Goal: Task Accomplishment & Management: Use online tool/utility

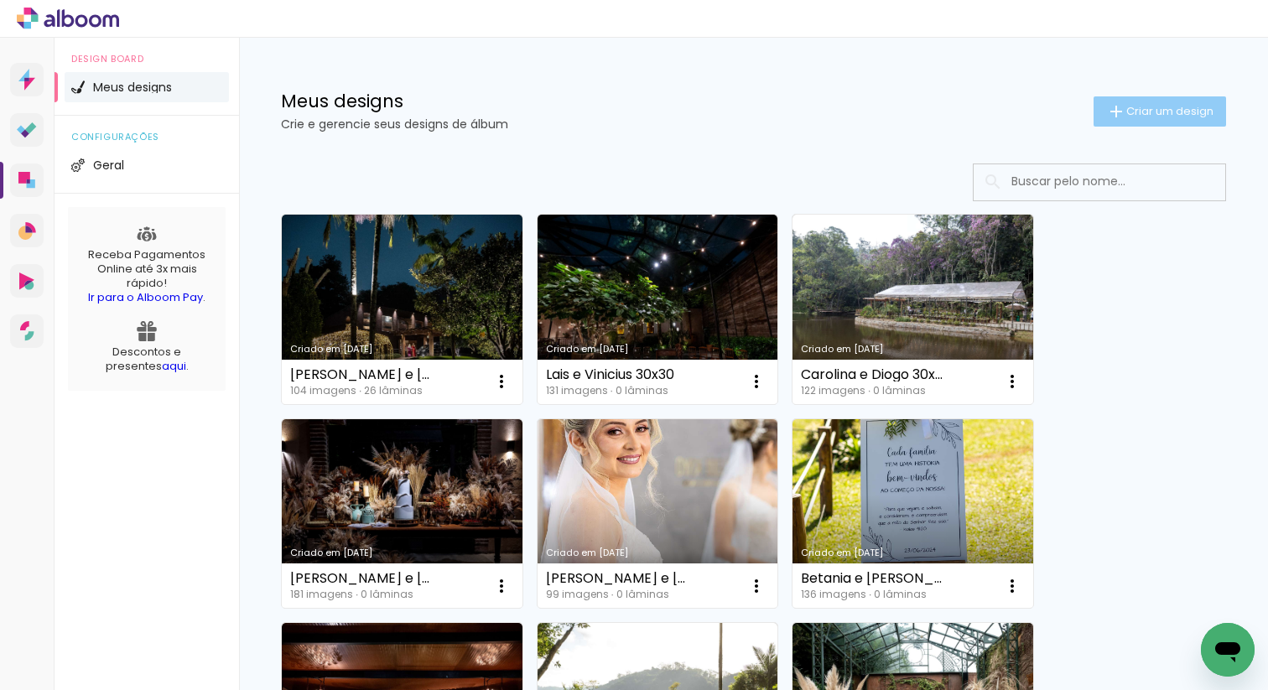
click at [1128, 106] on span "Criar um design" at bounding box center [1169, 111] width 87 height 11
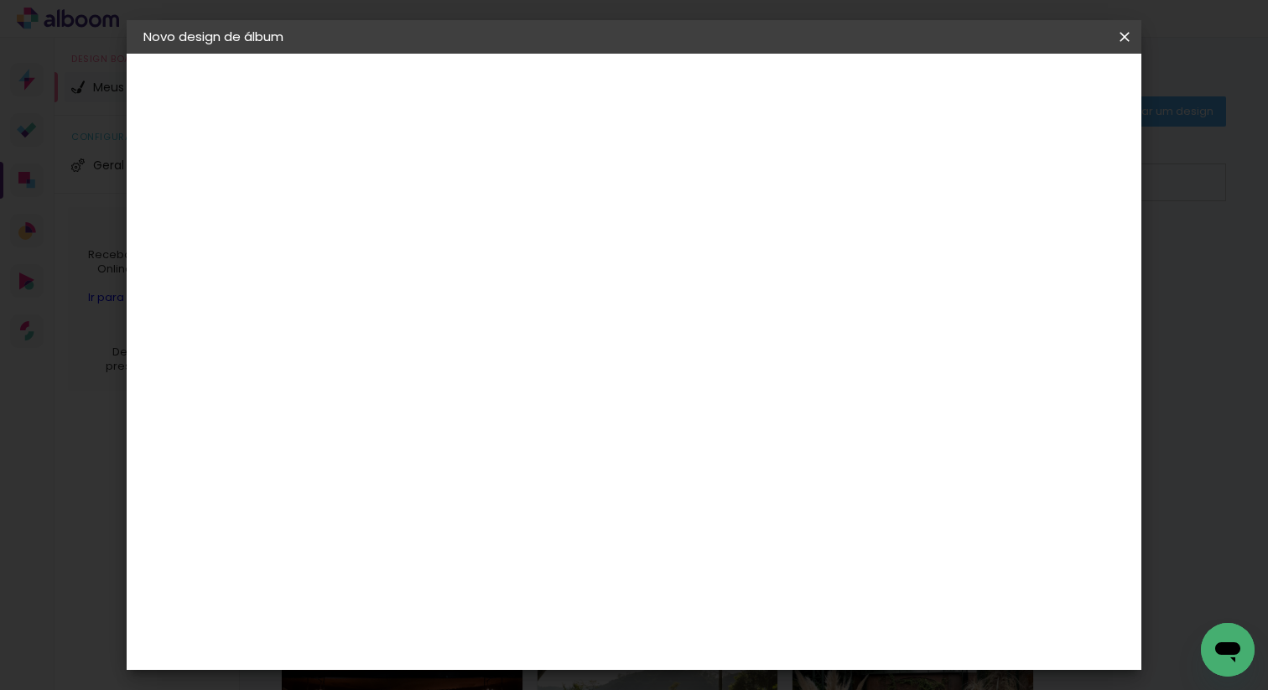
click at [418, 220] on input at bounding box center [418, 225] width 0 height 26
type input "Cassia e Francisco"
type paper-input "Cassia e Francisco"
click at [0, 0] on slot "Avançar" at bounding box center [0, 0] width 0 height 0
click at [442, 320] on input at bounding box center [460, 319] width 169 height 21
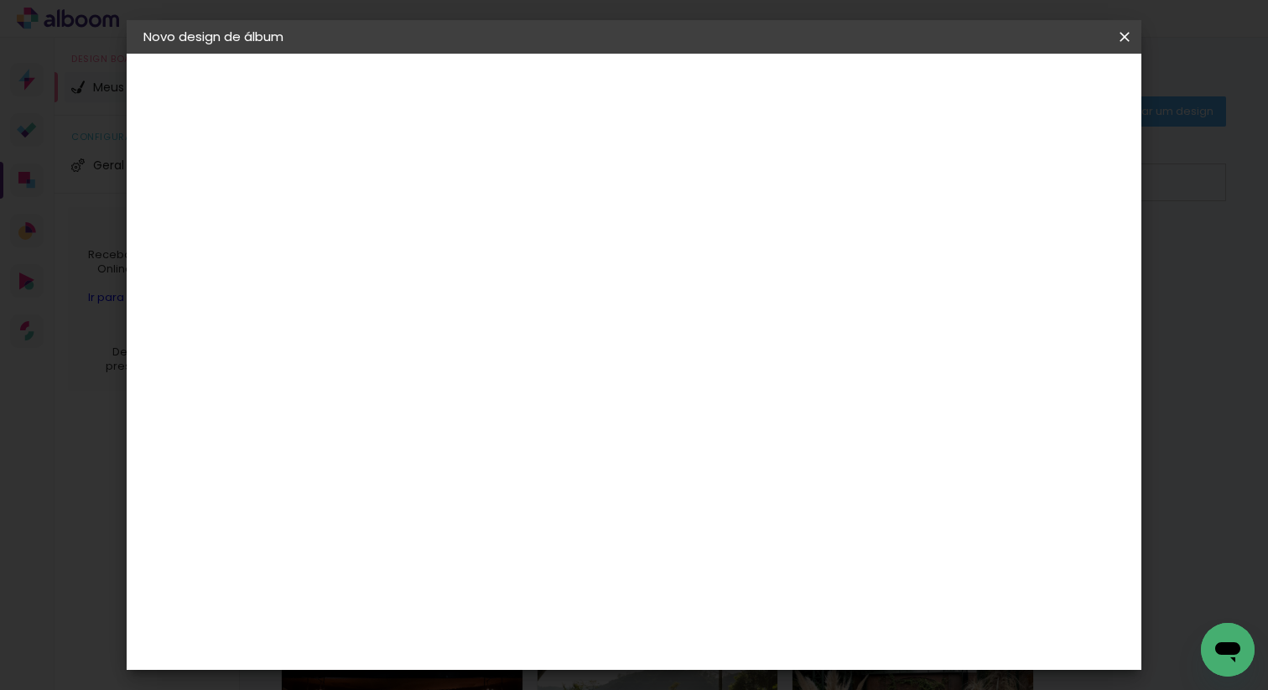
type input "she"
type paper-input "she"
click at [452, 382] on div "Shekinah" at bounding box center [437, 378] width 60 height 13
click at [0, 0] on slot "Avançar" at bounding box center [0, 0] width 0 height 0
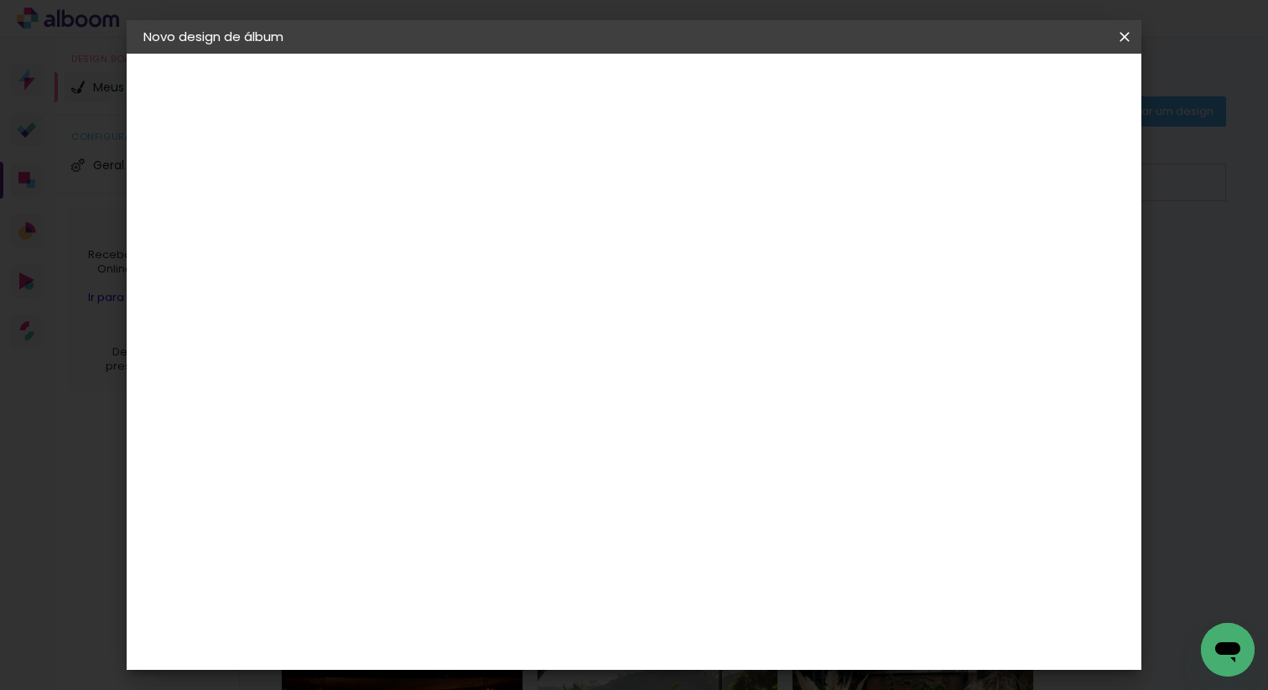
click at [531, 482] on span "30 × 30" at bounding box center [492, 499] width 78 height 34
click at [0, 0] on slot "Avançar" at bounding box center [0, 0] width 0 height 0
click at [937, 185] on div at bounding box center [929, 181] width 15 height 15
type paper-checkbox "on"
click at [1031, 95] on span "Iniciar design" at bounding box center [993, 89] width 76 height 12
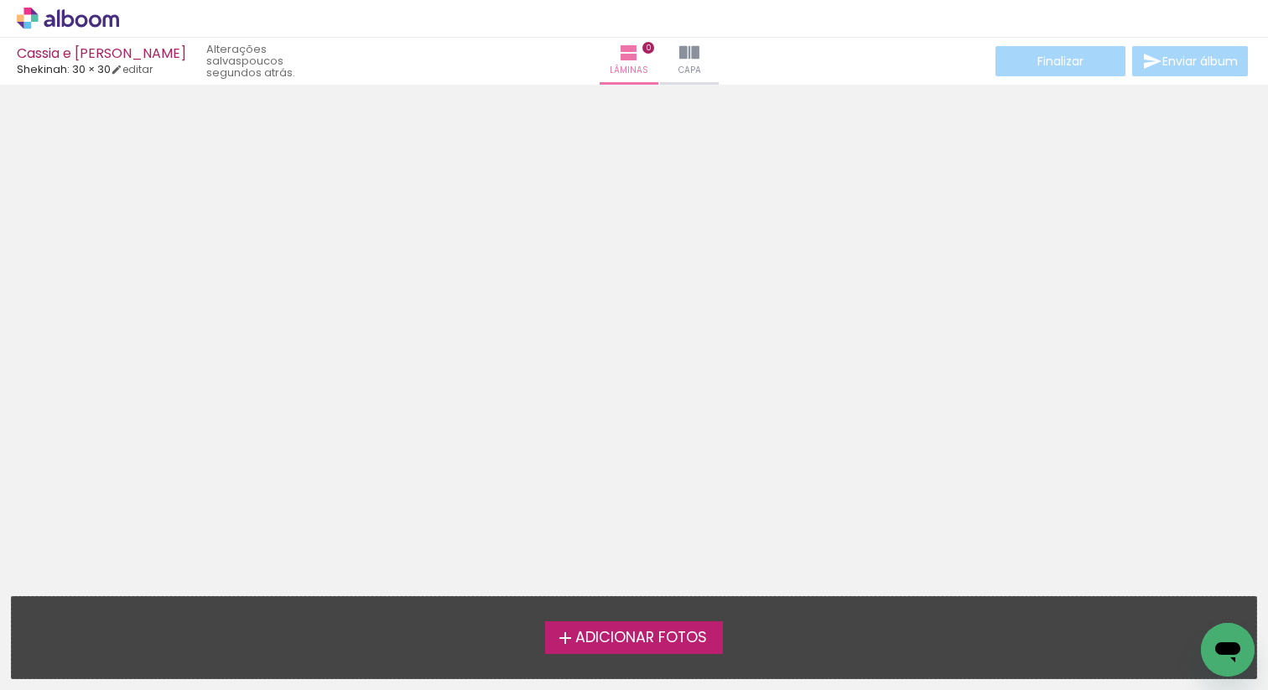
click at [630, 646] on span "Adicionar Fotos" at bounding box center [641, 638] width 132 height 15
click at [0, 0] on input "file" at bounding box center [0, 0] width 0 height 0
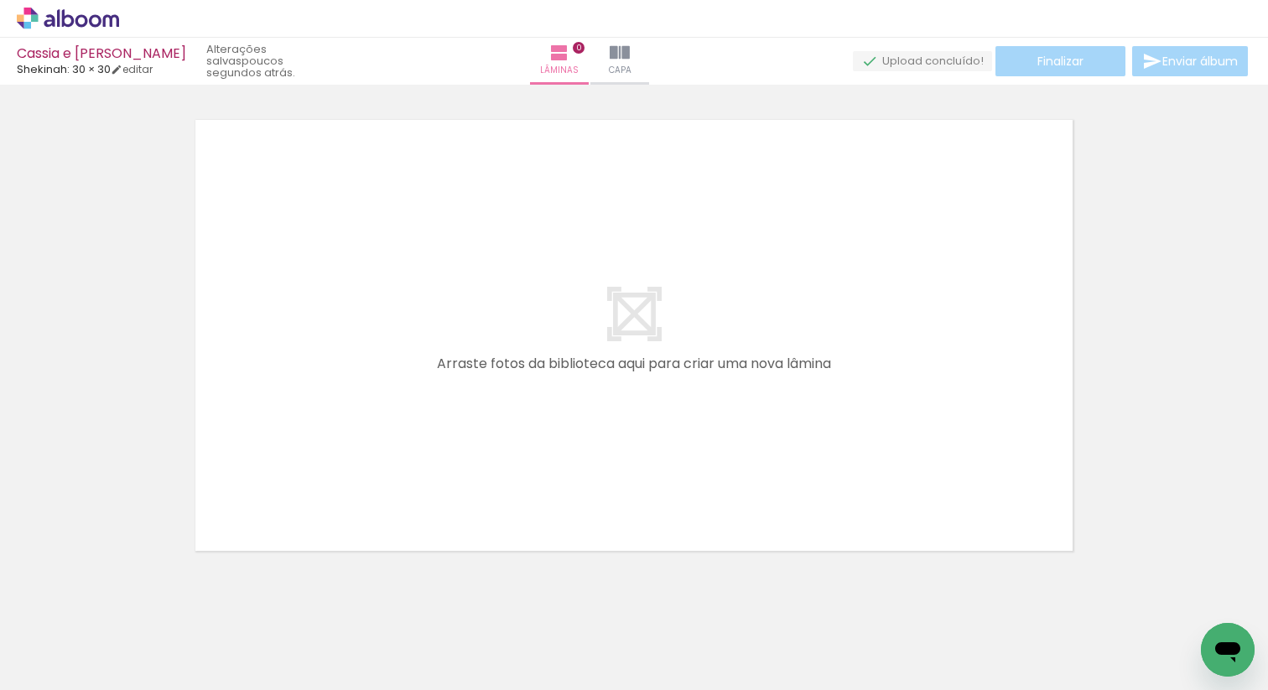
scroll to position [21, 0]
click at [596, 60] on iron-icon at bounding box center [586, 53] width 20 height 20
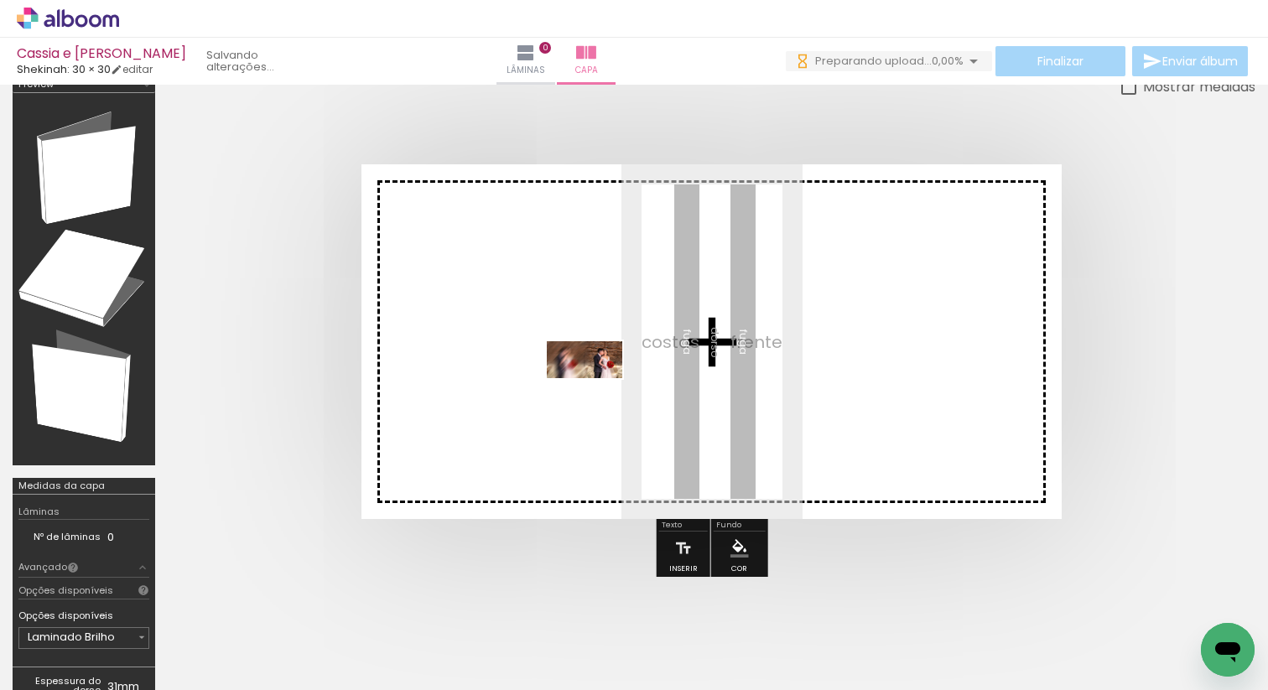
drag, startPoint x: 179, startPoint y: 641, endPoint x: 624, endPoint y: 382, distance: 514.7
click at [624, 382] on quentale-workspace at bounding box center [634, 345] width 1268 height 690
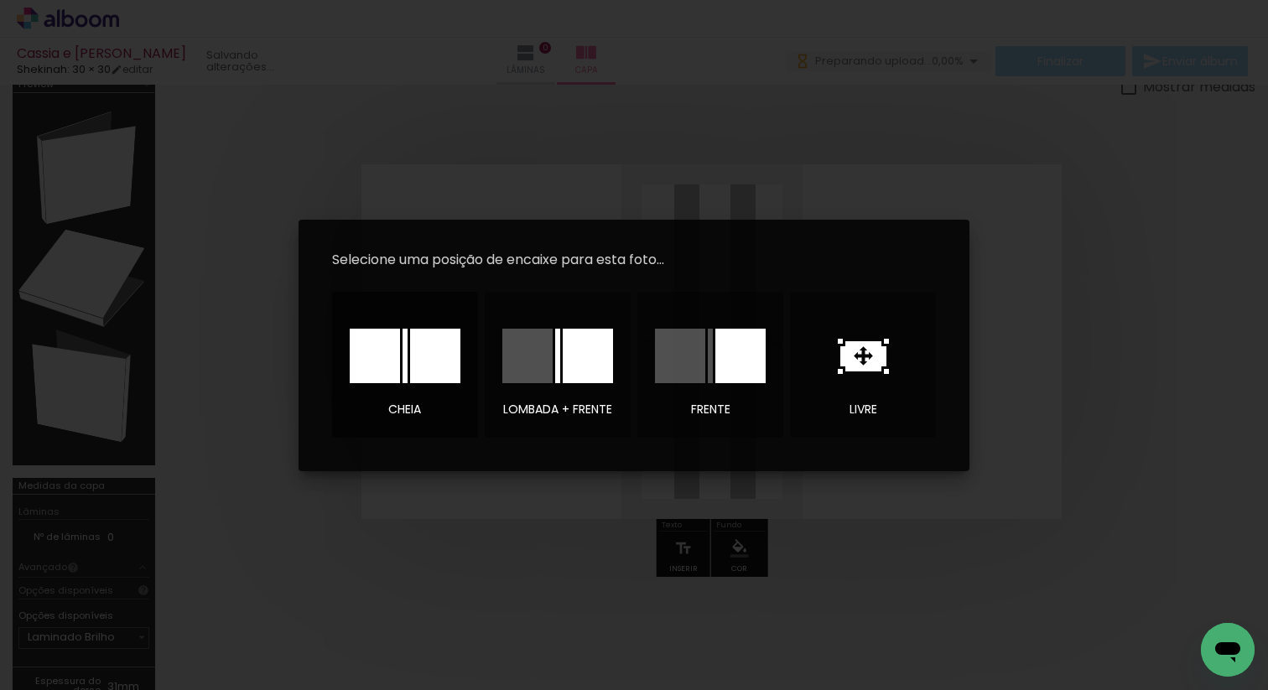
click at [434, 356] on div at bounding box center [435, 356] width 50 height 55
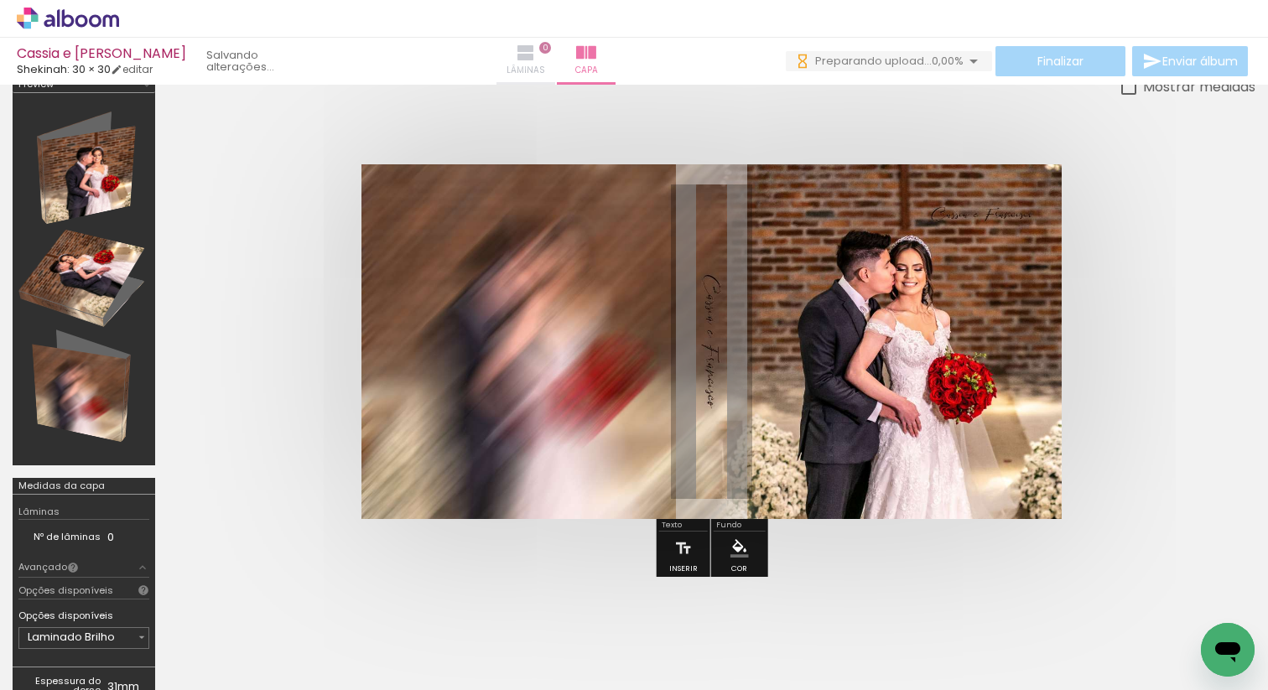
click at [536, 52] on iron-icon at bounding box center [526, 53] width 20 height 20
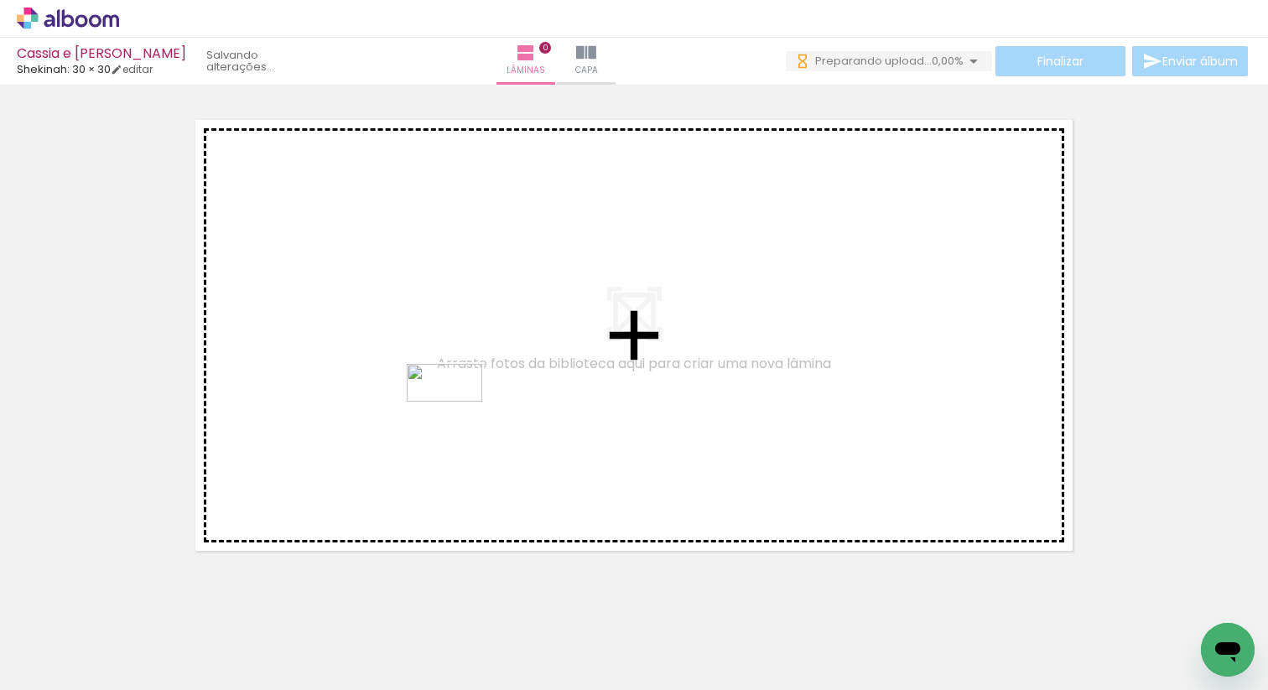
drag, startPoint x: 267, startPoint y: 641, endPoint x: 468, endPoint y: 397, distance: 315.8
click at [468, 397] on quentale-workspace at bounding box center [634, 345] width 1268 height 690
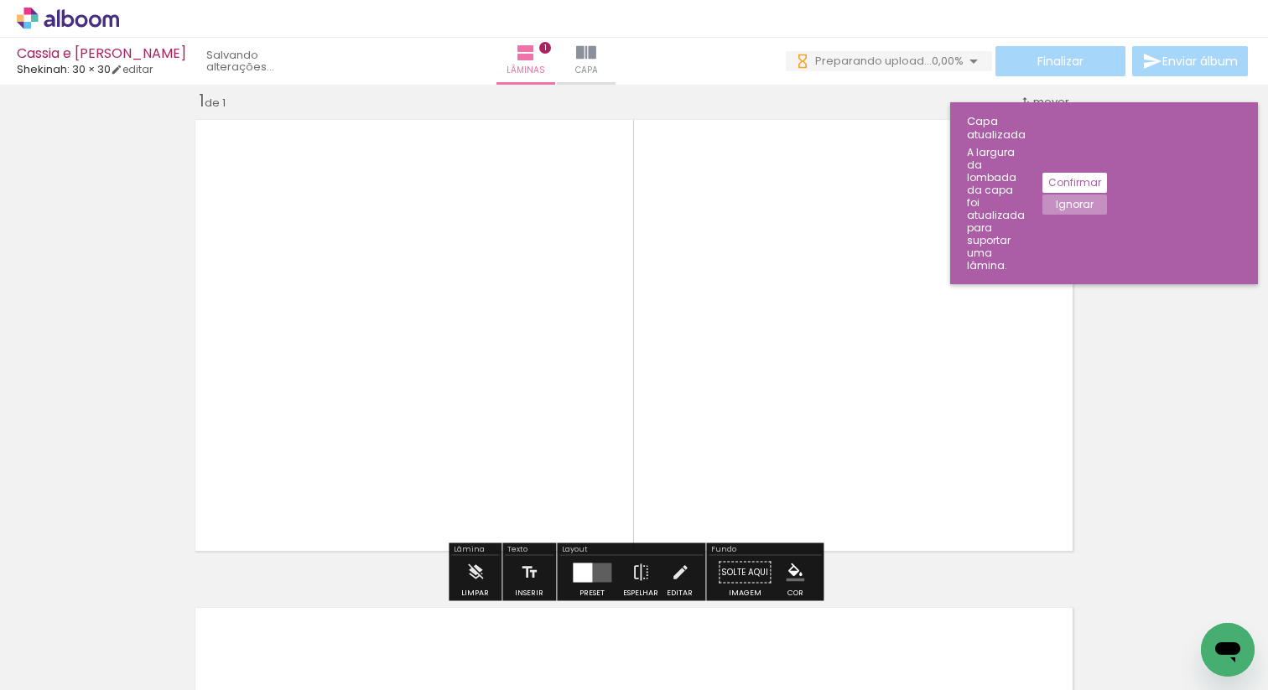
scroll to position [21, 0]
click at [579, 570] on div at bounding box center [582, 572] width 19 height 19
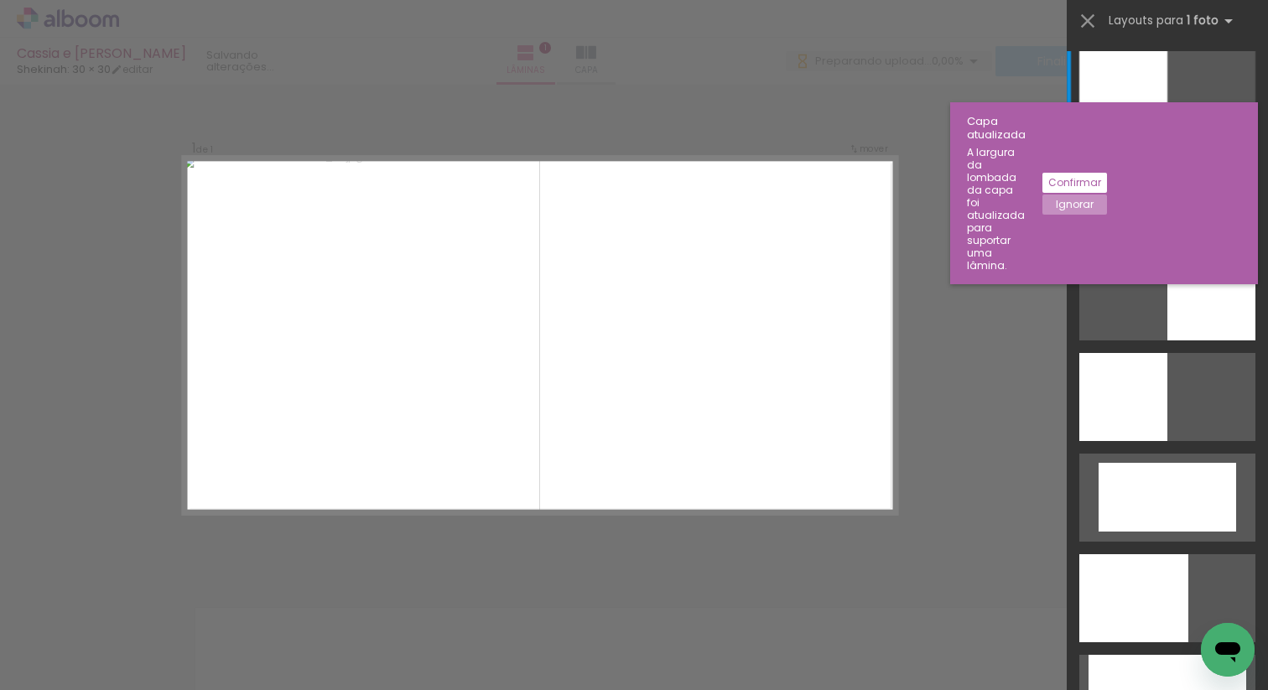
click at [1124, 205] on div at bounding box center [1167, 196] width 176 height 88
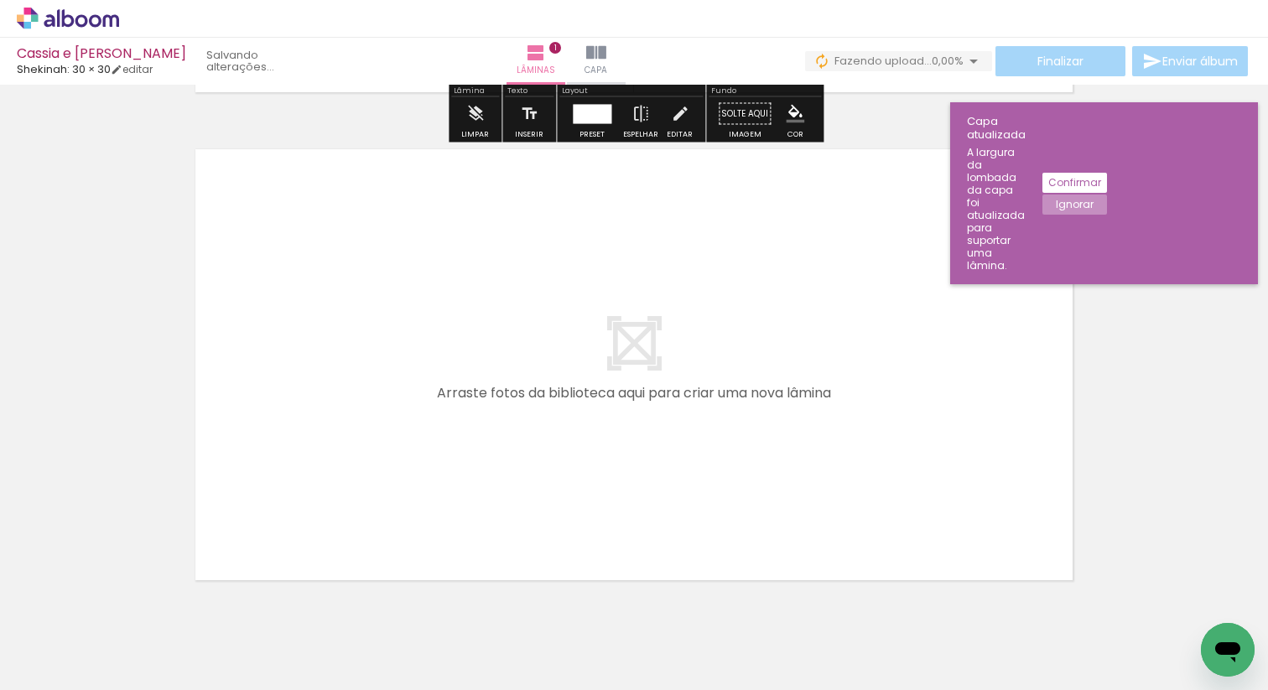
scroll to position [503, 0]
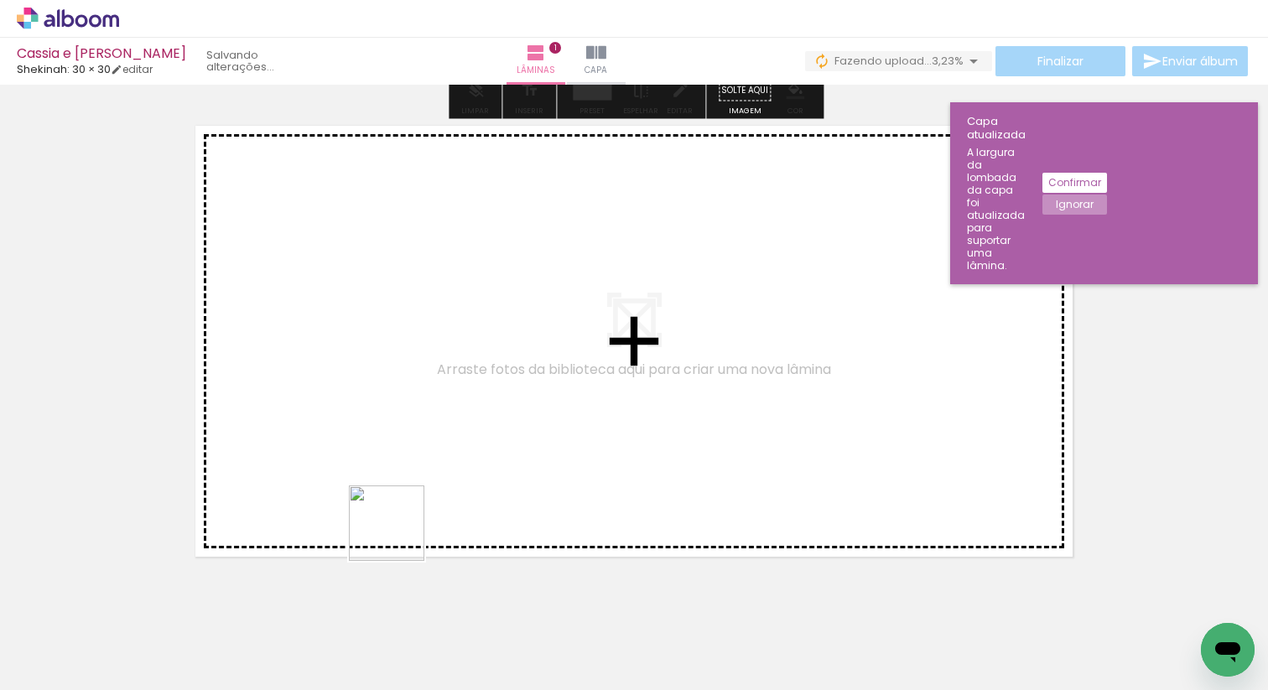
drag, startPoint x: 364, startPoint y: 639, endPoint x: 446, endPoint y: 463, distance: 194.3
click at [446, 463] on quentale-workspace at bounding box center [634, 345] width 1268 height 690
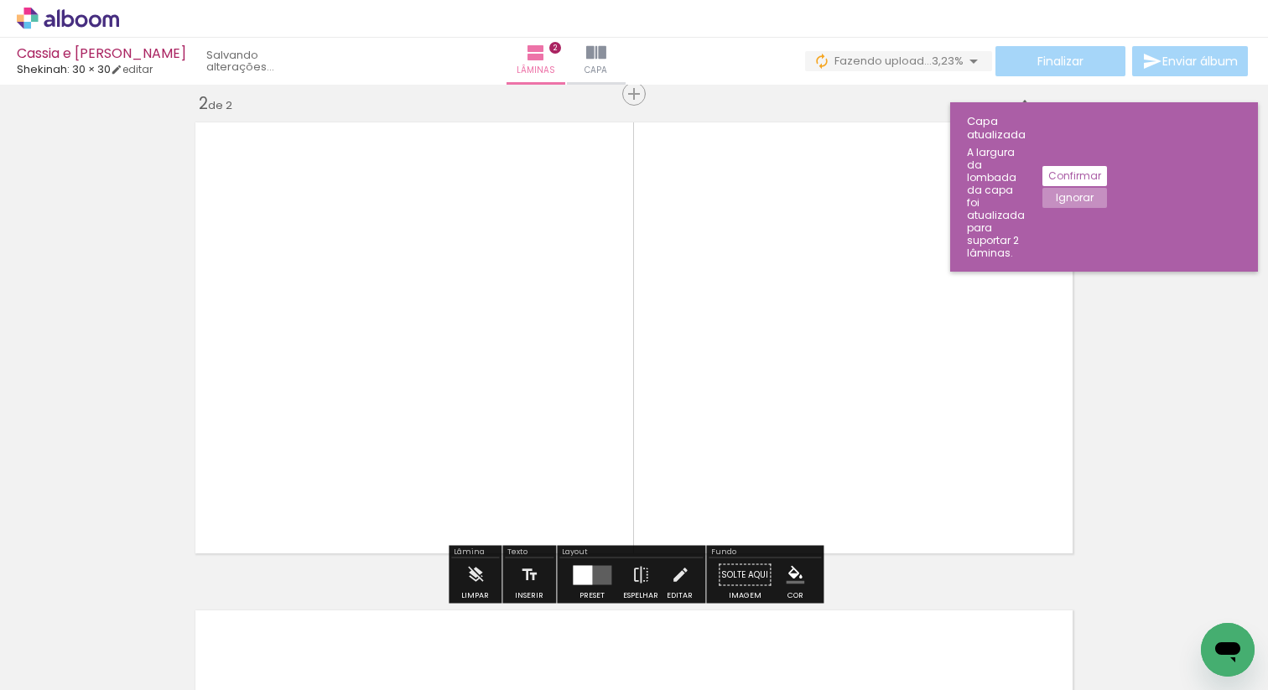
scroll to position [509, 0]
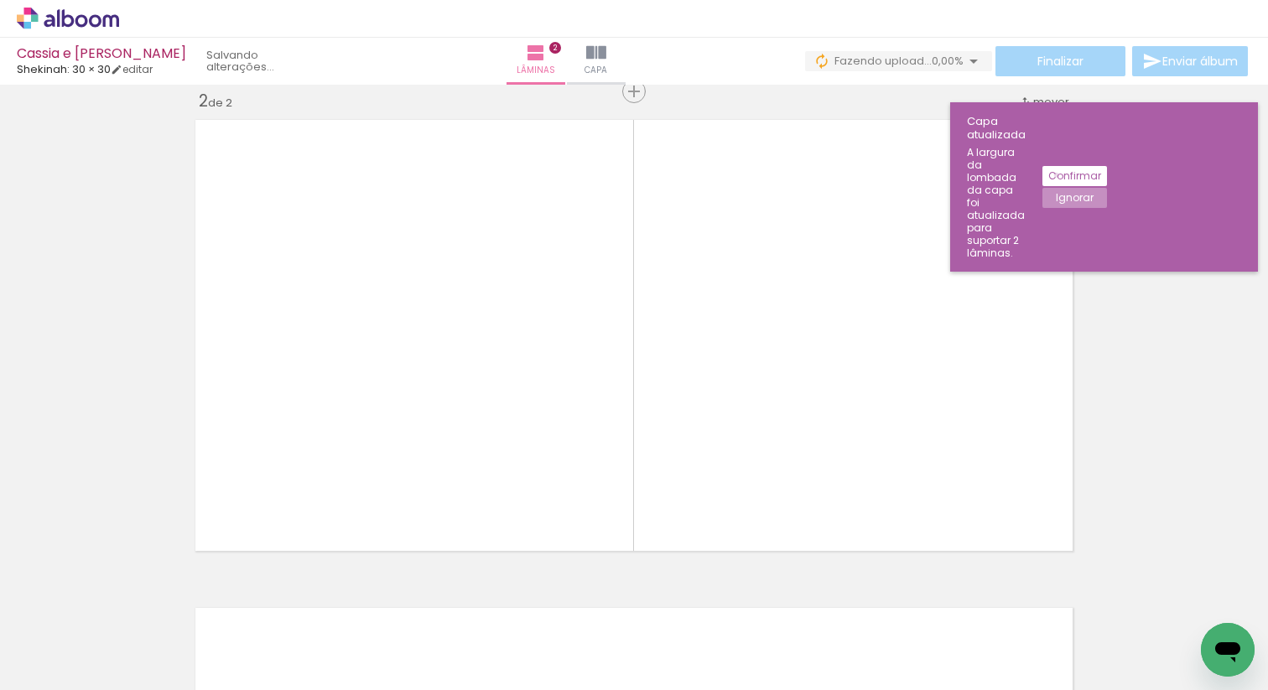
click at [0, 0] on slot "Confirmar" at bounding box center [0, 0] width 0 height 0
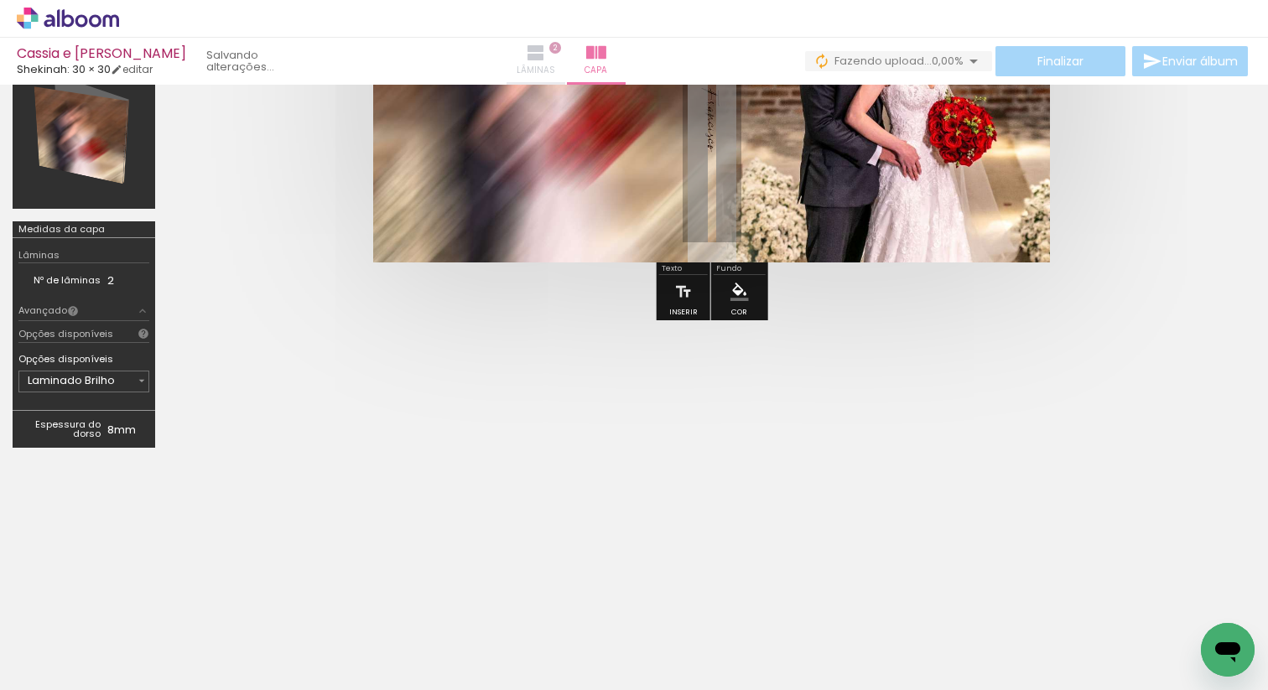
click at [546, 55] on iron-icon at bounding box center [536, 53] width 20 height 20
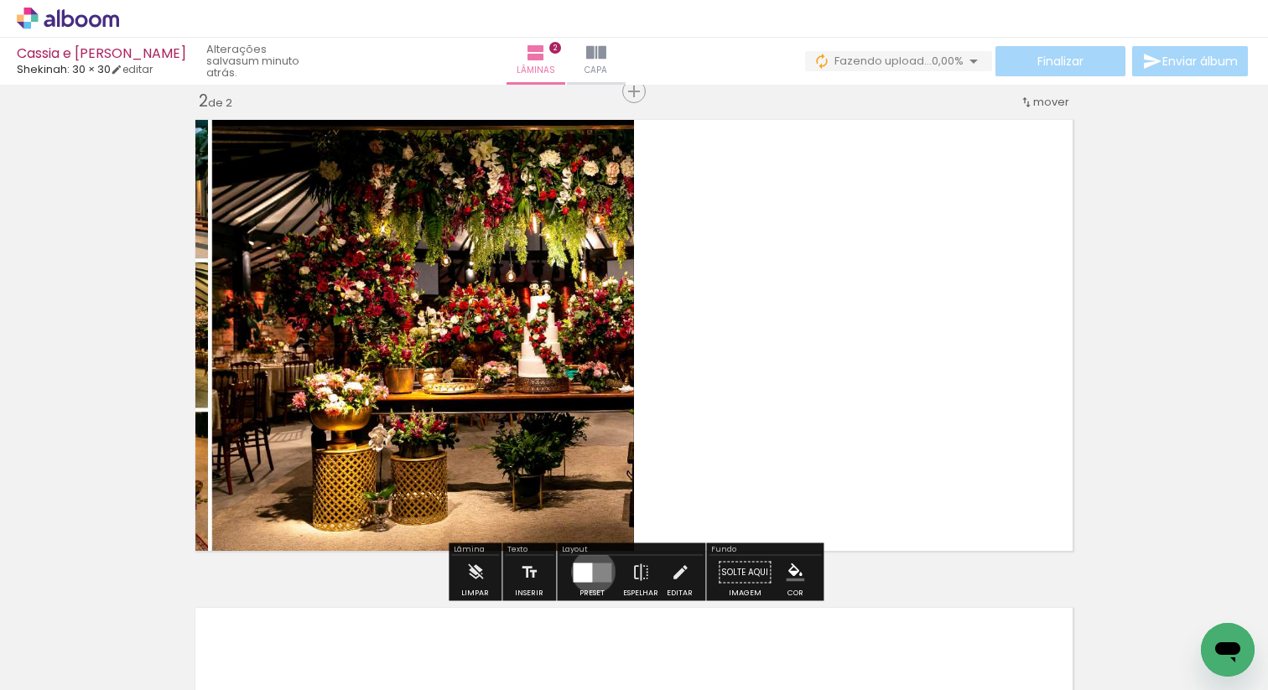
click at [589, 571] on quentale-layouter at bounding box center [592, 572] width 39 height 19
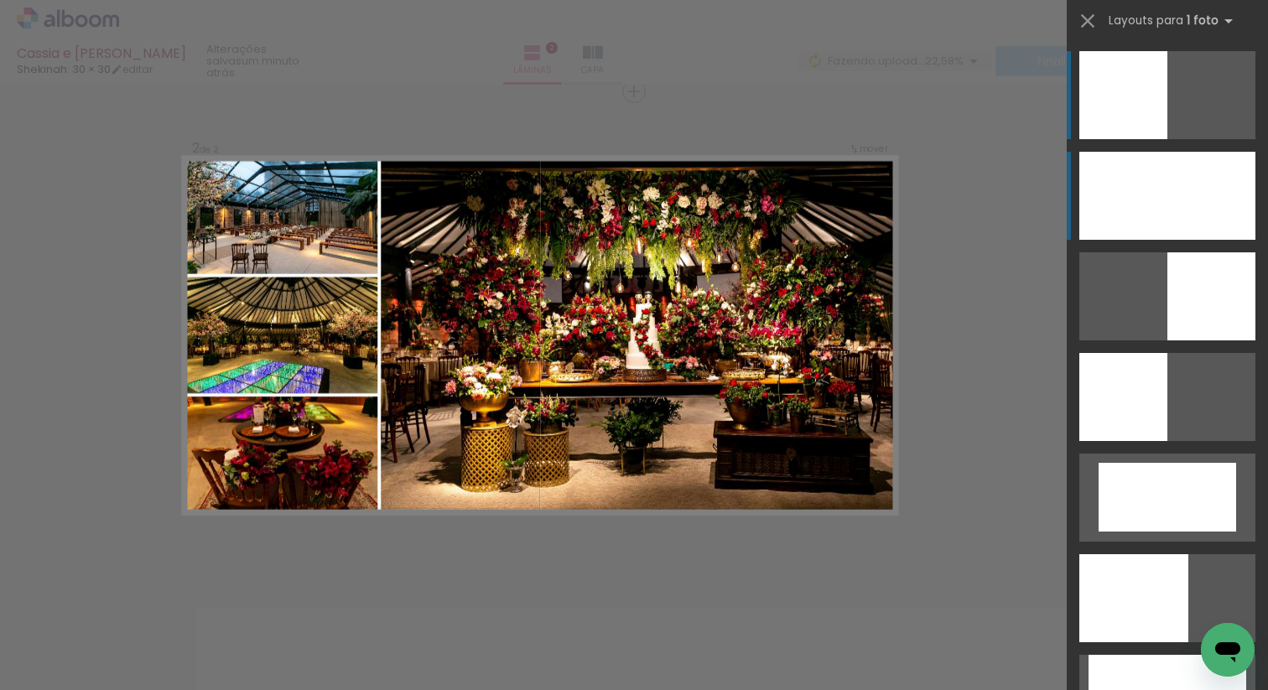
click at [1135, 214] on div at bounding box center [1167, 196] width 176 height 88
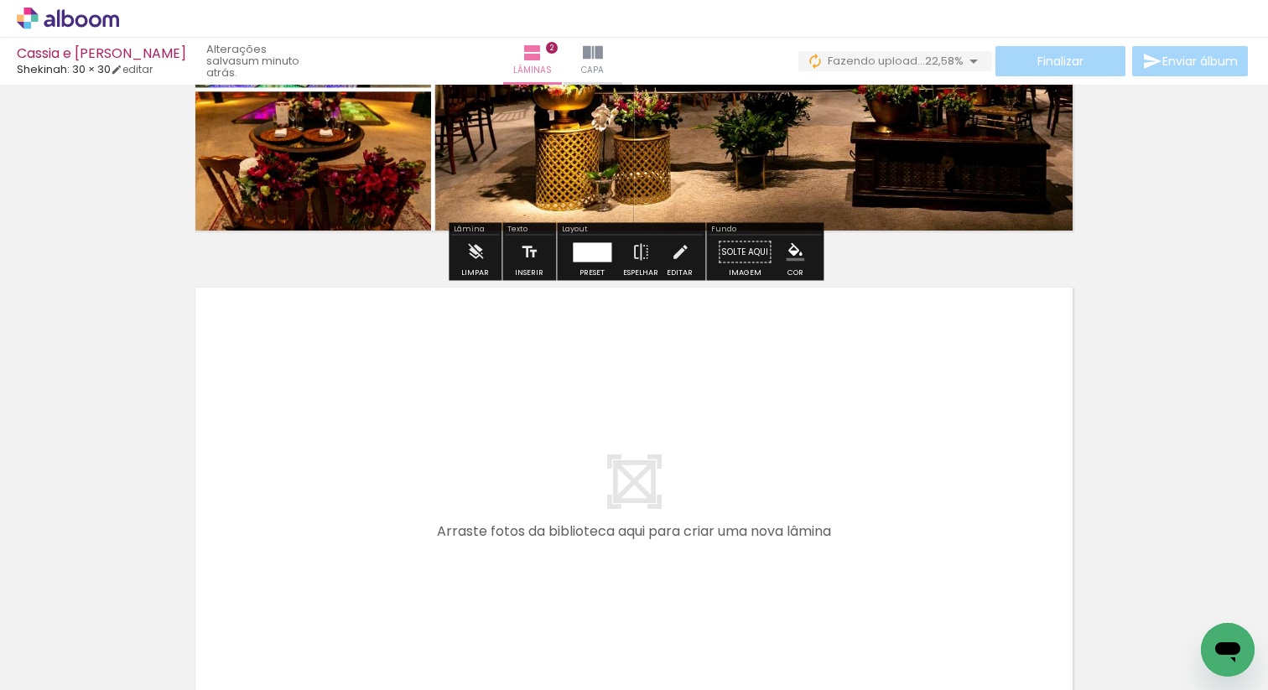
scroll to position [858, 0]
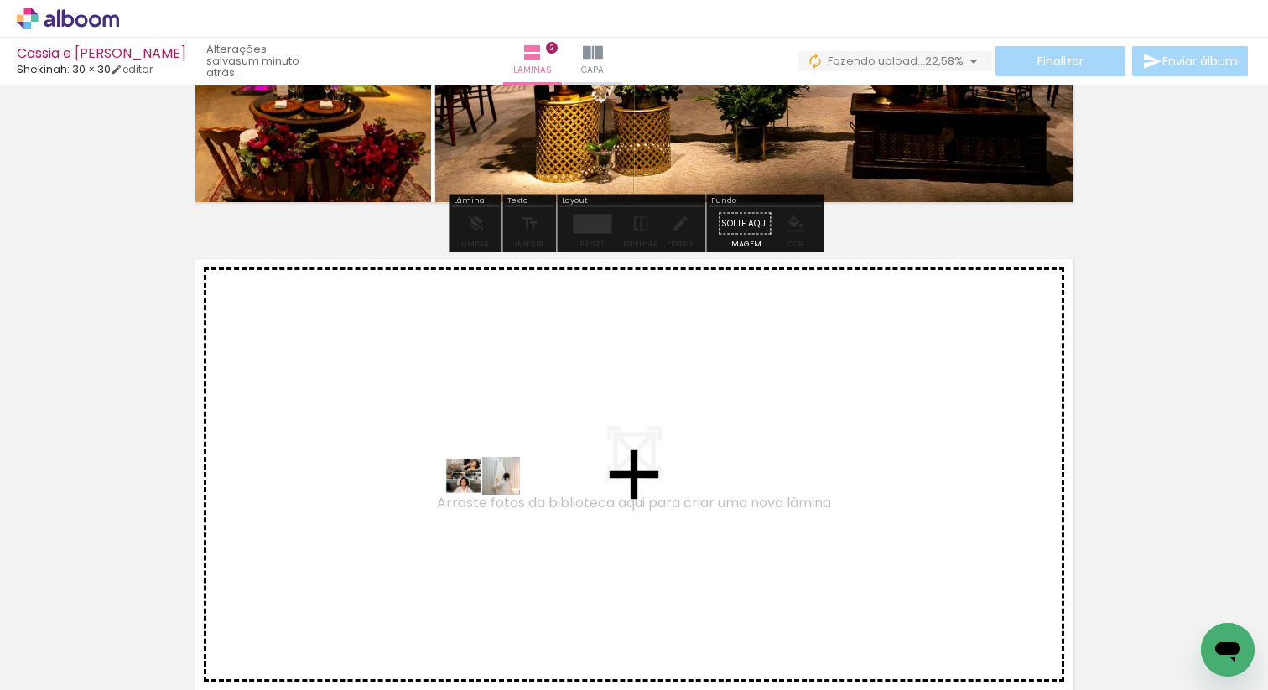
drag, startPoint x: 461, startPoint y: 645, endPoint x: 495, endPoint y: 506, distance: 142.4
click at [495, 506] on quentale-workspace at bounding box center [634, 345] width 1268 height 690
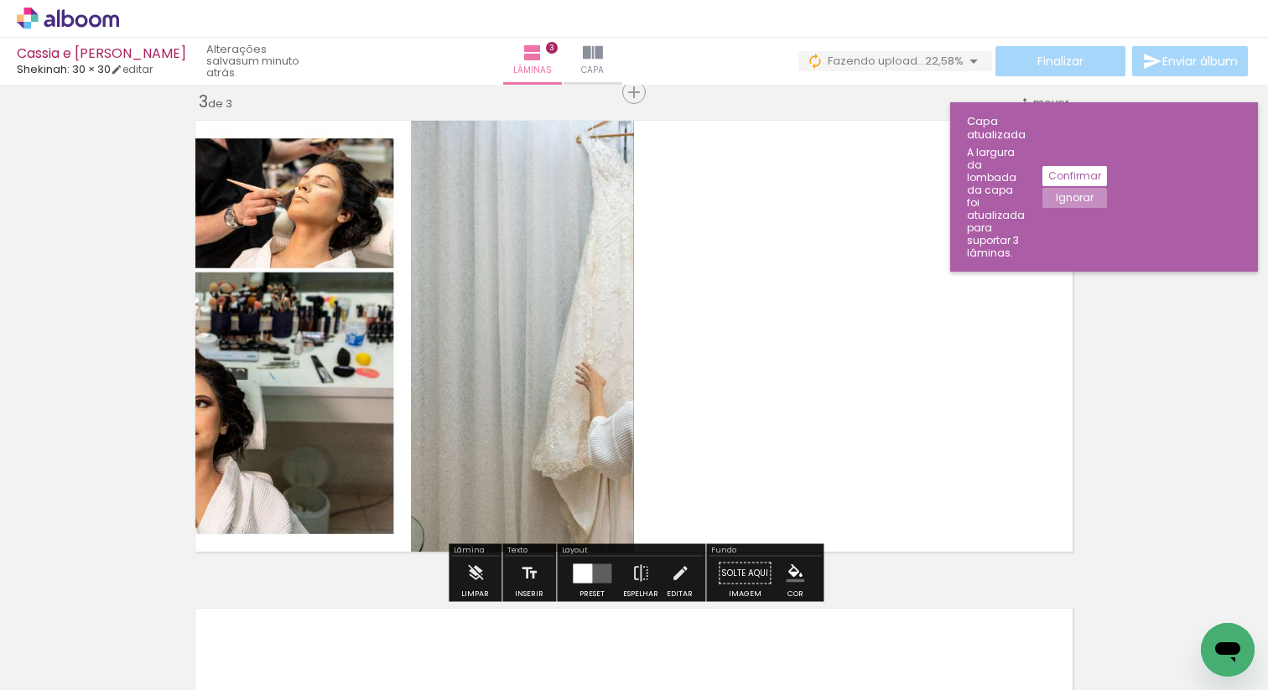
scroll to position [997, 0]
click at [592, 574] on quentale-layouter at bounding box center [592, 572] width 39 height 19
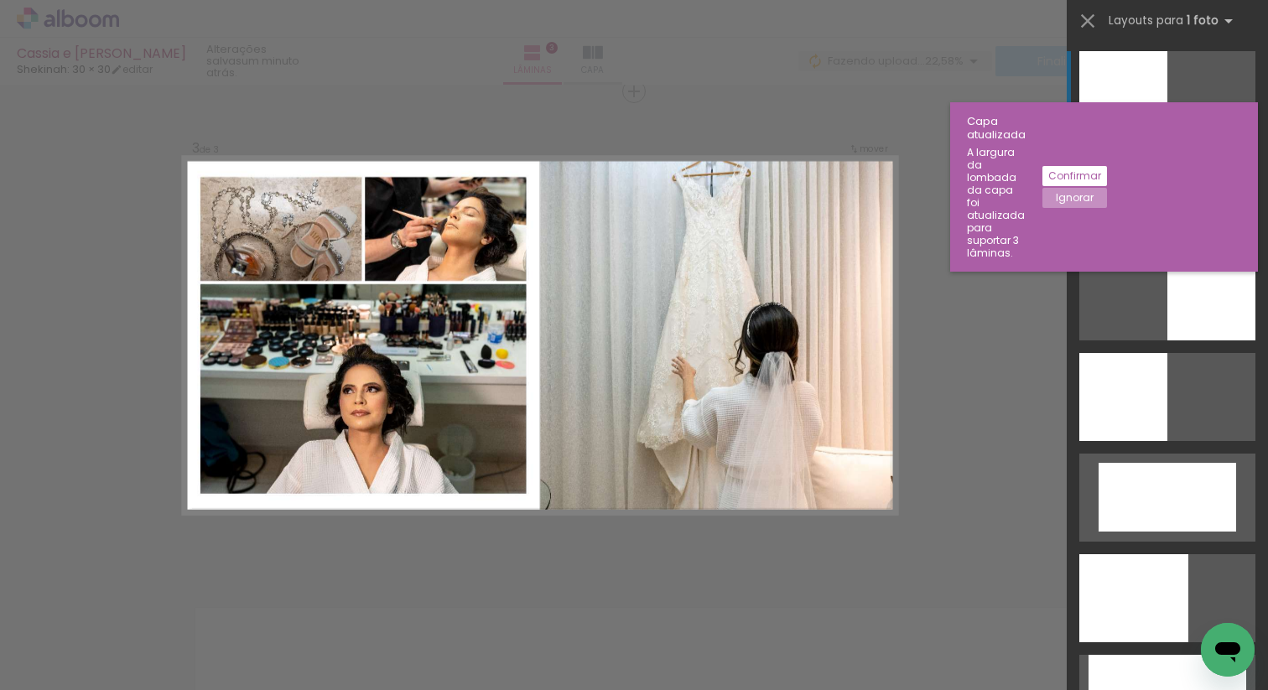
click at [1129, 217] on div at bounding box center [1167, 196] width 176 height 88
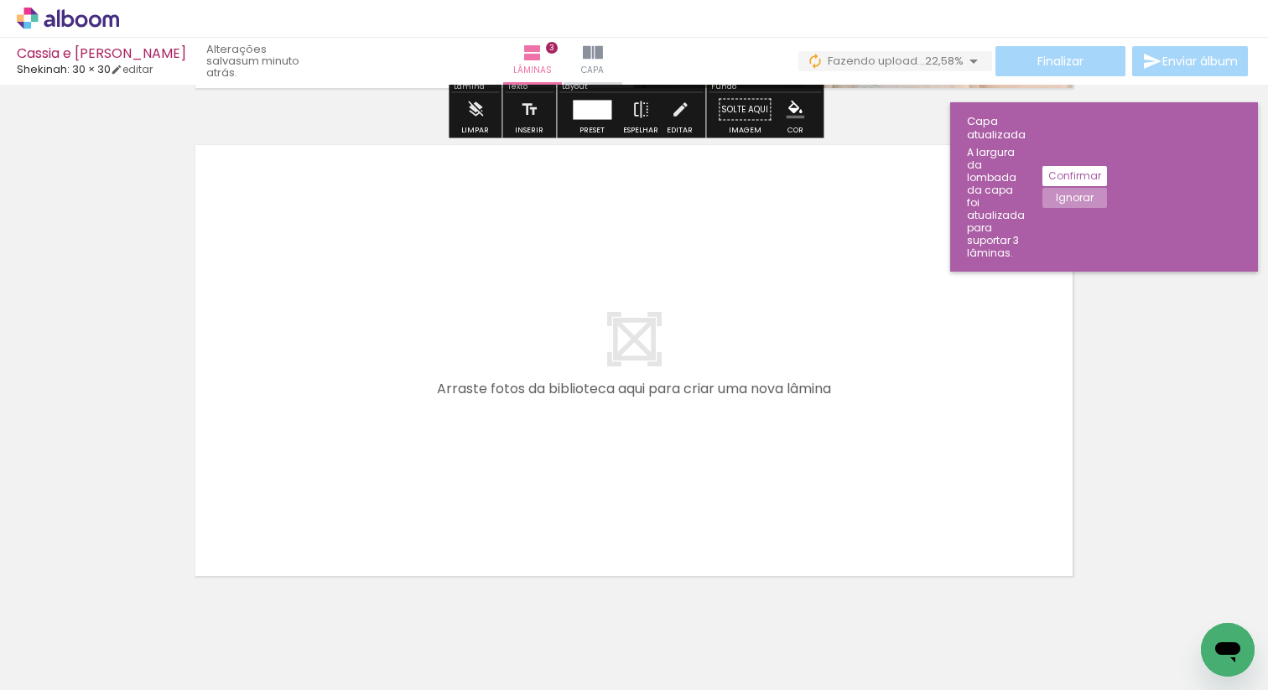
scroll to position [1517, 0]
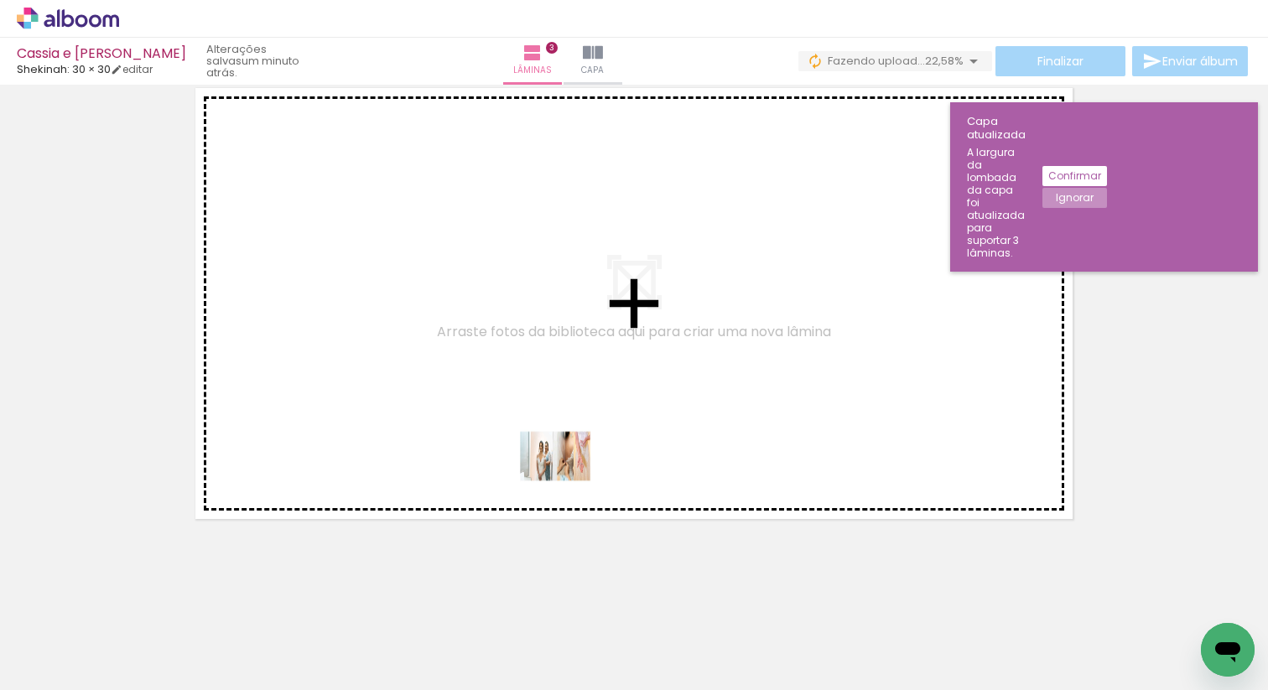
drag, startPoint x: 559, startPoint y: 631, endPoint x: 579, endPoint y: 363, distance: 269.1
click at [579, 363] on quentale-workspace at bounding box center [634, 345] width 1268 height 690
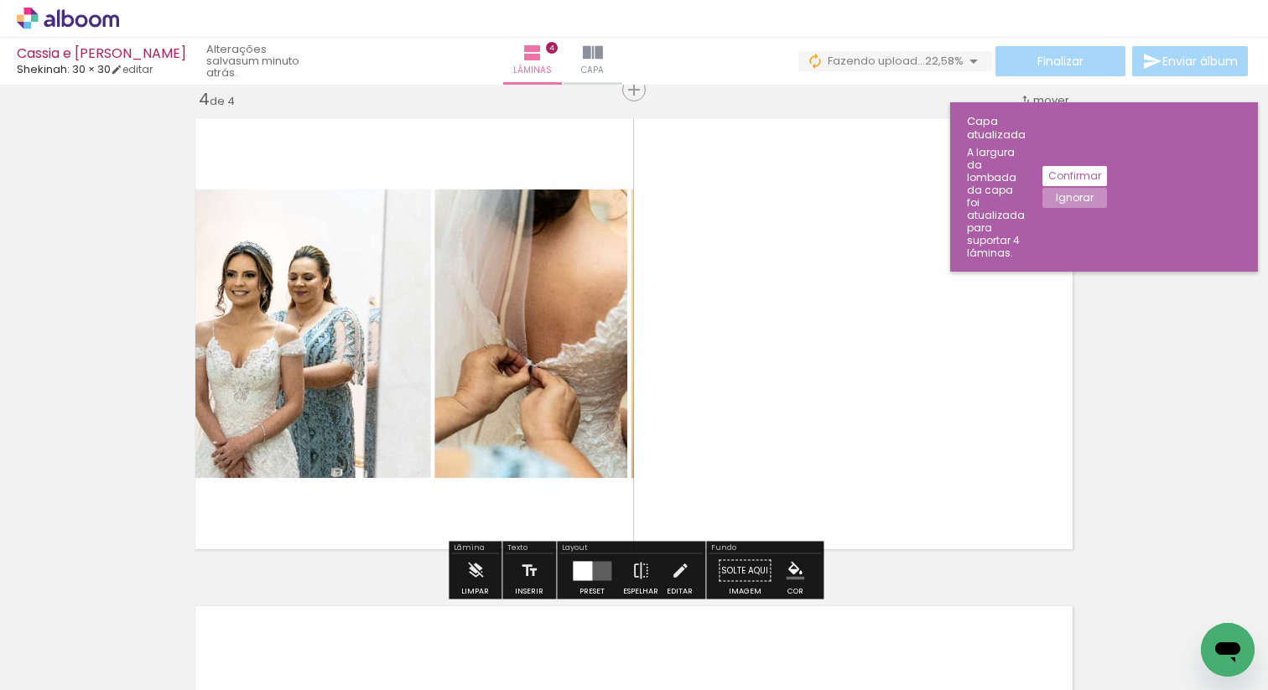
scroll to position [1485, 0]
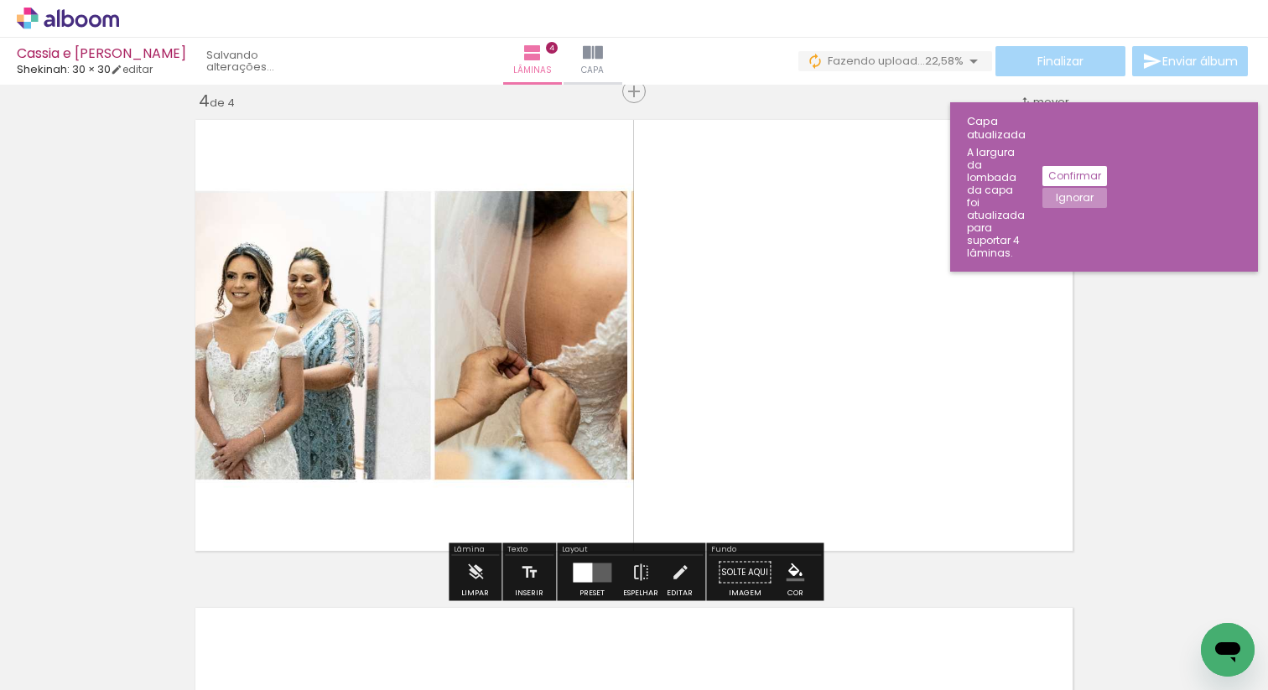
click at [596, 579] on quentale-layouter at bounding box center [592, 572] width 39 height 19
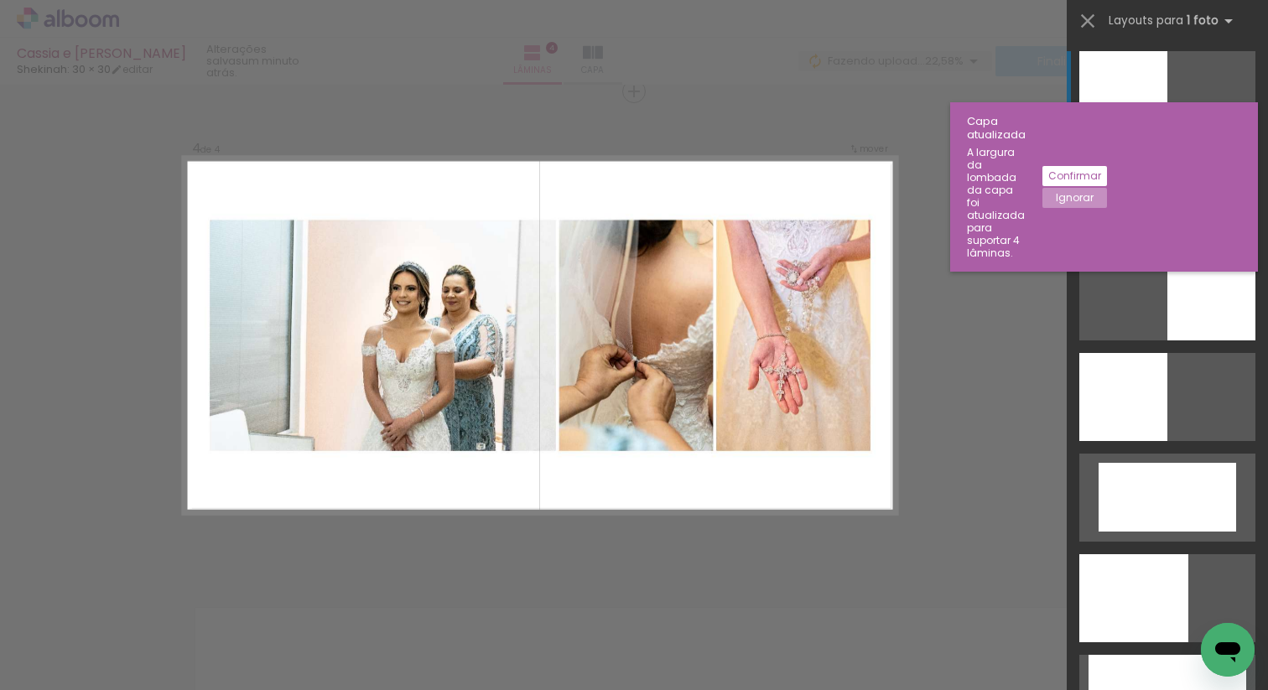
click at [1172, 210] on div at bounding box center [1167, 196] width 176 height 88
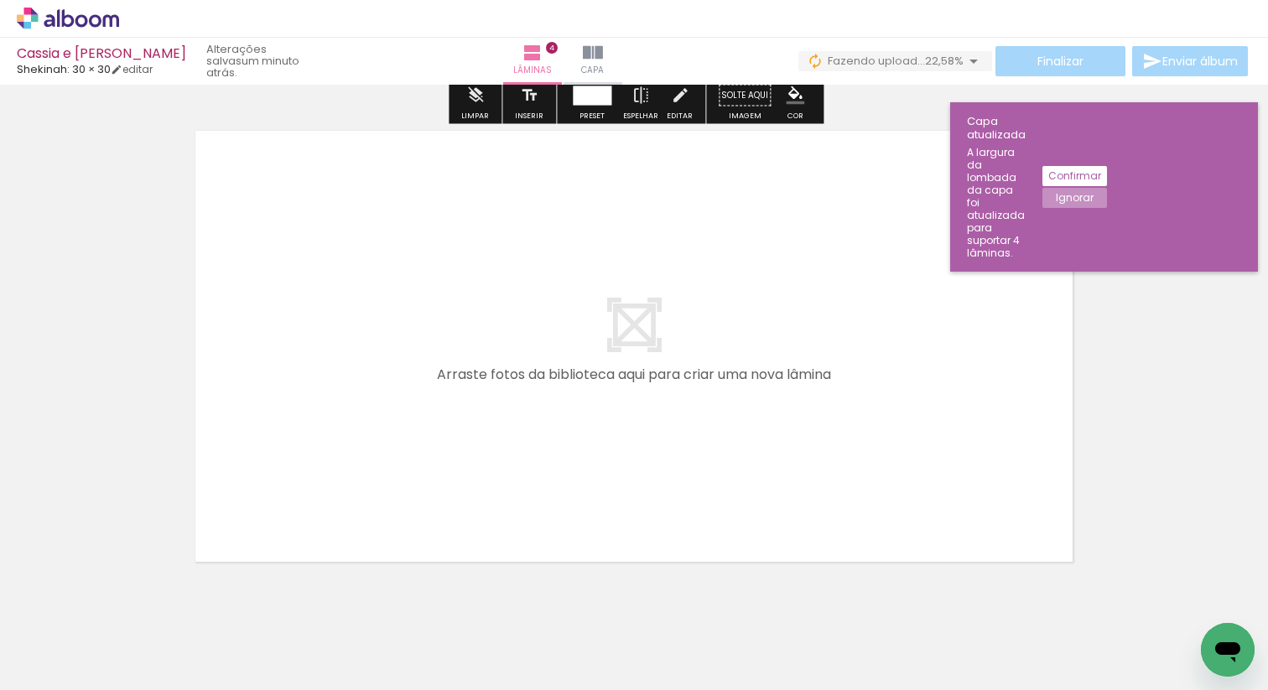
scroll to position [2005, 0]
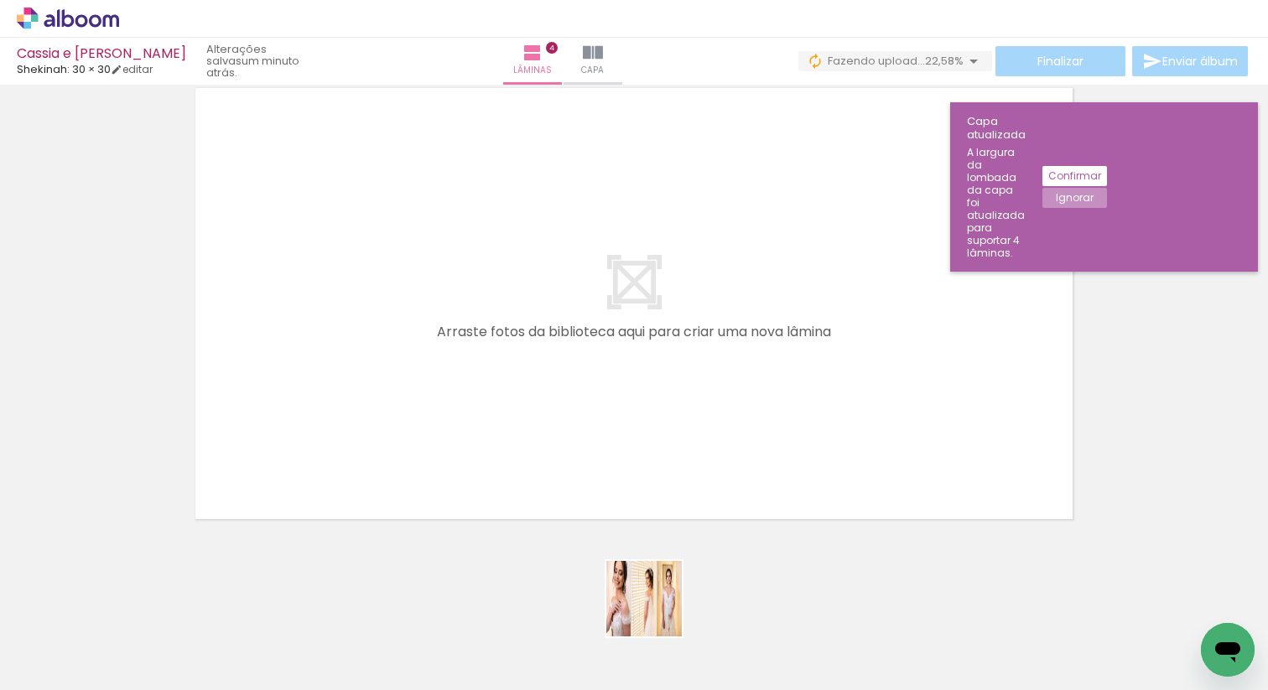
drag, startPoint x: 657, startPoint y: 635, endPoint x: 644, endPoint y: 442, distance: 193.3
click at [645, 441] on quentale-workspace at bounding box center [634, 345] width 1268 height 690
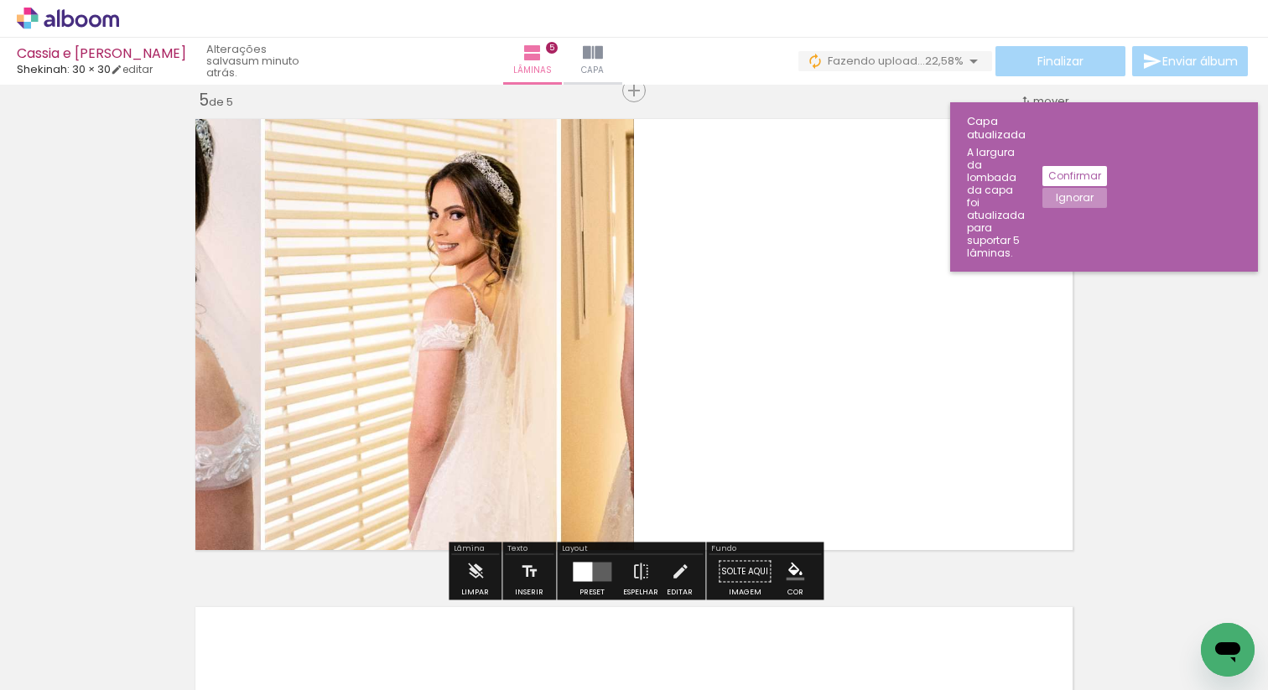
scroll to position [1973, 0]
click at [579, 579] on div at bounding box center [582, 572] width 19 height 19
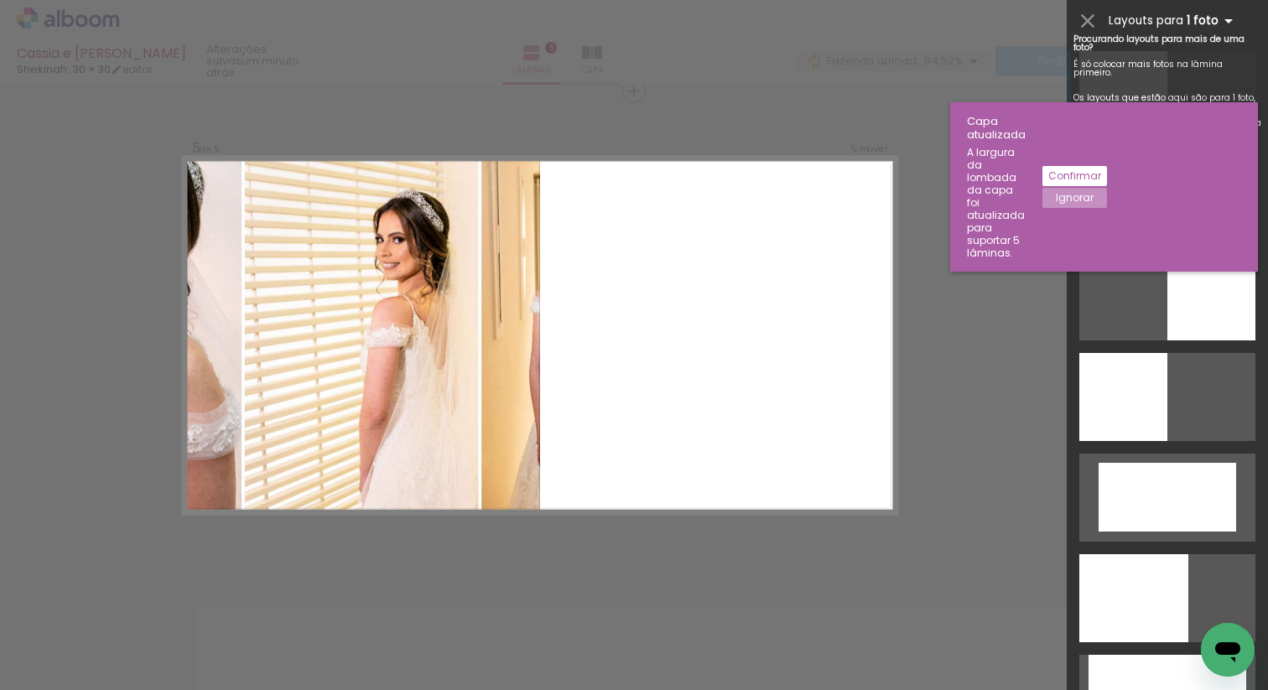
click at [1223, 14] on iron-icon at bounding box center [1228, 21] width 20 height 20
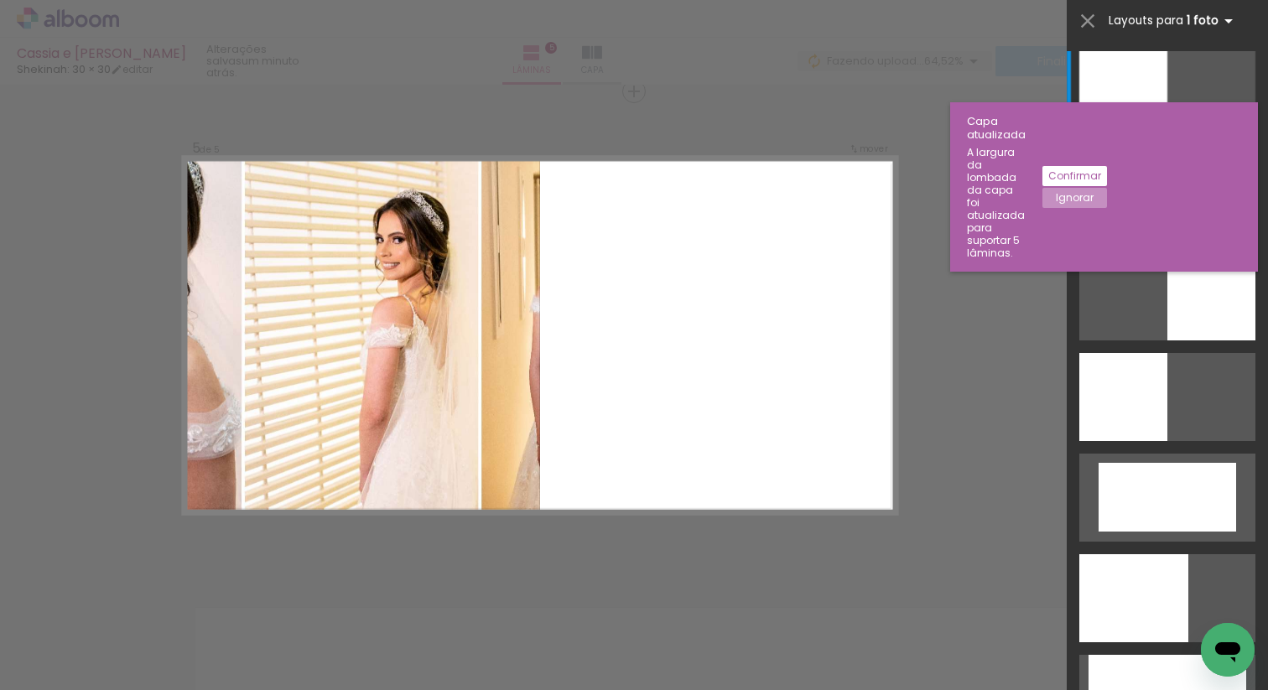
click at [1224, 20] on iron-icon at bounding box center [1228, 21] width 20 height 20
click at [1224, 23] on iron-icon at bounding box center [1228, 21] width 20 height 20
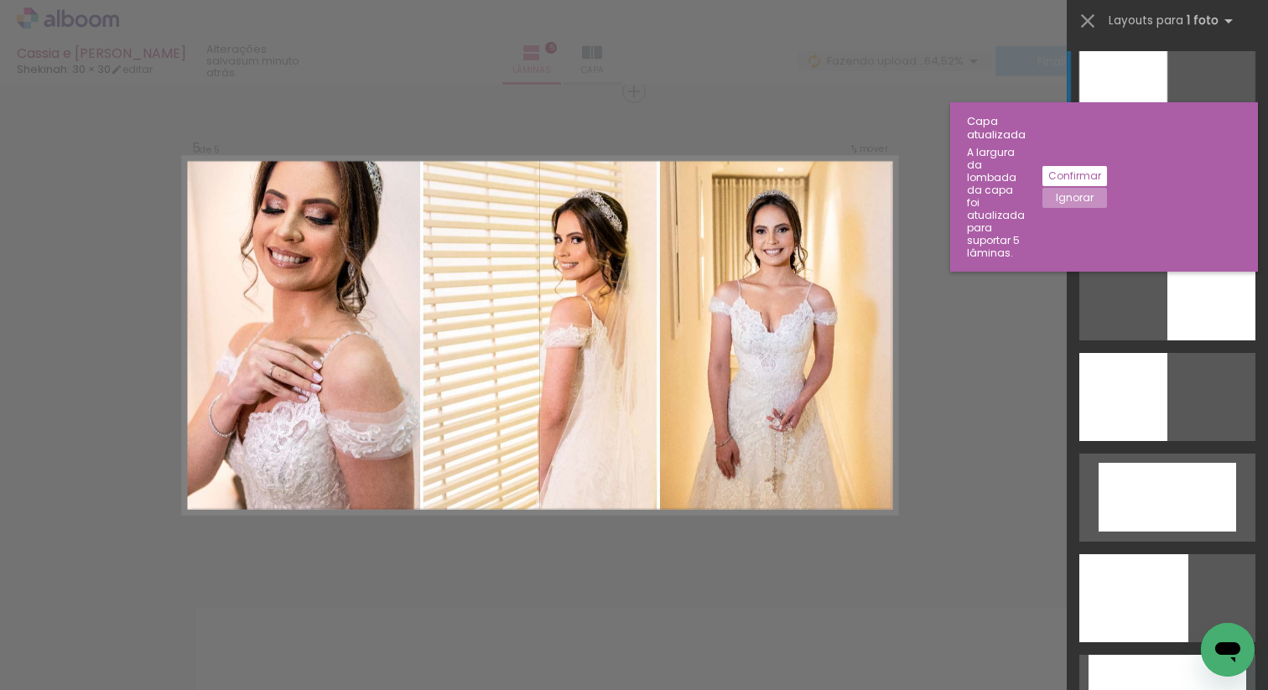
click at [0, 0] on slot "Ignorar" at bounding box center [0, 0] width 0 height 0
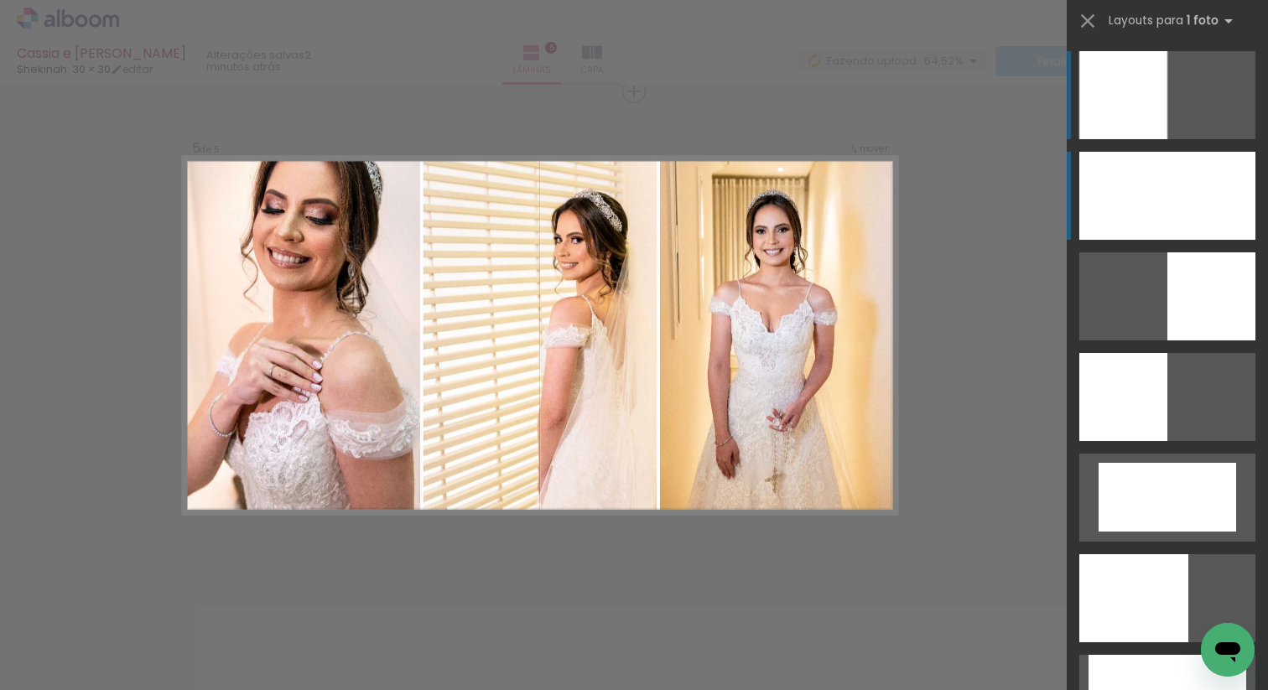
click at [1187, 189] on div at bounding box center [1167, 196] width 176 height 88
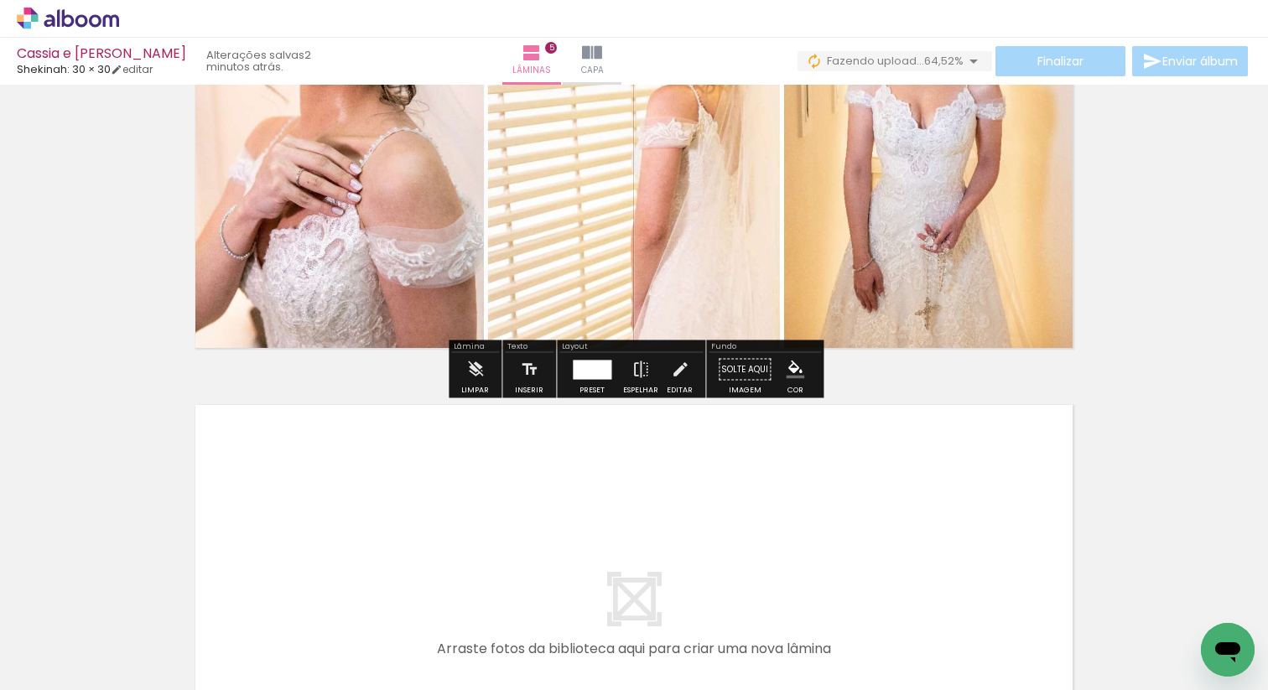
scroll to position [2493, 0]
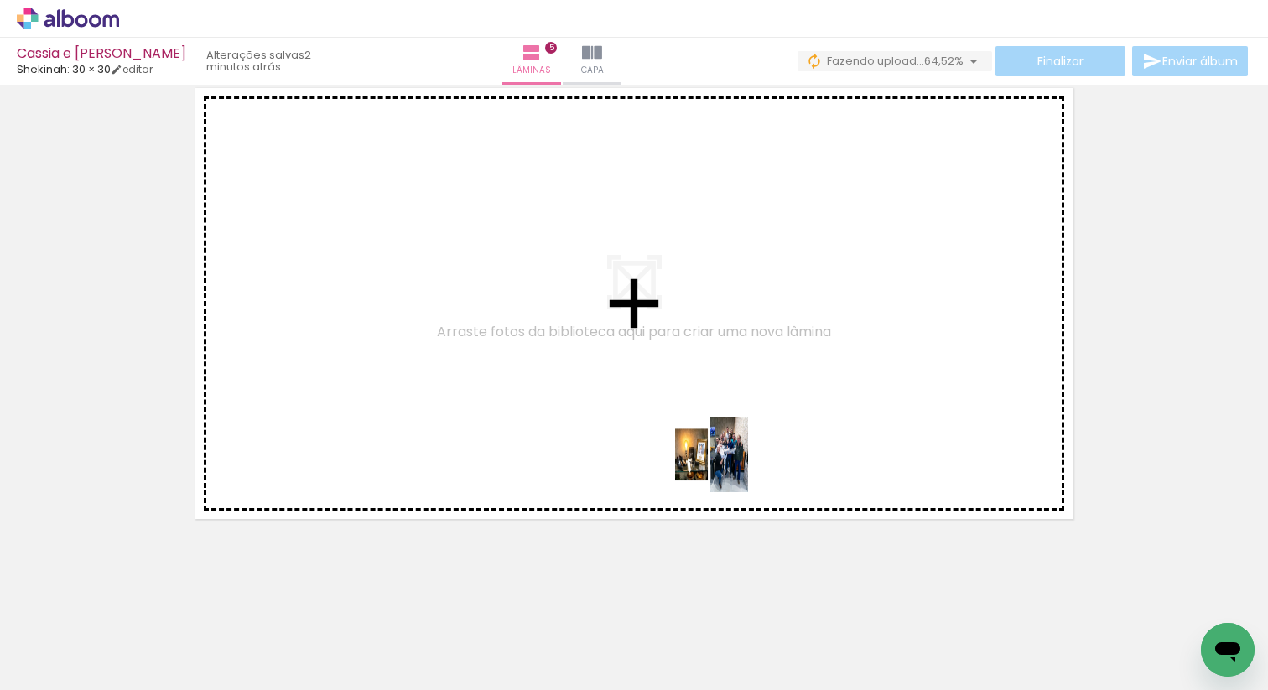
drag, startPoint x: 737, startPoint y: 641, endPoint x: 718, endPoint y: 431, distance: 210.5
click at [719, 431] on quentale-workspace at bounding box center [634, 345] width 1268 height 690
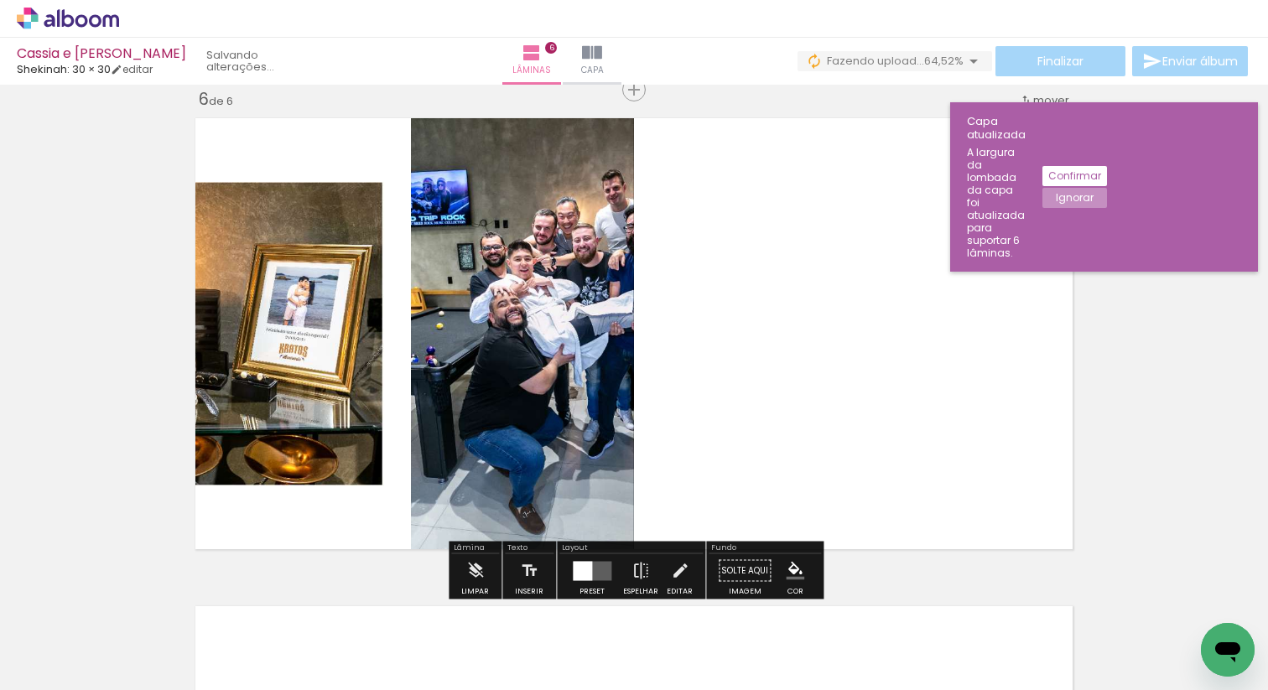
scroll to position [2461, 0]
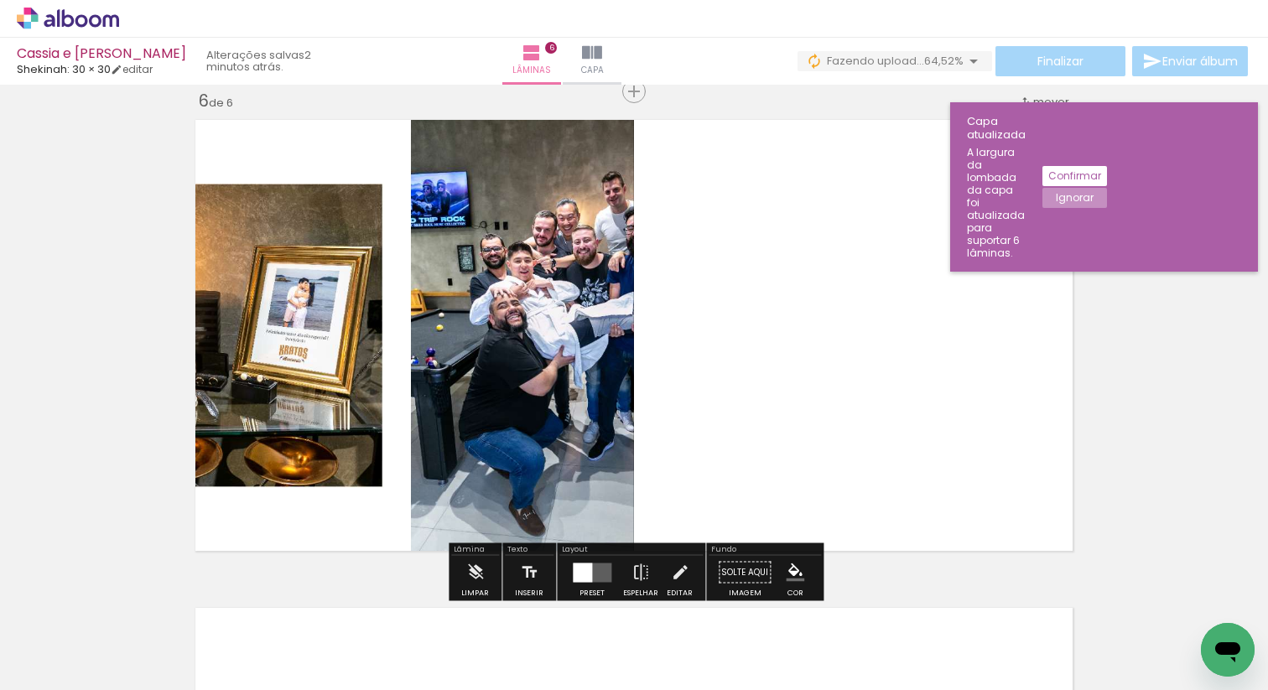
click at [589, 575] on quentale-layouter at bounding box center [592, 572] width 39 height 19
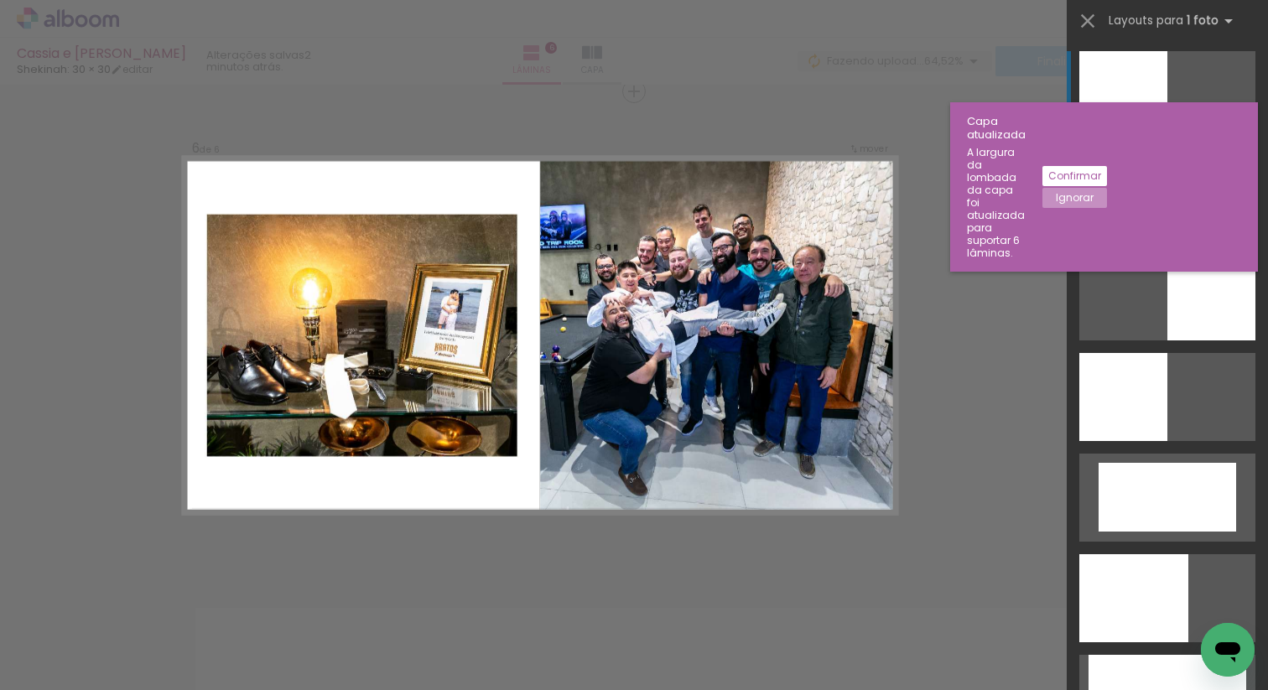
click at [1176, 205] on div at bounding box center [1167, 196] width 176 height 88
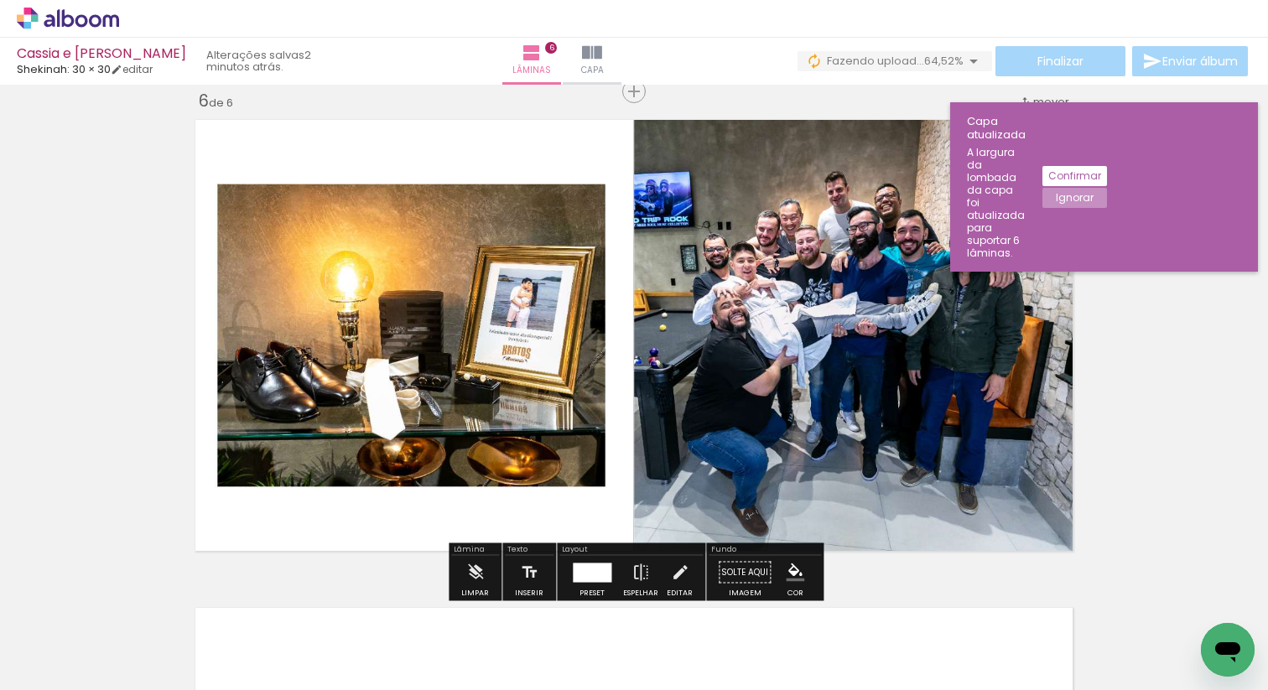
click at [826, 640] on div at bounding box center [825, 633] width 83 height 41
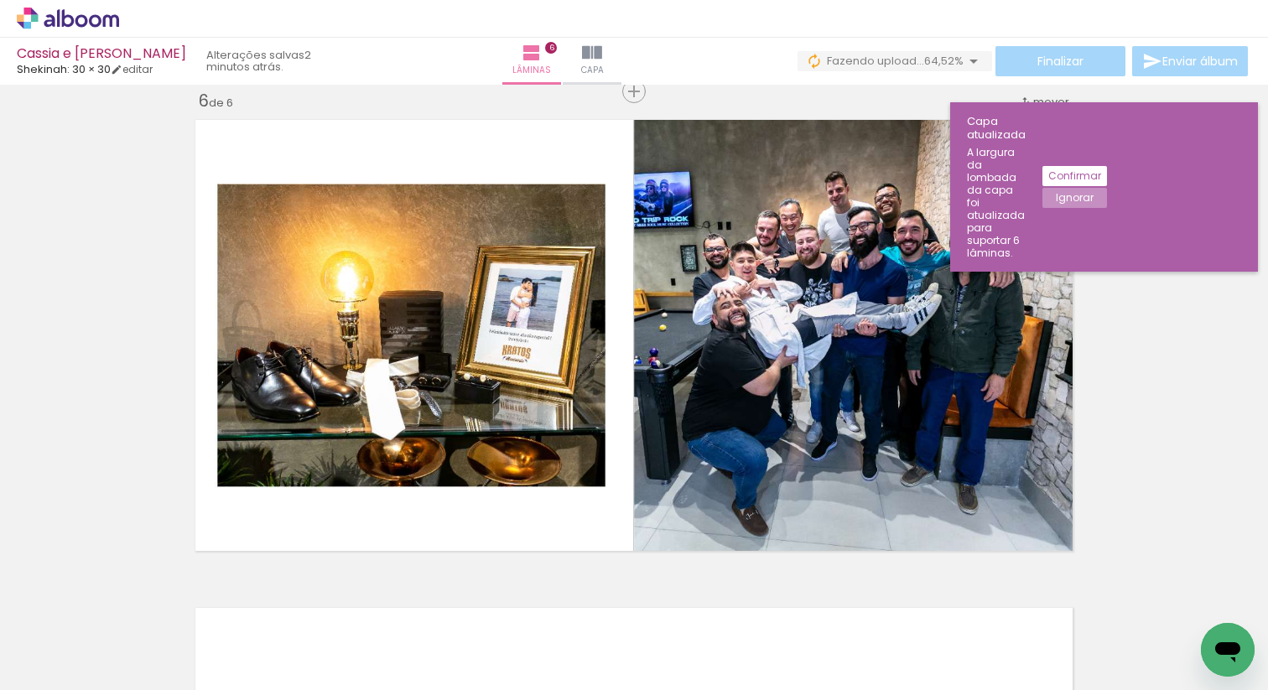
click at [818, 641] on div at bounding box center [825, 633] width 83 height 41
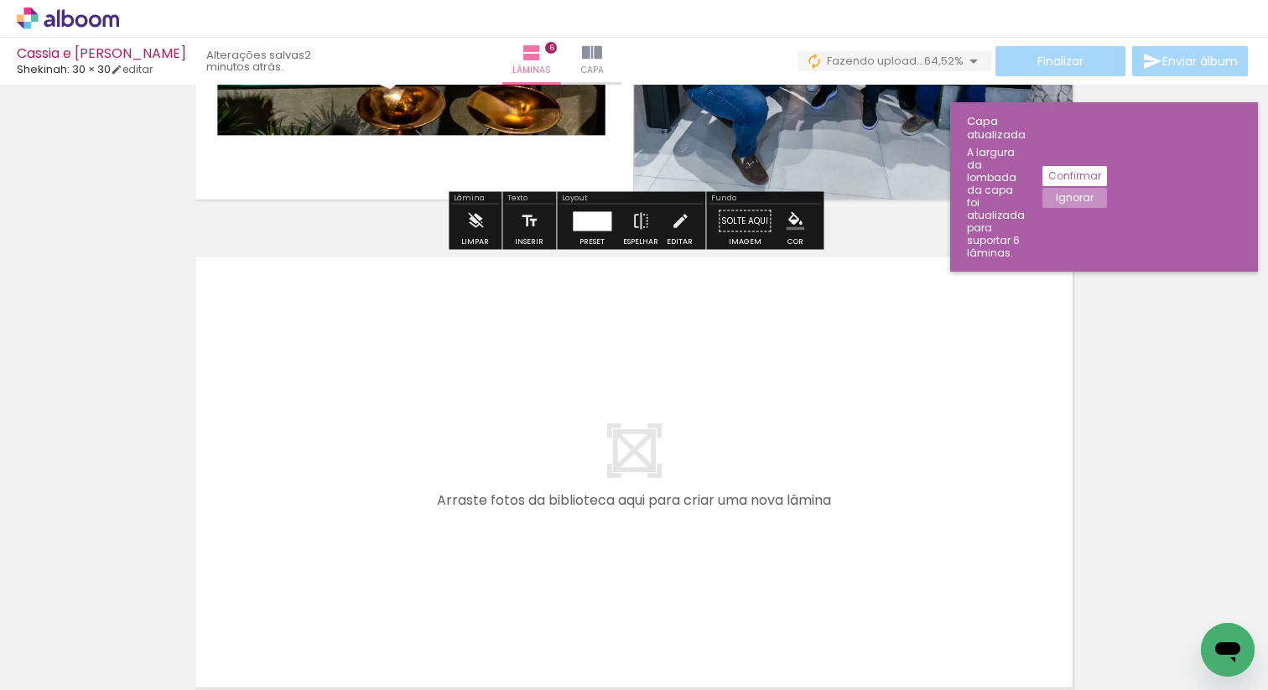
scroll to position [2896, 0]
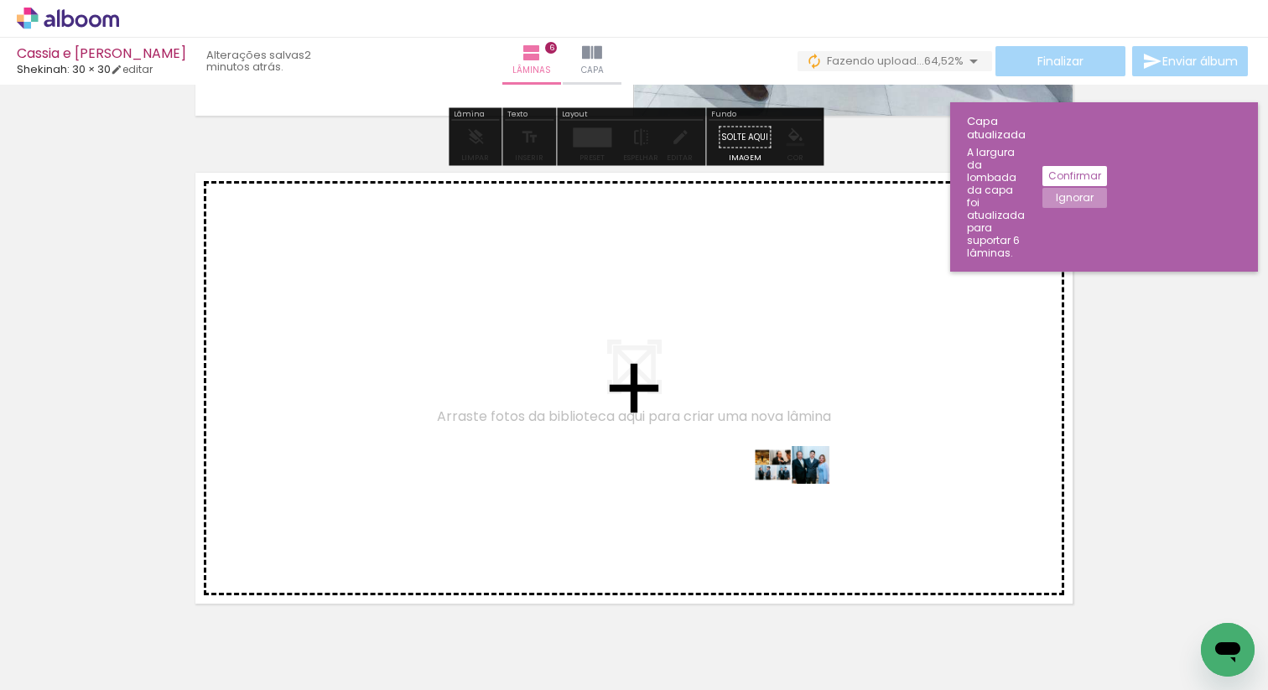
drag, startPoint x: 827, startPoint y: 627, endPoint x: 804, endPoint y: 496, distance: 132.8
click at [804, 496] on quentale-workspace at bounding box center [634, 345] width 1268 height 690
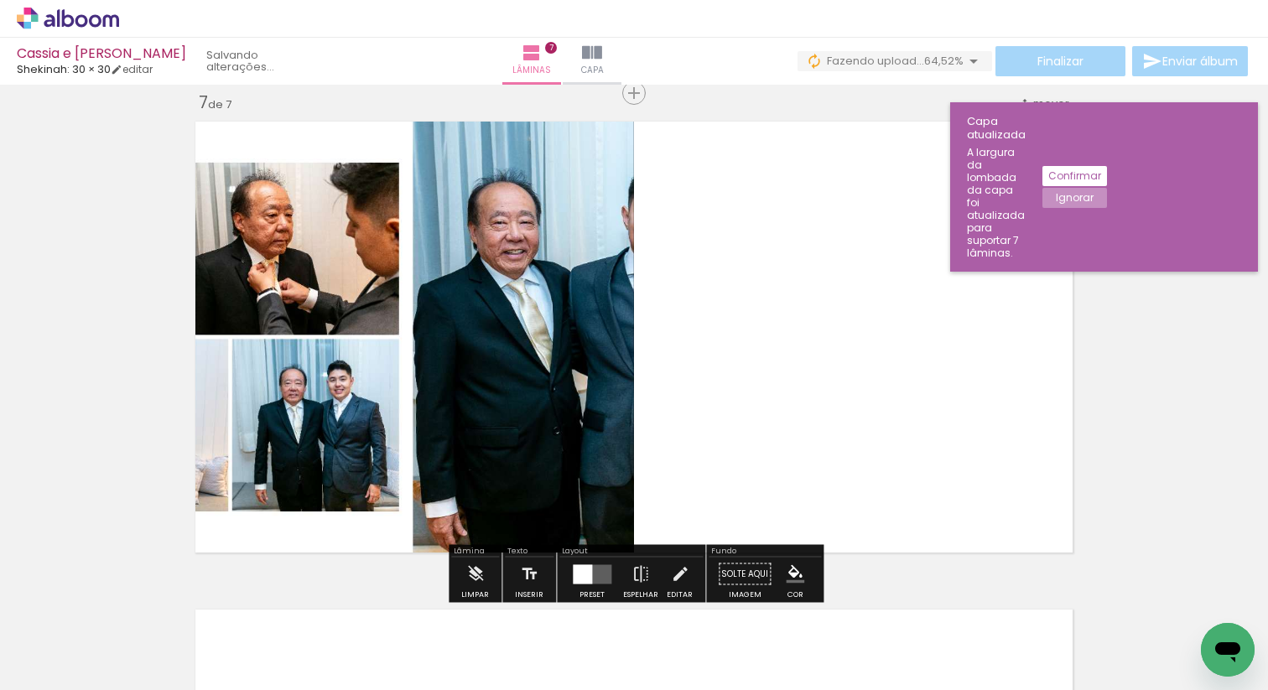
scroll to position [2949, 0]
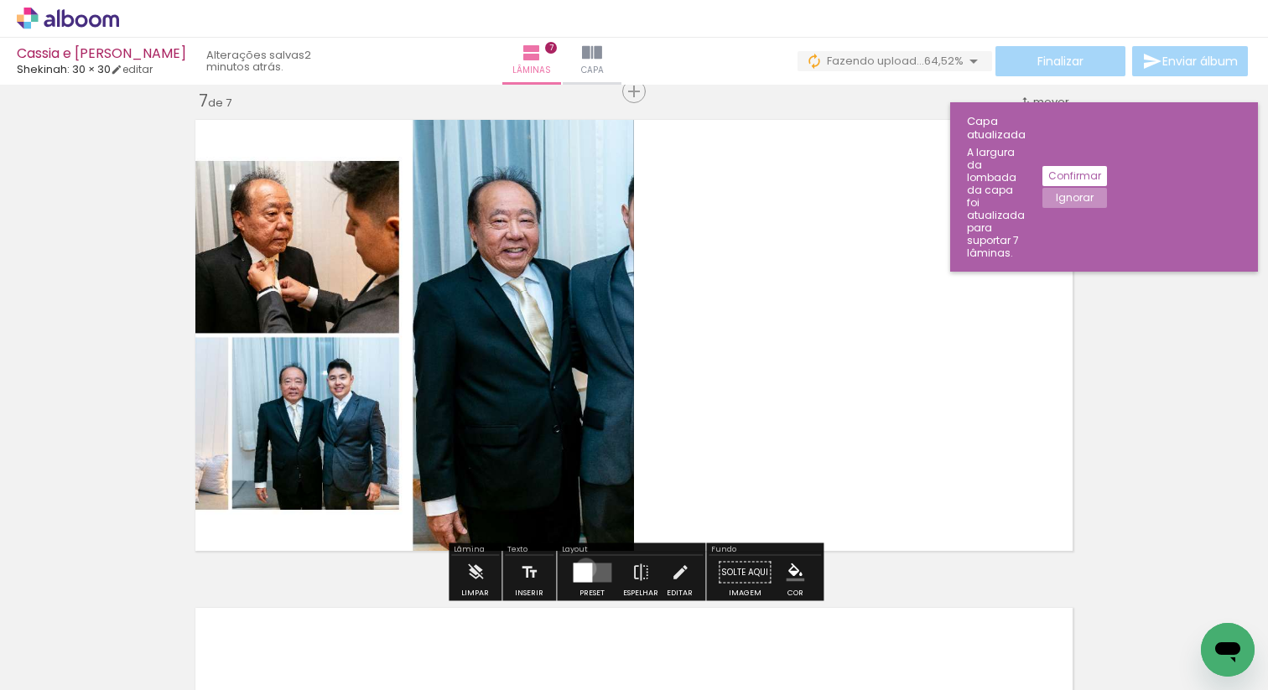
click at [582, 568] on div at bounding box center [582, 572] width 19 height 19
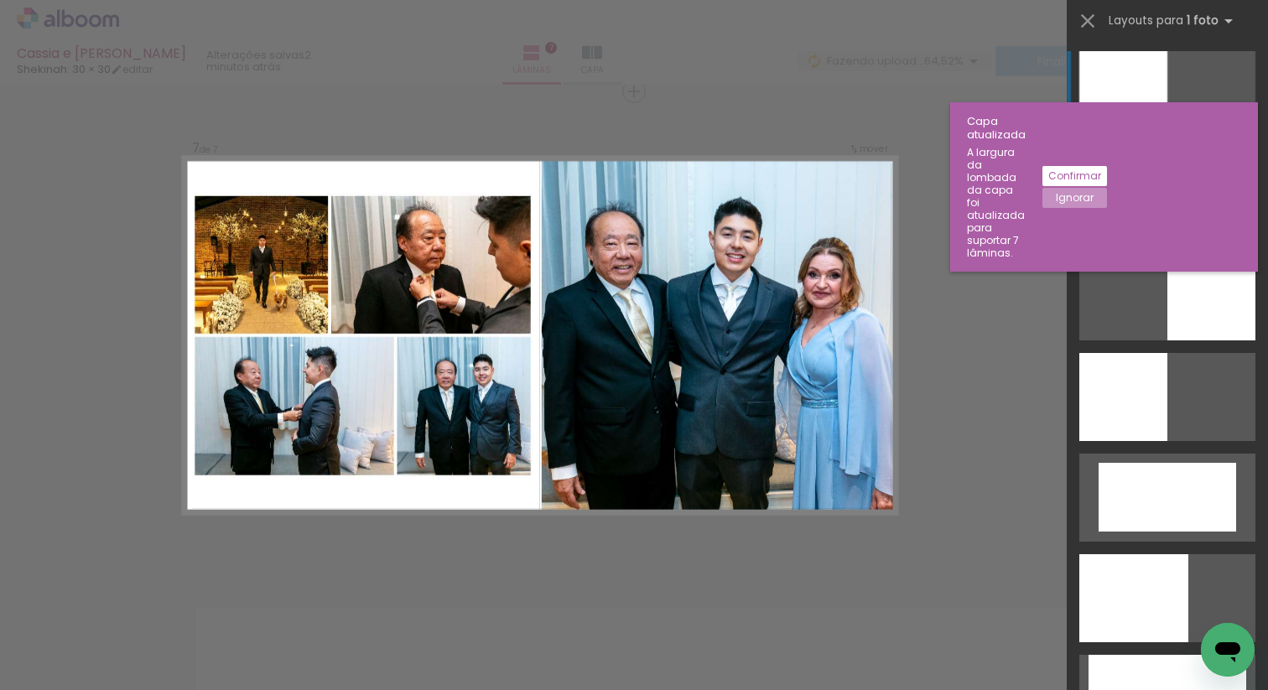
click at [1180, 205] on div at bounding box center [1167, 196] width 176 height 88
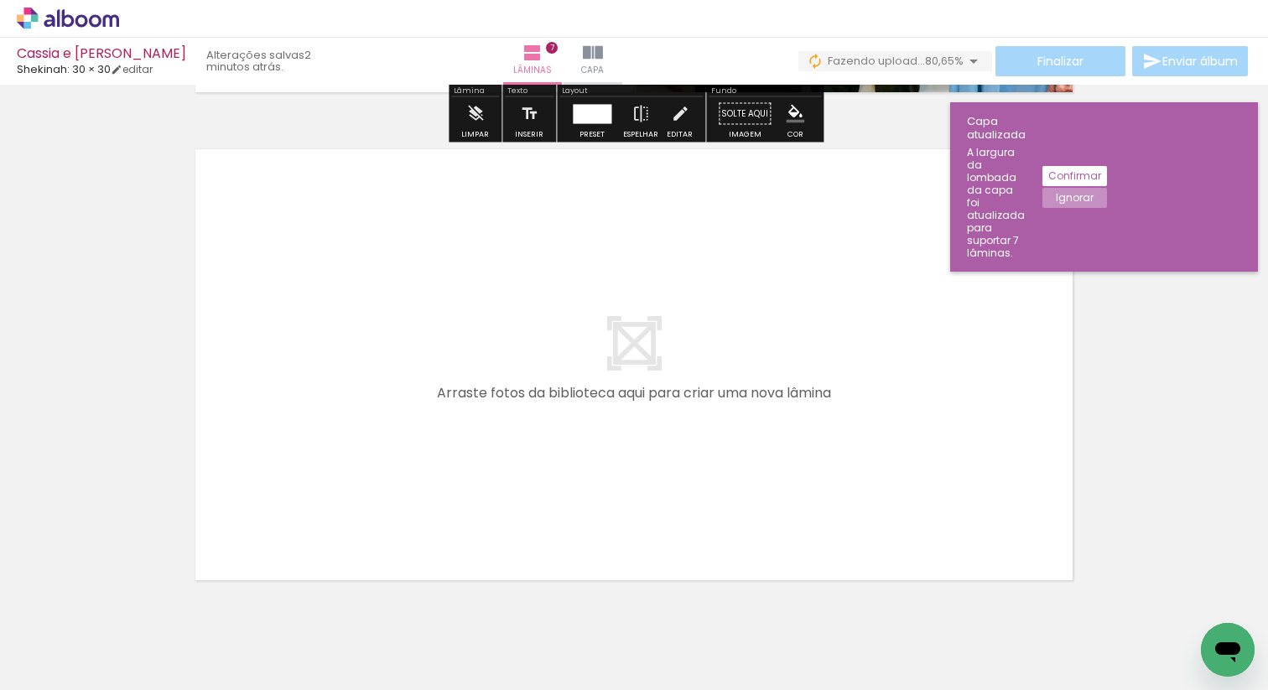
scroll to position [3469, 0]
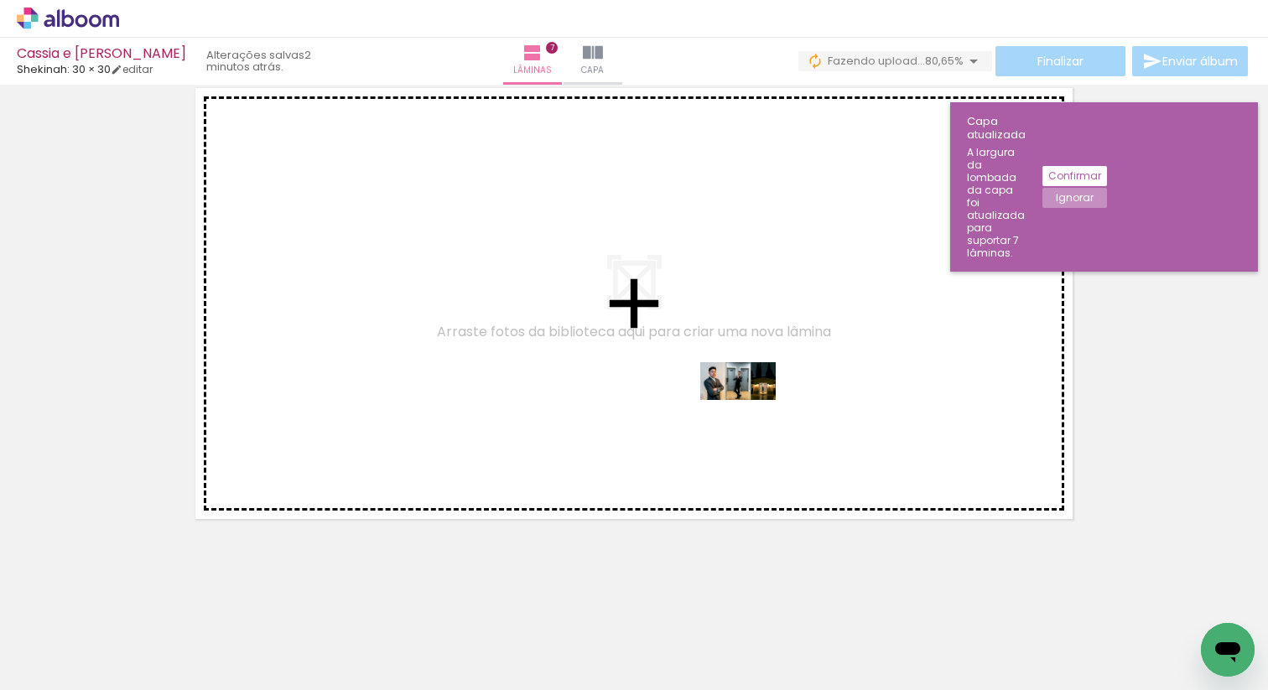
drag, startPoint x: 922, startPoint y: 641, endPoint x: 750, endPoint y: 413, distance: 285.1
click at [750, 413] on quentale-workspace at bounding box center [634, 345] width 1268 height 690
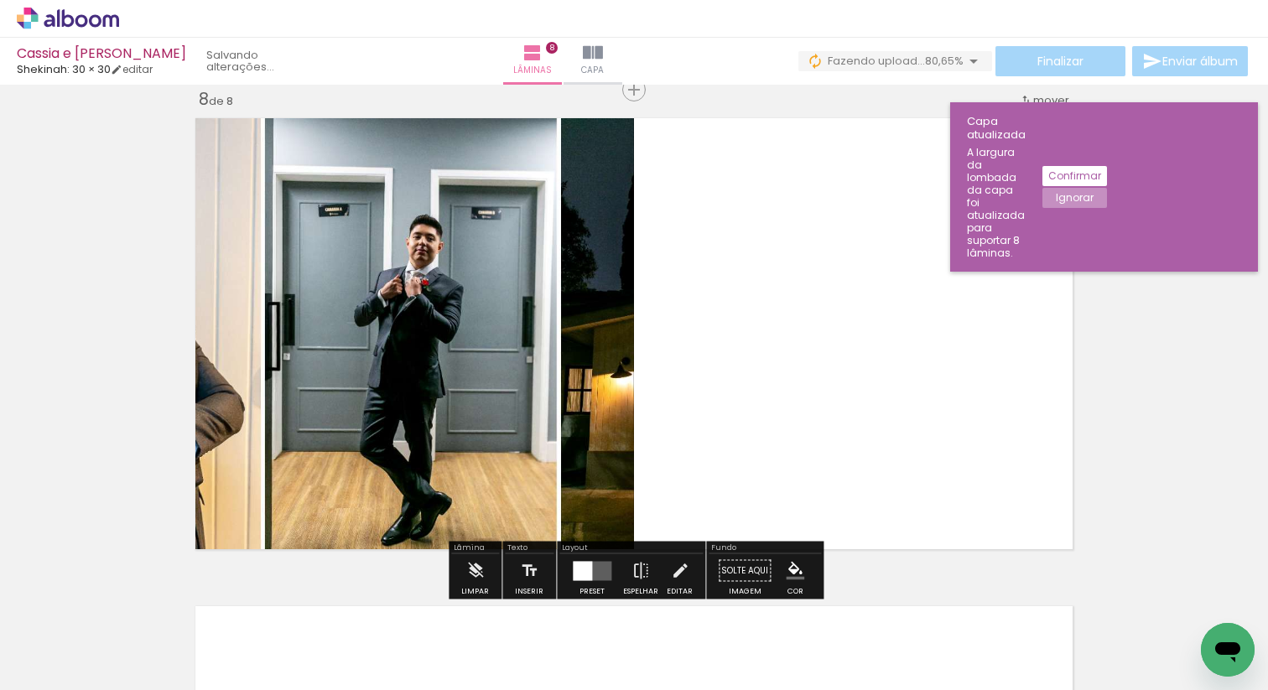
scroll to position [3437, 0]
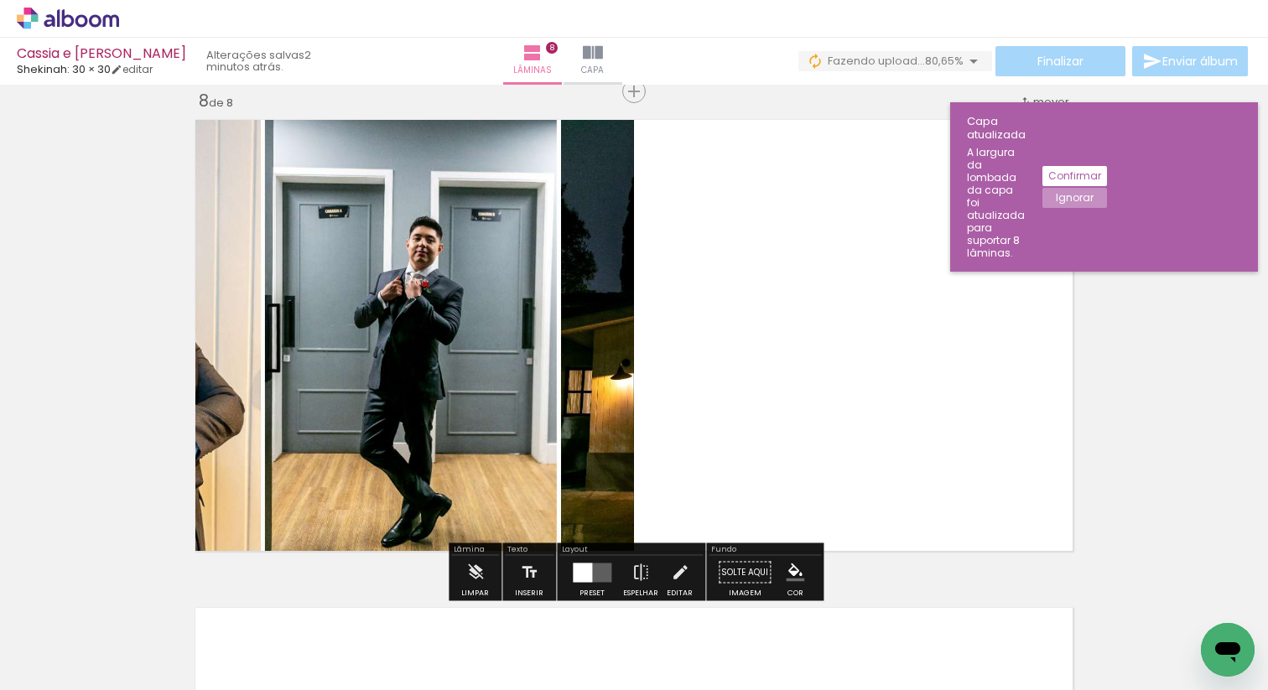
click at [591, 567] on quentale-layouter at bounding box center [592, 572] width 39 height 19
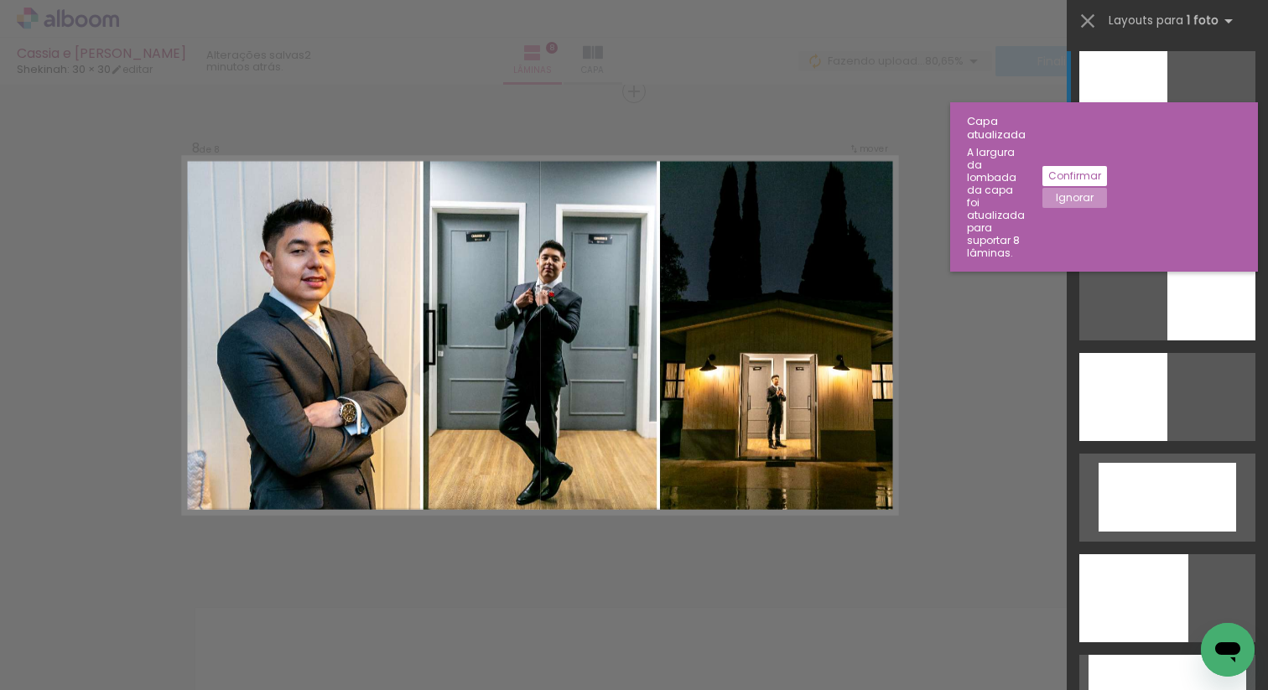
click at [1088, 234] on div at bounding box center [1167, 196] width 176 height 88
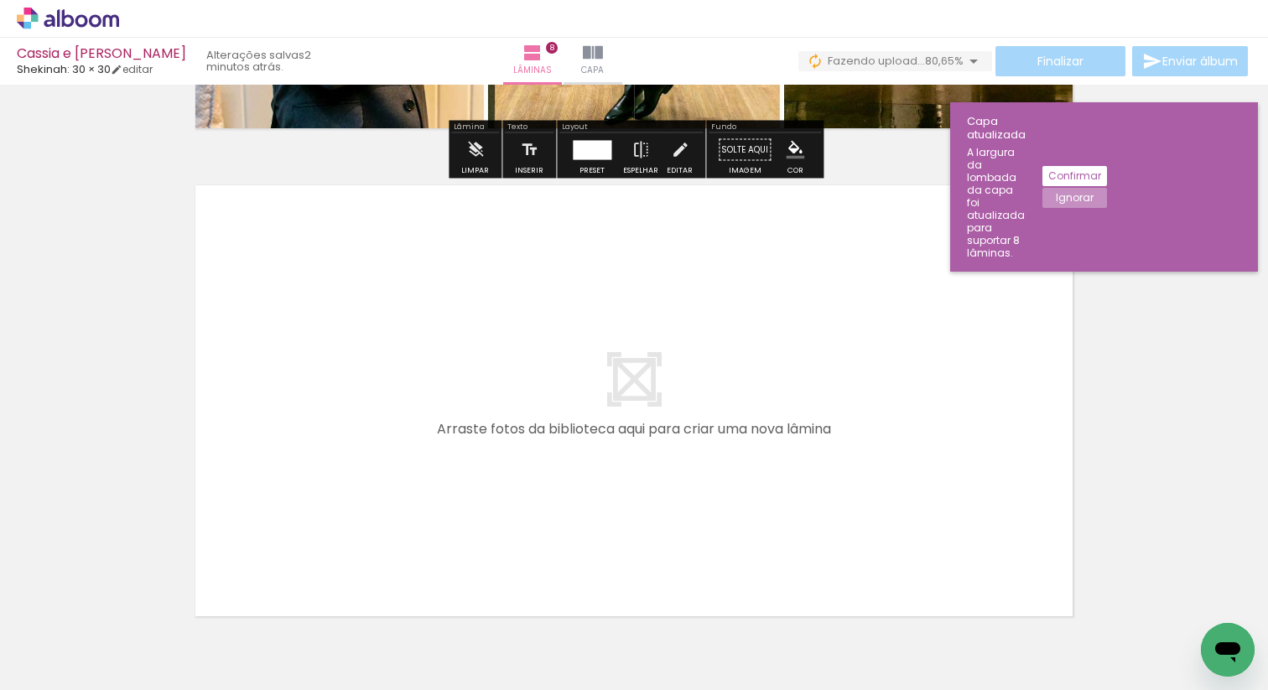
scroll to position [3957, 0]
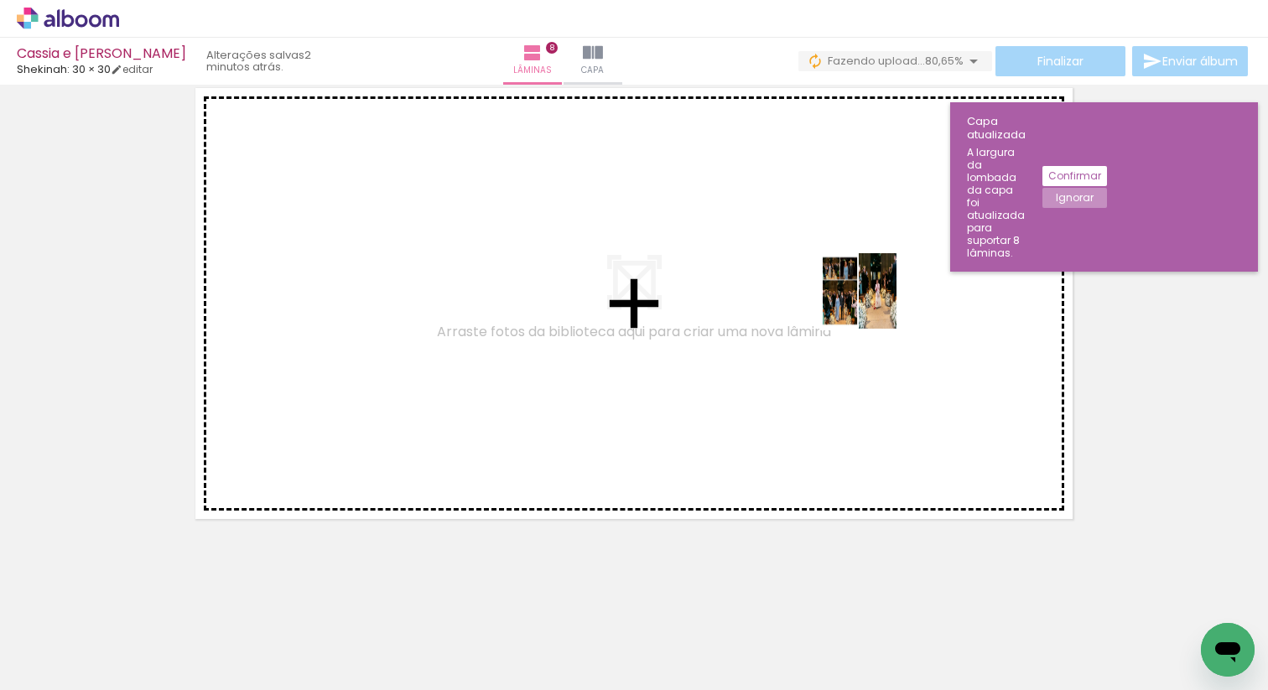
drag, startPoint x: 1024, startPoint y: 637, endPoint x: 870, endPoint y: 304, distance: 366.6
click at [870, 304] on quentale-workspace at bounding box center [634, 345] width 1268 height 690
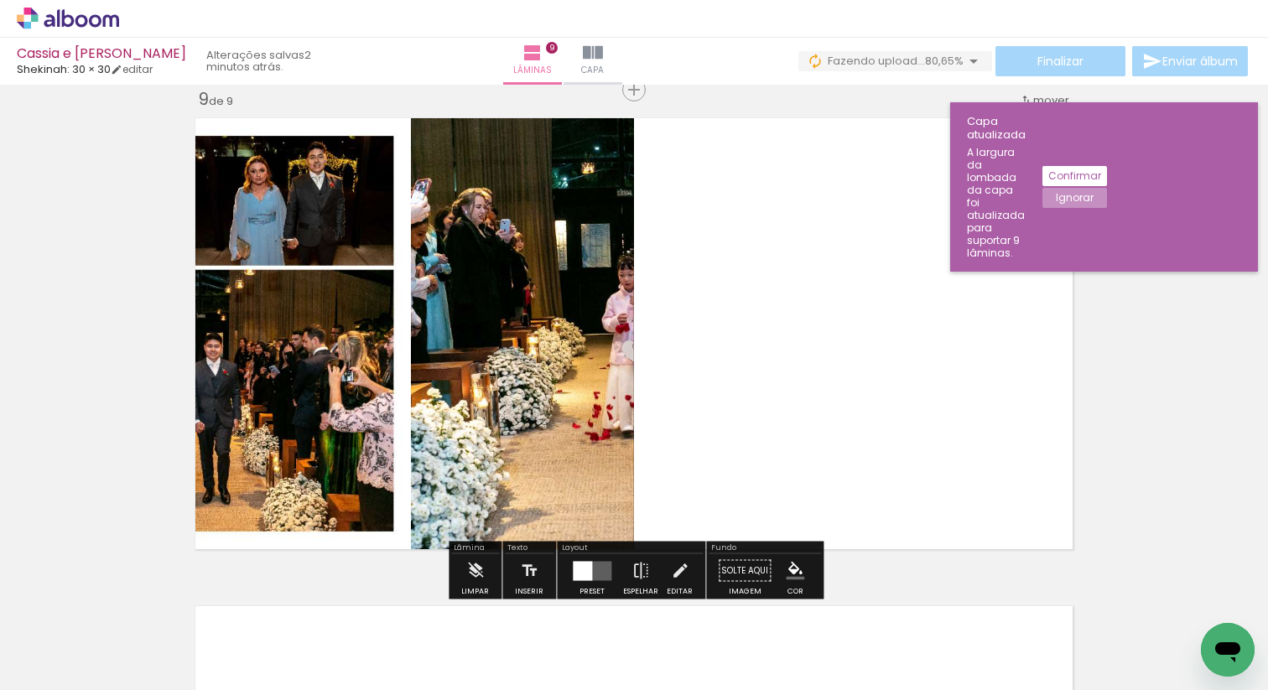
scroll to position [3925, 0]
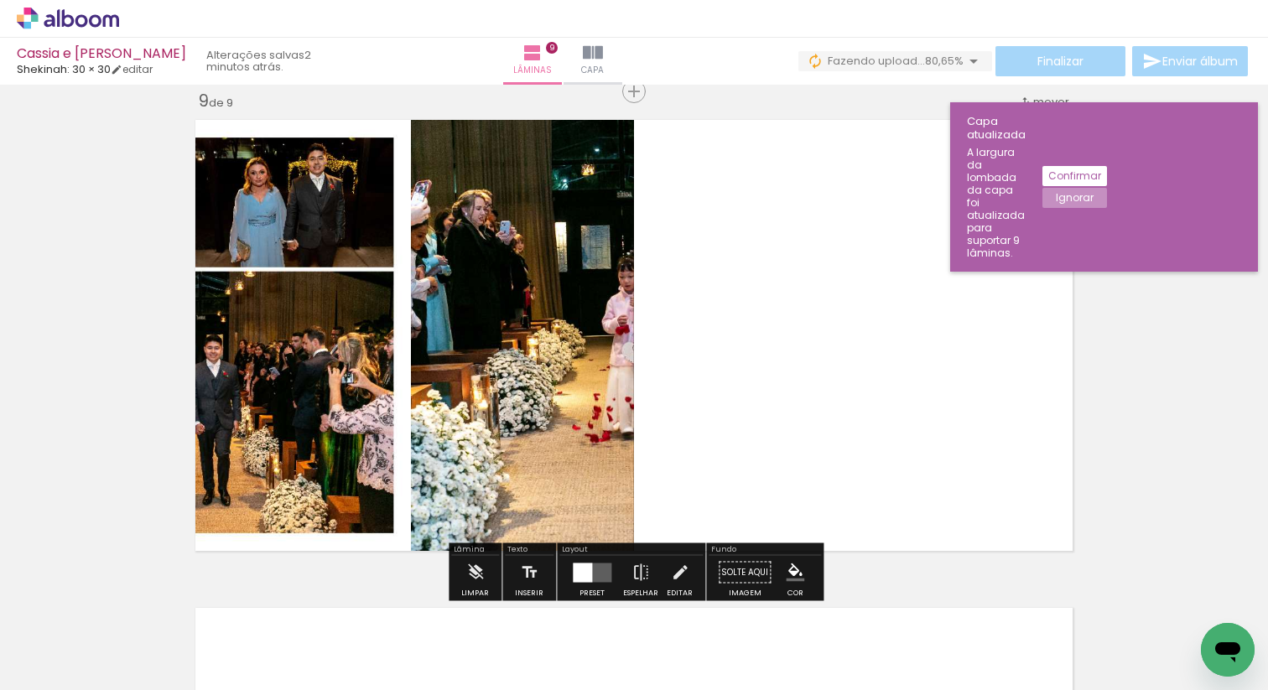
click at [588, 575] on div at bounding box center [582, 572] width 19 height 19
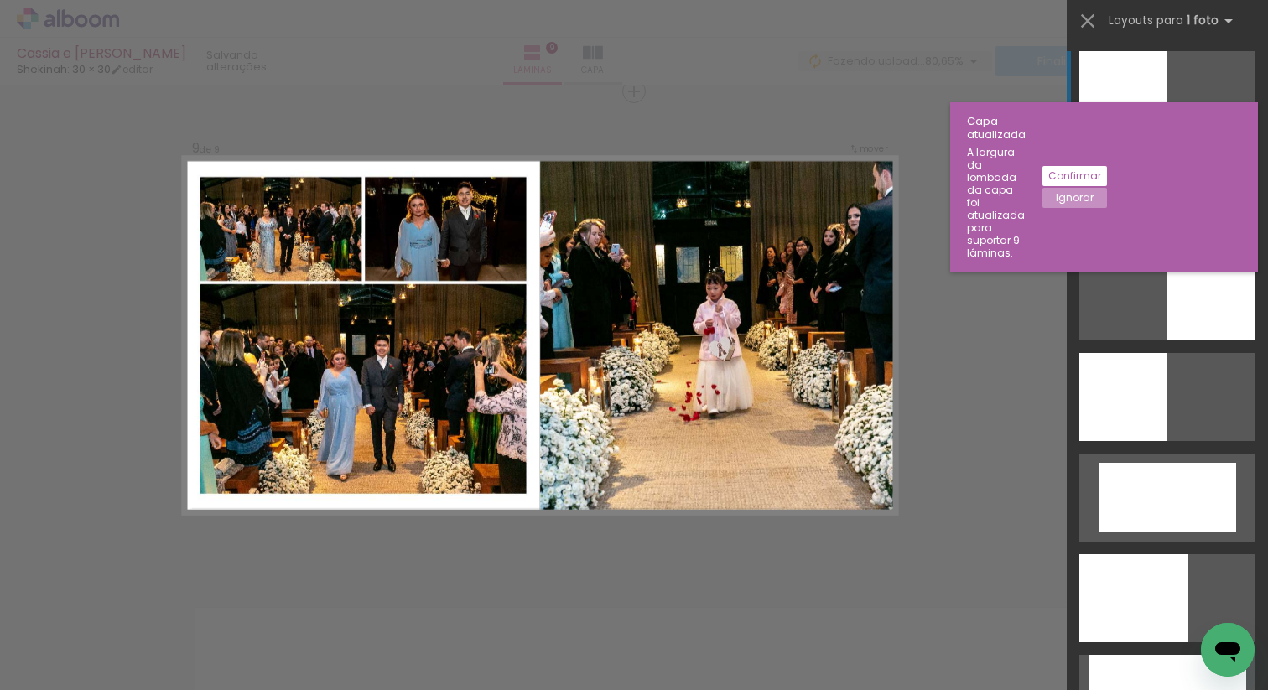
click at [1124, 218] on div at bounding box center [1167, 196] width 176 height 88
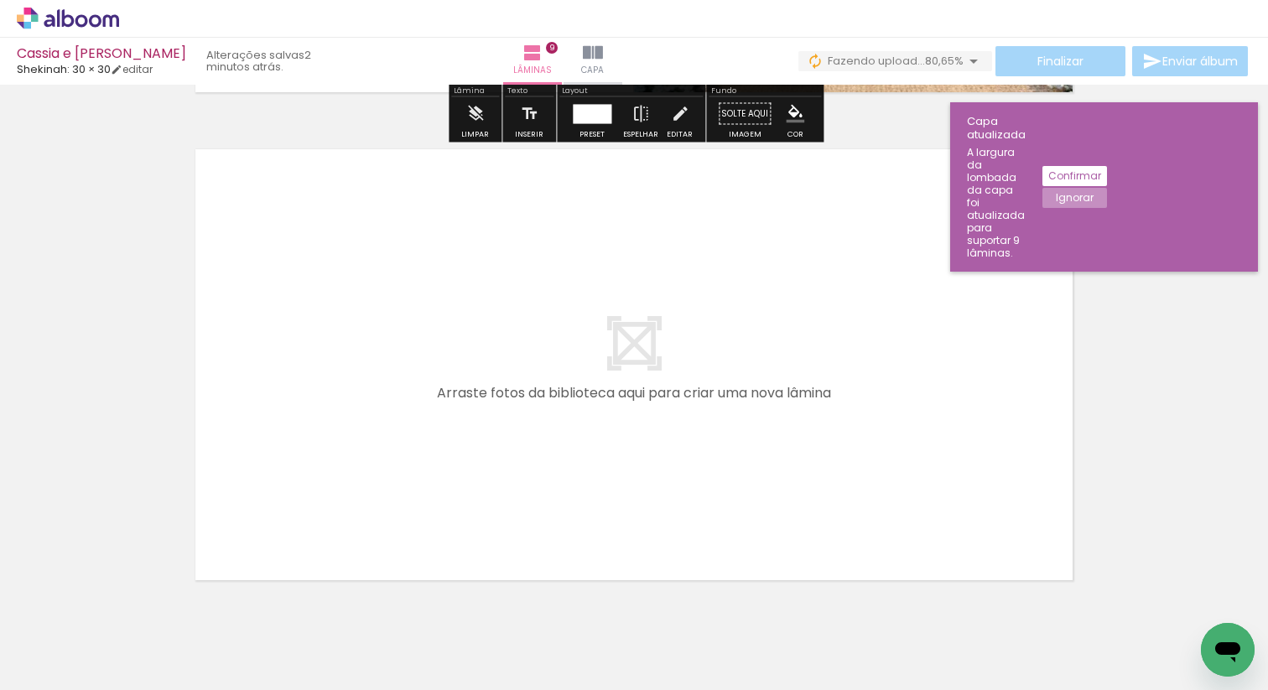
scroll to position [4445, 0]
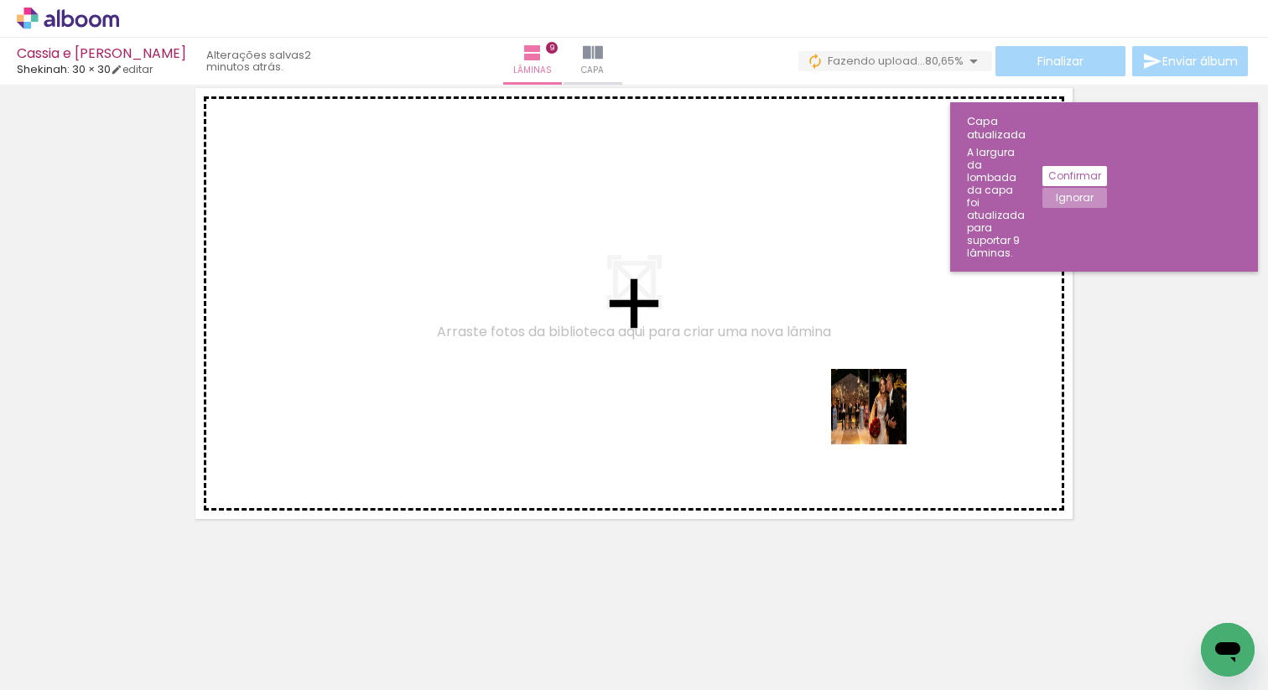
drag, startPoint x: 1109, startPoint y: 639, endPoint x: 866, endPoint y: 408, distance: 335.7
click at [866, 408] on quentale-workspace at bounding box center [634, 345] width 1268 height 690
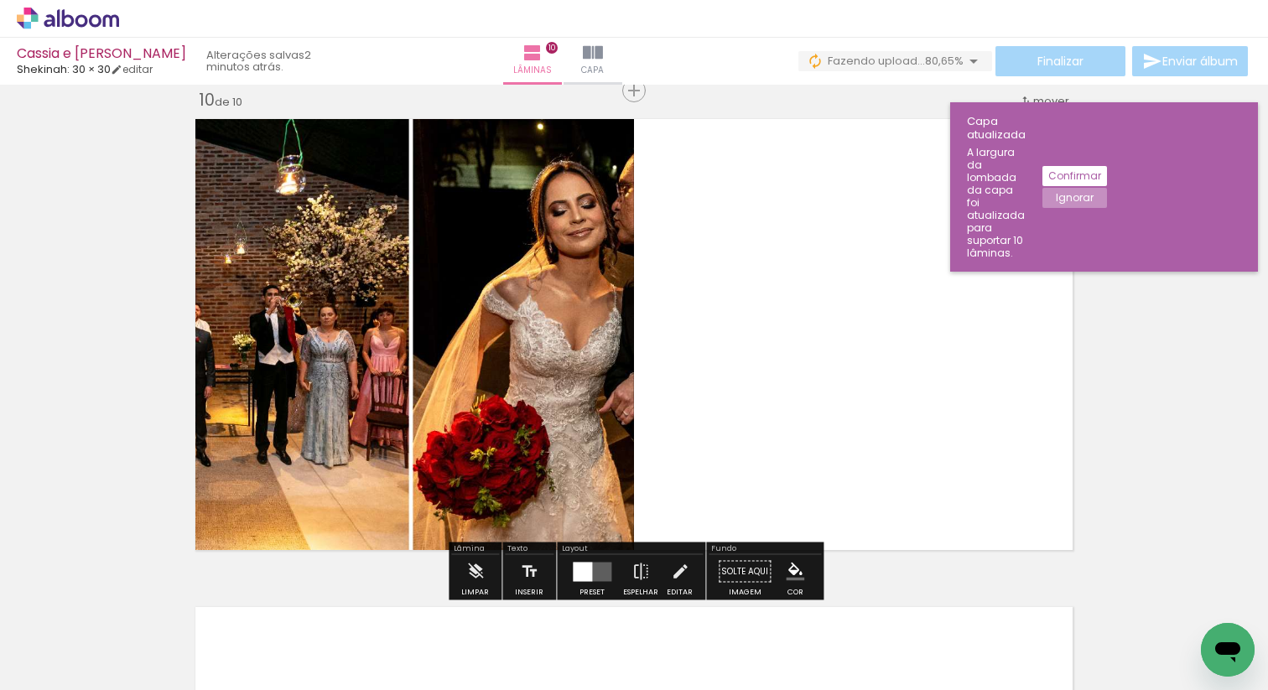
scroll to position [4413, 0]
click at [591, 574] on quentale-layouter at bounding box center [592, 572] width 39 height 19
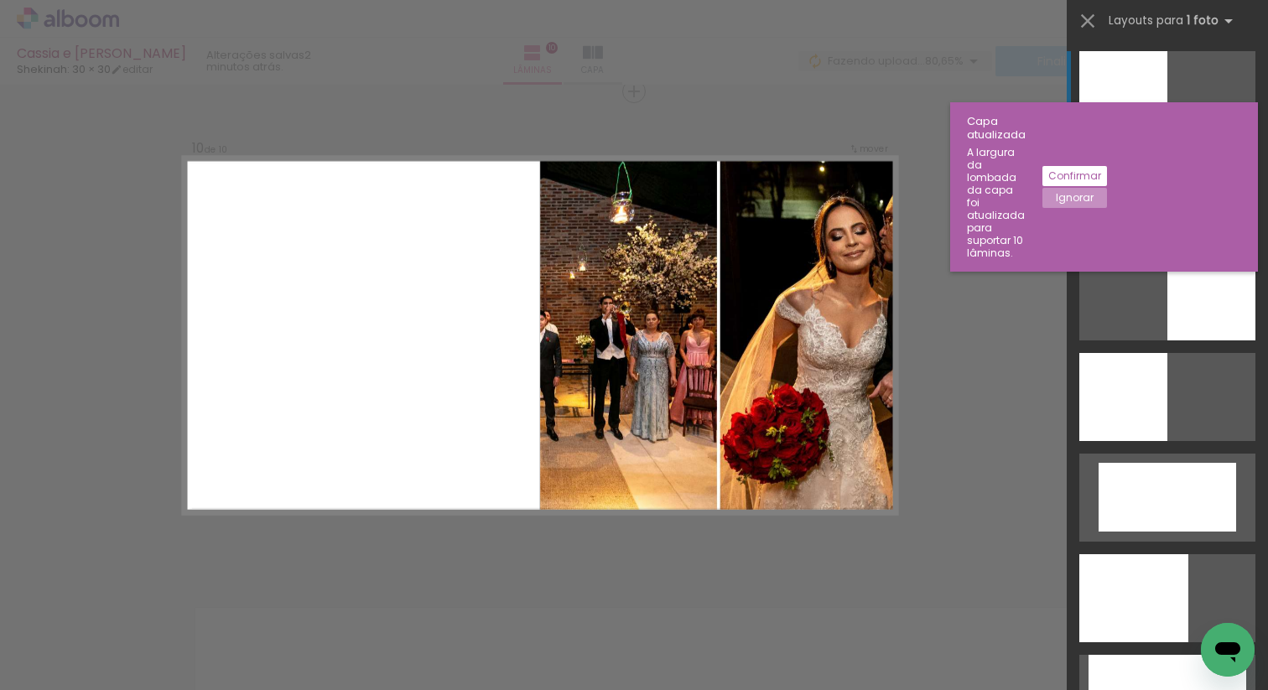
click at [1169, 221] on div at bounding box center [1167, 196] width 176 height 88
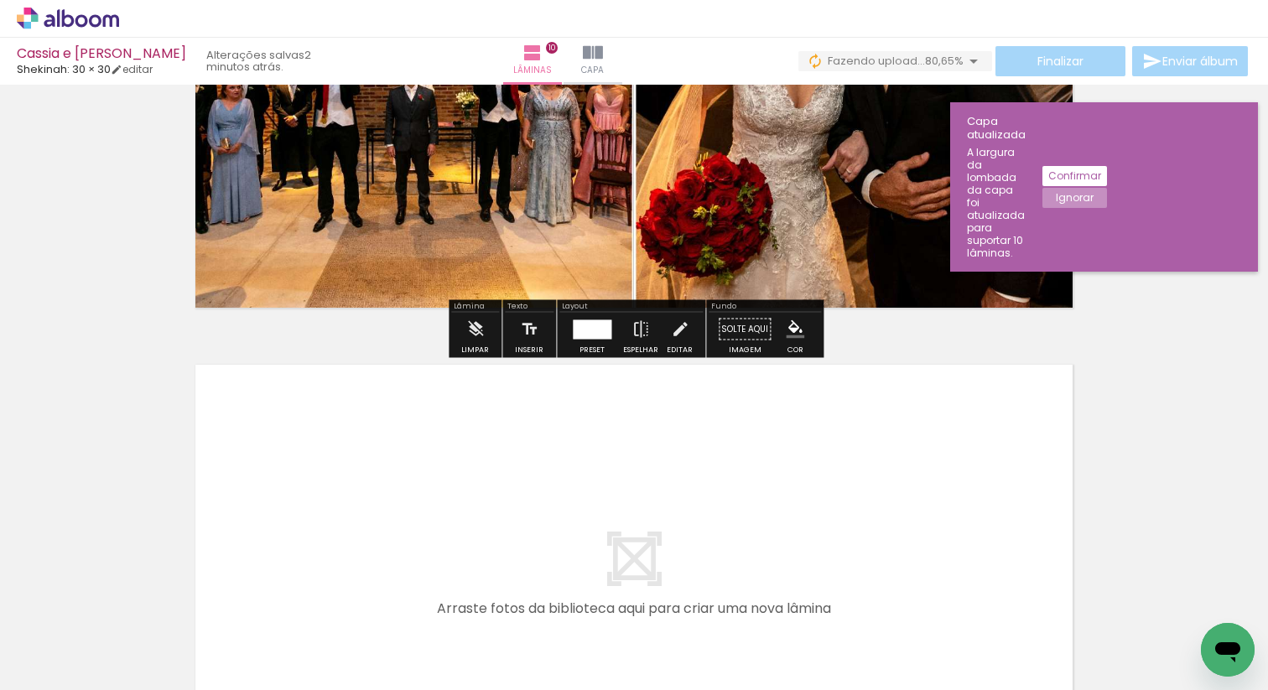
scroll to position [4933, 0]
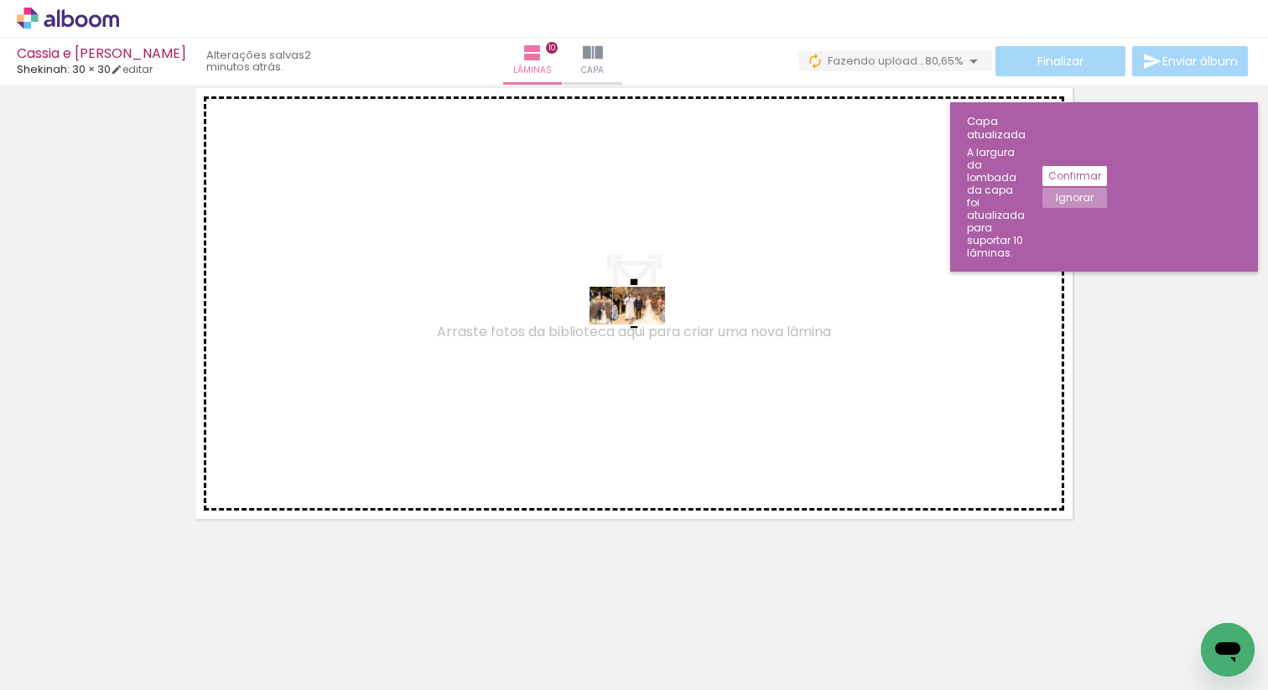
drag, startPoint x: 223, startPoint y: 643, endPoint x: 640, endPoint y: 339, distance: 516.1
click at [640, 339] on quentale-workspace at bounding box center [634, 345] width 1268 height 690
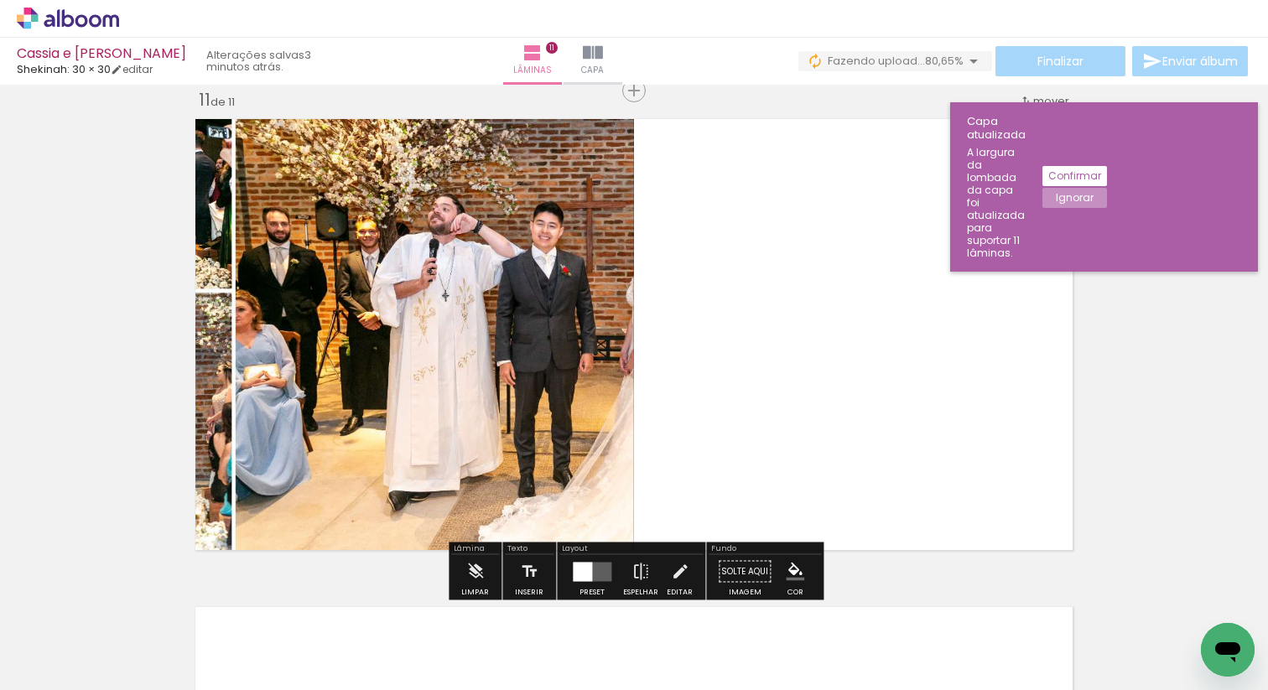
scroll to position [4901, 0]
click at [596, 578] on quentale-layouter at bounding box center [592, 572] width 39 height 19
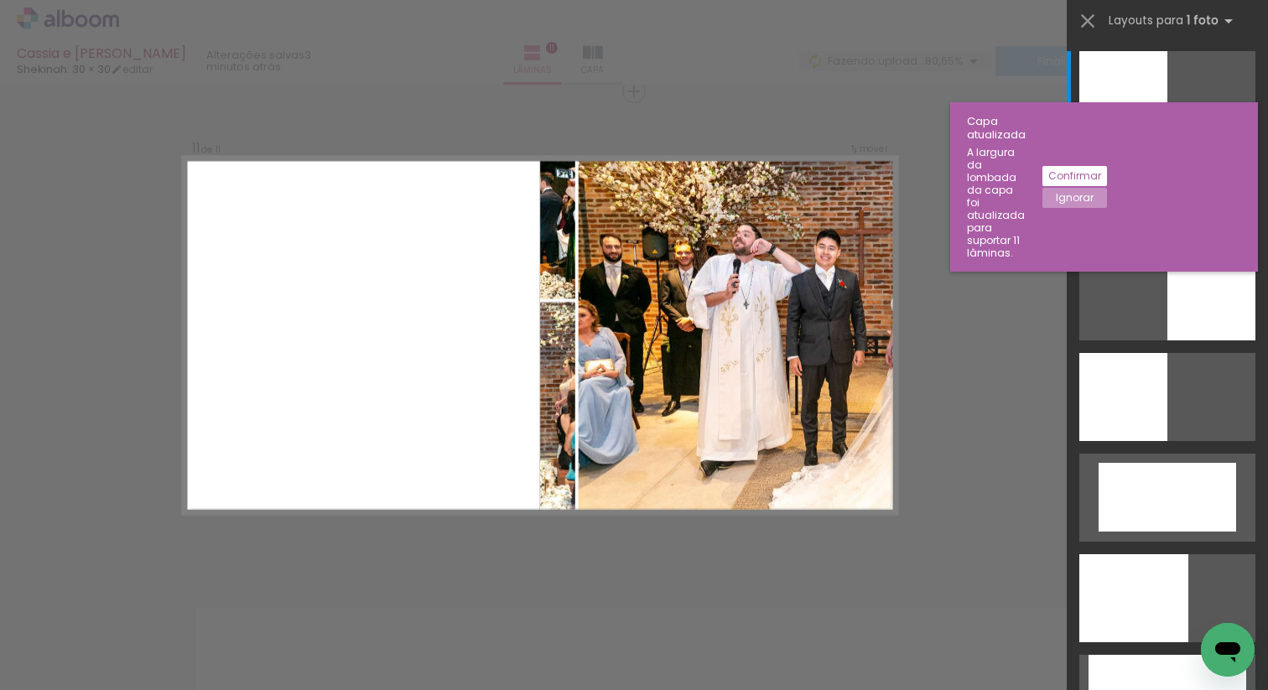
click at [1181, 244] on div at bounding box center [1167, 290] width 201 height 101
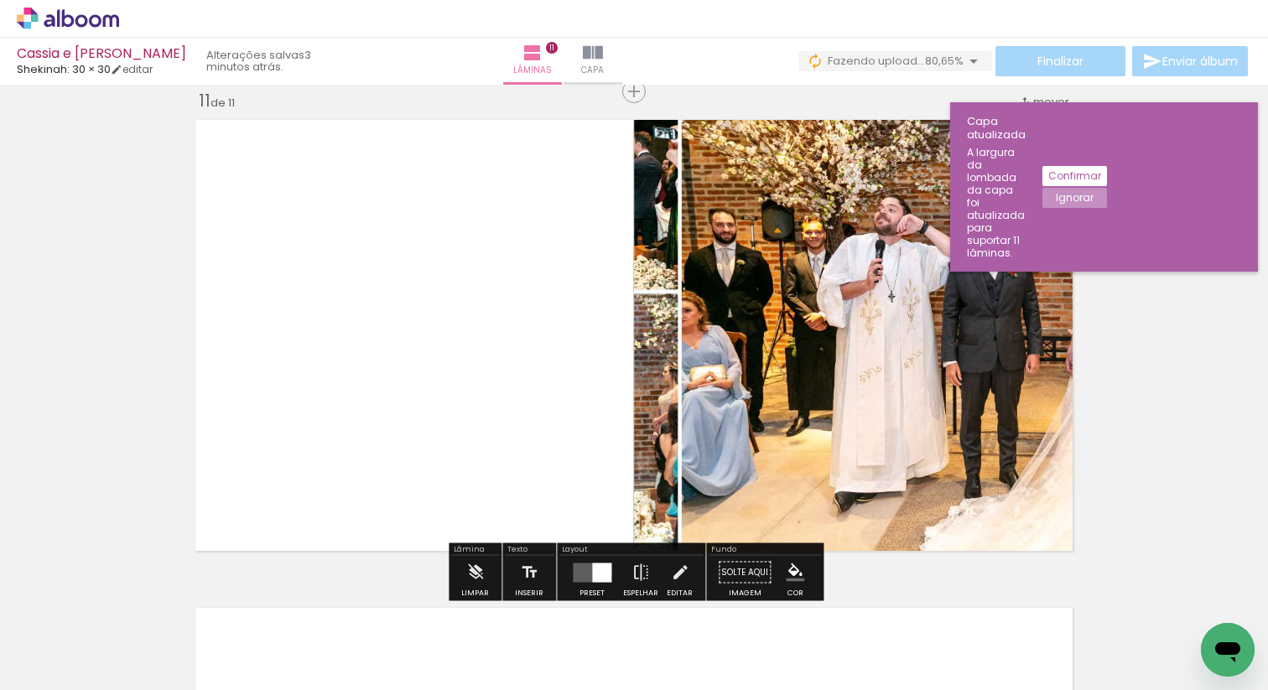
click at [587, 568] on quentale-layouter at bounding box center [592, 572] width 39 height 19
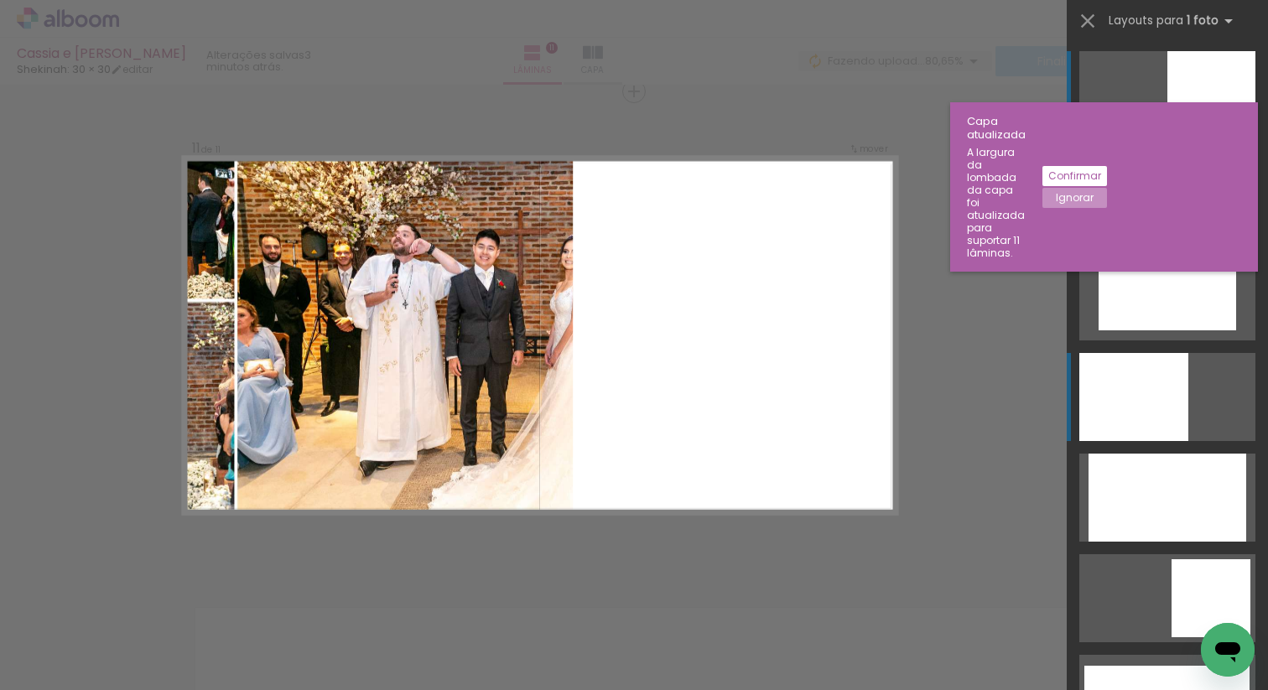
scroll to position [0, 0]
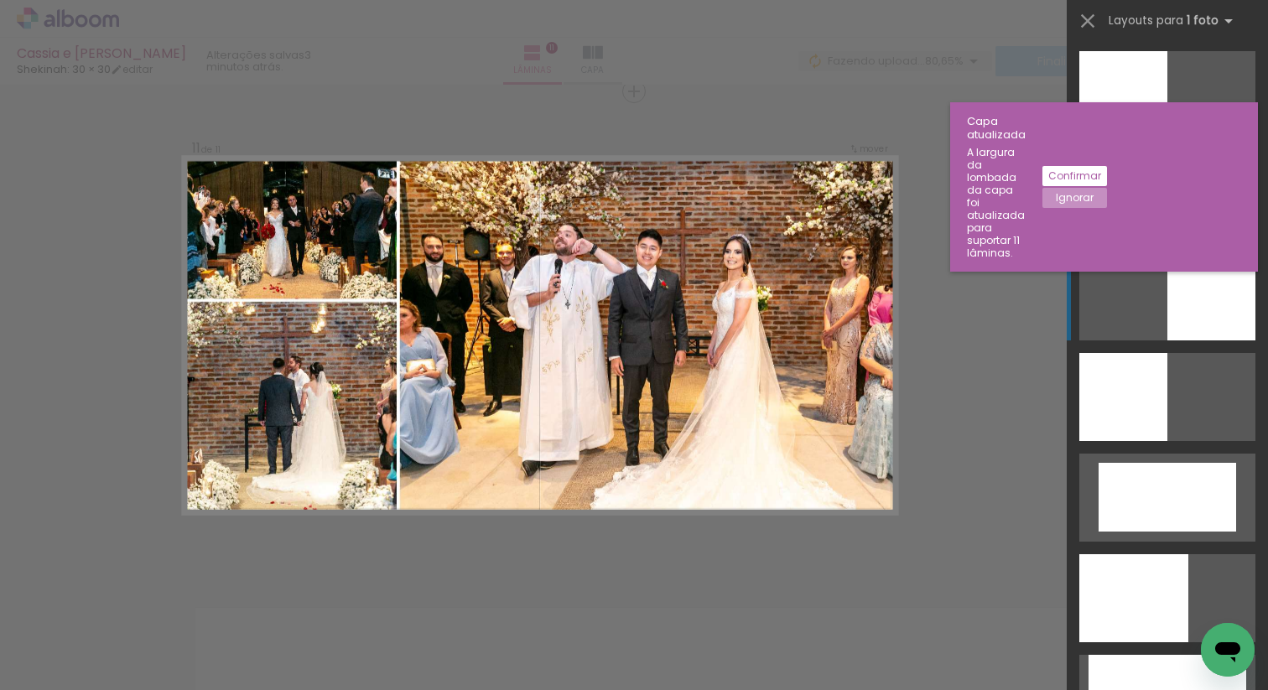
click at [1136, 191] on div at bounding box center [1167, 196] width 176 height 88
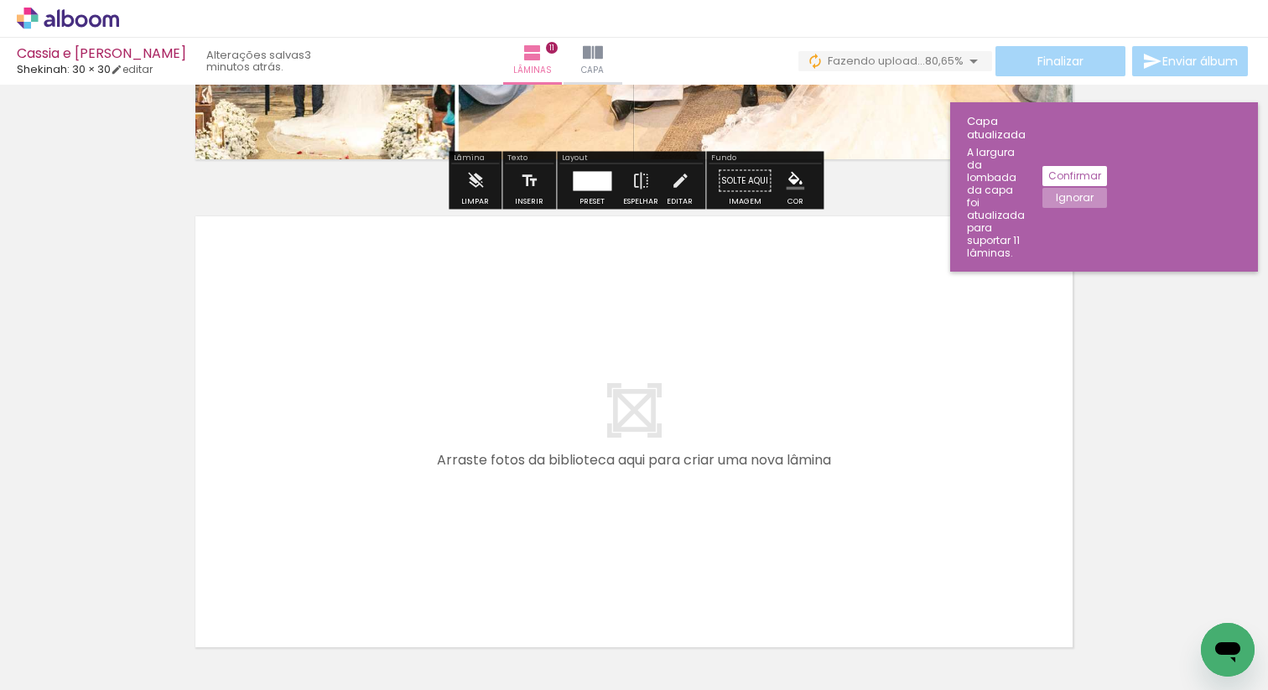
scroll to position [5298, 0]
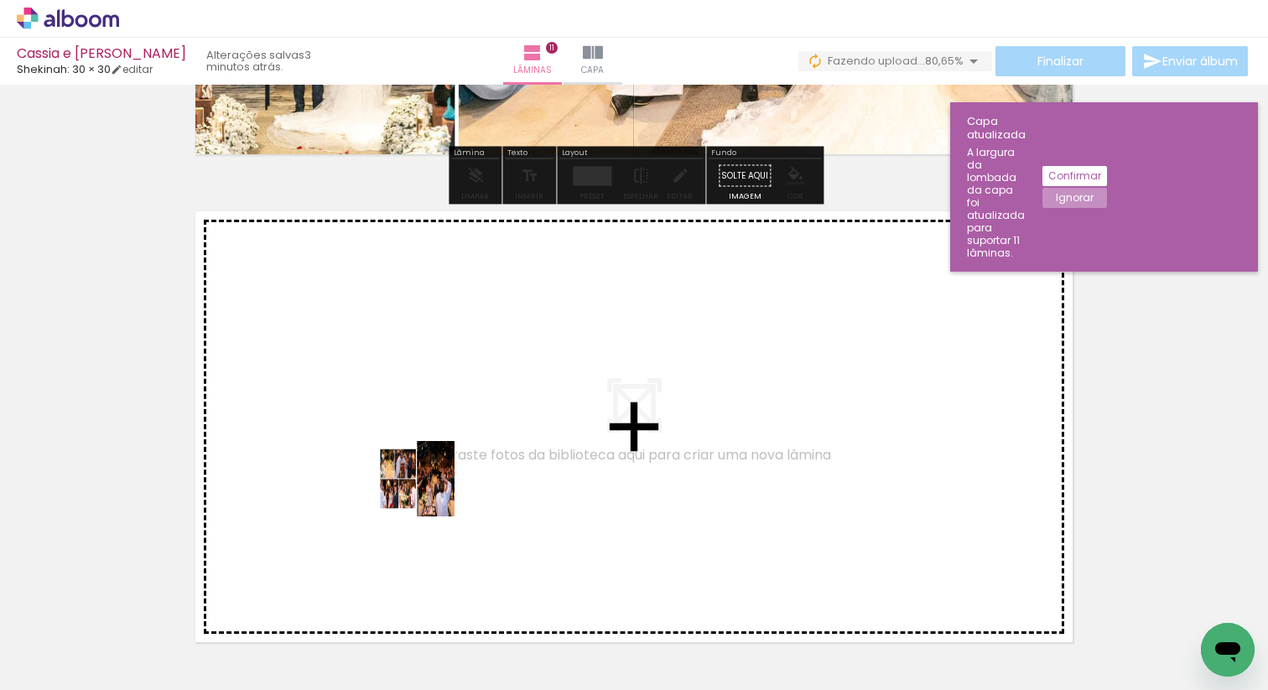
drag, startPoint x: 326, startPoint y: 641, endPoint x: 436, endPoint y: 483, distance: 192.1
click at [436, 483] on quentale-workspace at bounding box center [634, 345] width 1268 height 690
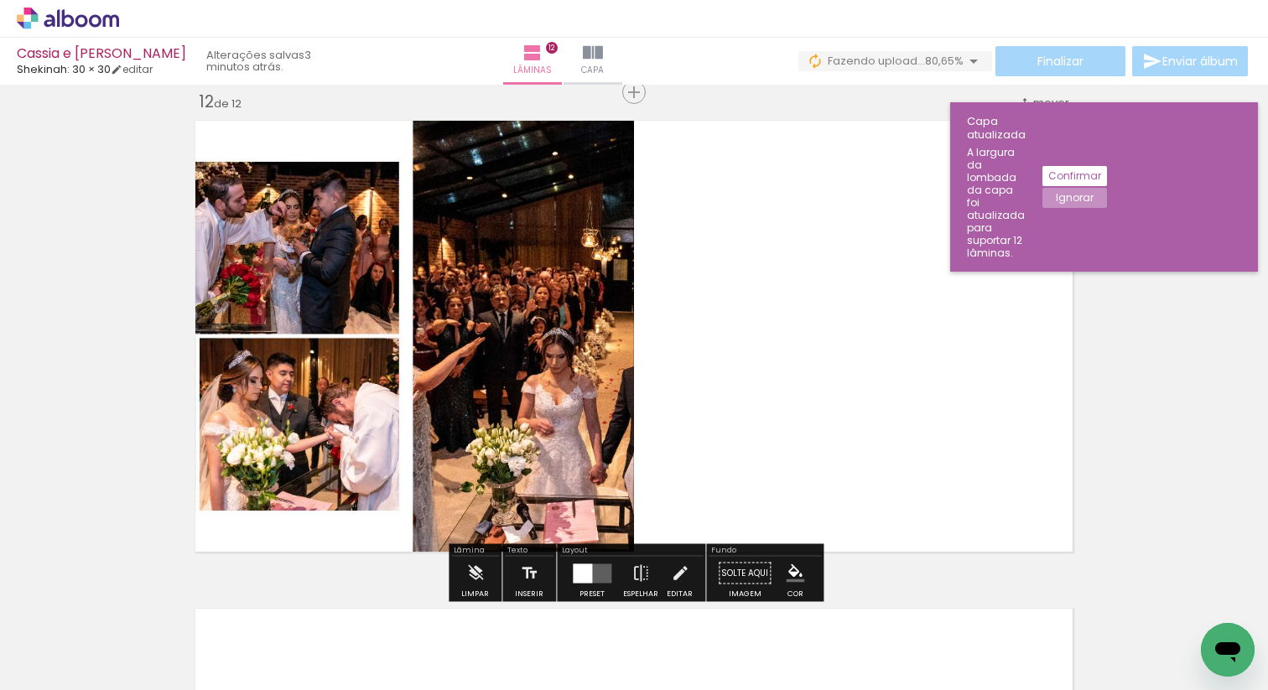
scroll to position [5389, 0]
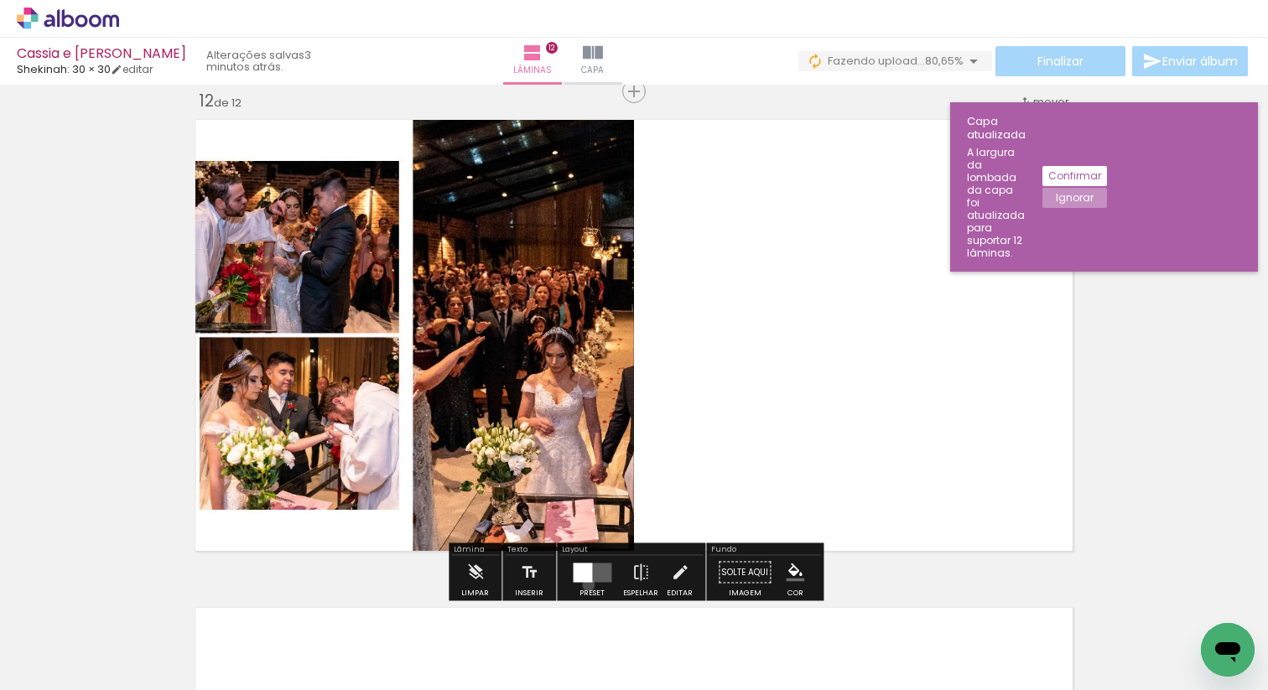
click at [584, 584] on div at bounding box center [591, 573] width 45 height 34
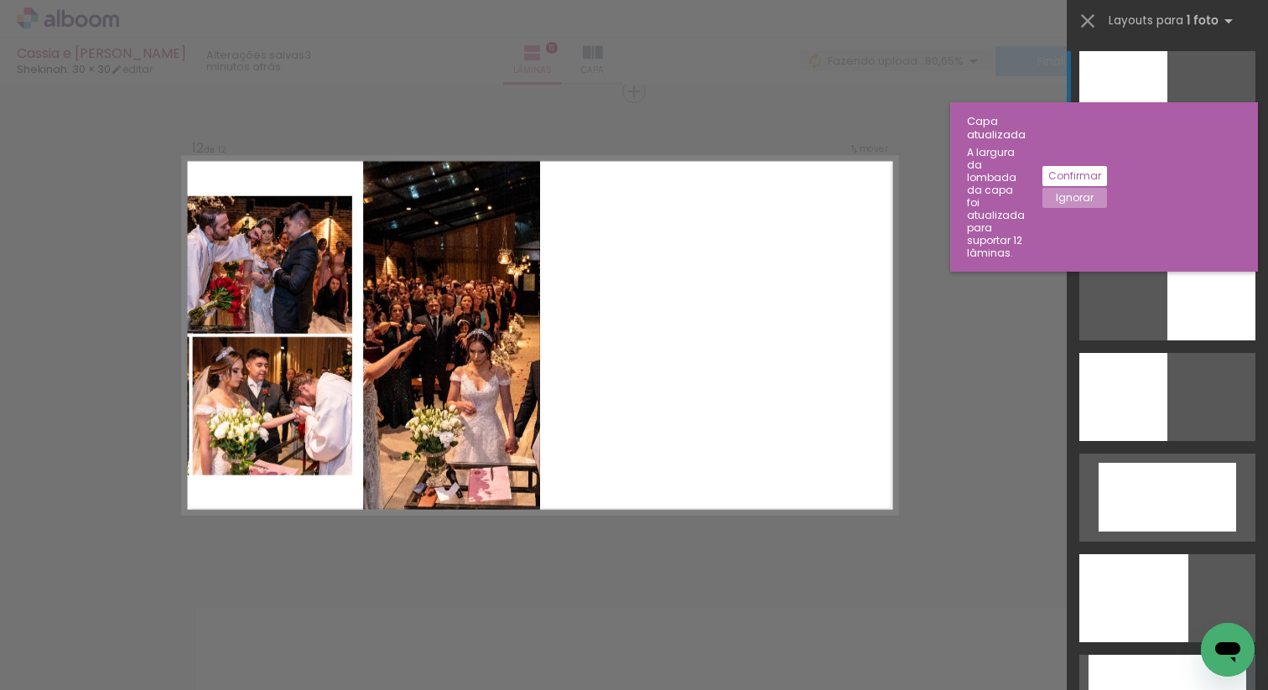
drag, startPoint x: 1127, startPoint y: 216, endPoint x: 1137, endPoint y: 60, distance: 157.1
click at [0, 0] on slot at bounding box center [0, 0] width 0 height 0
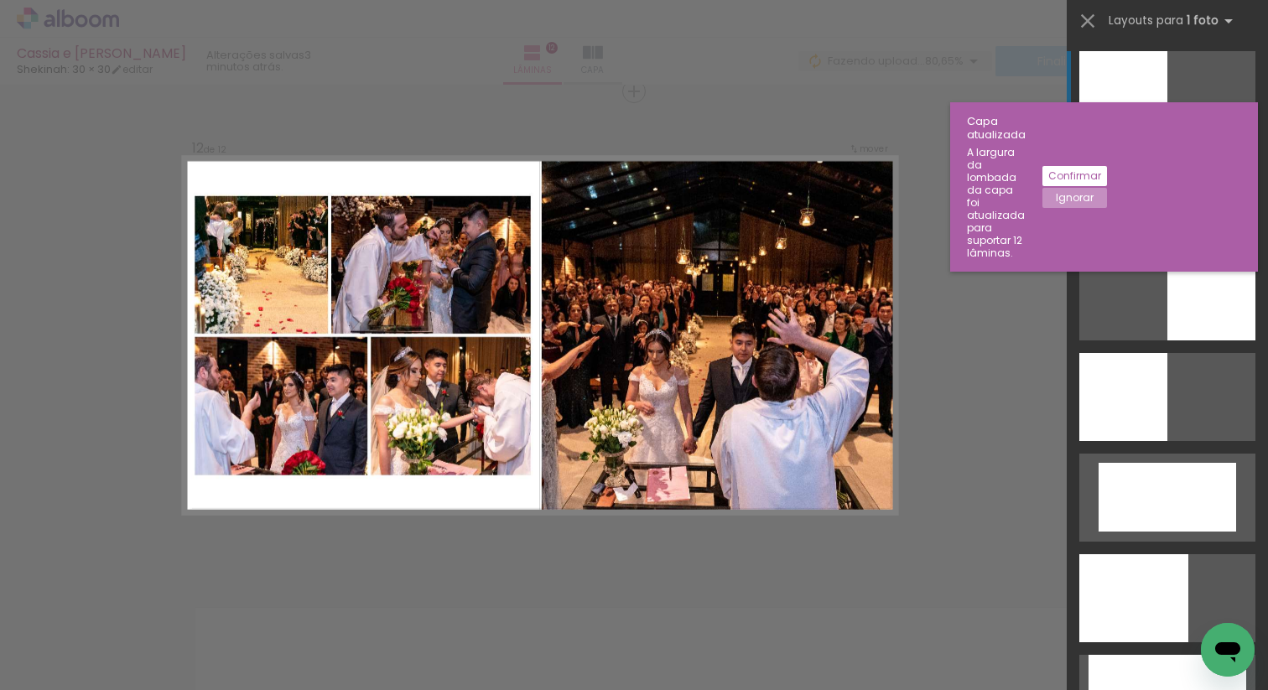
click at [1150, 210] on div at bounding box center [1167, 196] width 176 height 88
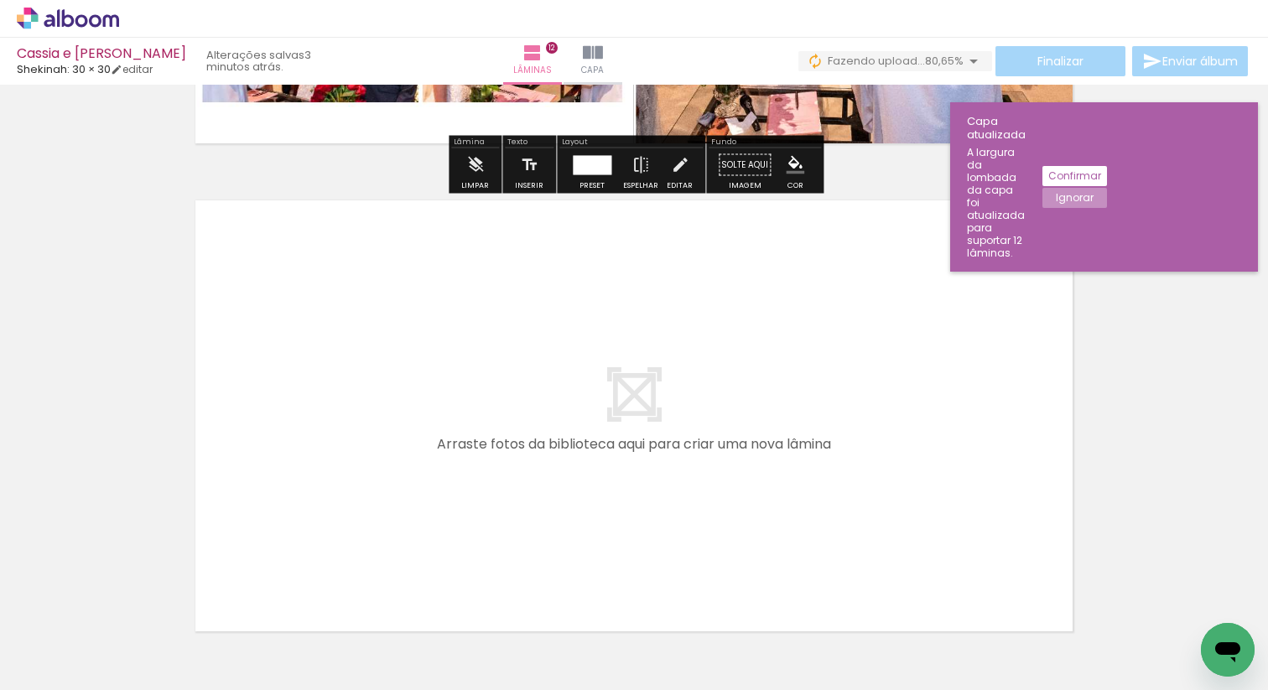
scroll to position [5909, 0]
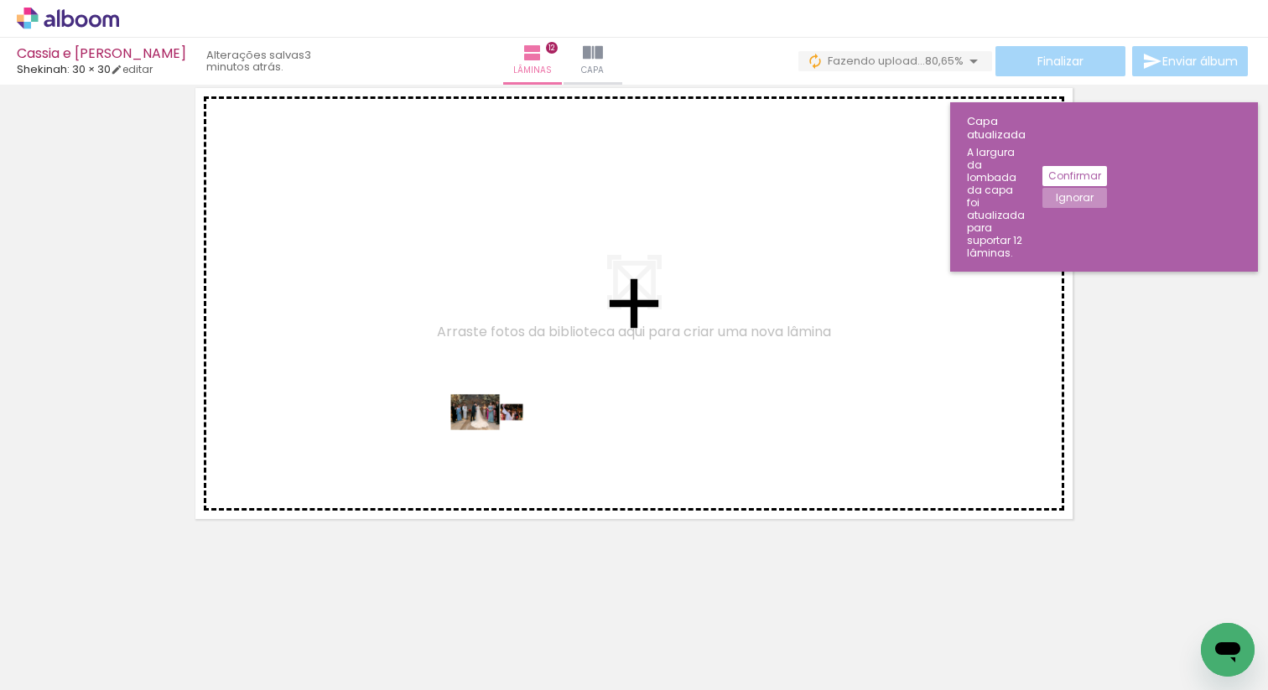
drag, startPoint x: 421, startPoint y: 641, endPoint x: 501, endPoint y: 442, distance: 214.9
click at [501, 442] on quentale-workspace at bounding box center [634, 345] width 1268 height 690
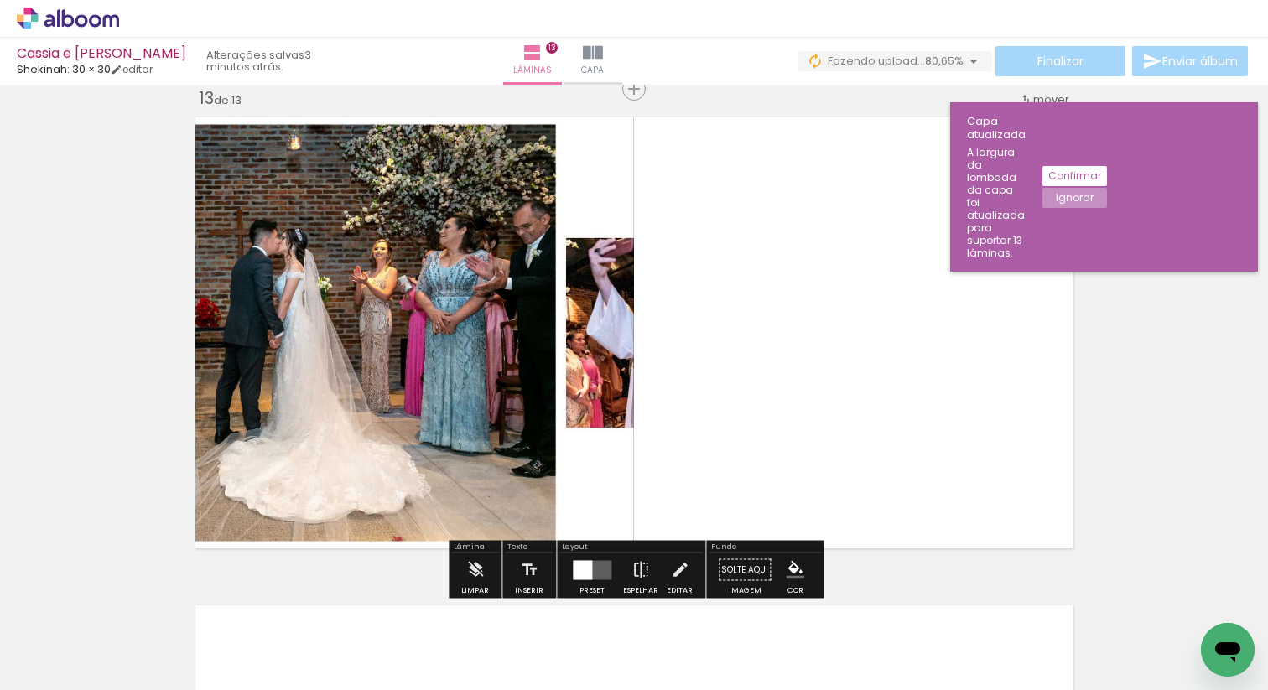
scroll to position [5877, 0]
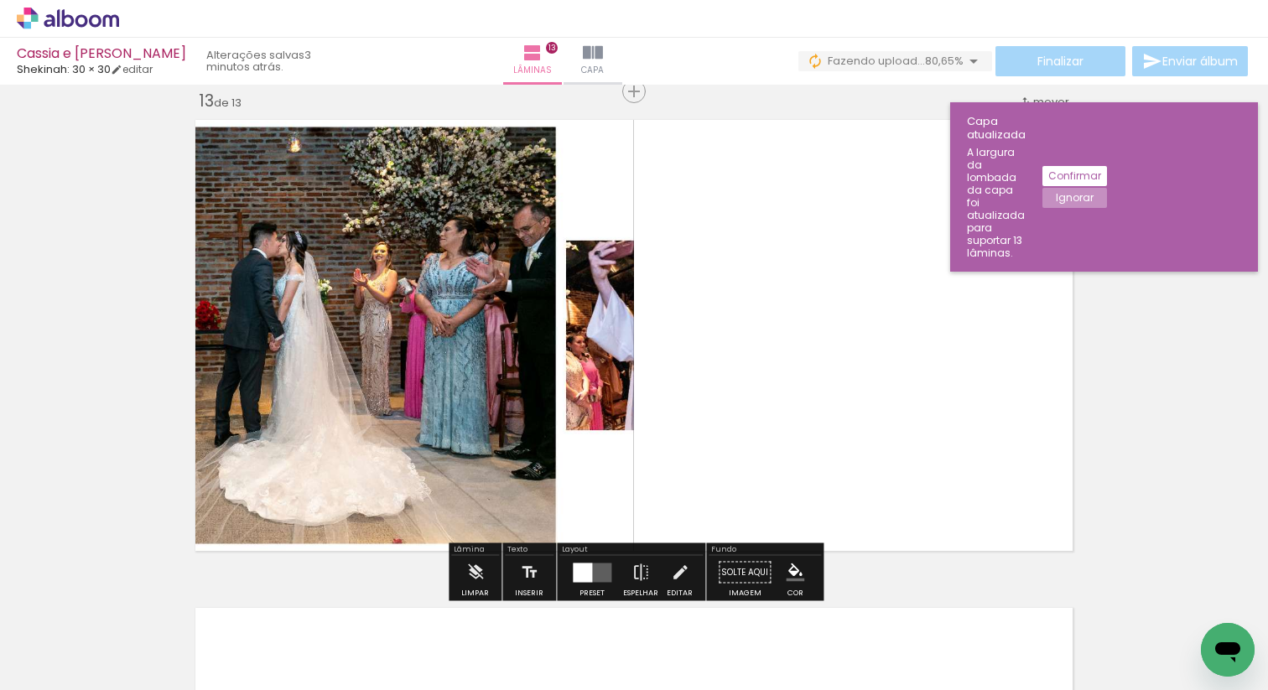
click at [579, 574] on div at bounding box center [582, 572] width 19 height 19
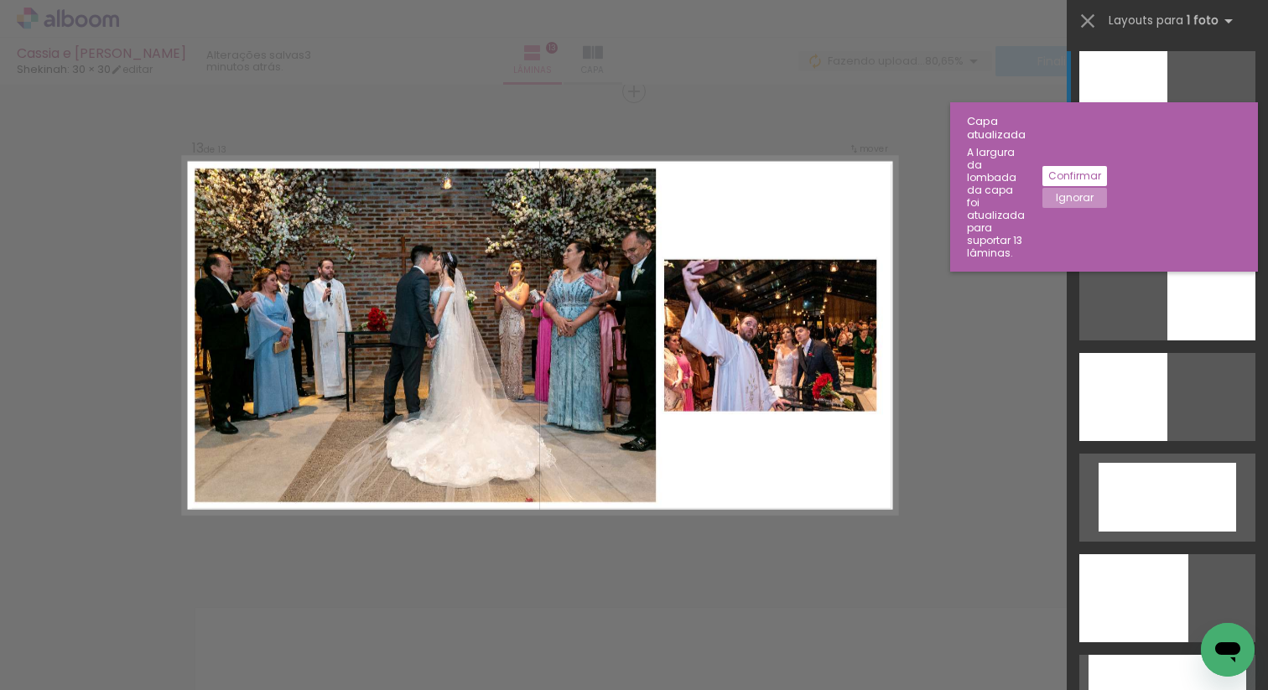
click at [1134, 196] on div at bounding box center [1167, 196] width 176 height 88
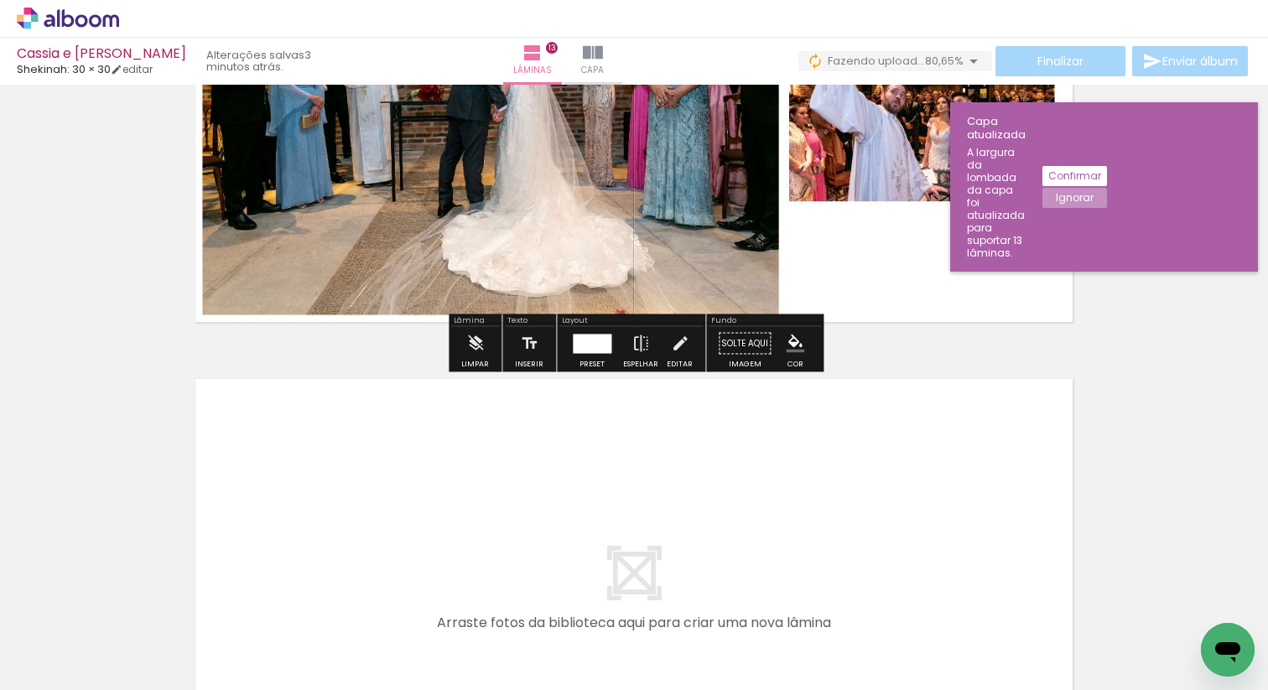
scroll to position [6397, 0]
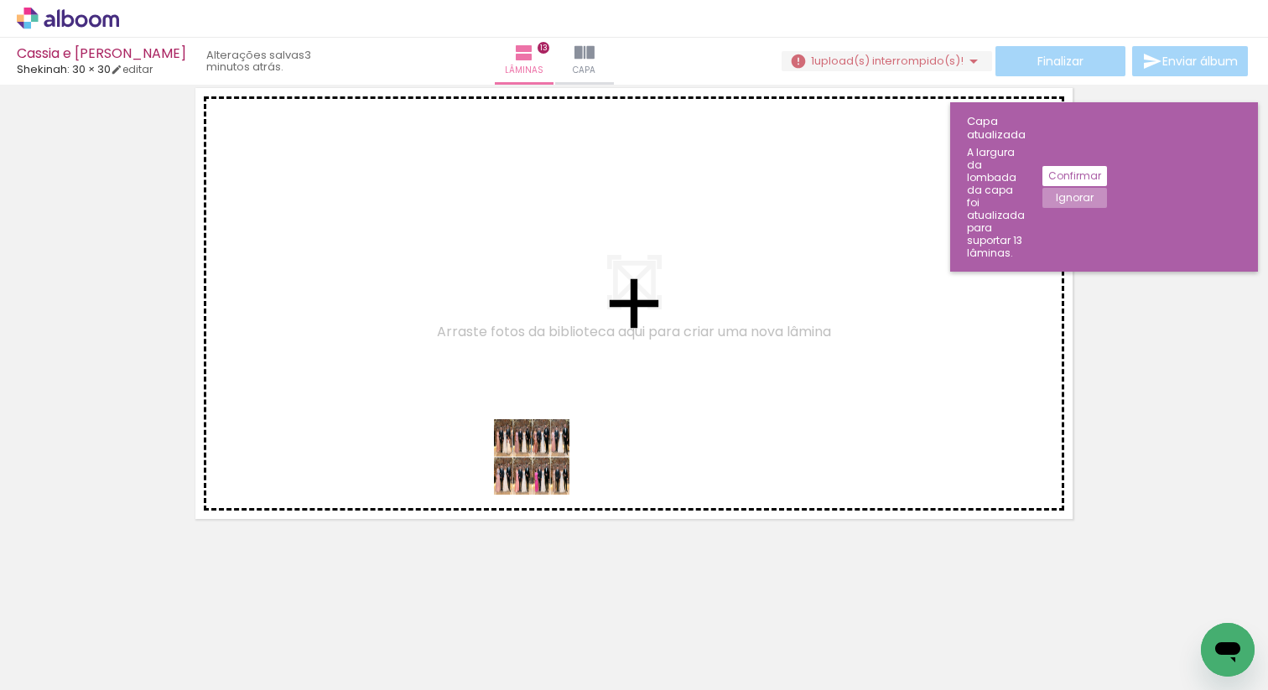
drag, startPoint x: 514, startPoint y: 641, endPoint x: 557, endPoint y: 408, distance: 237.0
click at [557, 407] on quentale-workspace at bounding box center [634, 345] width 1268 height 690
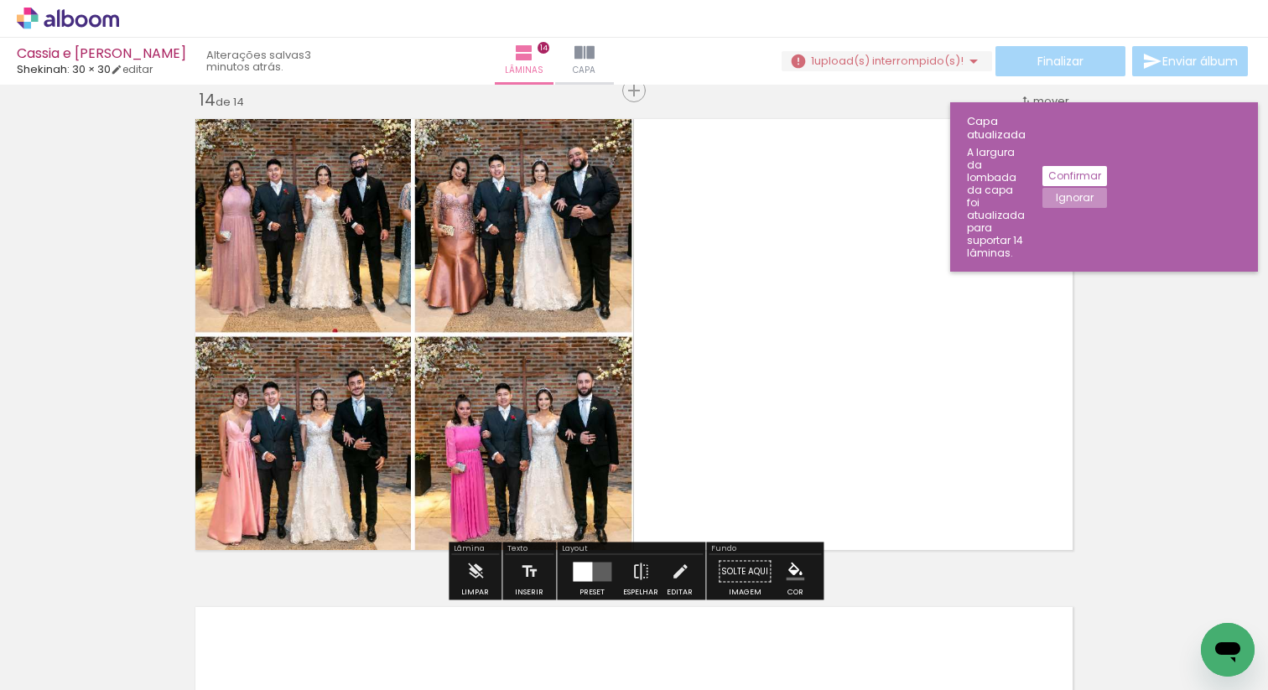
scroll to position [6365, 0]
click at [593, 570] on quentale-layouter at bounding box center [592, 572] width 39 height 19
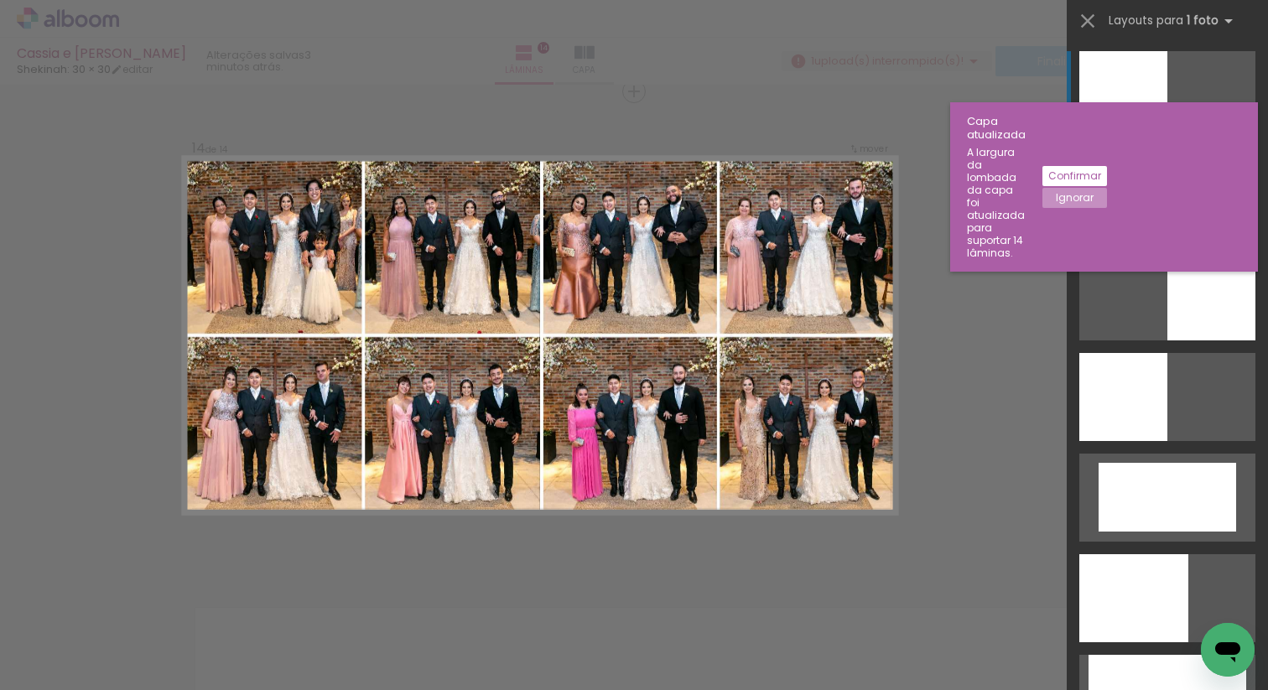
click at [1155, 211] on div at bounding box center [1167, 196] width 176 height 88
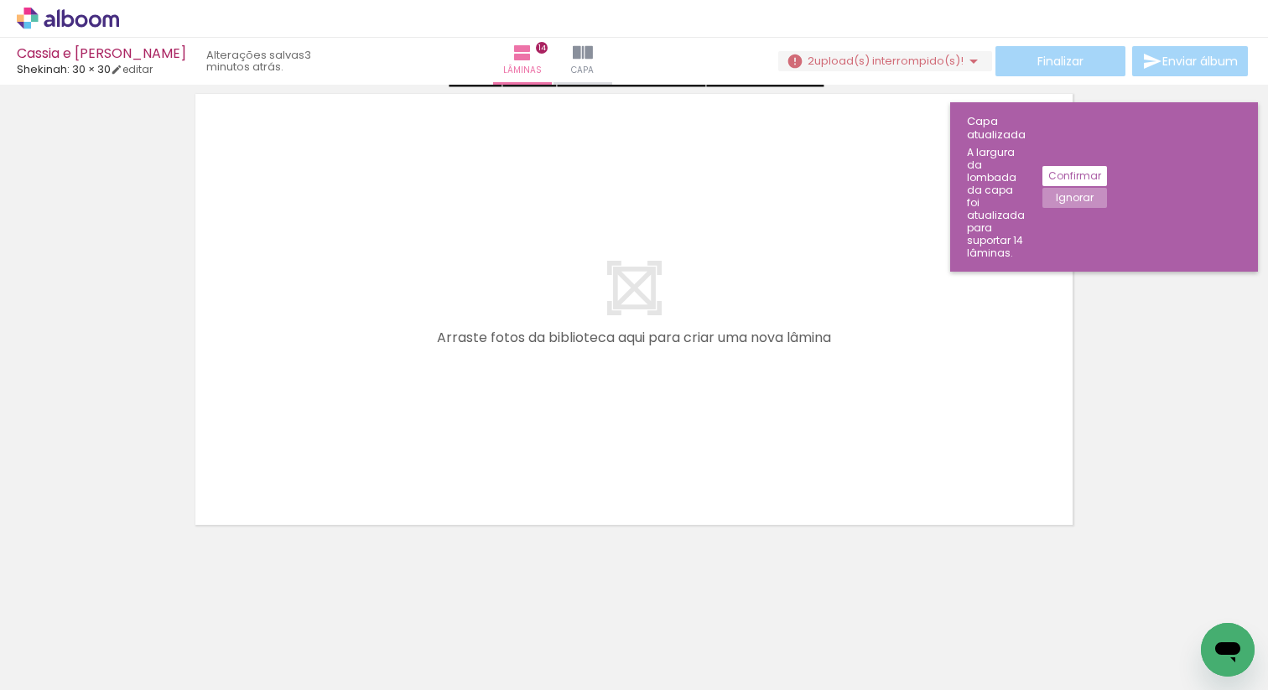
scroll to position [6885, 0]
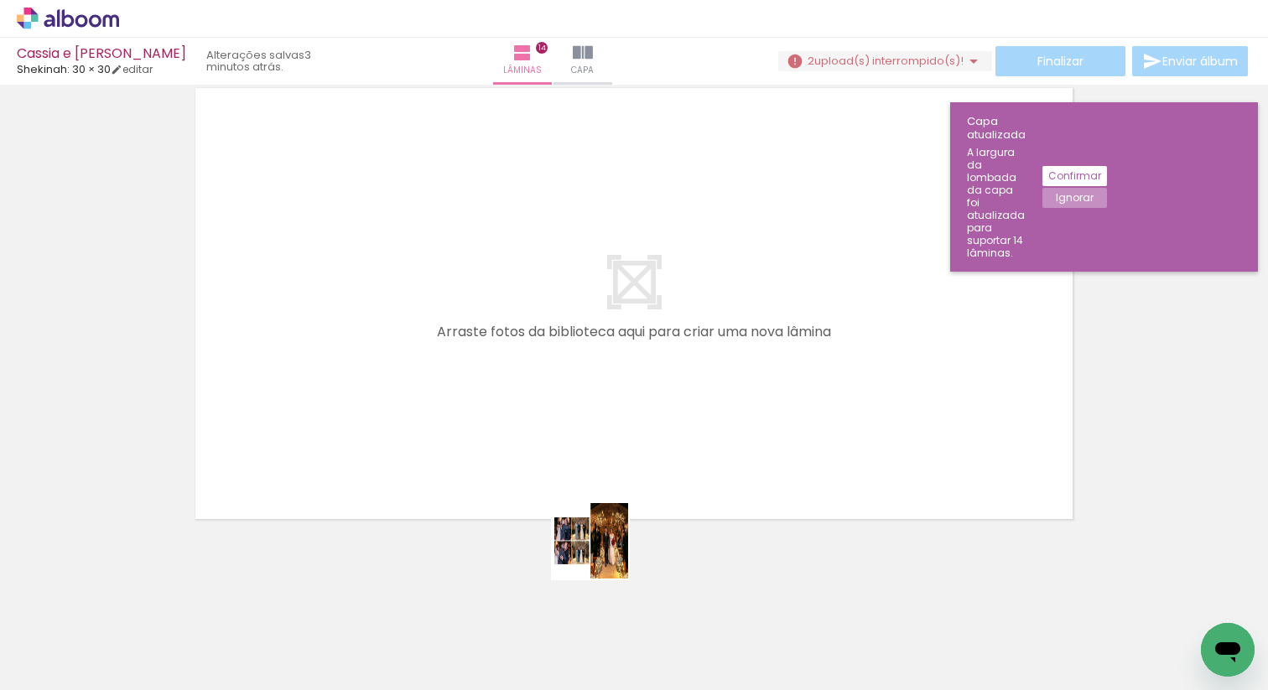
drag, startPoint x: 603, startPoint y: 642, endPoint x: 605, endPoint y: 430, distance: 212.2
click at [605, 430] on quentale-workspace at bounding box center [634, 345] width 1268 height 690
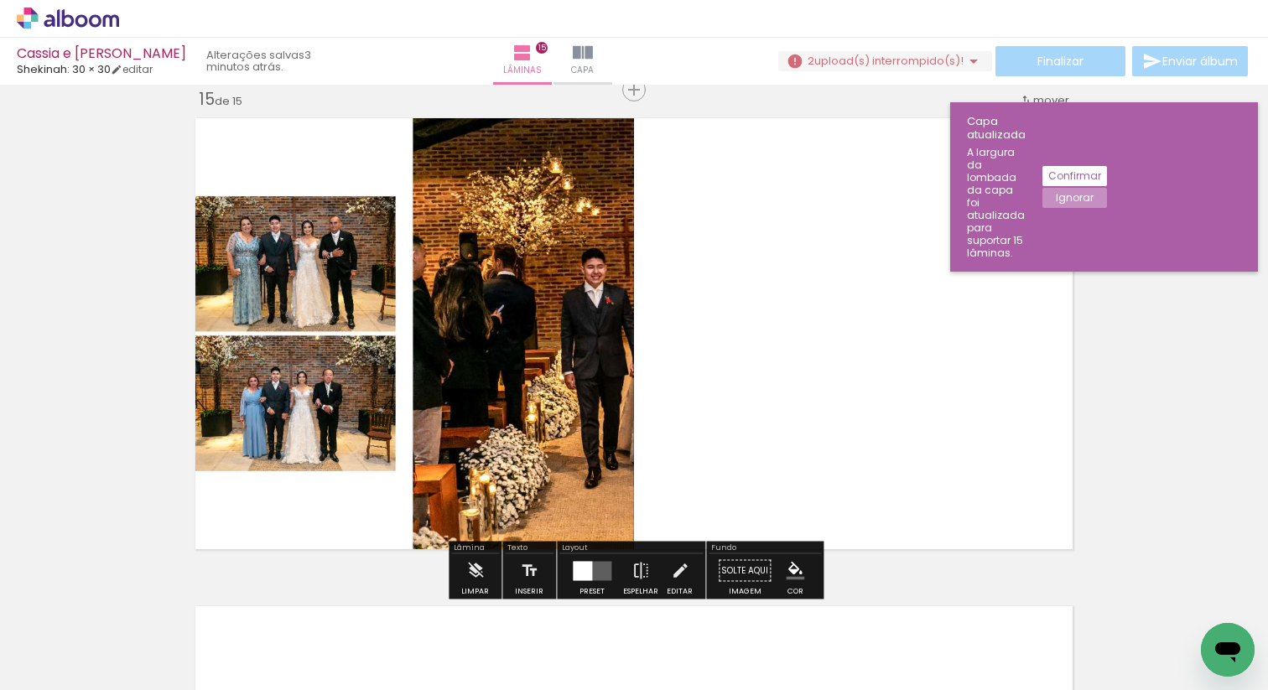
scroll to position [6853, 0]
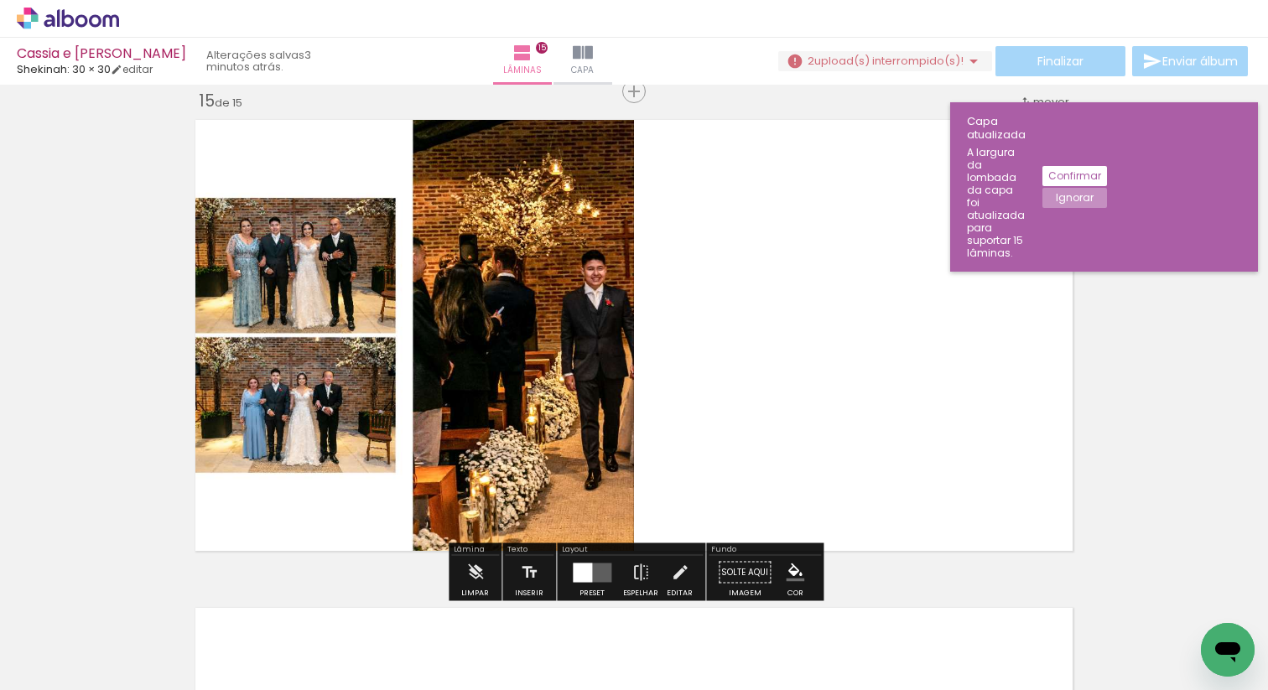
click at [592, 570] on quentale-layouter at bounding box center [592, 572] width 39 height 19
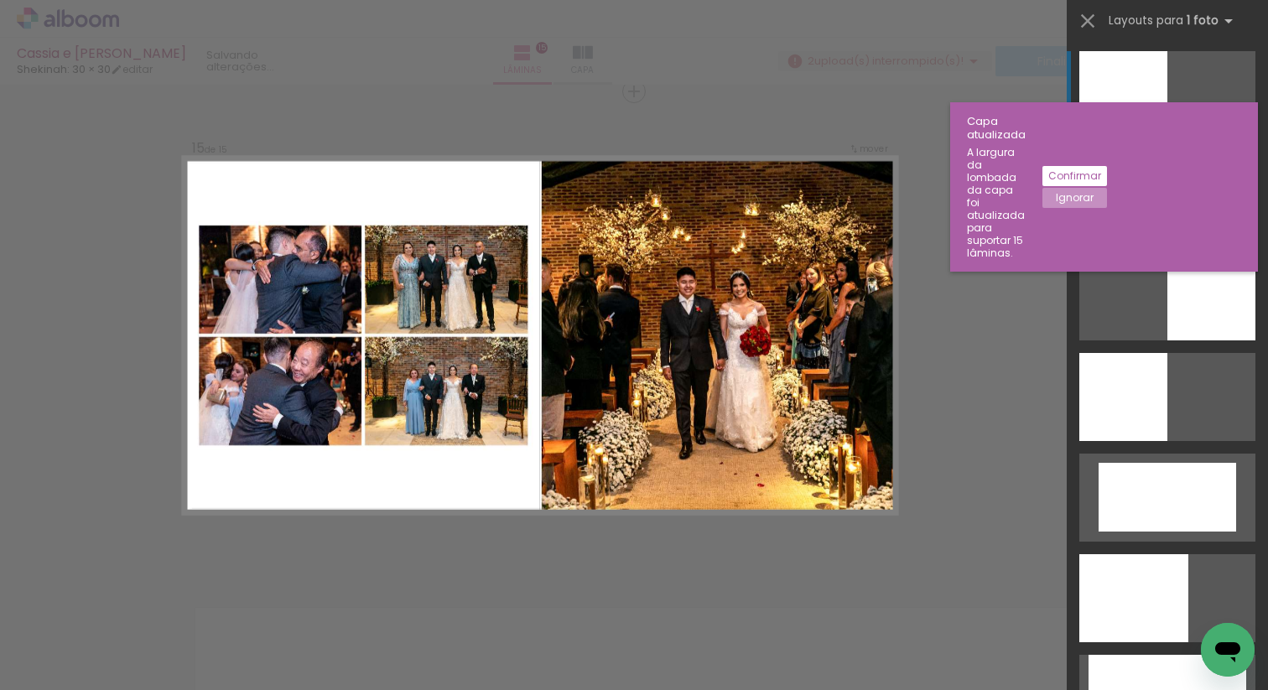
click at [1101, 213] on div at bounding box center [1167, 196] width 176 height 88
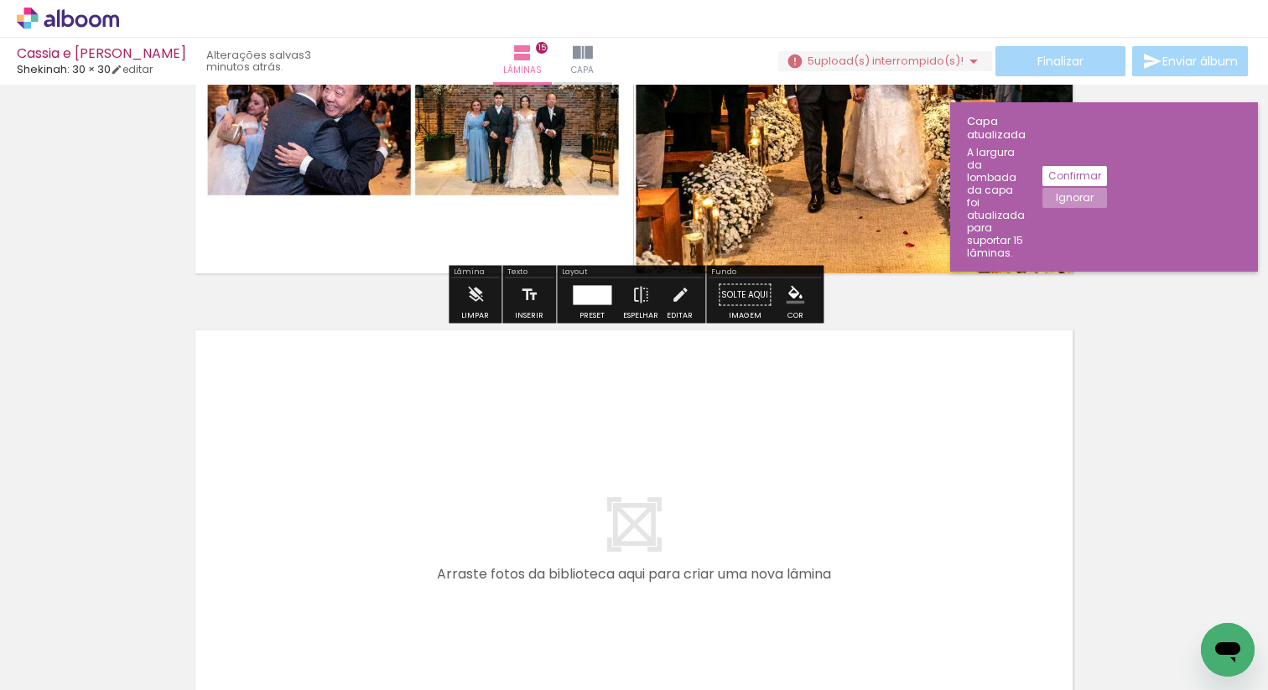
scroll to position [7373, 0]
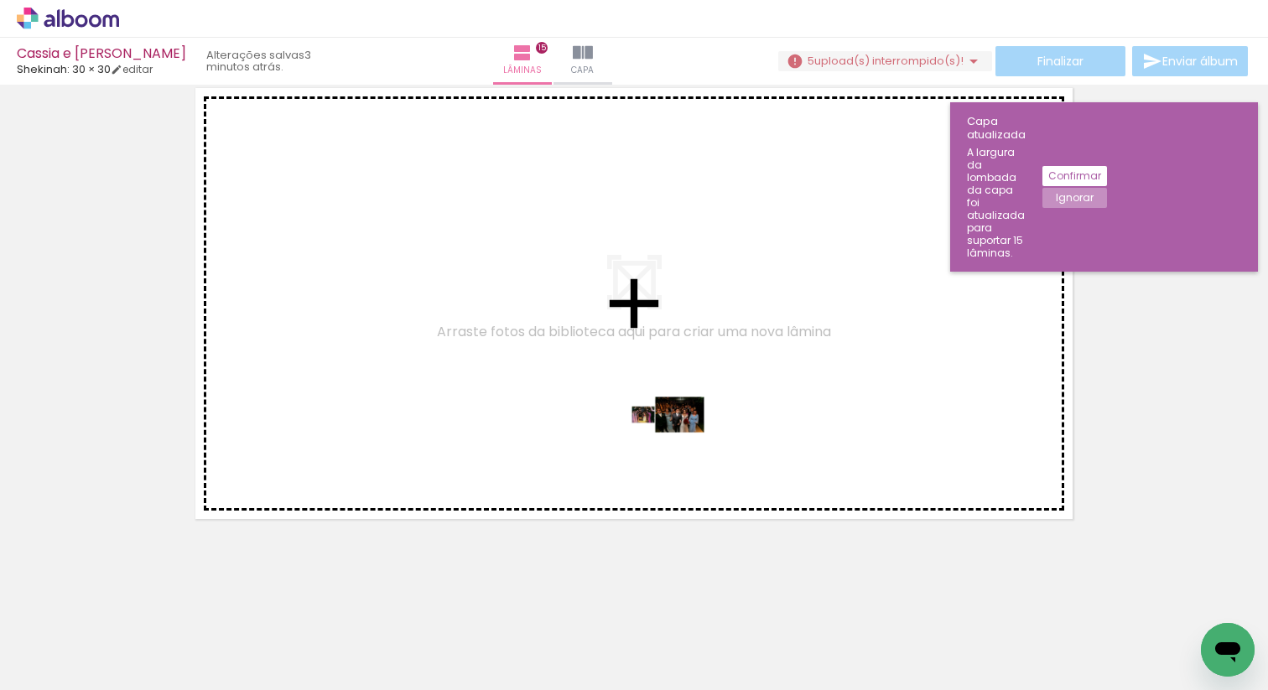
drag, startPoint x: 695, startPoint y: 640, endPoint x: 680, endPoint y: 446, distance: 194.3
click at [680, 446] on quentale-workspace at bounding box center [634, 345] width 1268 height 690
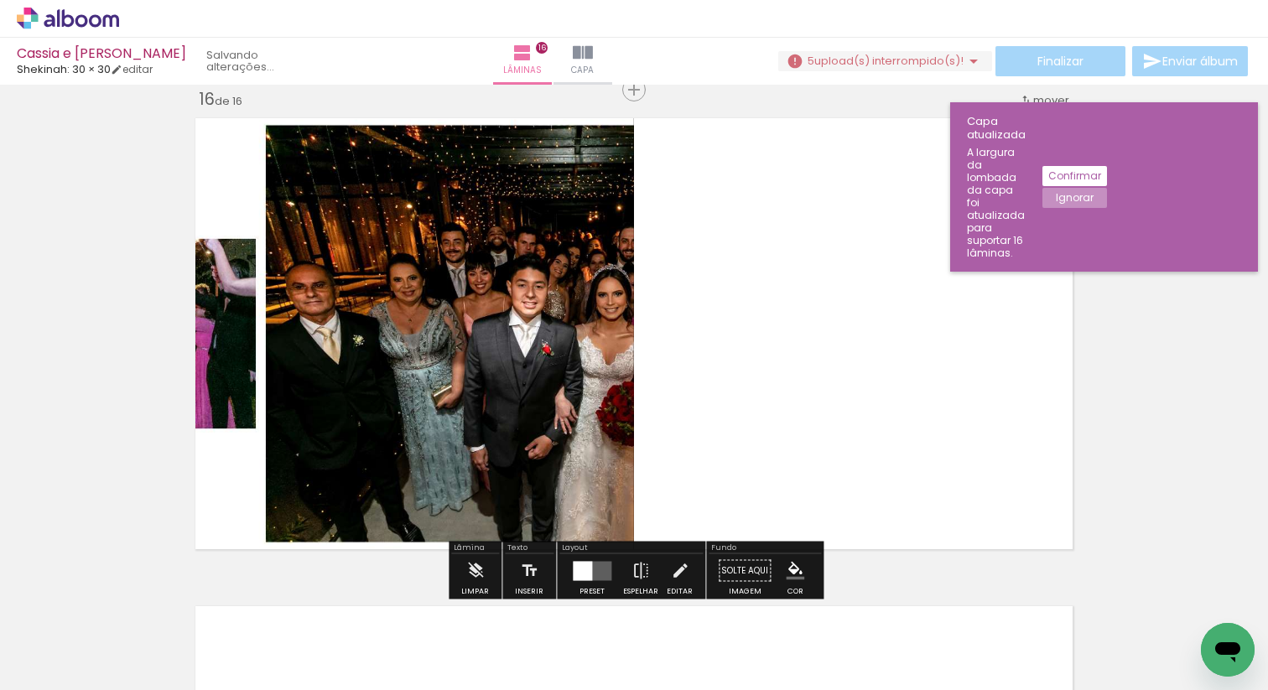
scroll to position [7341, 0]
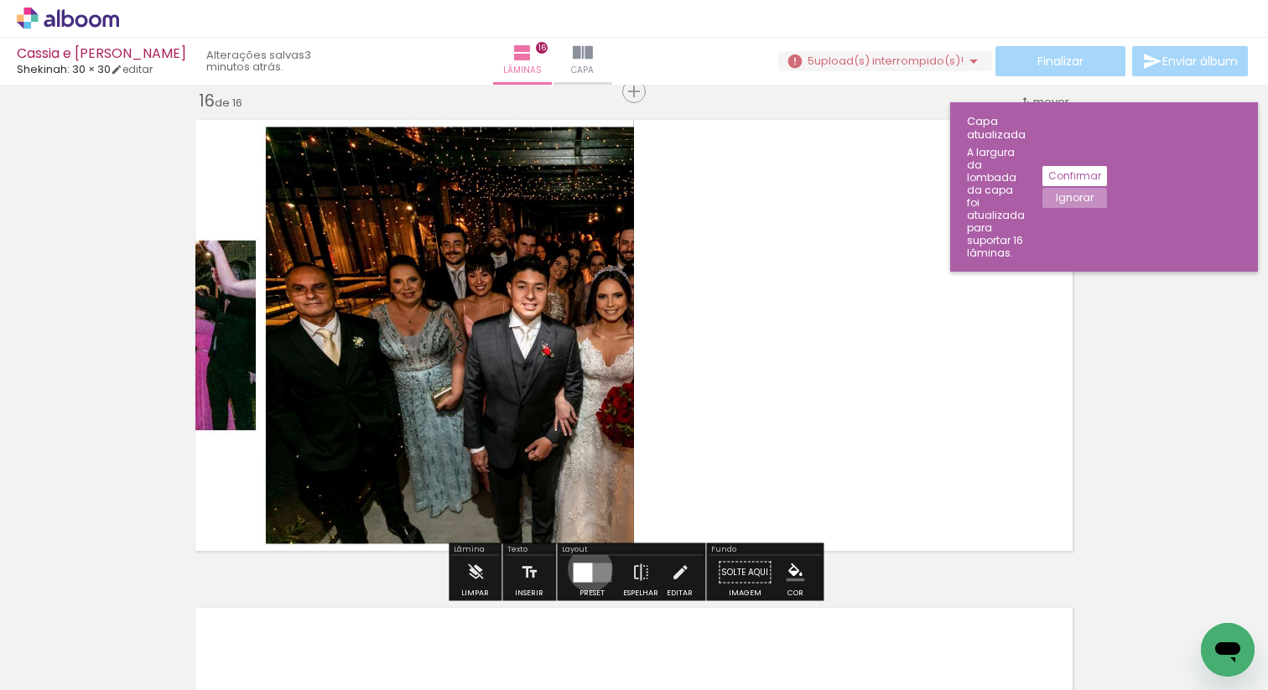
click at [586, 569] on div at bounding box center [582, 572] width 19 height 19
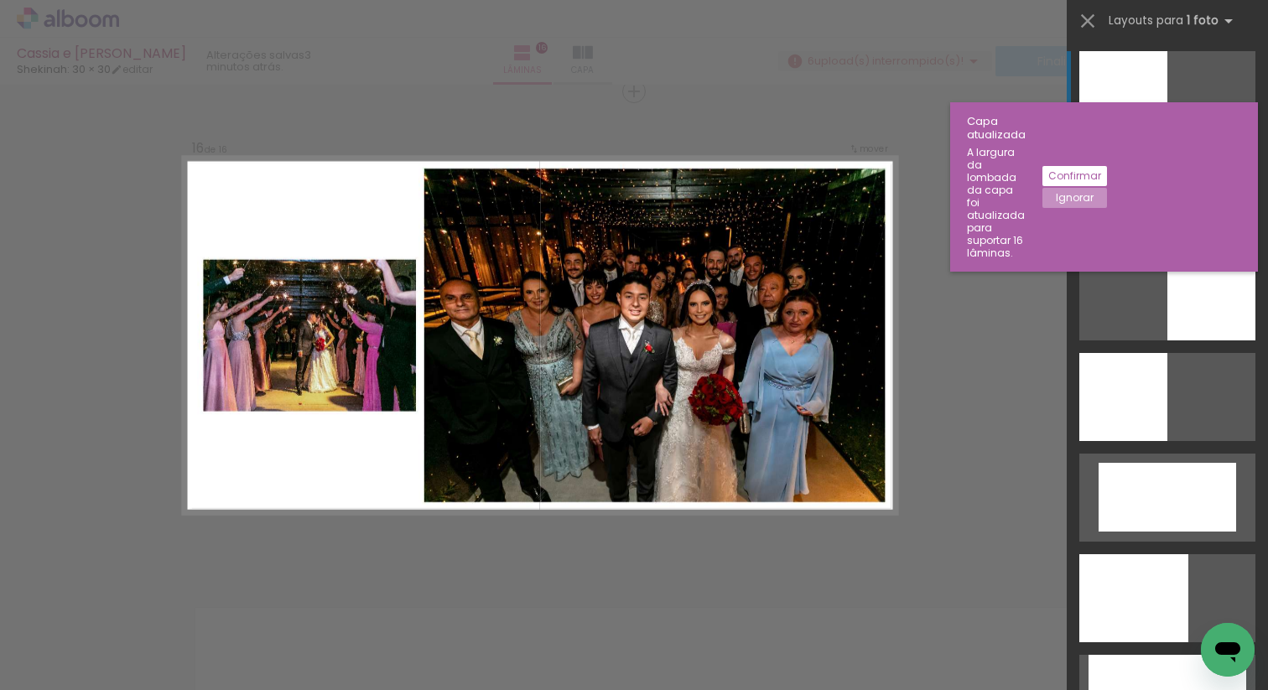
click at [1140, 210] on div at bounding box center [1167, 196] width 176 height 88
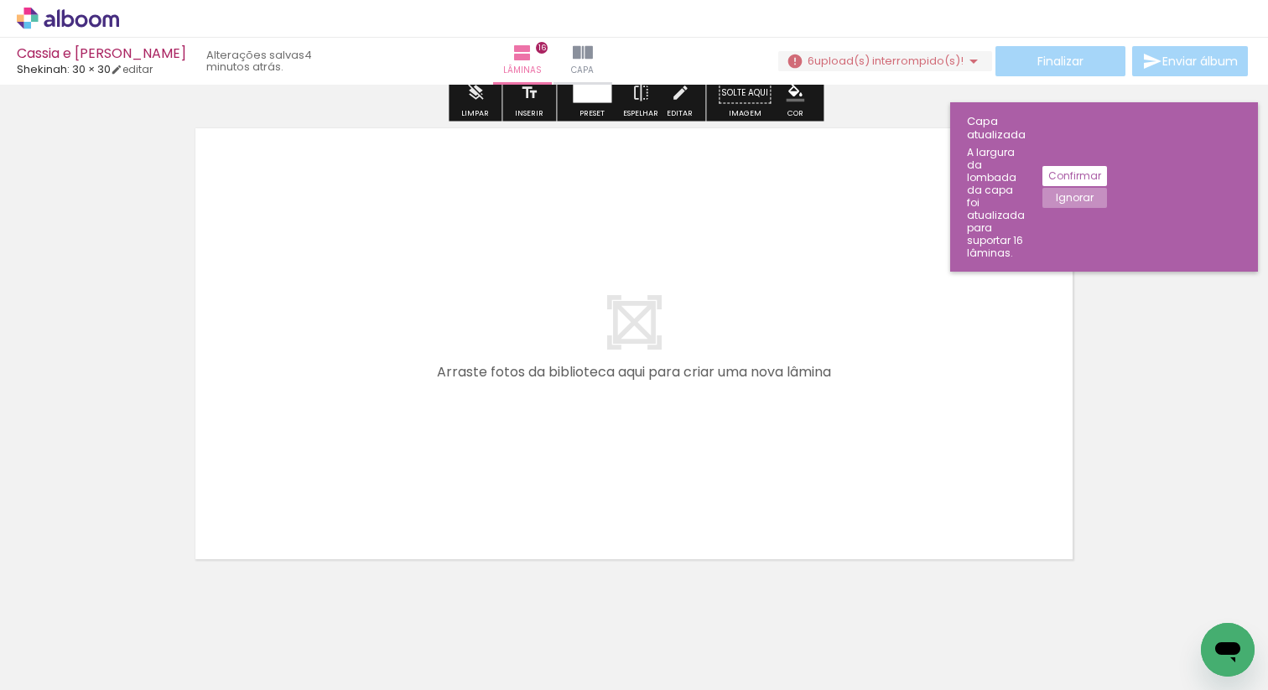
scroll to position [7861, 0]
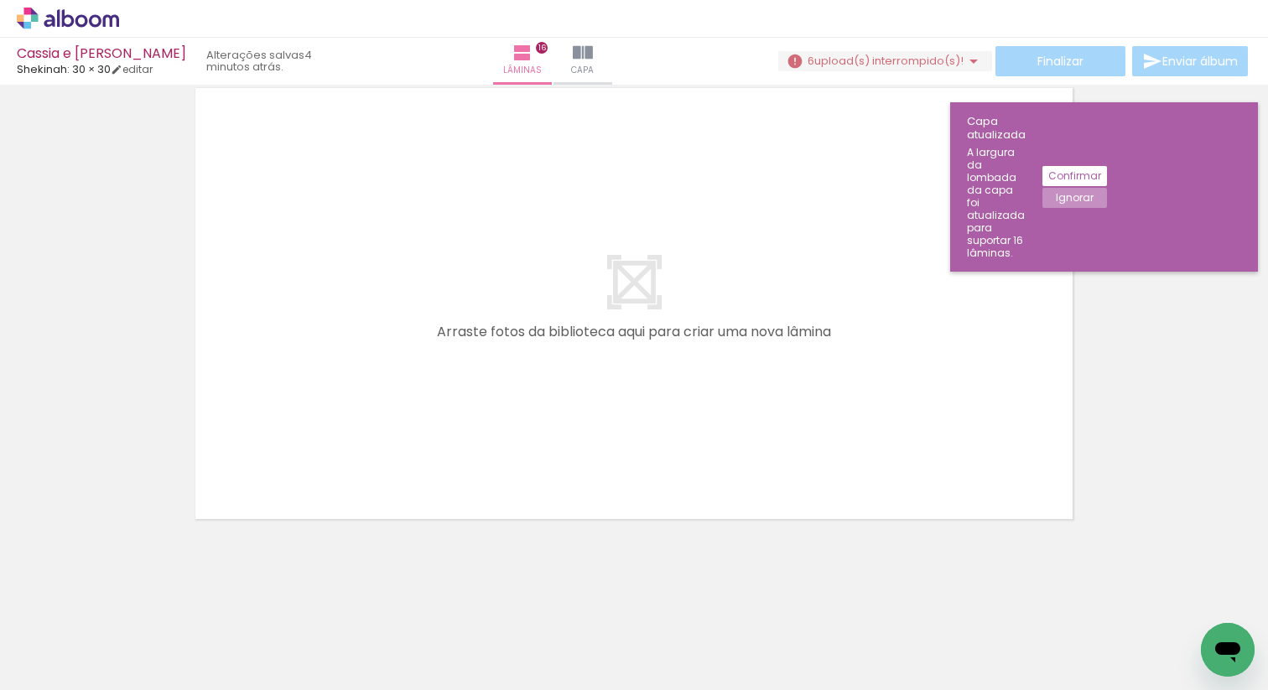
click at [797, 662] on quentale-thumb at bounding box center [787, 633] width 94 height 96
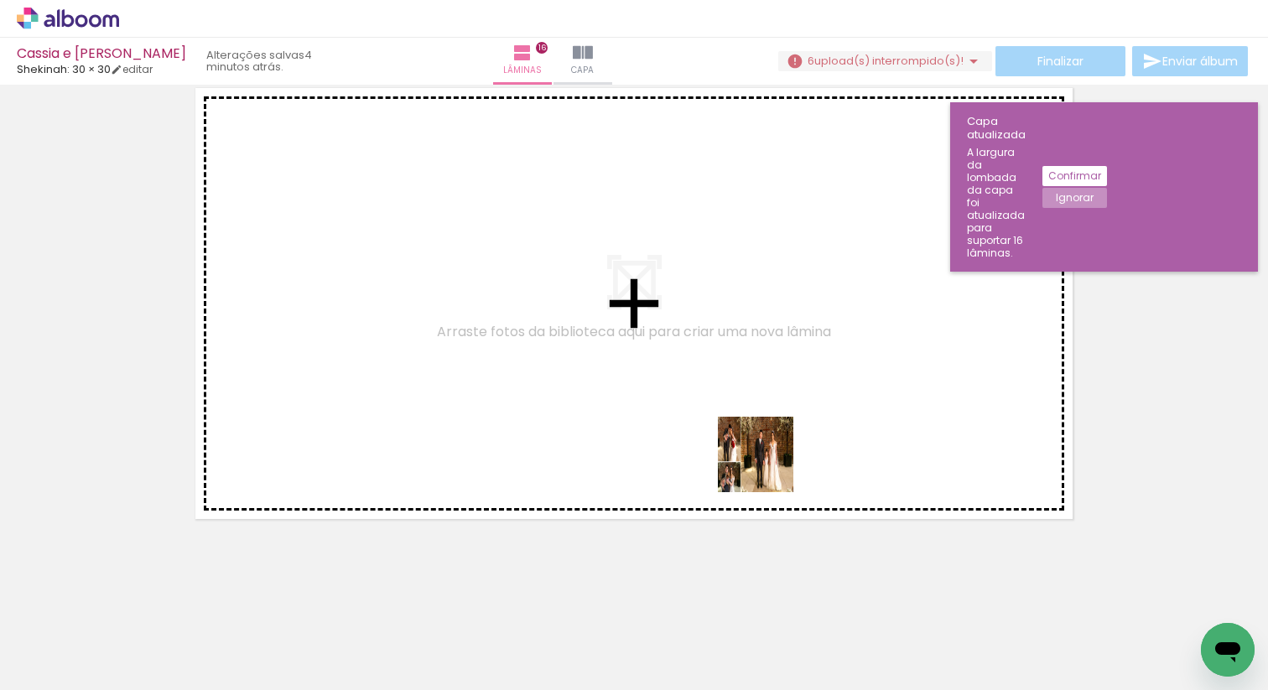
drag, startPoint x: 791, startPoint y: 636, endPoint x: 740, endPoint y: 315, distance: 325.1
click at [741, 315] on quentale-workspace at bounding box center [634, 345] width 1268 height 690
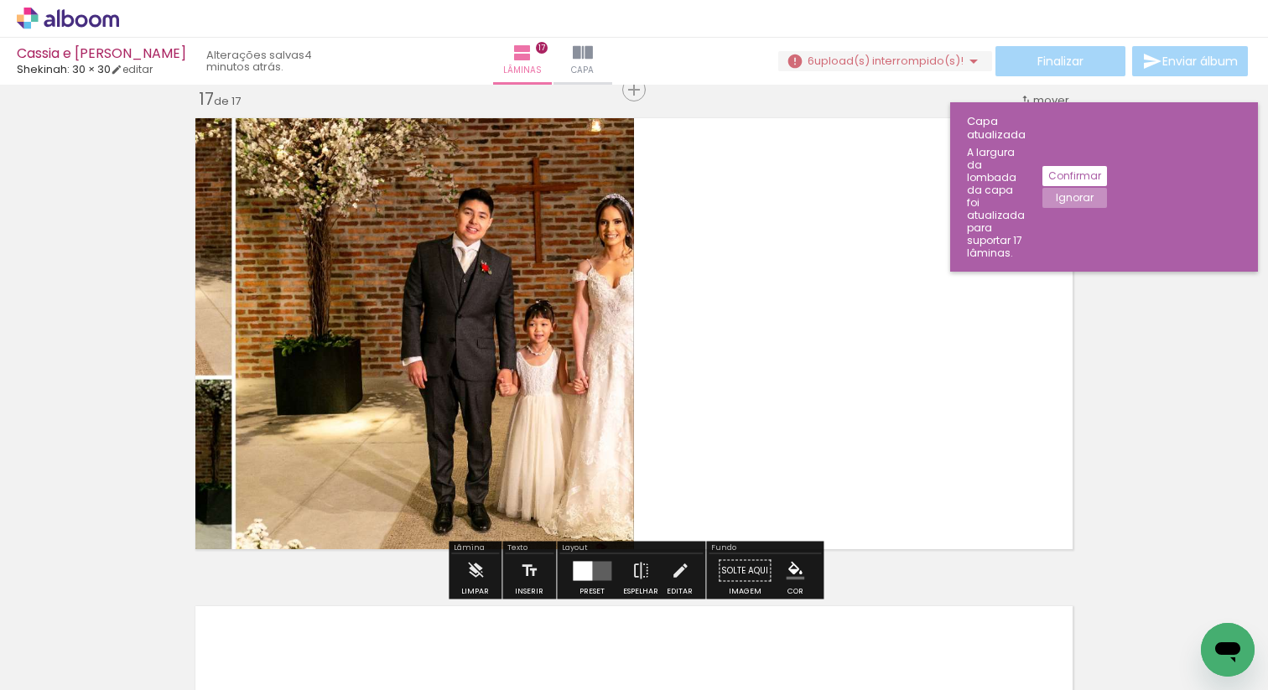
scroll to position [7829, 0]
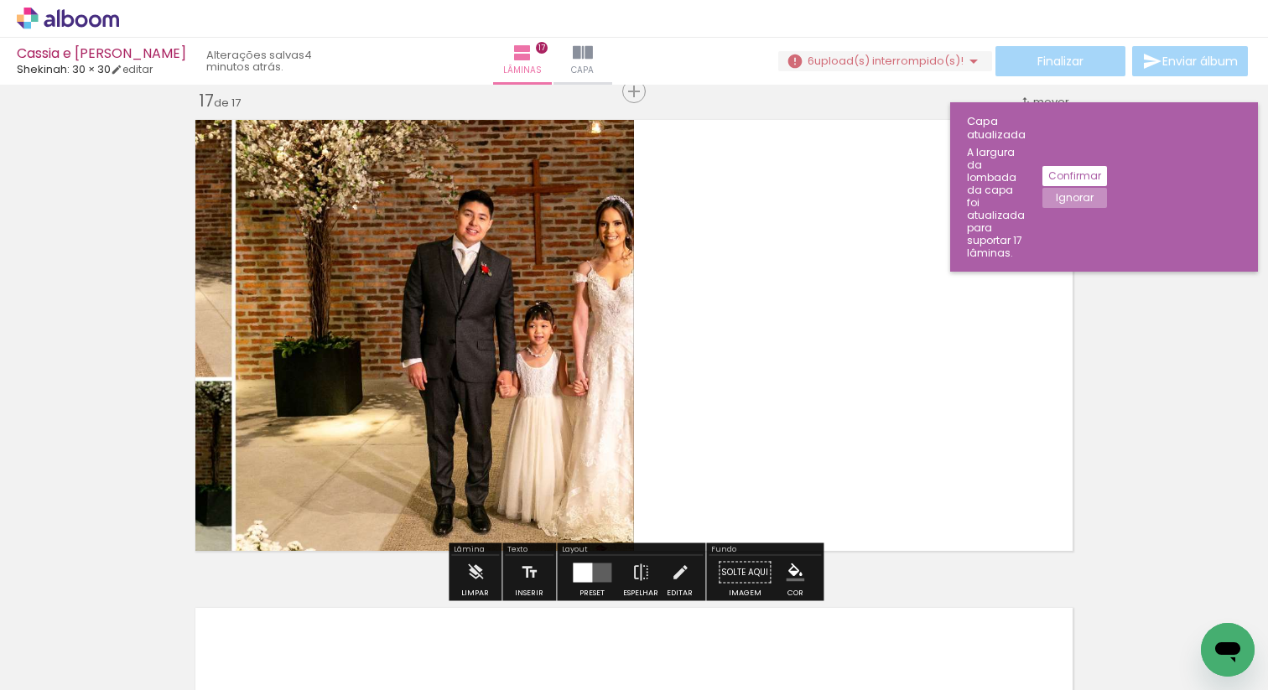
click at [595, 575] on quentale-layouter at bounding box center [592, 572] width 39 height 19
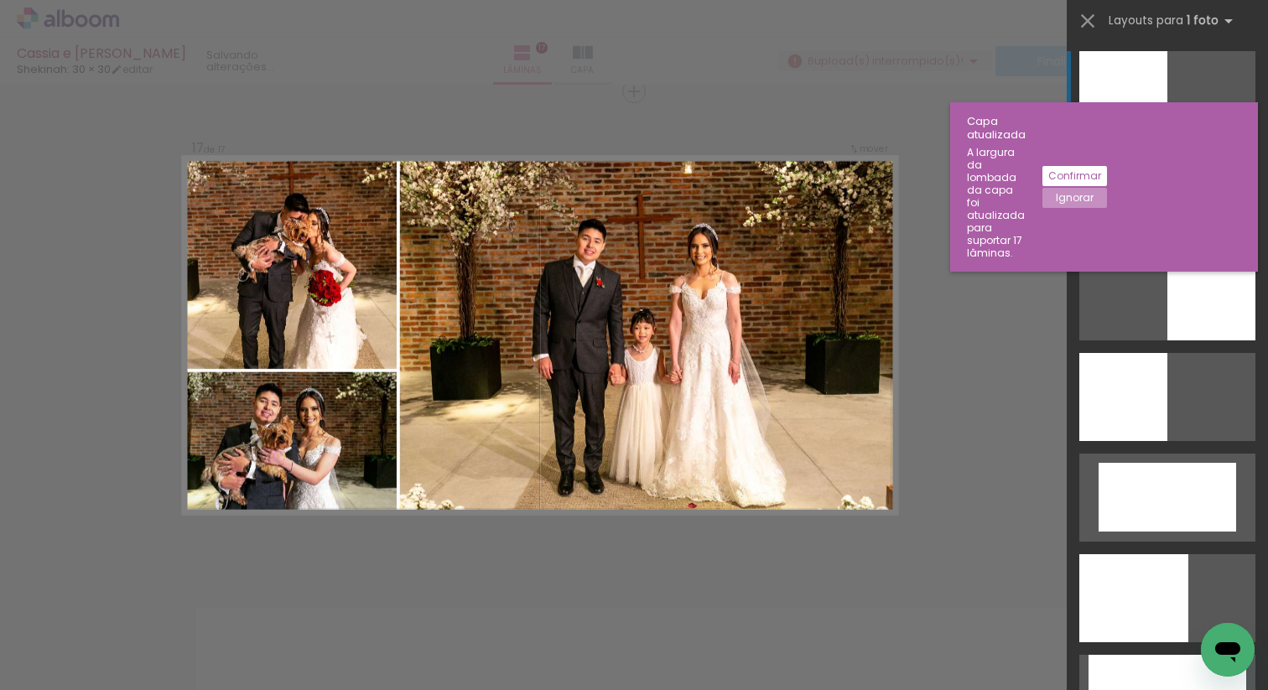
click at [1165, 204] on div at bounding box center [1167, 196] width 176 height 88
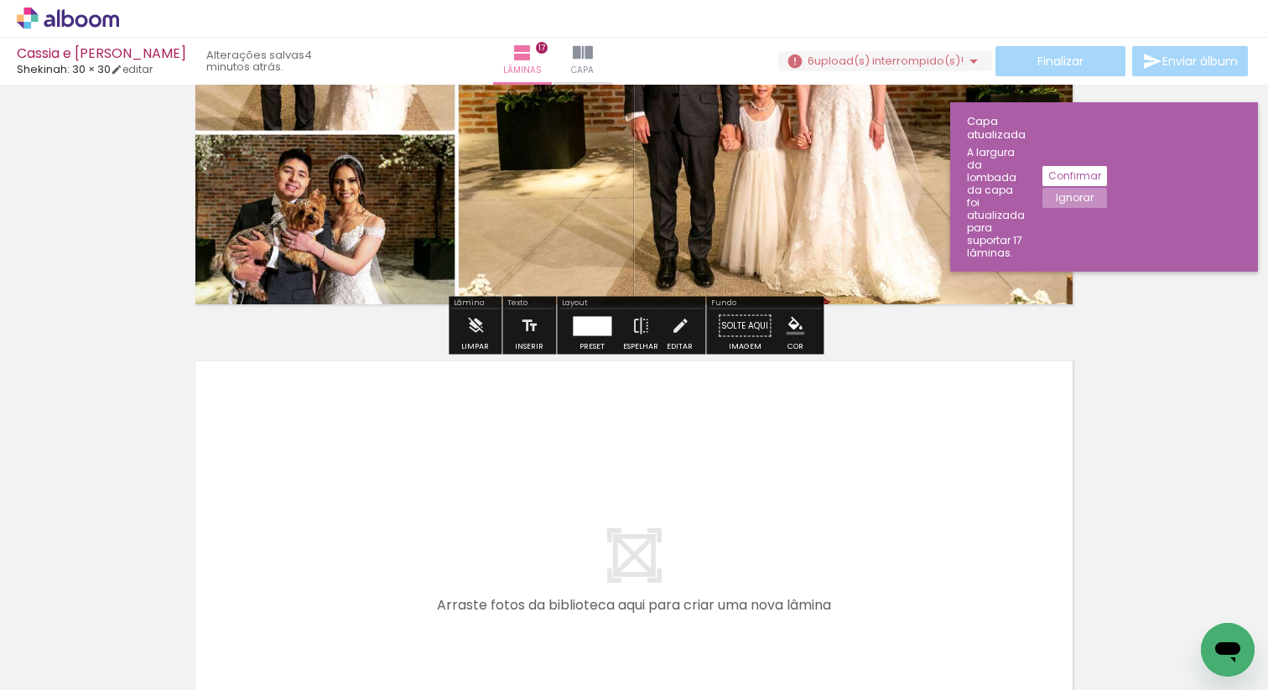
scroll to position [8291, 0]
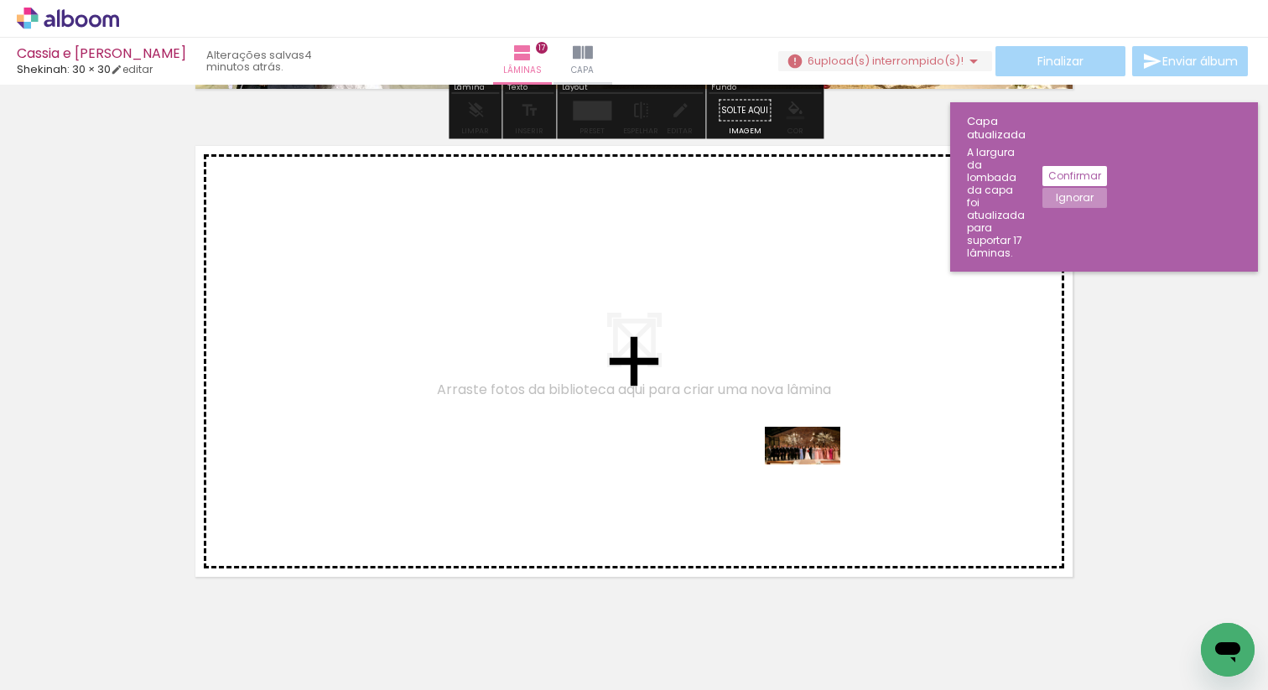
drag, startPoint x: 887, startPoint y: 637, endPoint x: 815, endPoint y: 477, distance: 175.6
click at [815, 477] on quentale-workspace at bounding box center [634, 345] width 1268 height 690
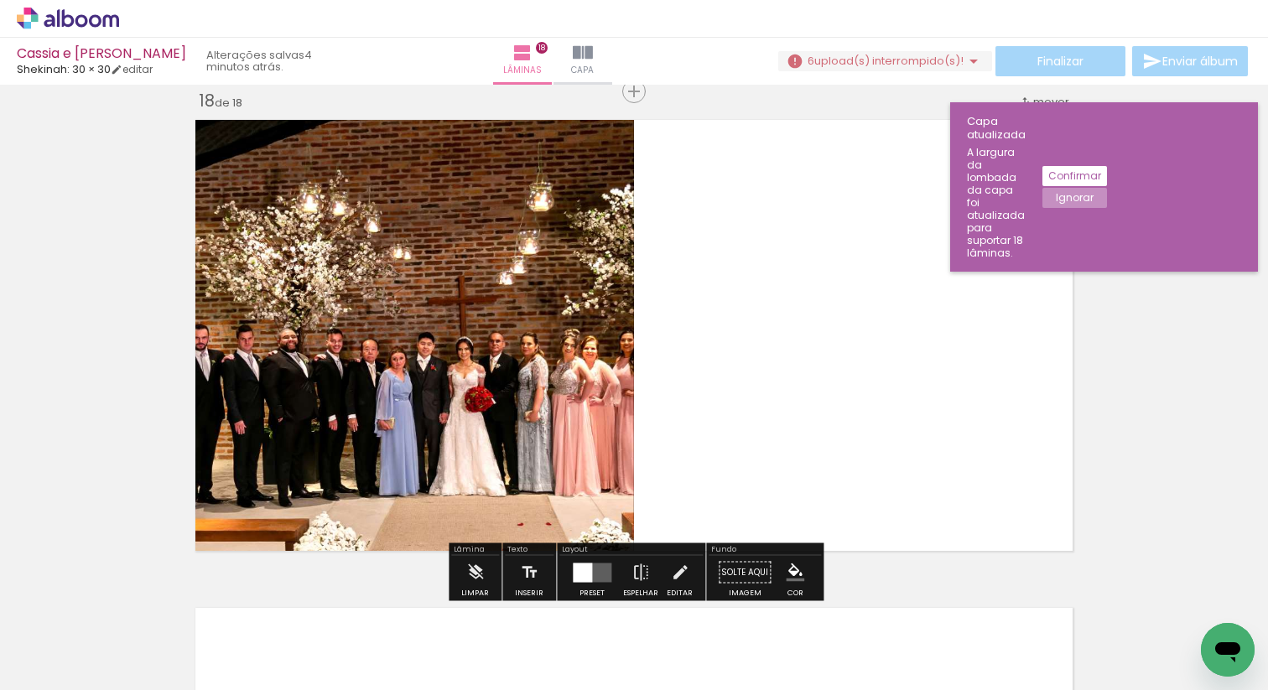
scroll to position [8317, 0]
click at [581, 570] on div at bounding box center [582, 572] width 19 height 19
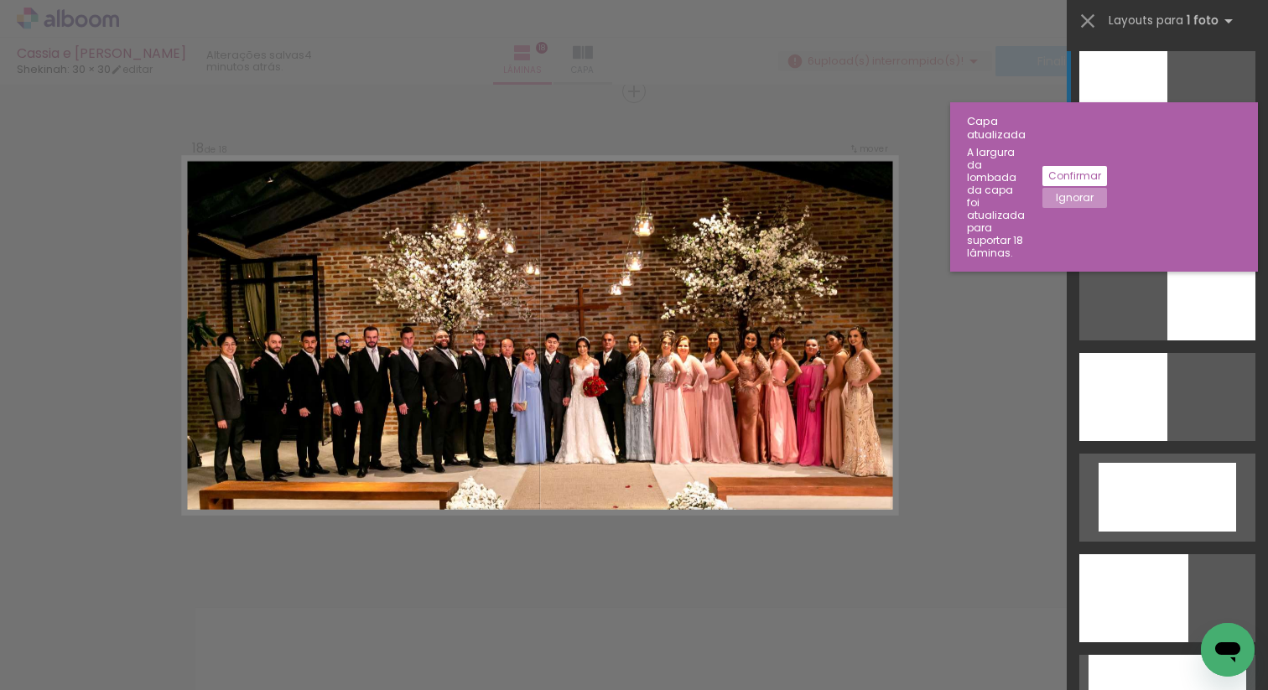
click at [1201, 202] on div at bounding box center [1167, 196] width 176 height 88
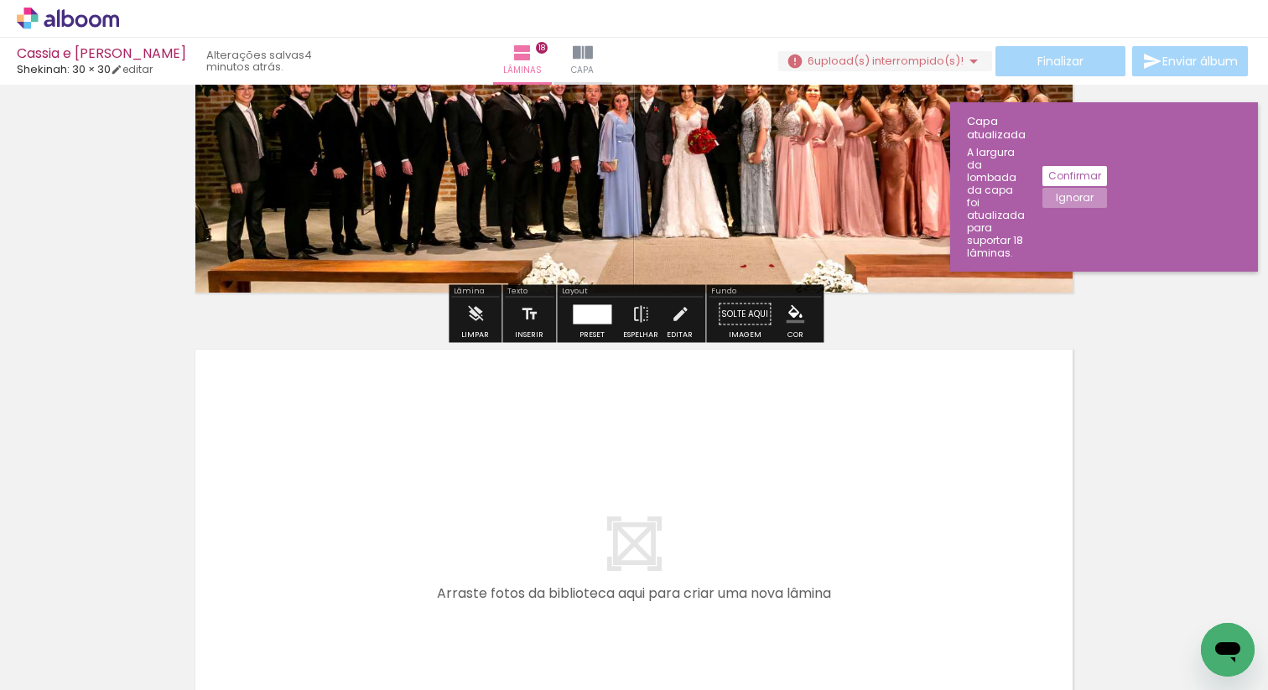
scroll to position [8837, 0]
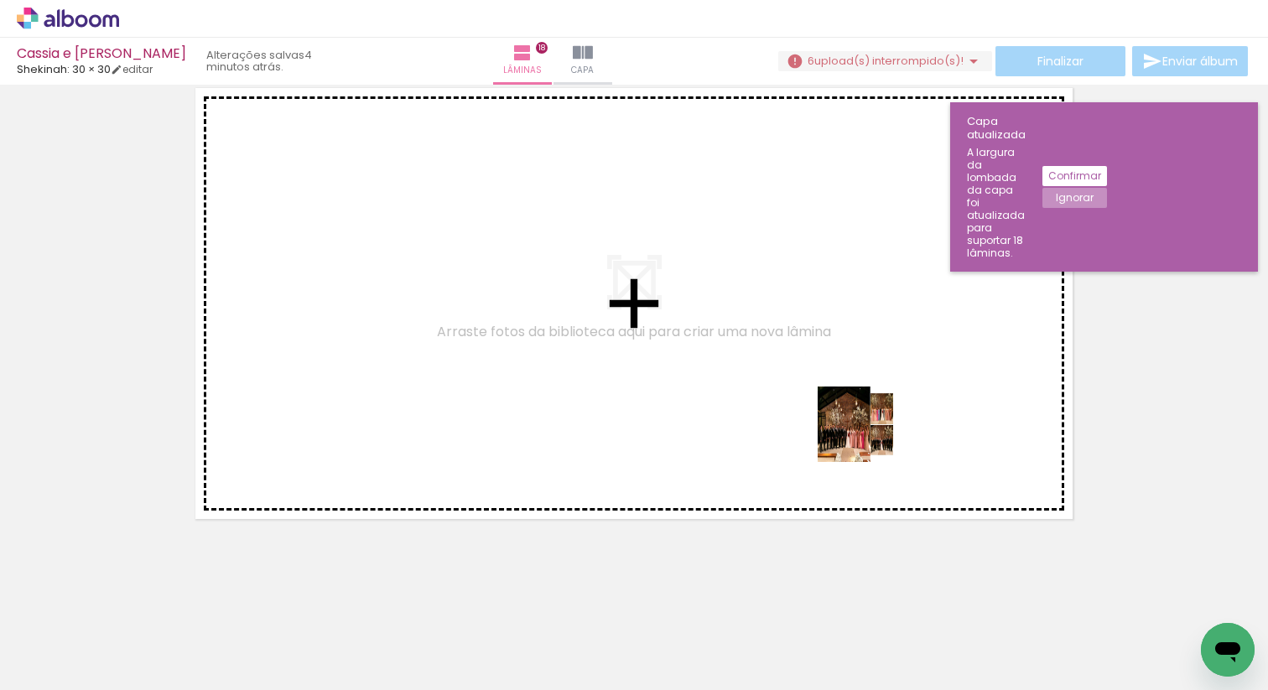
drag, startPoint x: 980, startPoint y: 640, endPoint x: 851, endPoint y: 423, distance: 252.7
click at [851, 420] on quentale-workspace at bounding box center [634, 345] width 1268 height 690
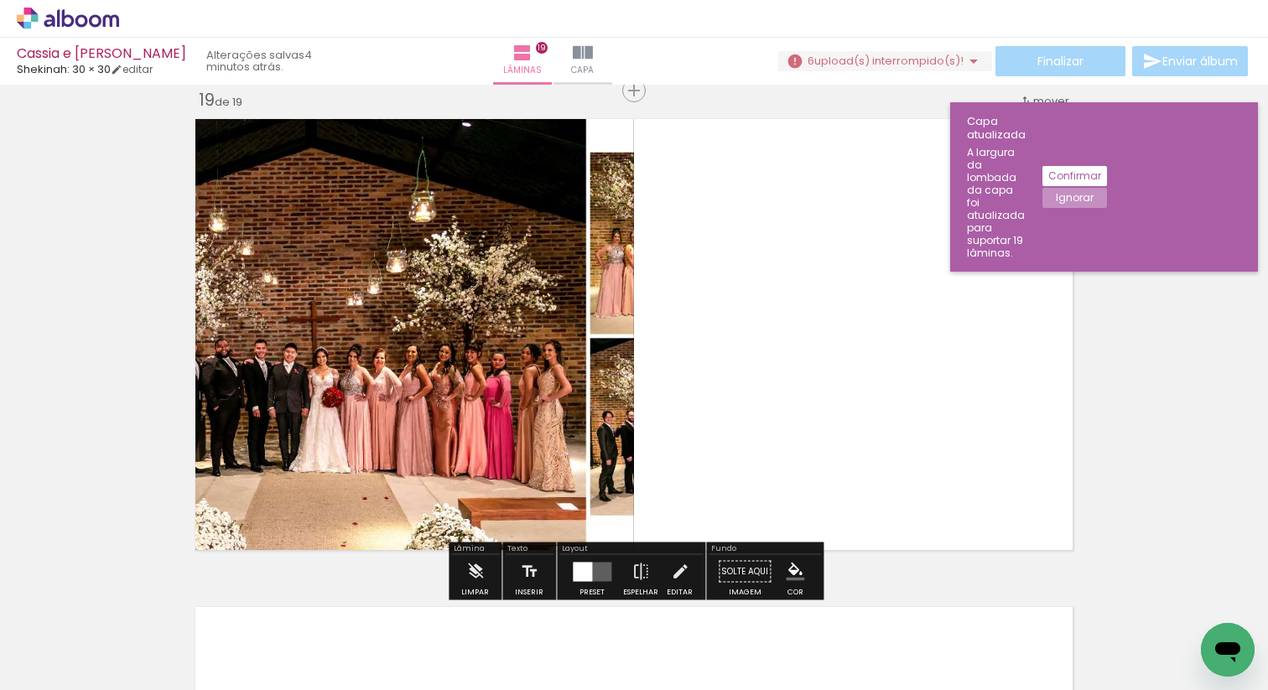
scroll to position [8805, 0]
click at [592, 567] on quentale-layouter at bounding box center [592, 572] width 39 height 19
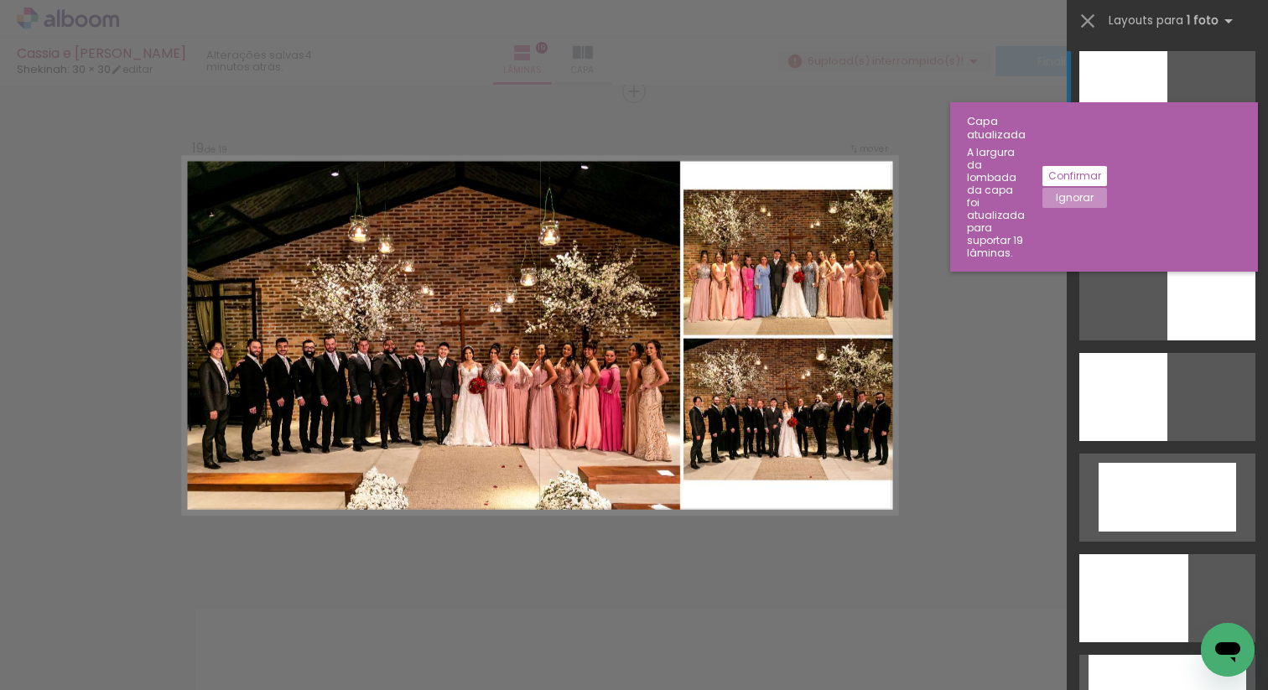
click at [1157, 219] on div at bounding box center [1167, 196] width 176 height 88
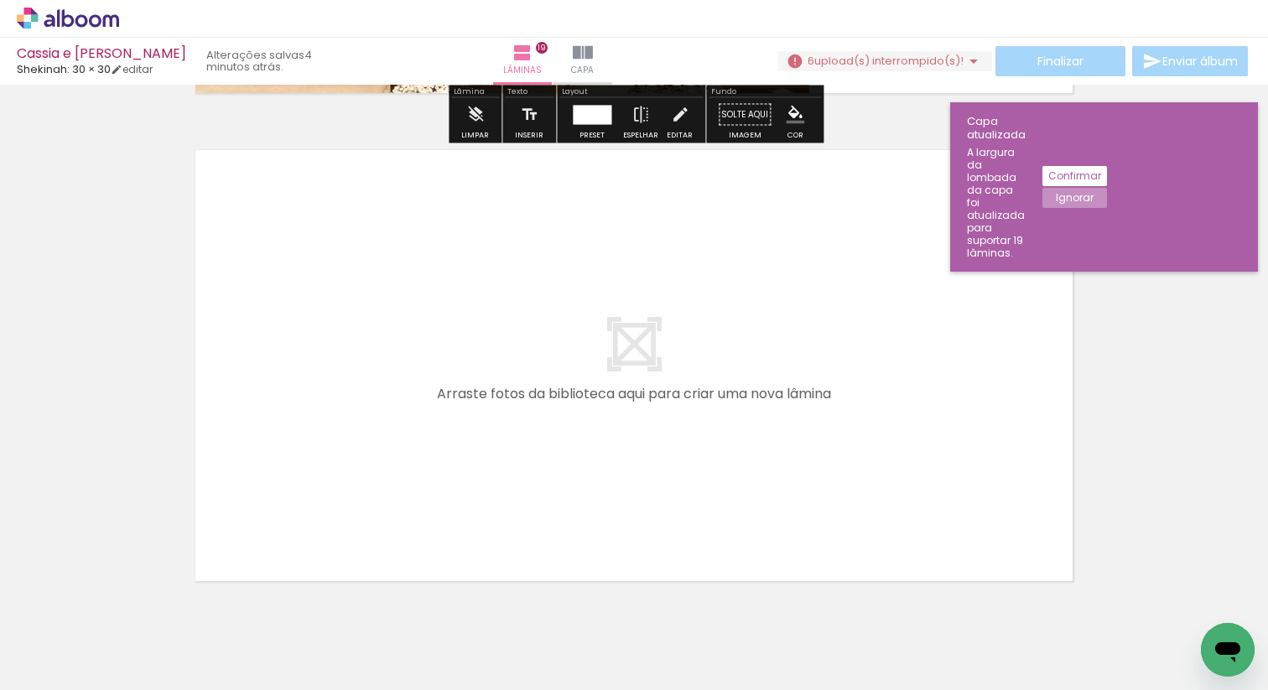
scroll to position [9325, 0]
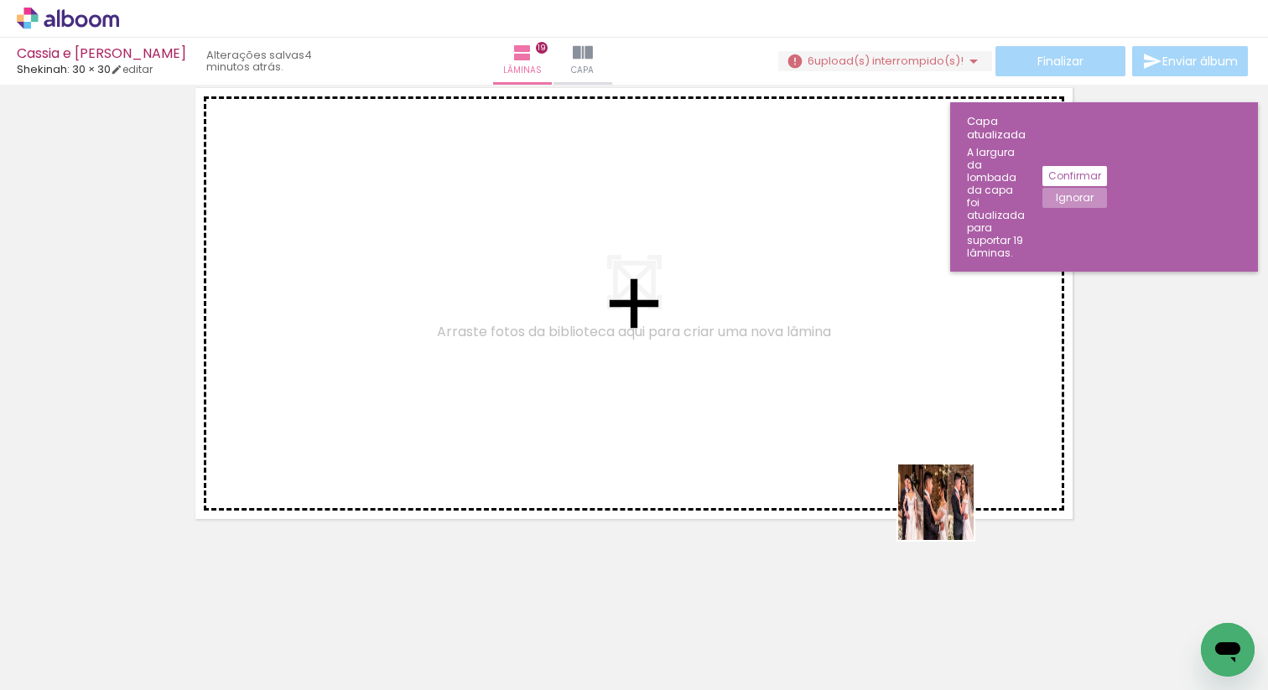
drag, startPoint x: 1072, startPoint y: 646, endPoint x: 839, endPoint y: 420, distance: 324.4
click at [839, 420] on quentale-workspace at bounding box center [634, 345] width 1268 height 690
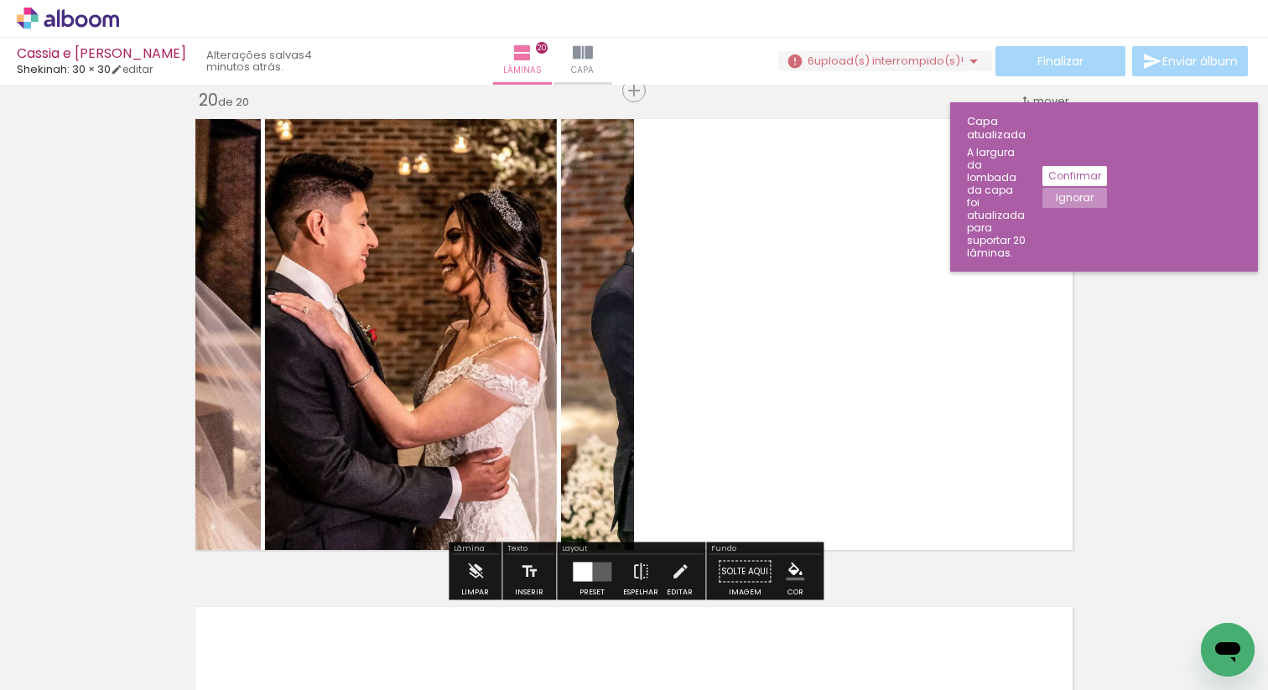
scroll to position [9293, 0]
click at [586, 573] on div at bounding box center [582, 572] width 19 height 19
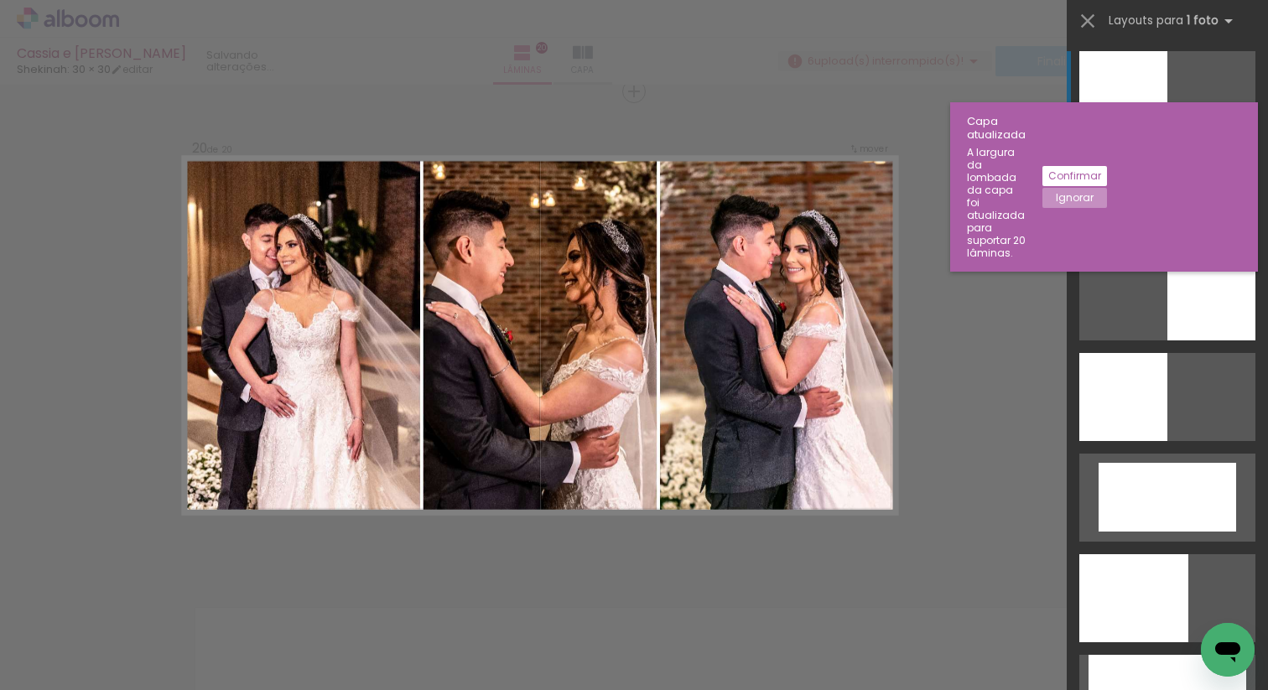
click at [1165, 201] on div at bounding box center [1167, 196] width 176 height 88
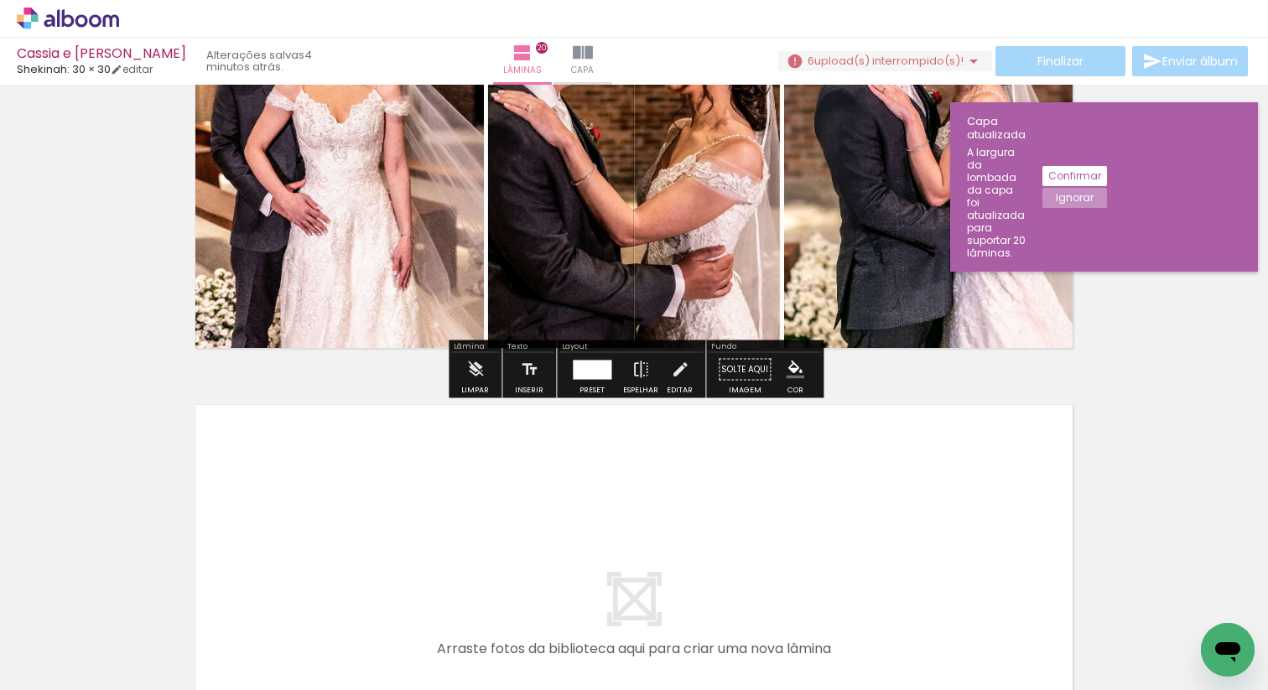
scroll to position [9813, 0]
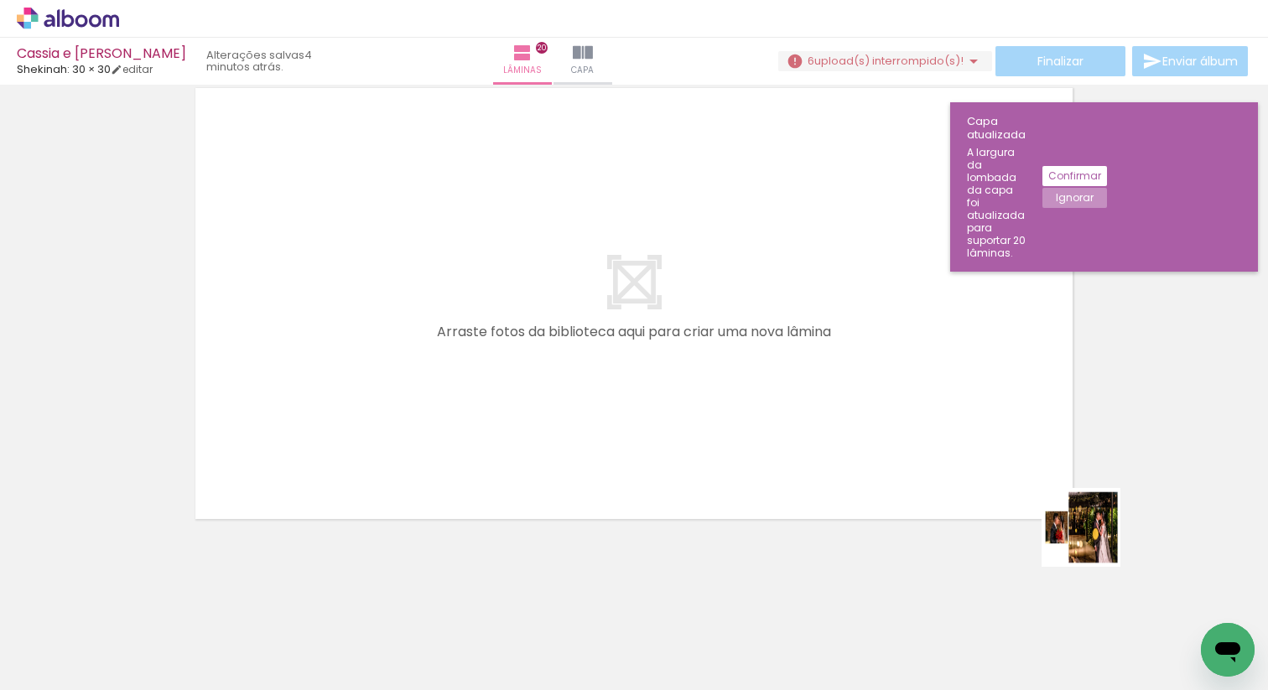
drag, startPoint x: 1154, startPoint y: 636, endPoint x: 910, endPoint y: 418, distance: 327.8
click at [910, 418] on quentale-workspace at bounding box center [634, 345] width 1268 height 690
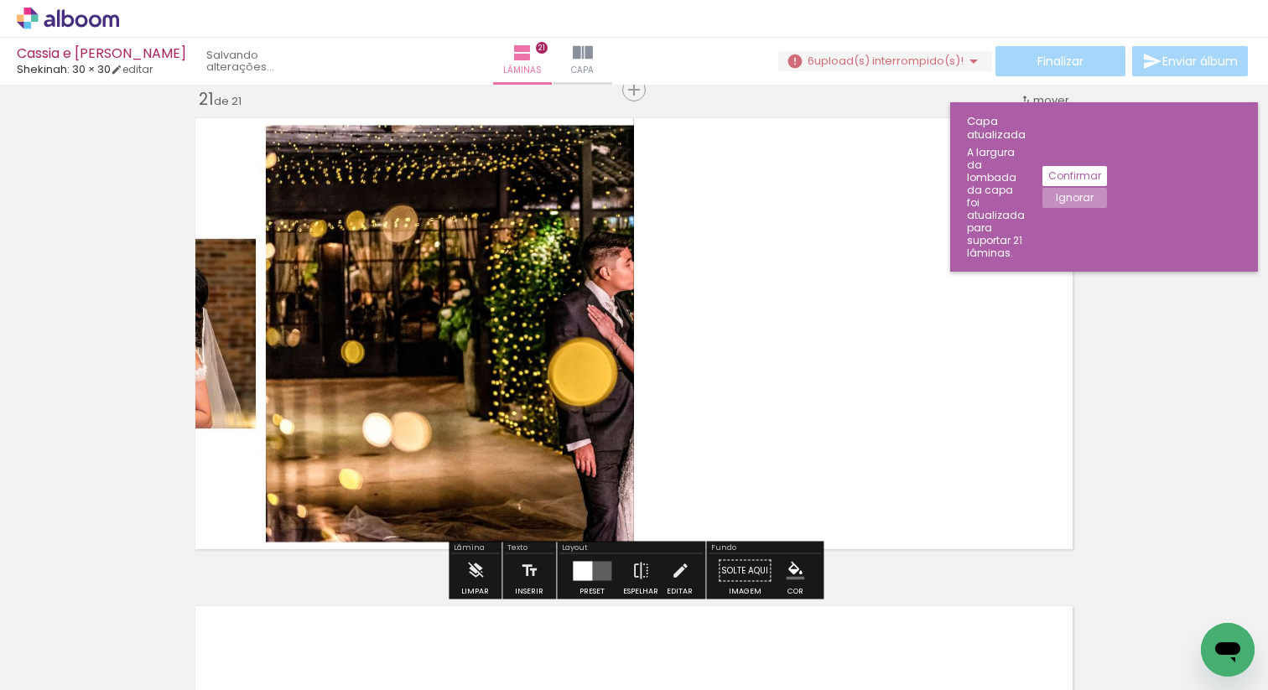
scroll to position [9781, 0]
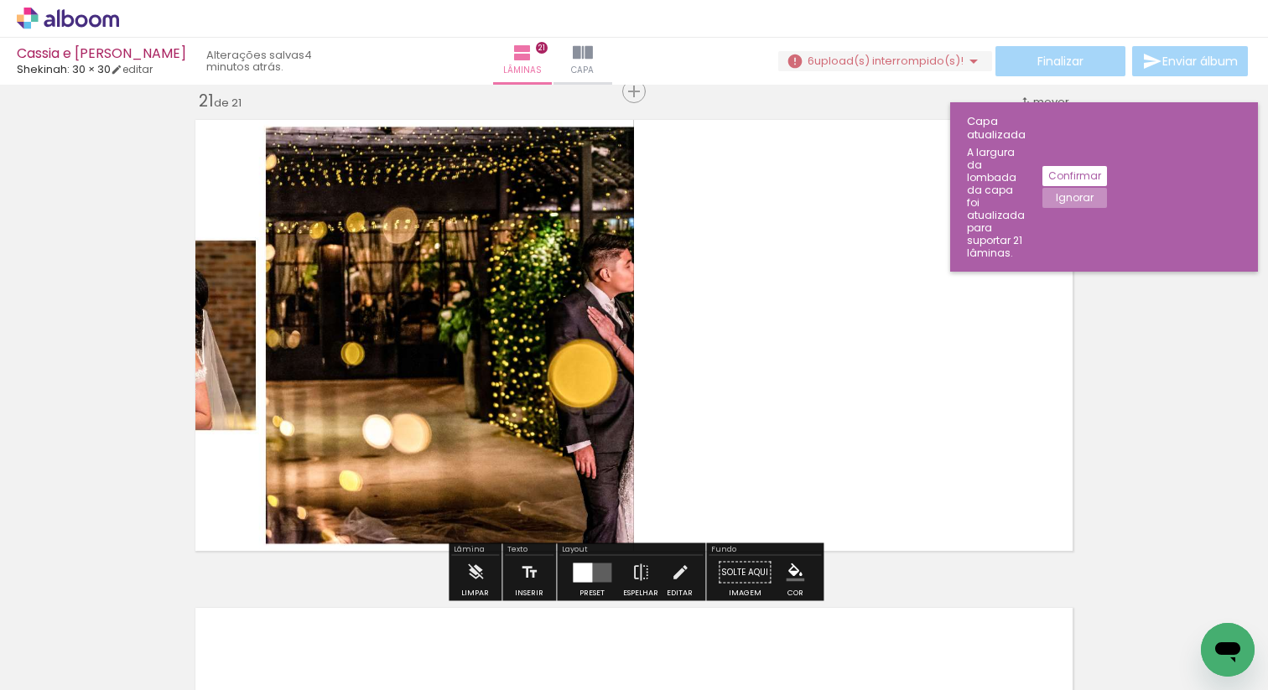
click at [579, 569] on div at bounding box center [582, 572] width 19 height 19
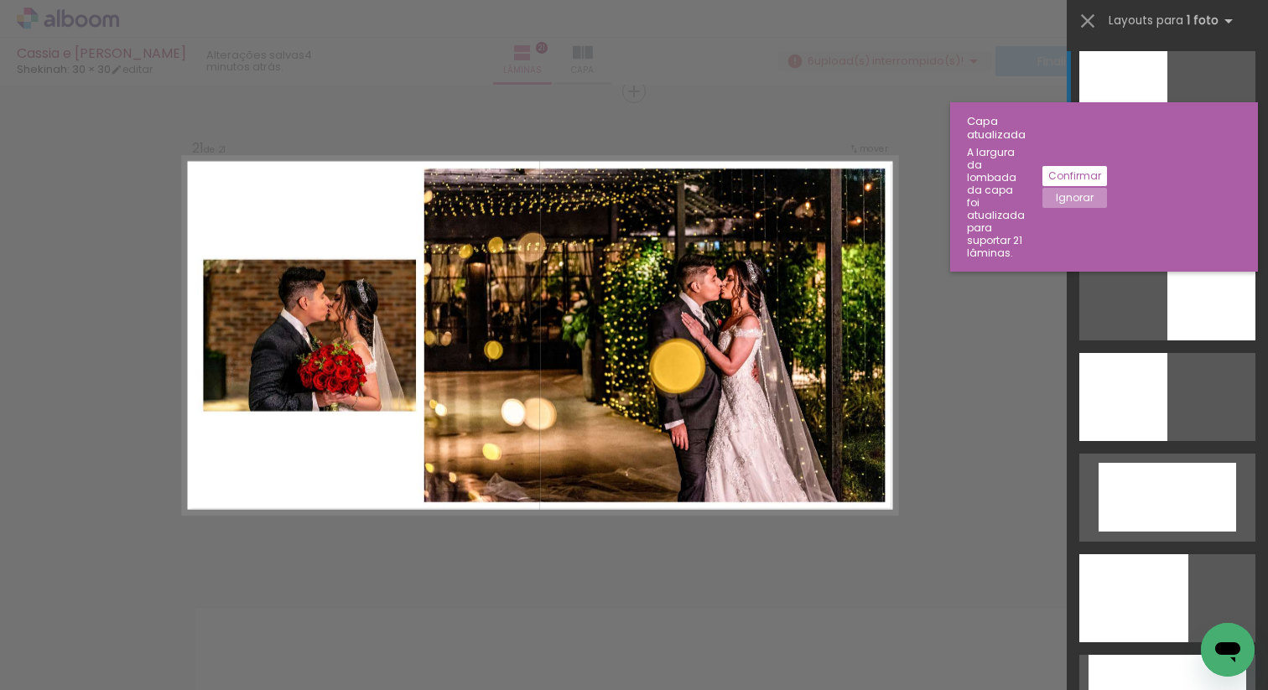
click at [1127, 209] on div at bounding box center [1167, 196] width 176 height 88
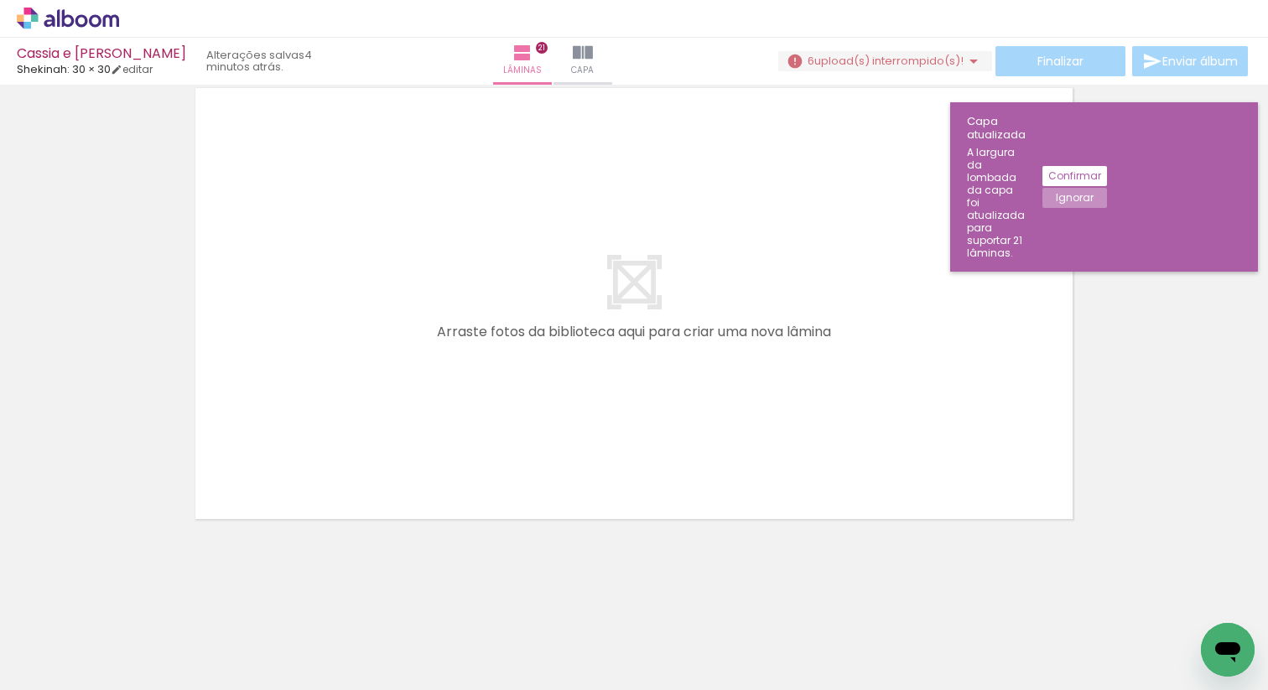
scroll to position [0, 1786]
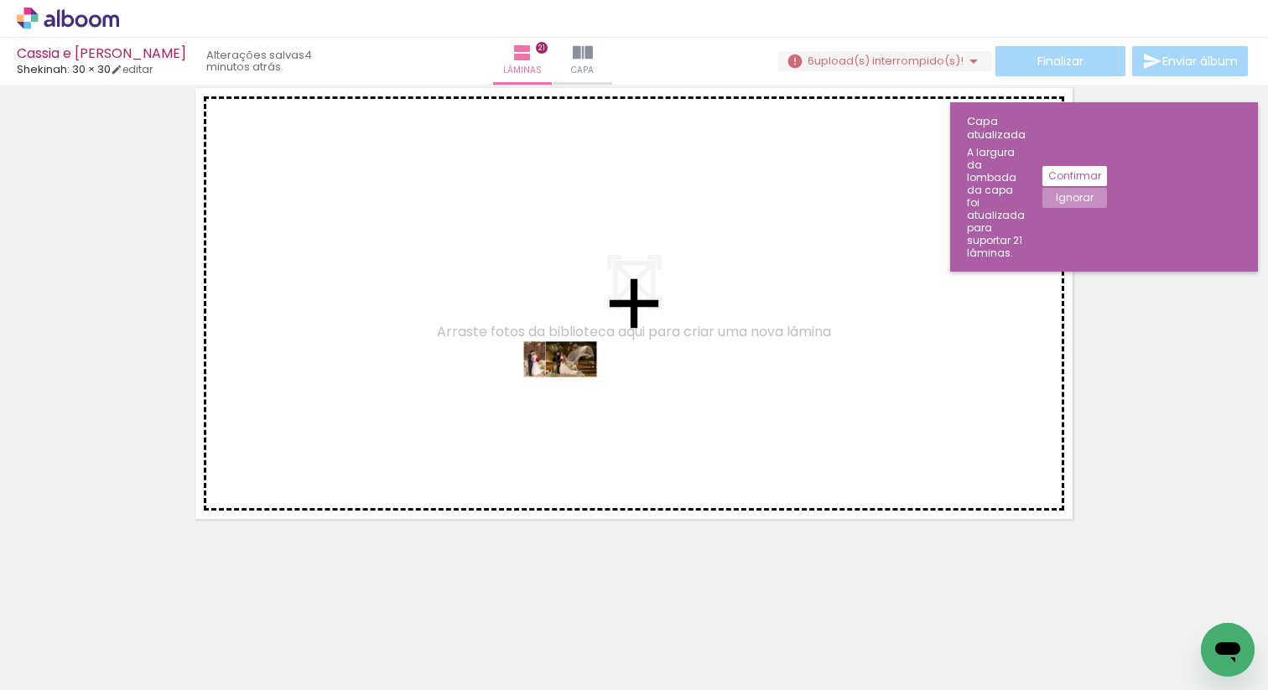
drag, startPoint x: 444, startPoint y: 637, endPoint x: 574, endPoint y: 391, distance: 278.3
click at [574, 391] on quentale-workspace at bounding box center [634, 345] width 1268 height 690
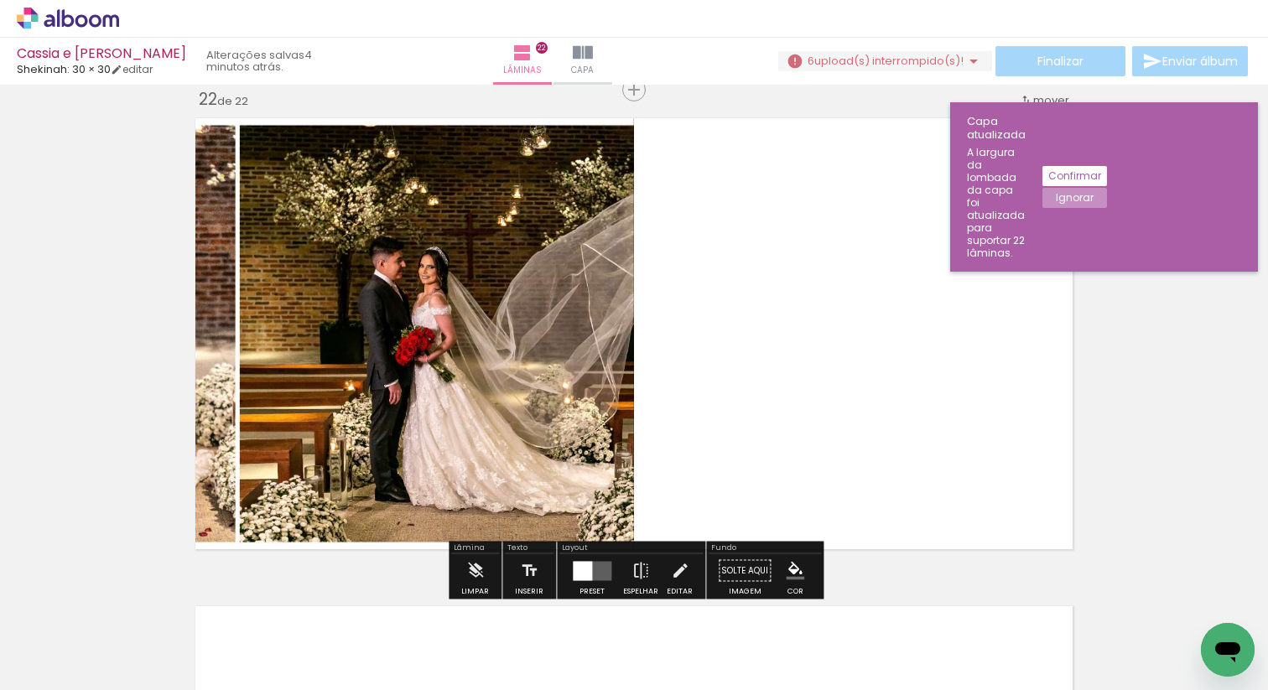
scroll to position [10269, 0]
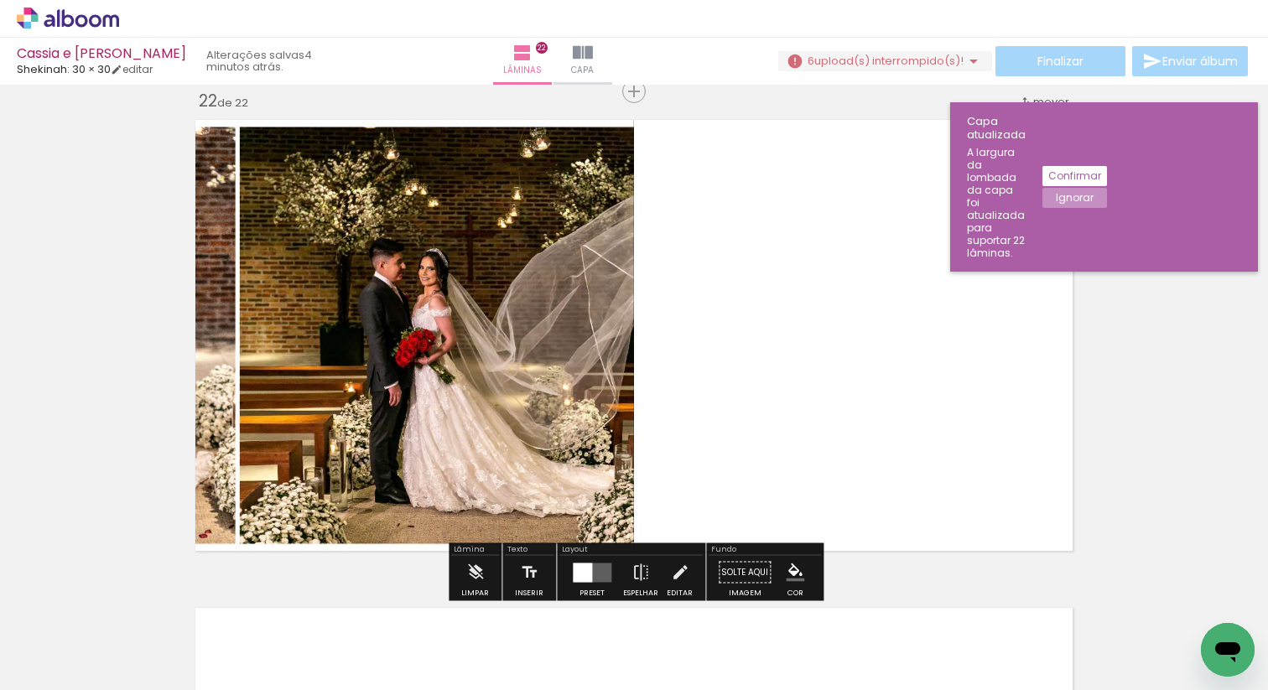
click at [582, 572] on div at bounding box center [582, 572] width 19 height 19
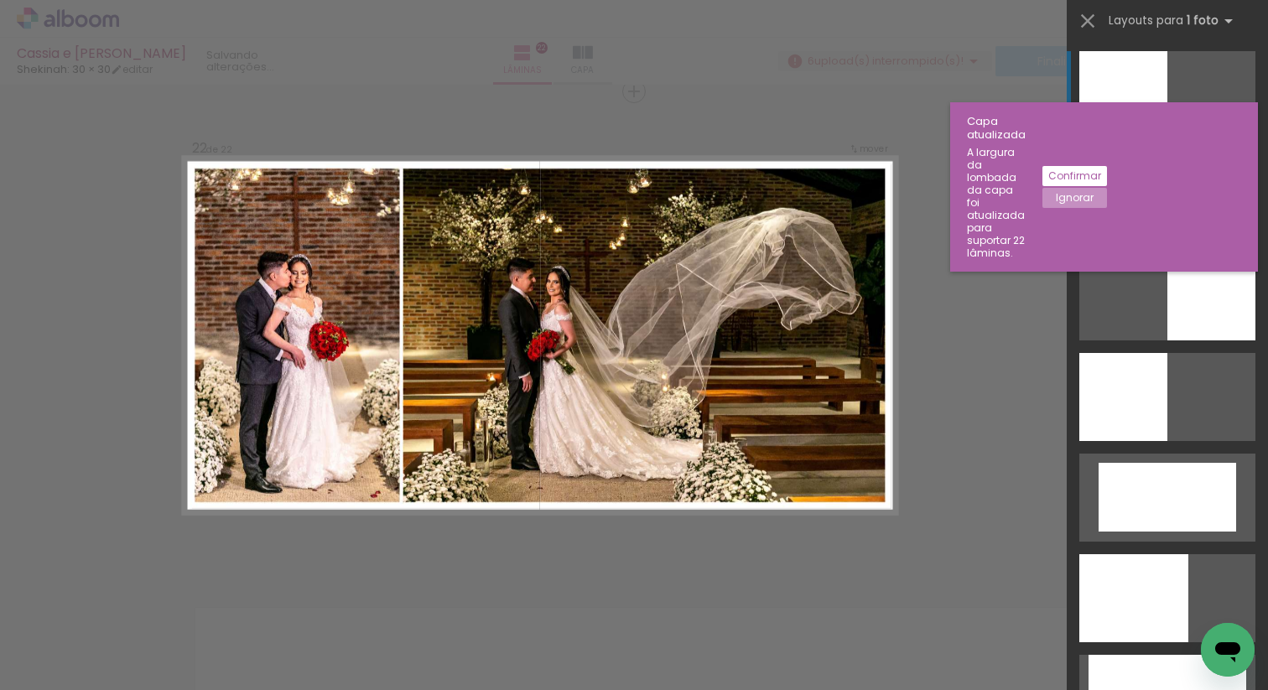
click at [1150, 204] on div at bounding box center [1167, 196] width 176 height 88
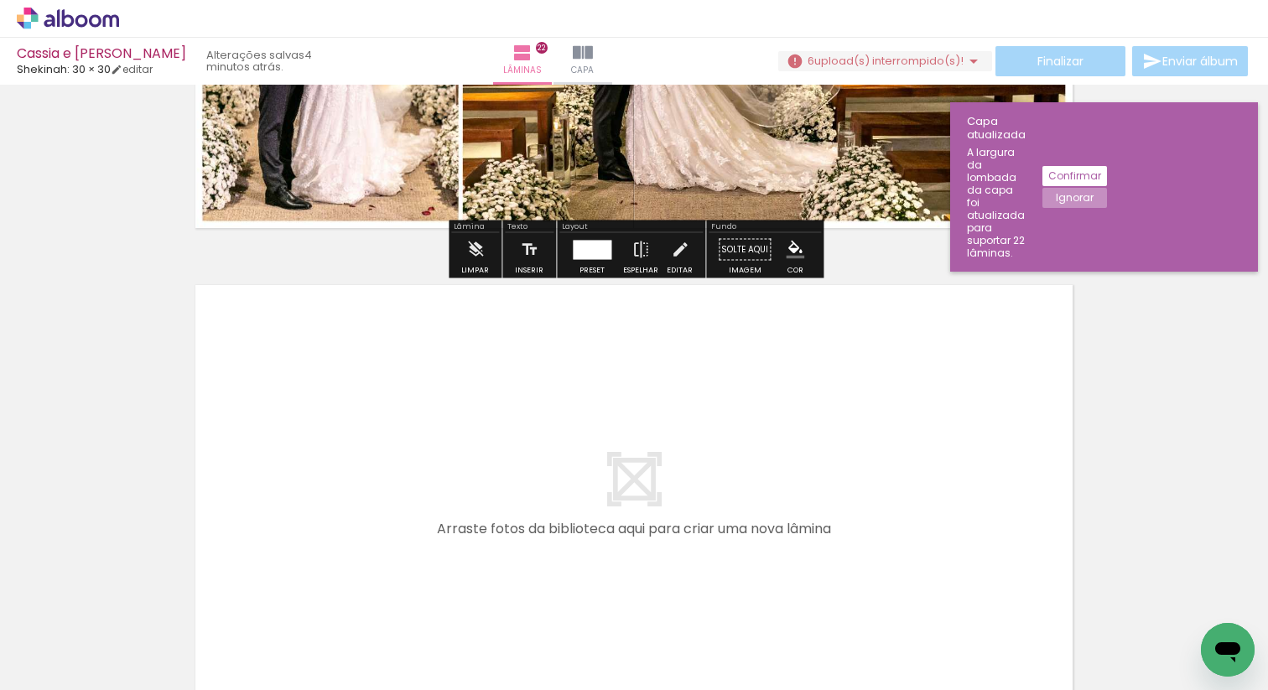
scroll to position [10789, 0]
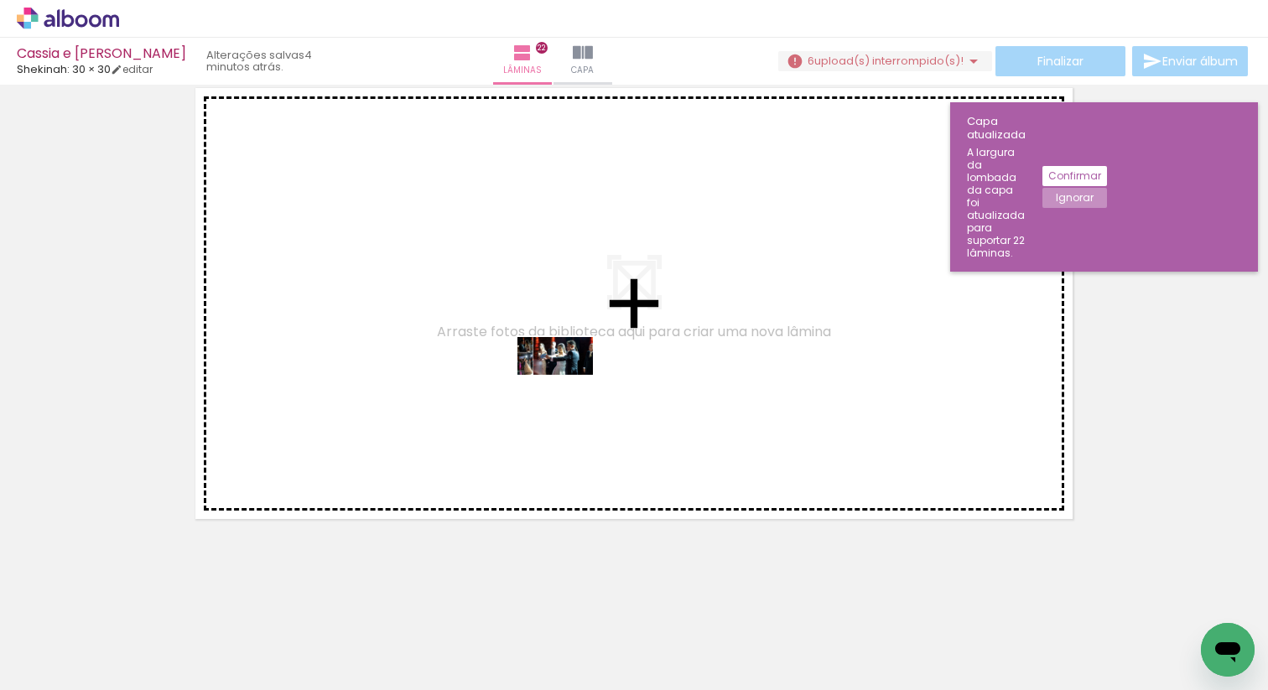
drag, startPoint x: 546, startPoint y: 645, endPoint x: 568, endPoint y: 387, distance: 258.3
click at [568, 387] on quentale-workspace at bounding box center [634, 345] width 1268 height 690
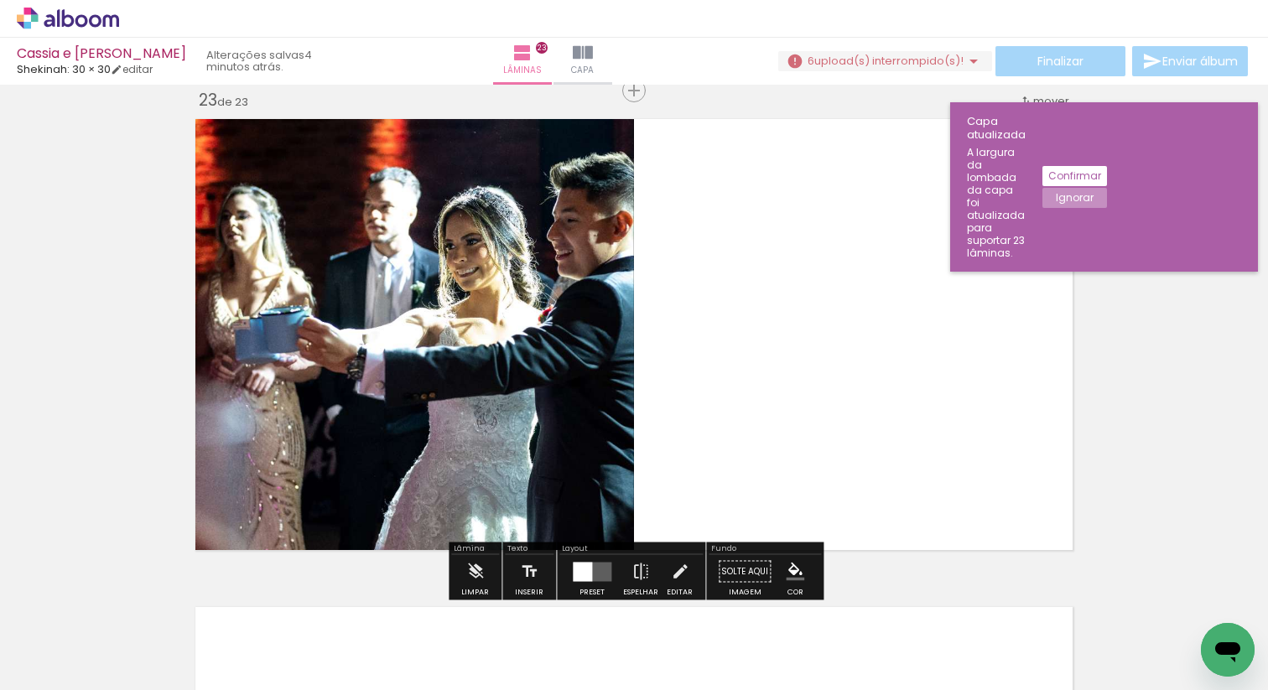
scroll to position [10757, 0]
click at [577, 569] on div at bounding box center [582, 572] width 19 height 19
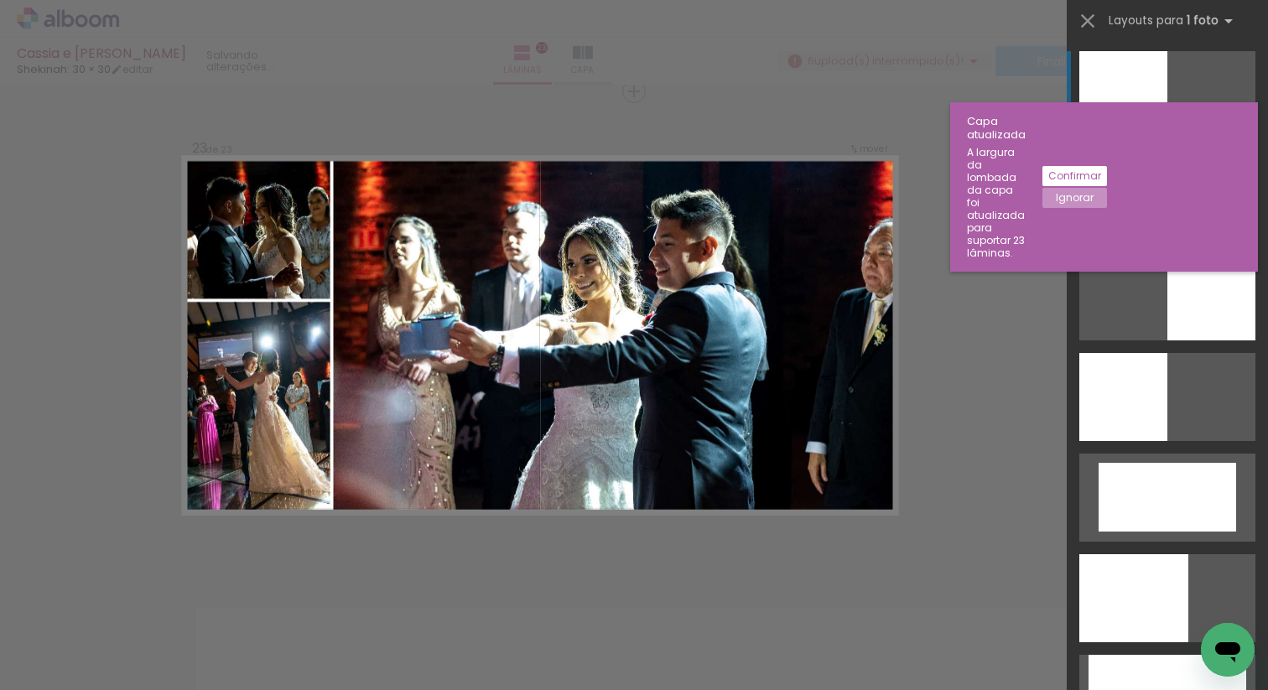
click at [1130, 195] on div at bounding box center [1167, 196] width 176 height 88
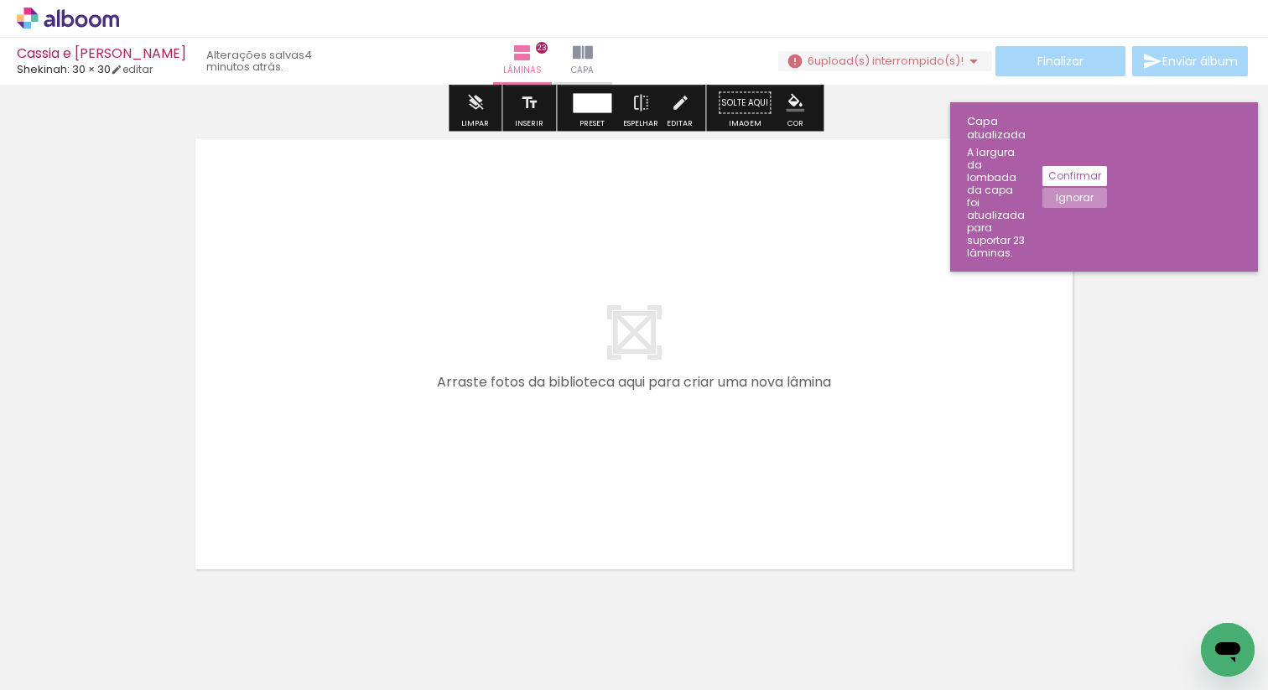
scroll to position [11277, 0]
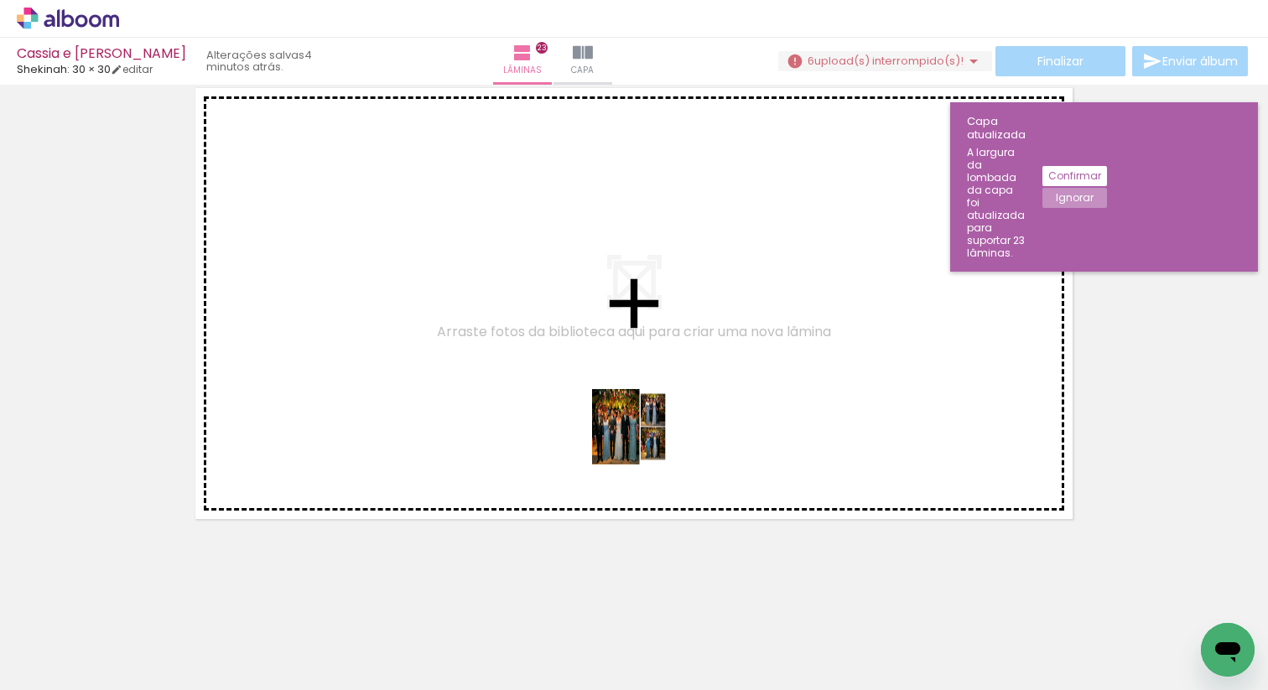
drag, startPoint x: 642, startPoint y: 636, endPoint x: 642, endPoint y: 440, distance: 196.2
click at [642, 439] on quentale-workspace at bounding box center [634, 345] width 1268 height 690
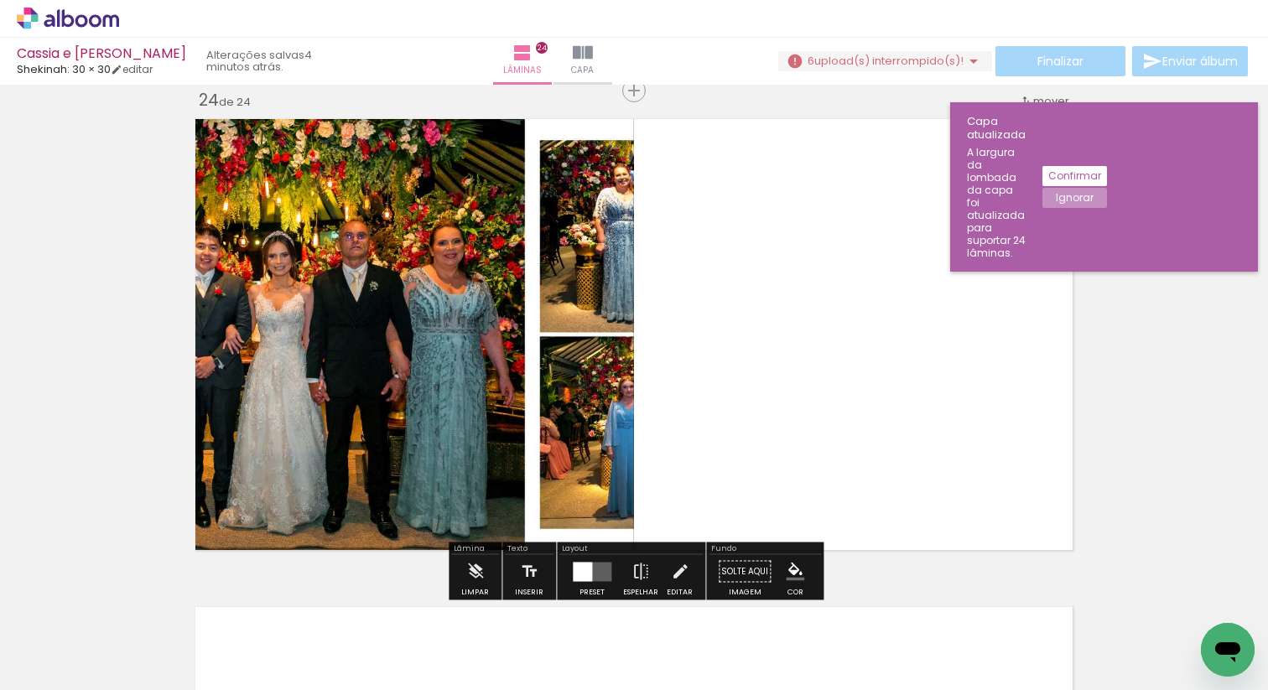
scroll to position [11245, 0]
click at [586, 579] on div at bounding box center [582, 572] width 19 height 19
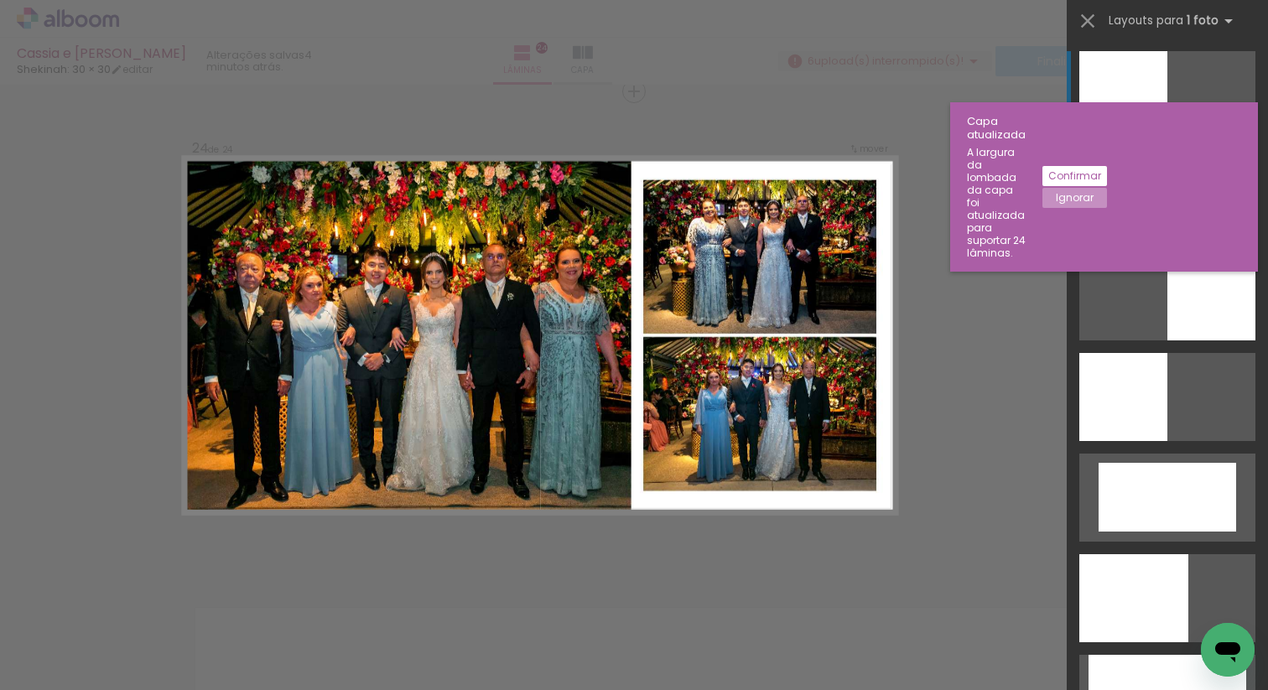
click at [1155, 216] on div at bounding box center [1167, 196] width 176 height 88
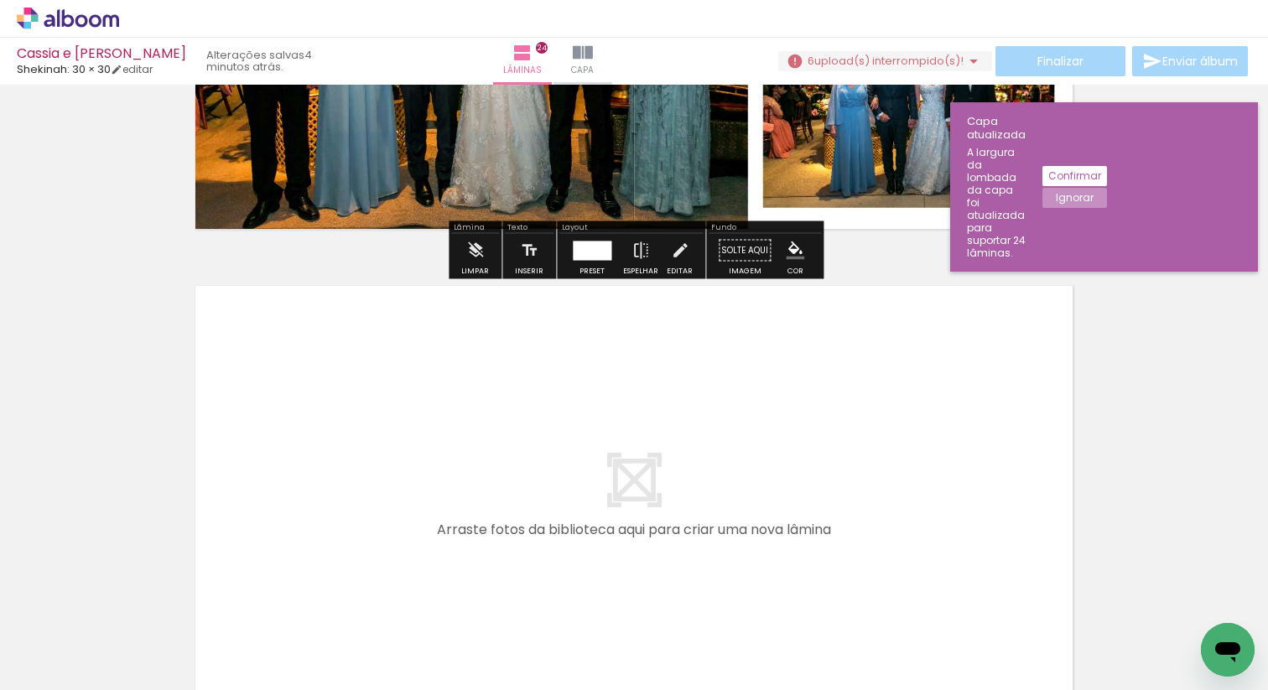
scroll to position [11765, 0]
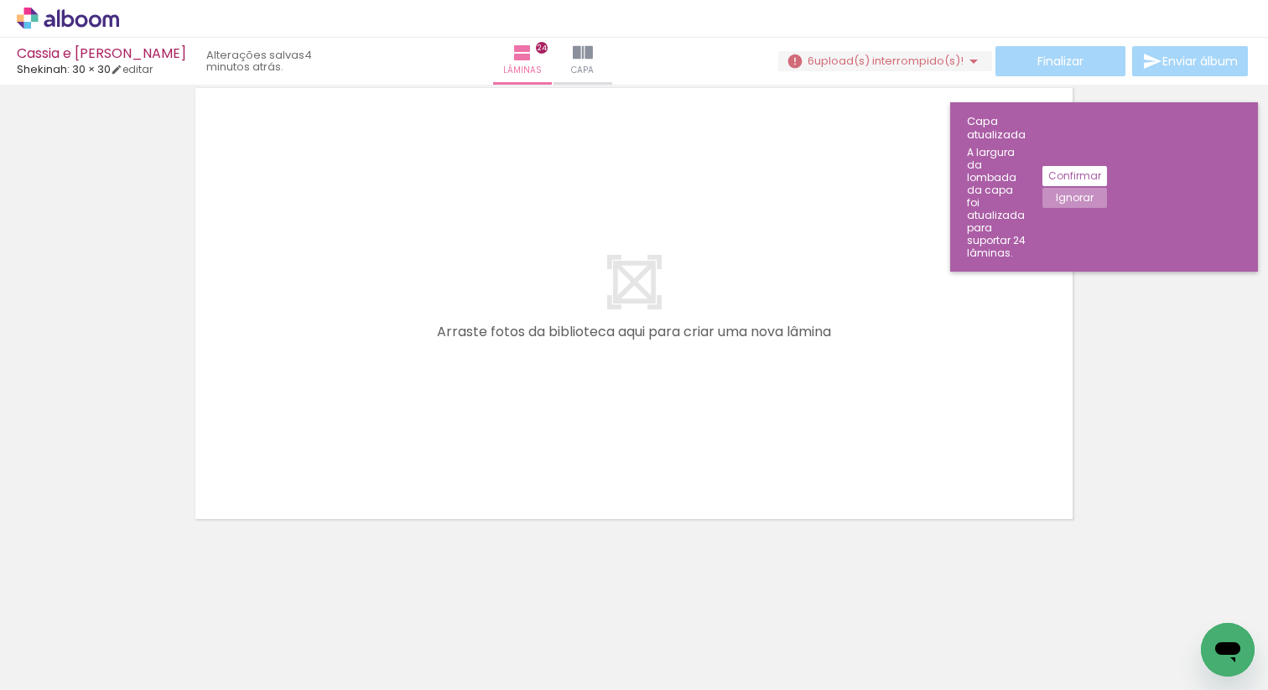
click at [719, 636] on div at bounding box center [729, 633] width 83 height 41
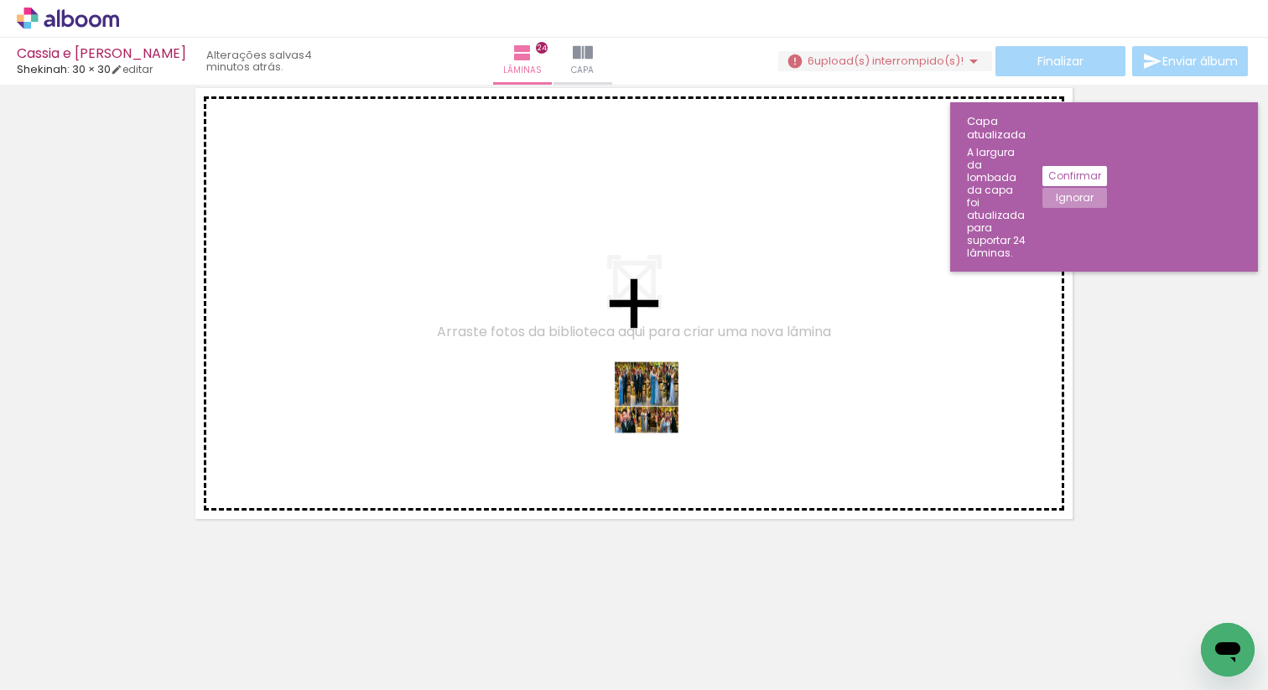
drag, startPoint x: 719, startPoint y: 643, endPoint x: 653, endPoint y: 394, distance: 257.5
click at [653, 394] on quentale-workspace at bounding box center [634, 345] width 1268 height 690
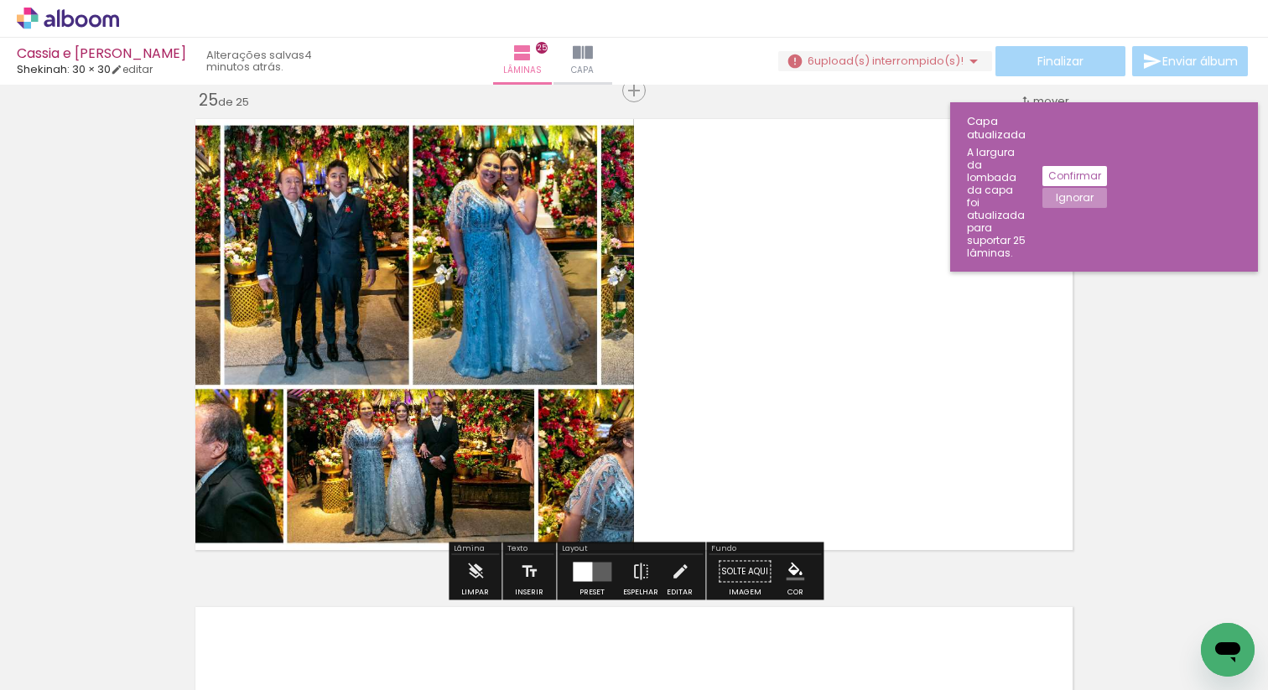
scroll to position [11733, 0]
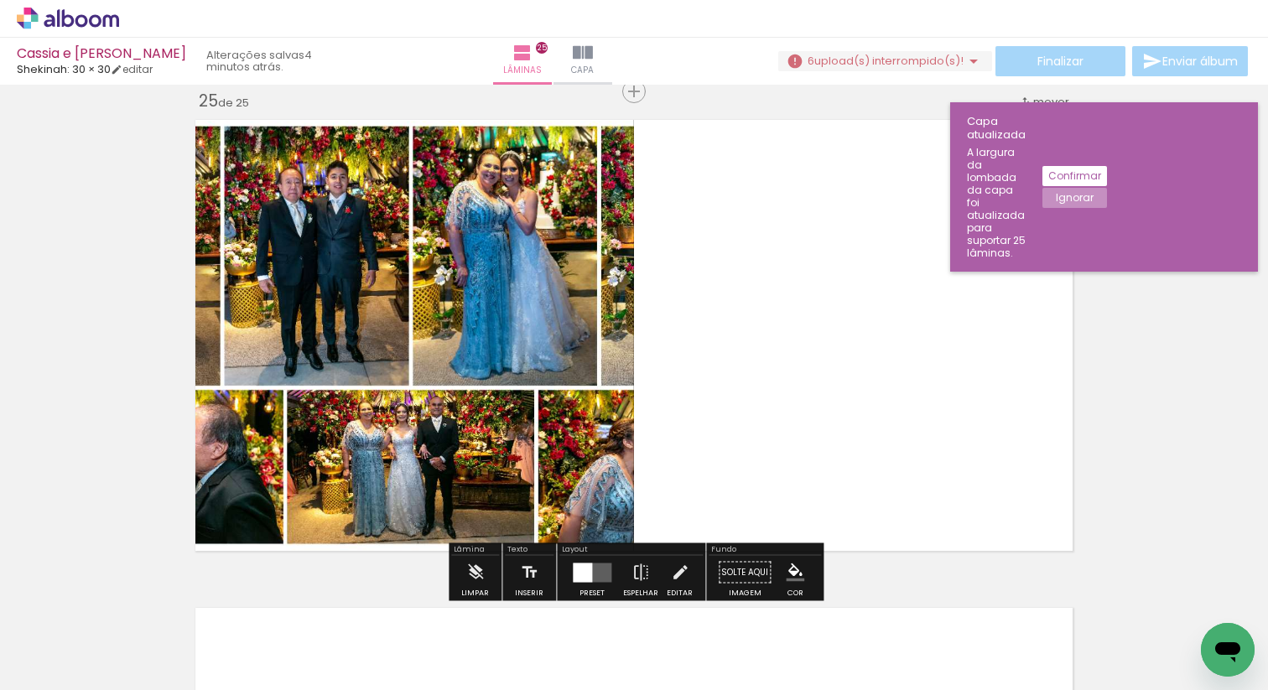
click at [590, 577] on quentale-layouter at bounding box center [592, 572] width 39 height 19
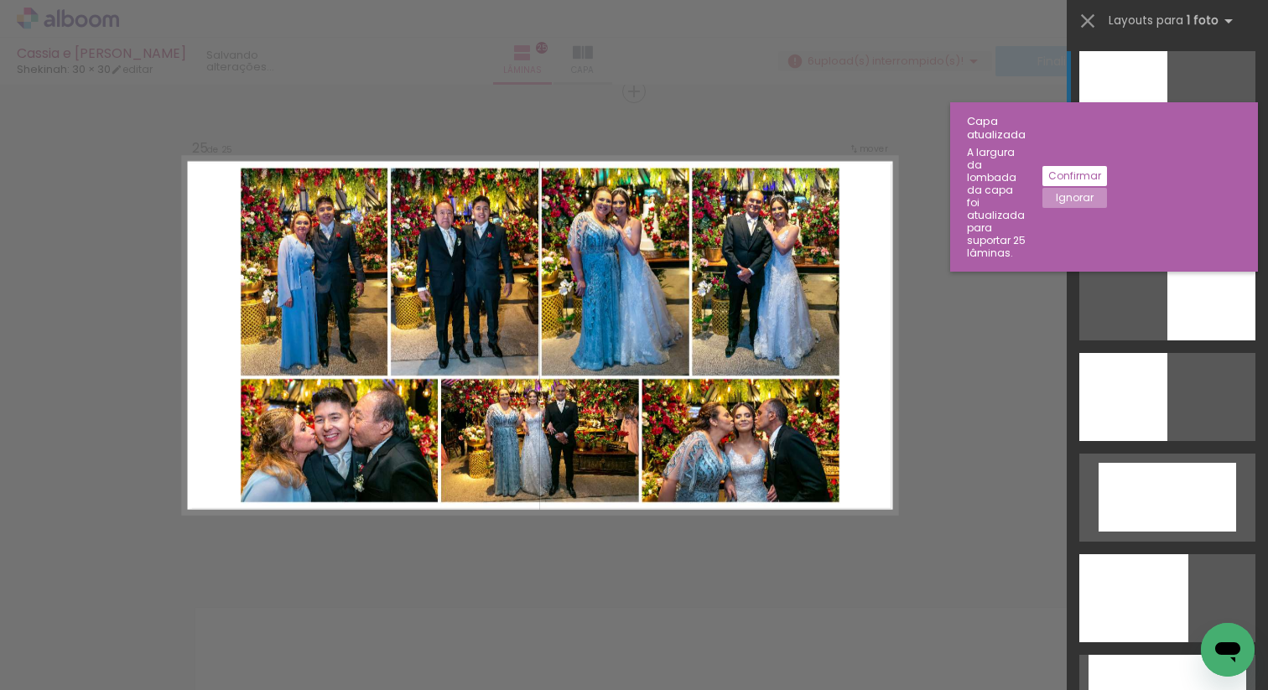
click at [1173, 205] on div at bounding box center [1167, 196] width 176 height 88
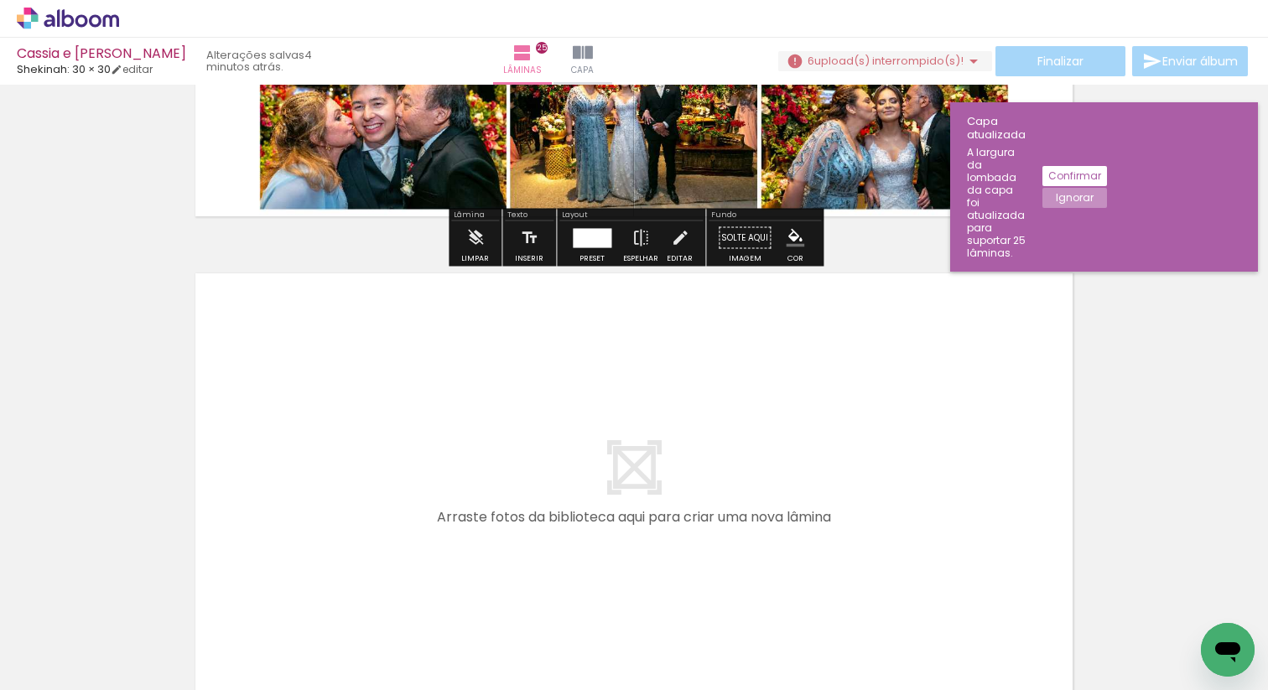
scroll to position [12253, 0]
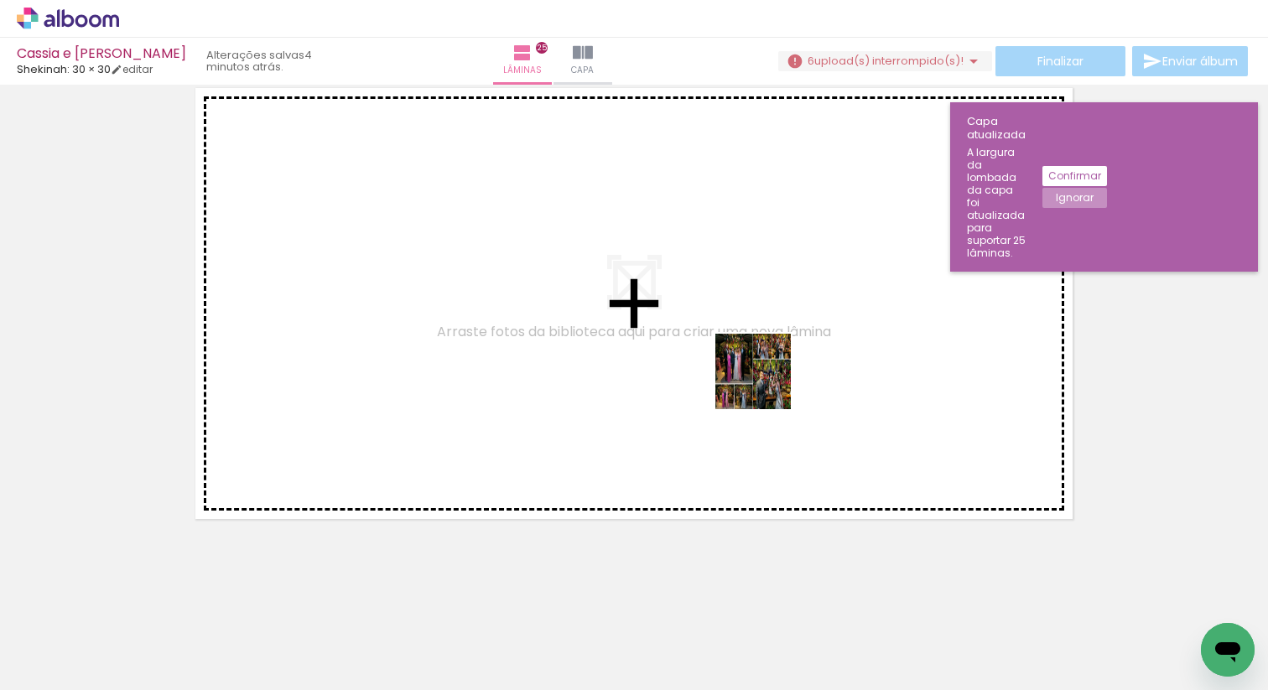
drag, startPoint x: 837, startPoint y: 646, endPoint x: 761, endPoint y: 371, distance: 285.2
click at [761, 371] on quentale-workspace at bounding box center [634, 345] width 1268 height 690
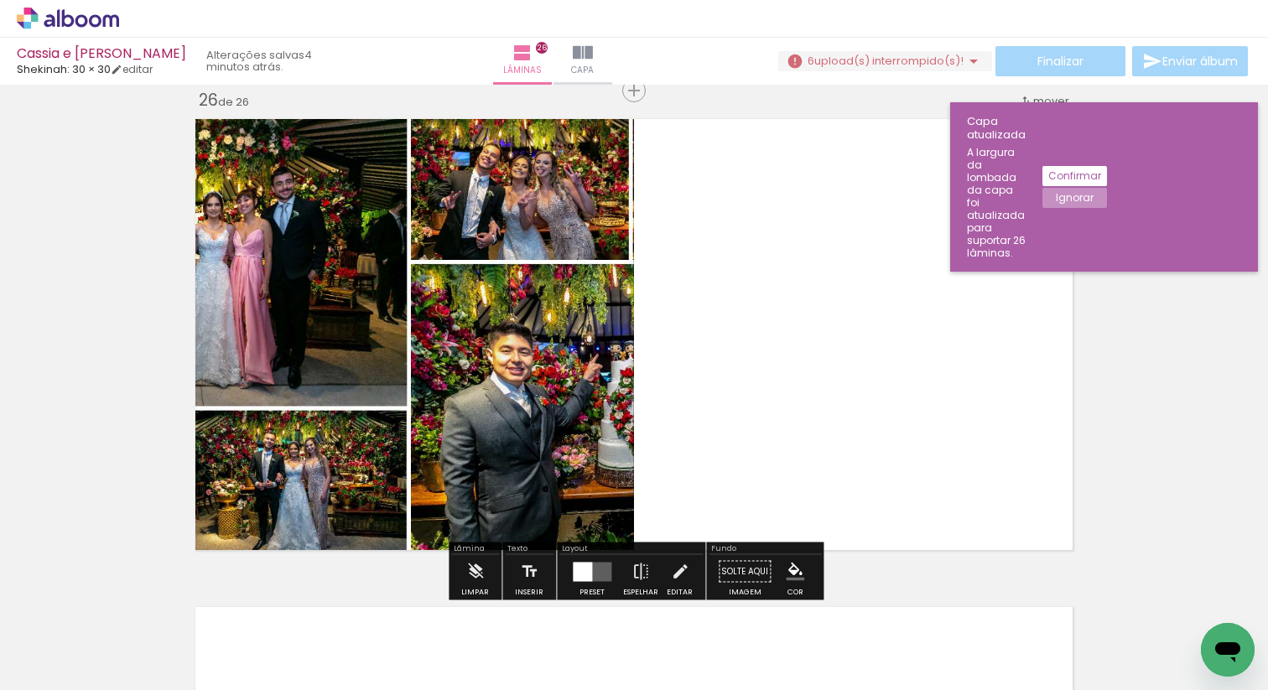
scroll to position [12221, 0]
click at [581, 570] on div at bounding box center [582, 572] width 19 height 19
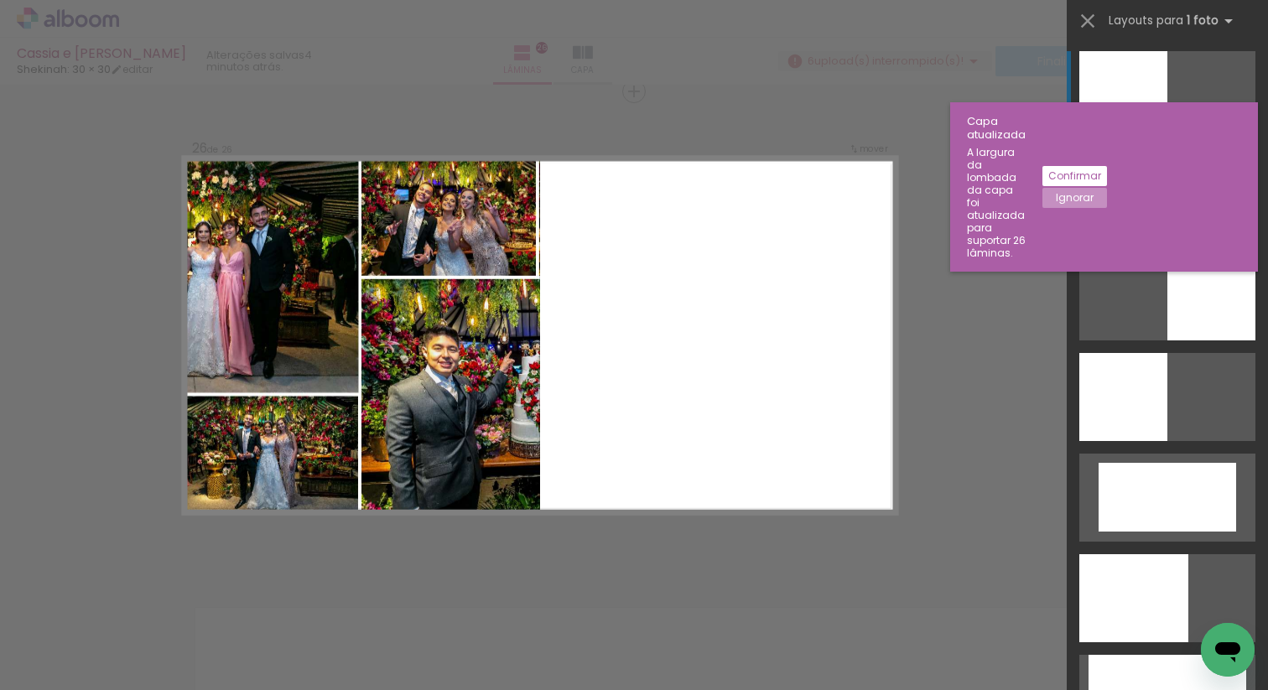
click at [1112, 200] on div at bounding box center [1167, 196] width 176 height 88
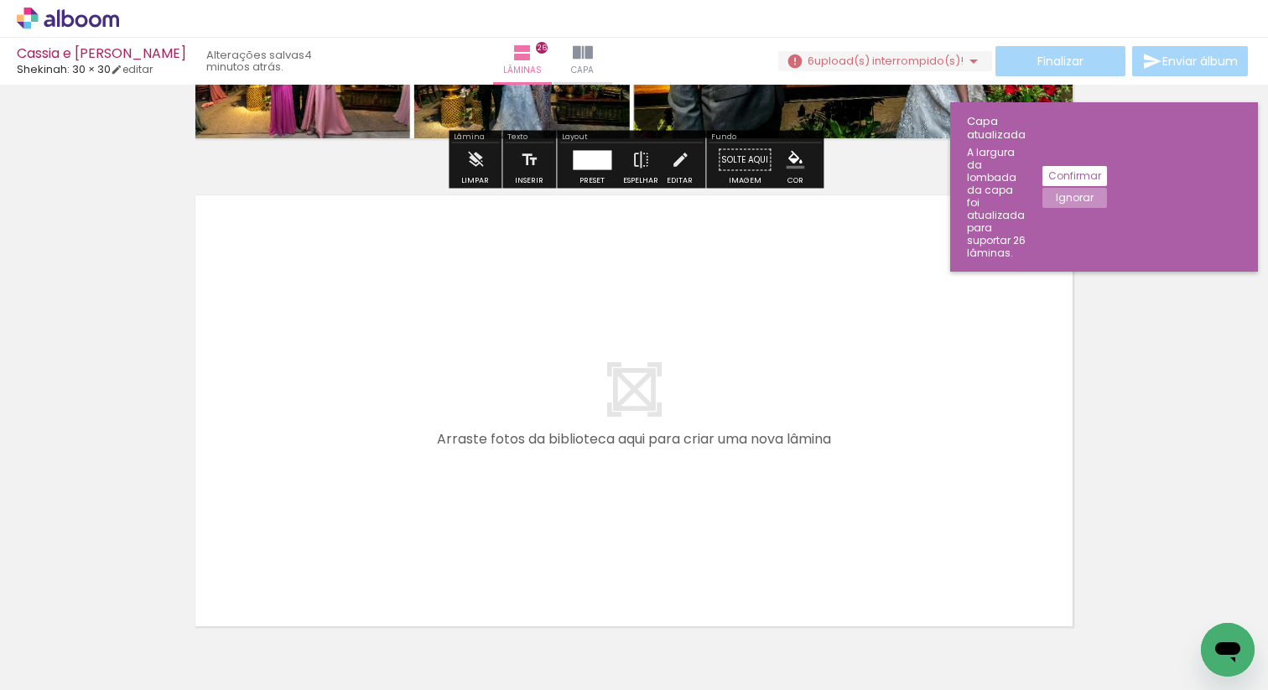
scroll to position [12741, 0]
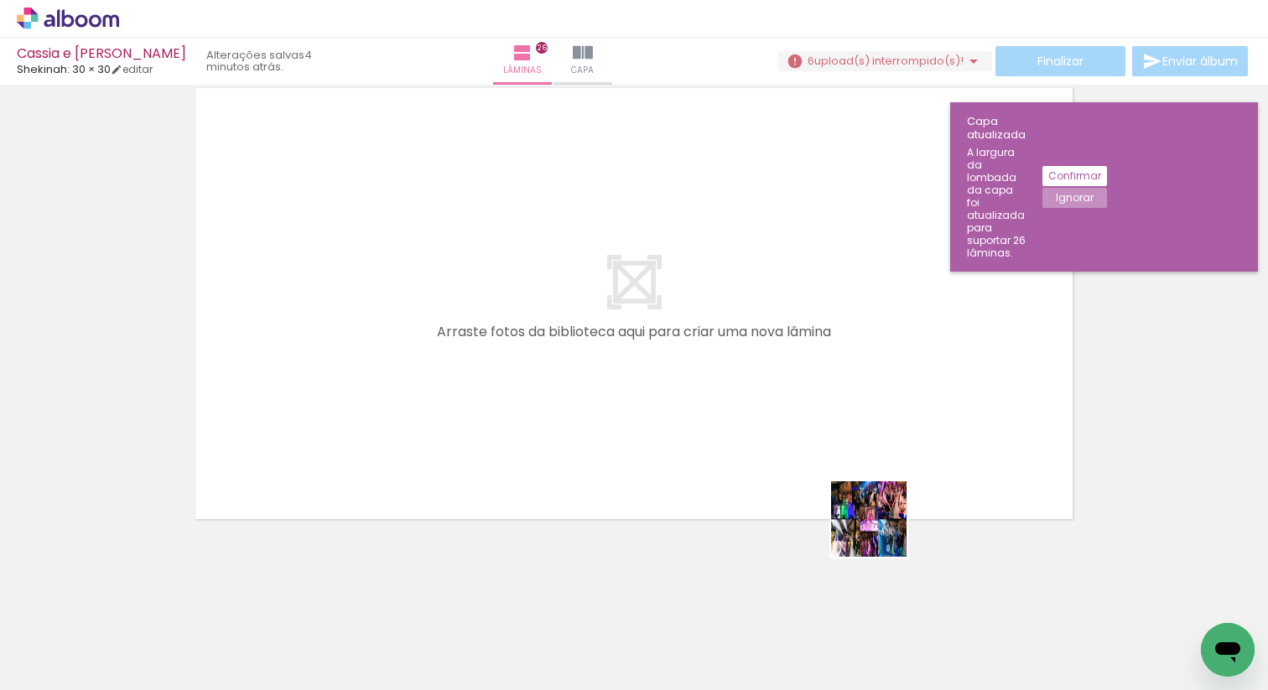
drag, startPoint x: 924, startPoint y: 637, endPoint x: 824, endPoint y: 383, distance: 273.0
click at [824, 383] on quentale-workspace at bounding box center [634, 345] width 1268 height 690
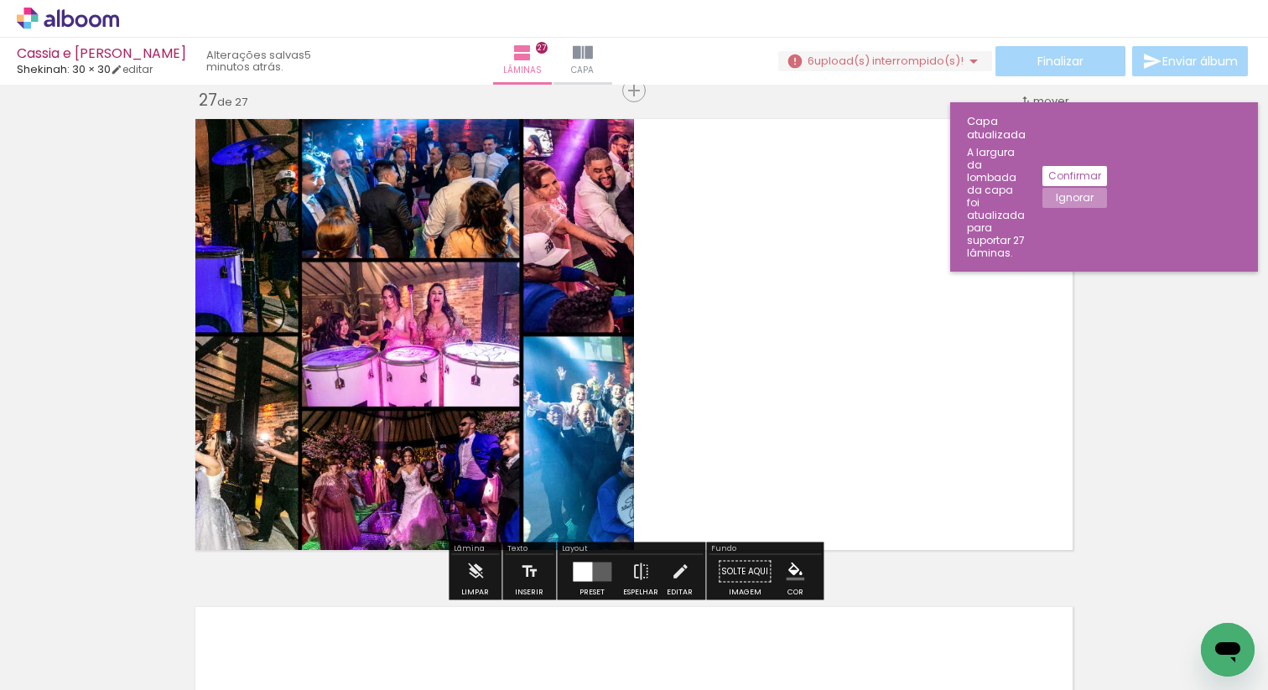
scroll to position [12709, 0]
click at [585, 571] on div at bounding box center [582, 572] width 19 height 19
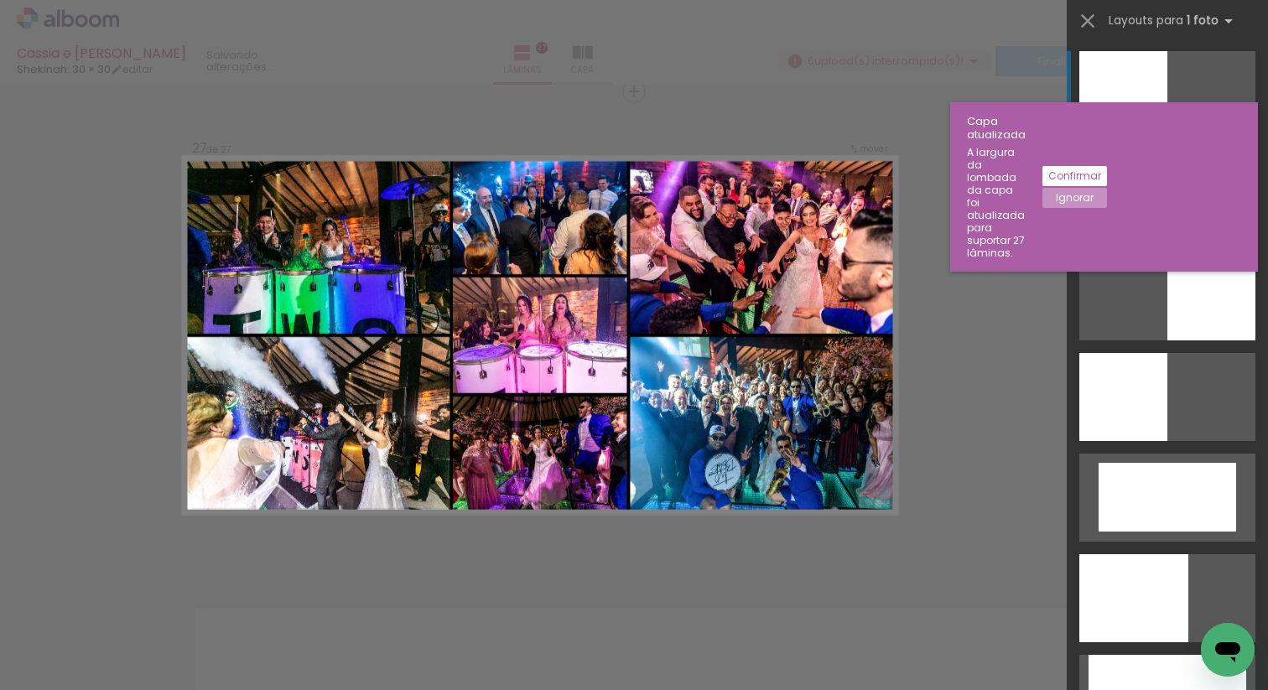
click at [1137, 206] on div at bounding box center [1167, 196] width 176 height 88
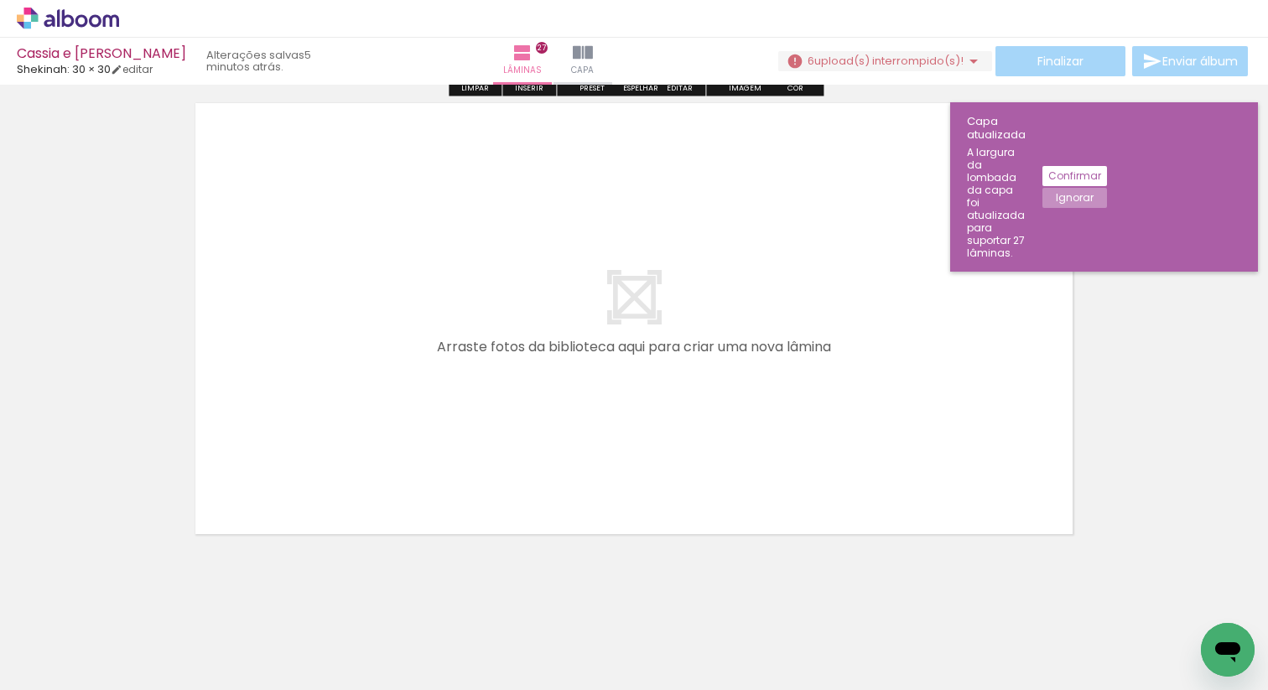
scroll to position [13229, 0]
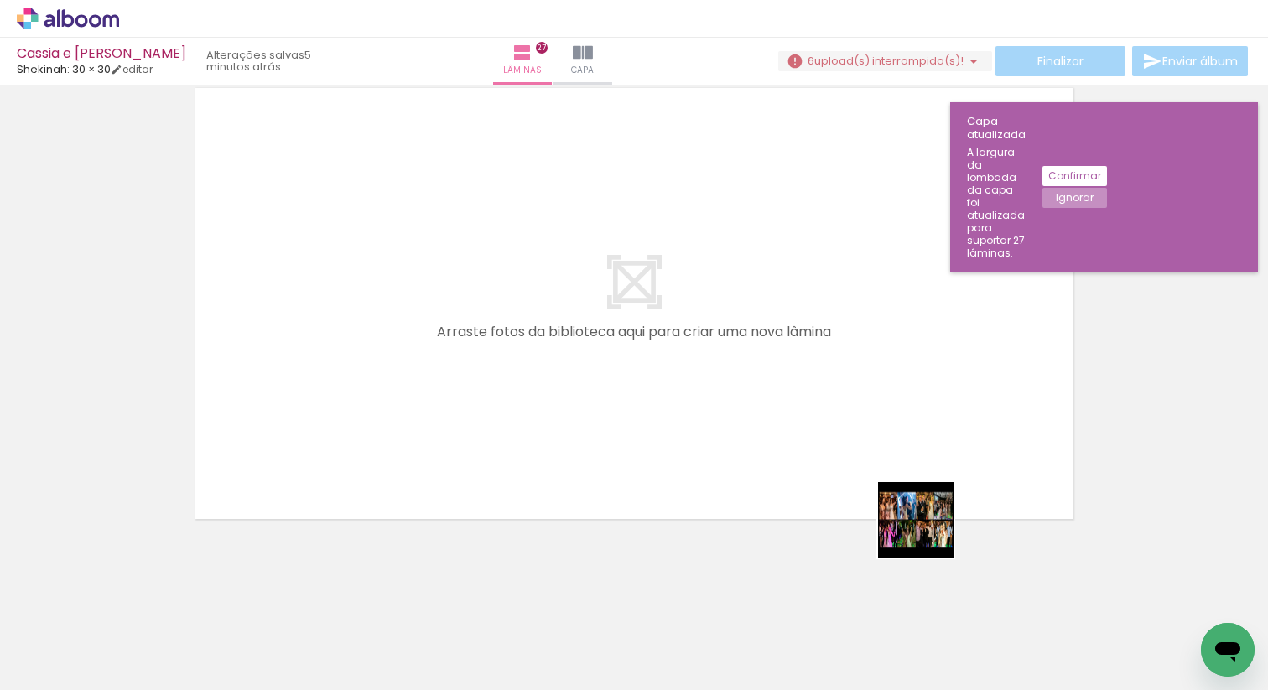
drag, startPoint x: 998, startPoint y: 632, endPoint x: 824, endPoint y: 434, distance: 263.9
click at [823, 431] on quentale-workspace at bounding box center [634, 345] width 1268 height 690
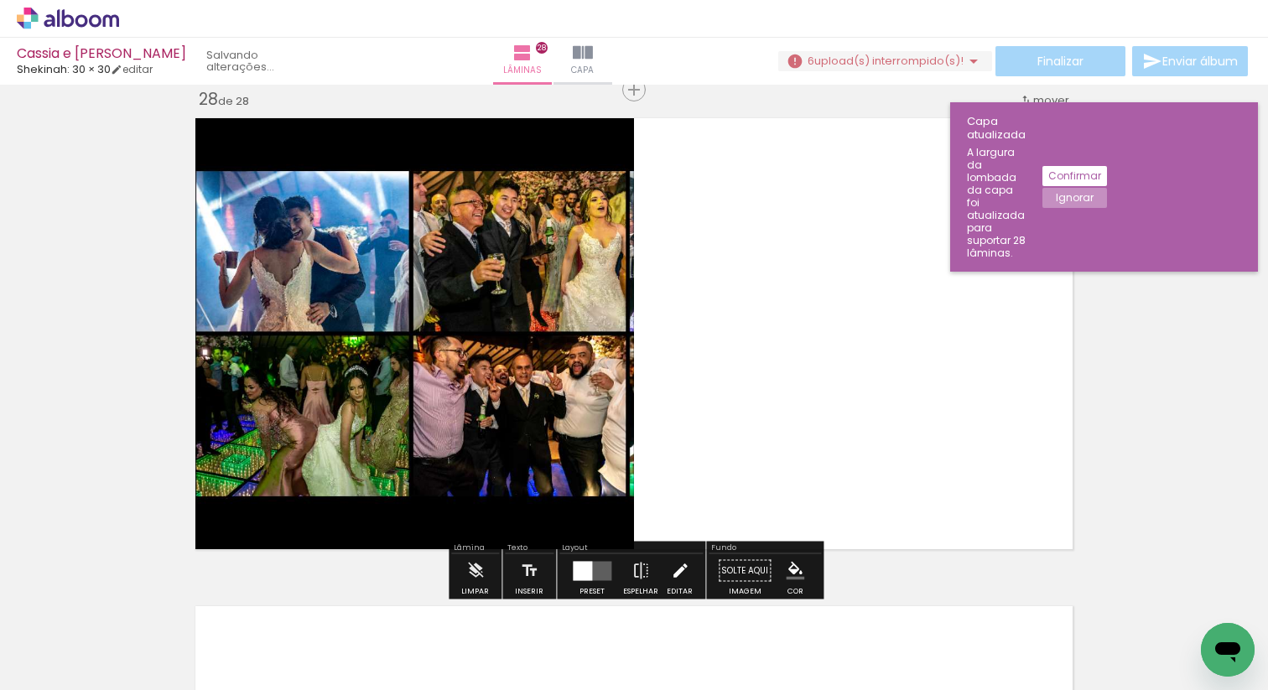
scroll to position [13197, 0]
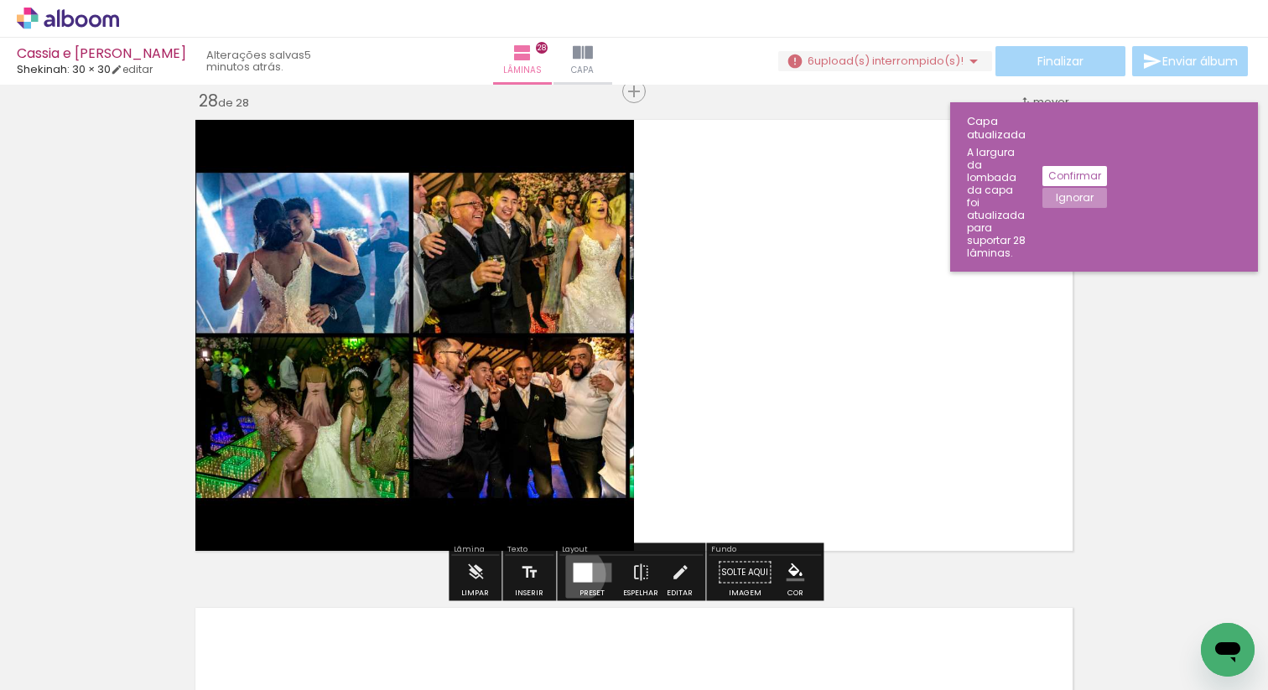
click at [574, 574] on div at bounding box center [582, 572] width 19 height 19
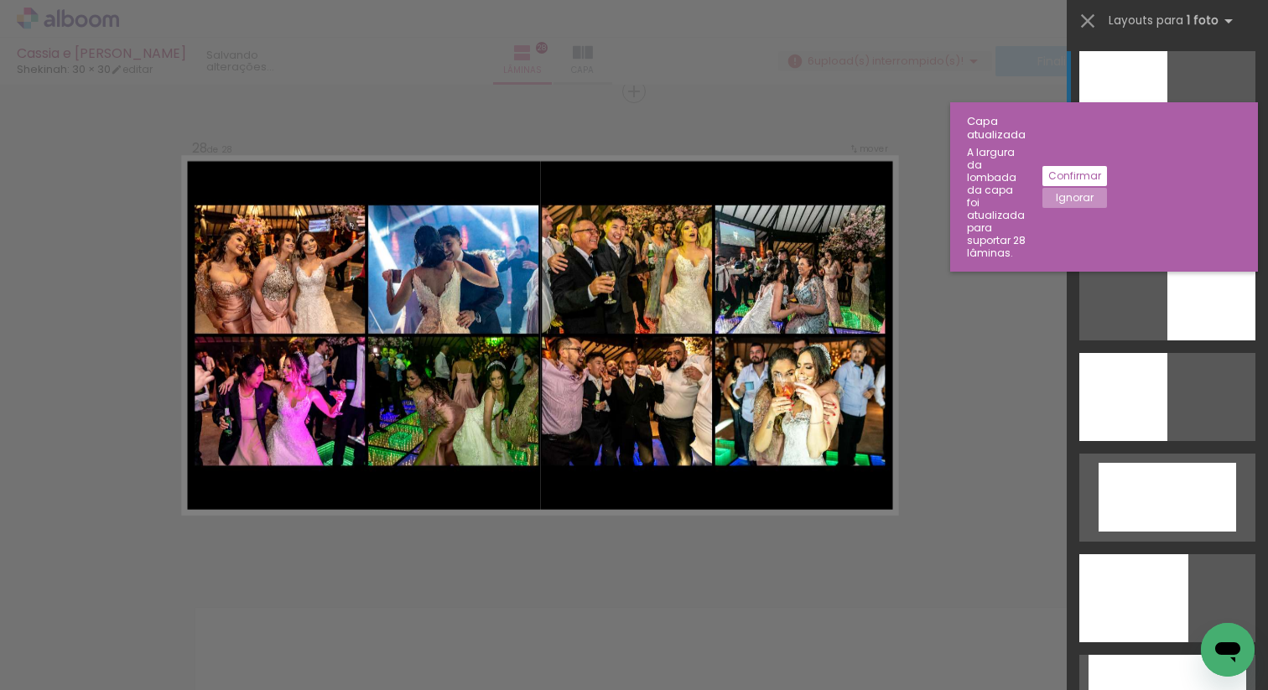
click at [1165, 209] on div at bounding box center [1167, 196] width 176 height 88
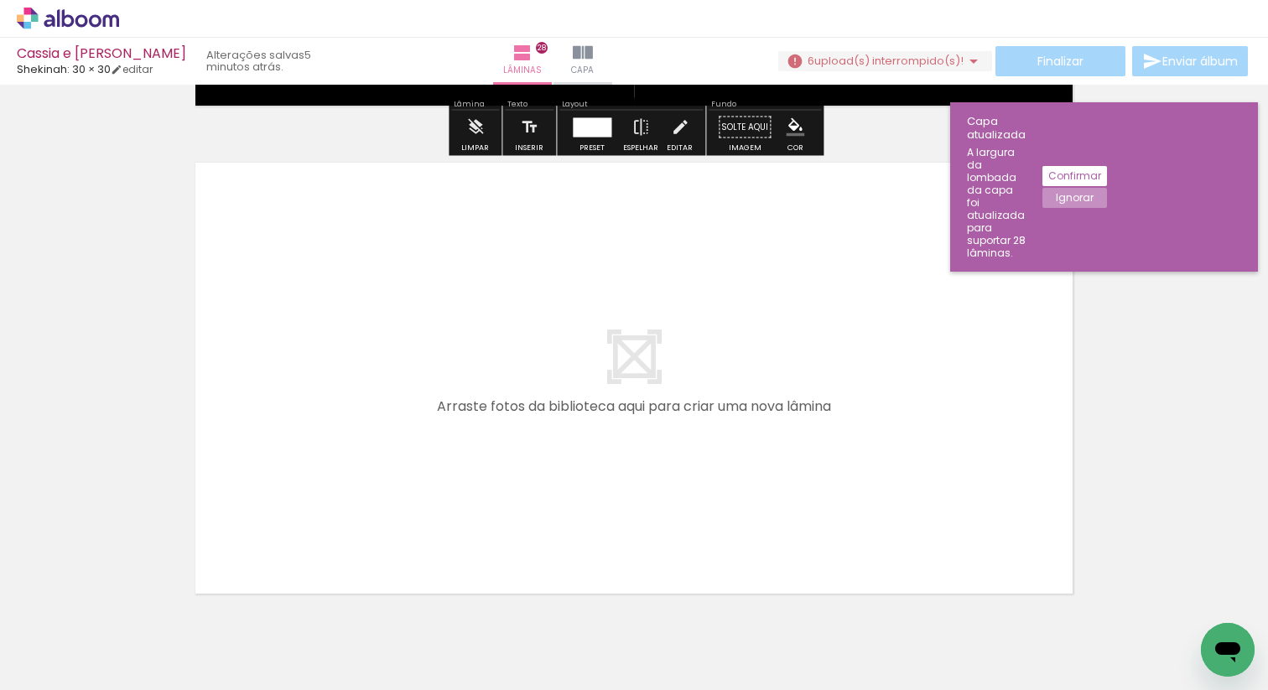
scroll to position [13717, 0]
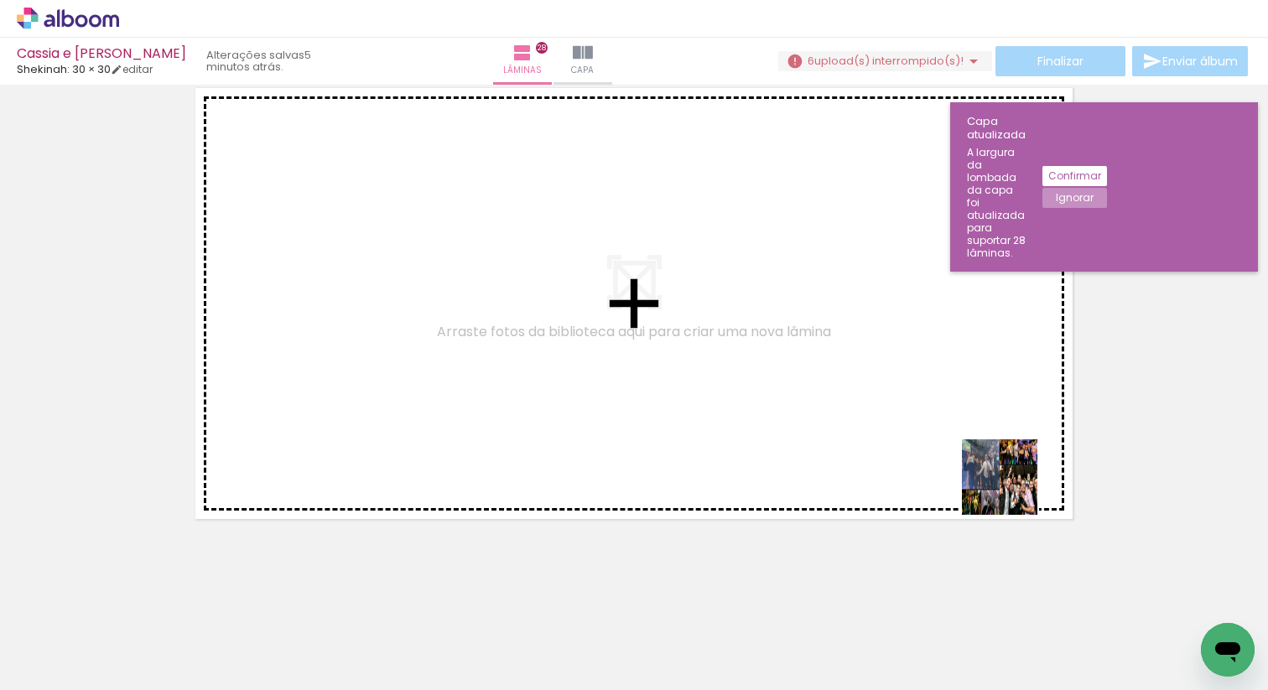
drag, startPoint x: 1107, startPoint y: 635, endPoint x: 919, endPoint y: 411, distance: 292.2
click at [919, 411] on quentale-workspace at bounding box center [634, 345] width 1268 height 690
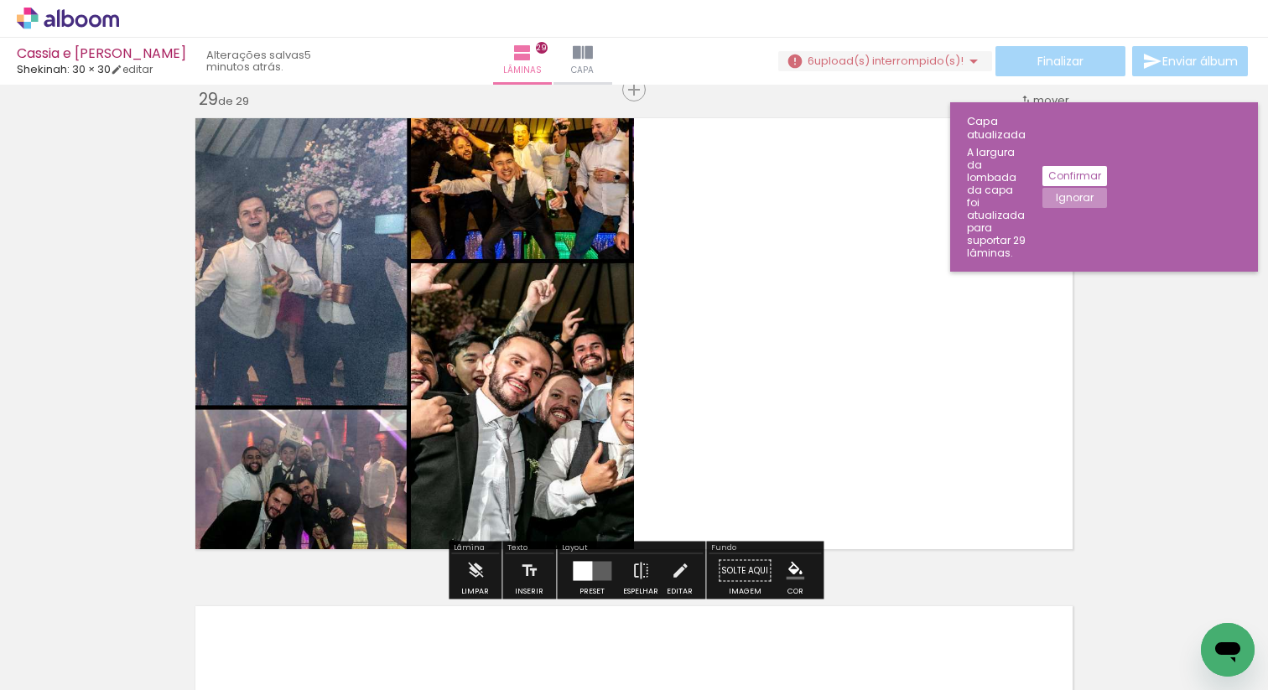
scroll to position [13685, 0]
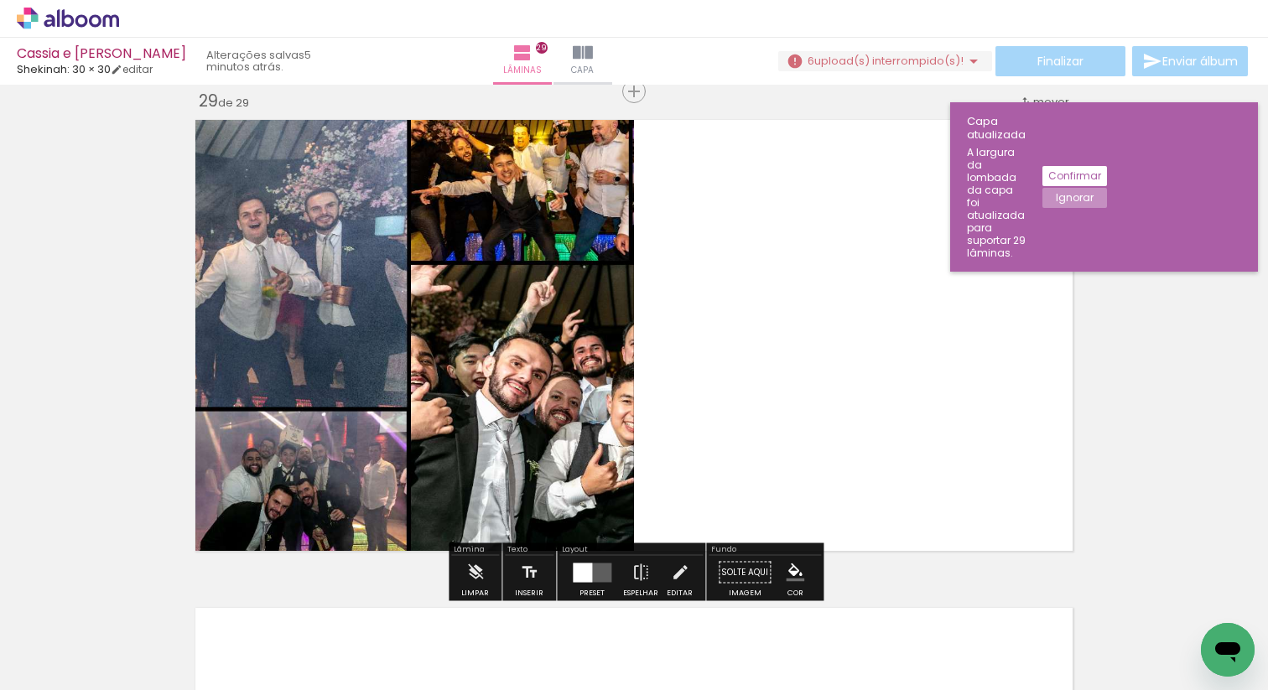
click at [590, 571] on quentale-layouter at bounding box center [592, 572] width 39 height 19
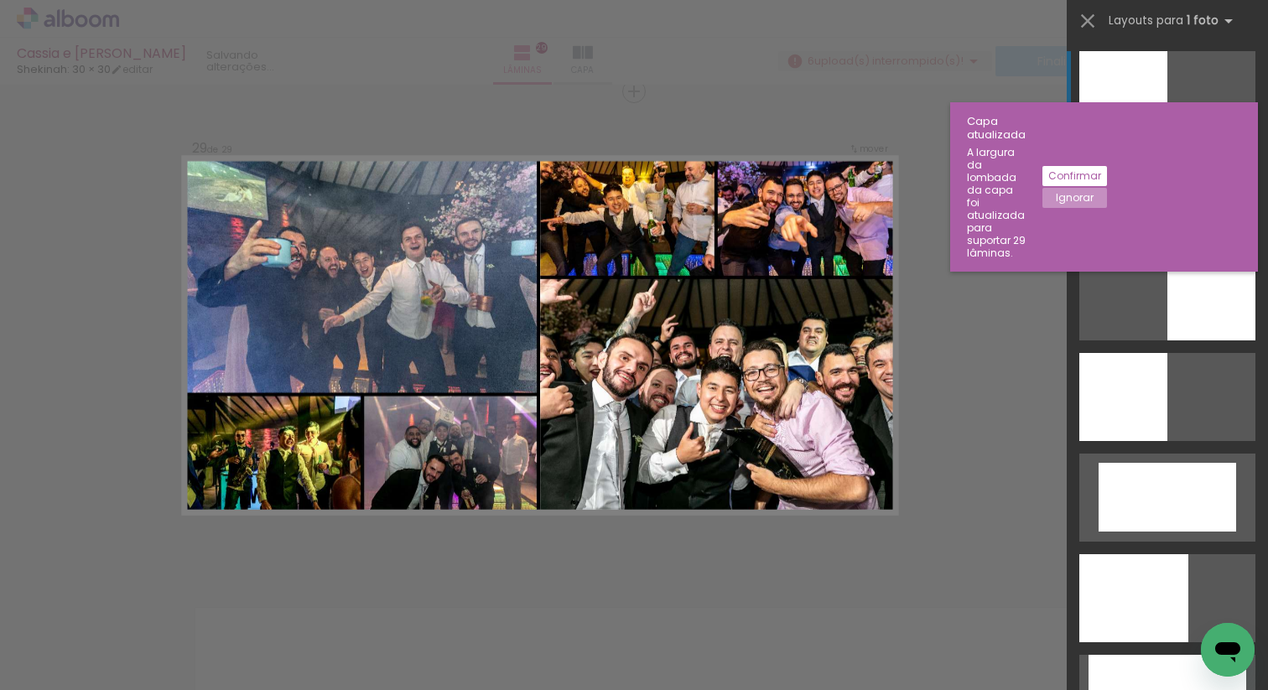
click at [1130, 218] on div at bounding box center [1167, 196] width 176 height 88
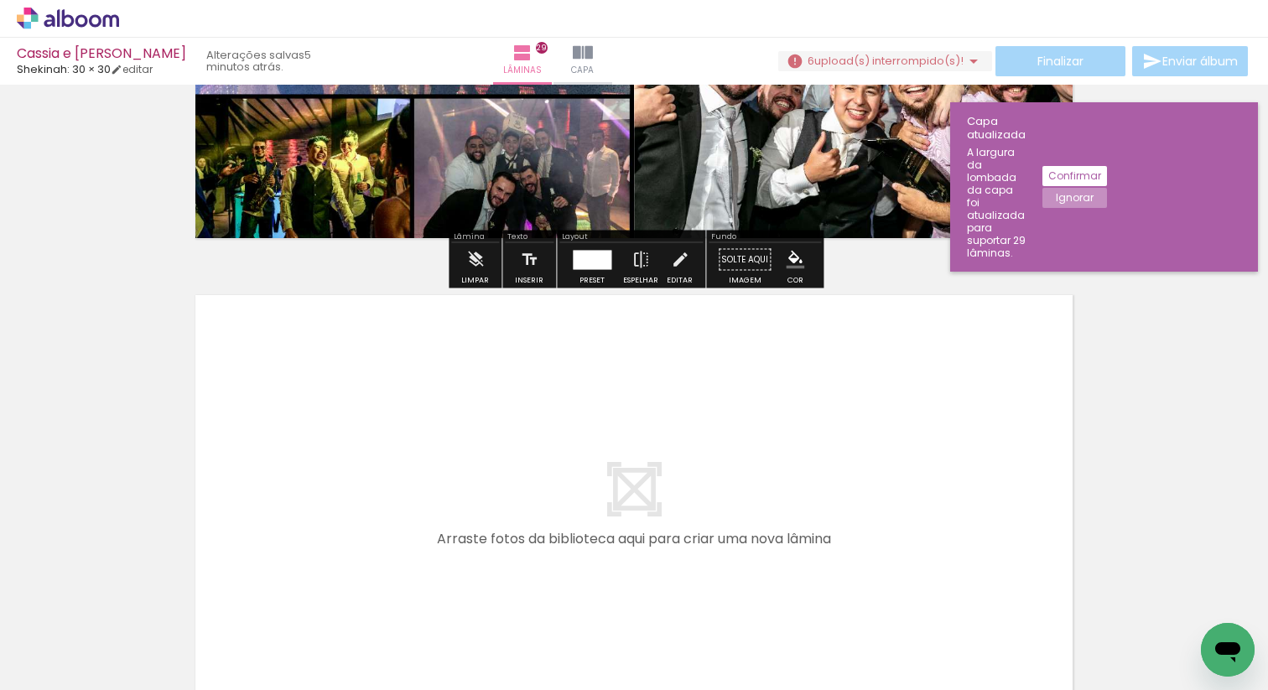
scroll to position [14205, 0]
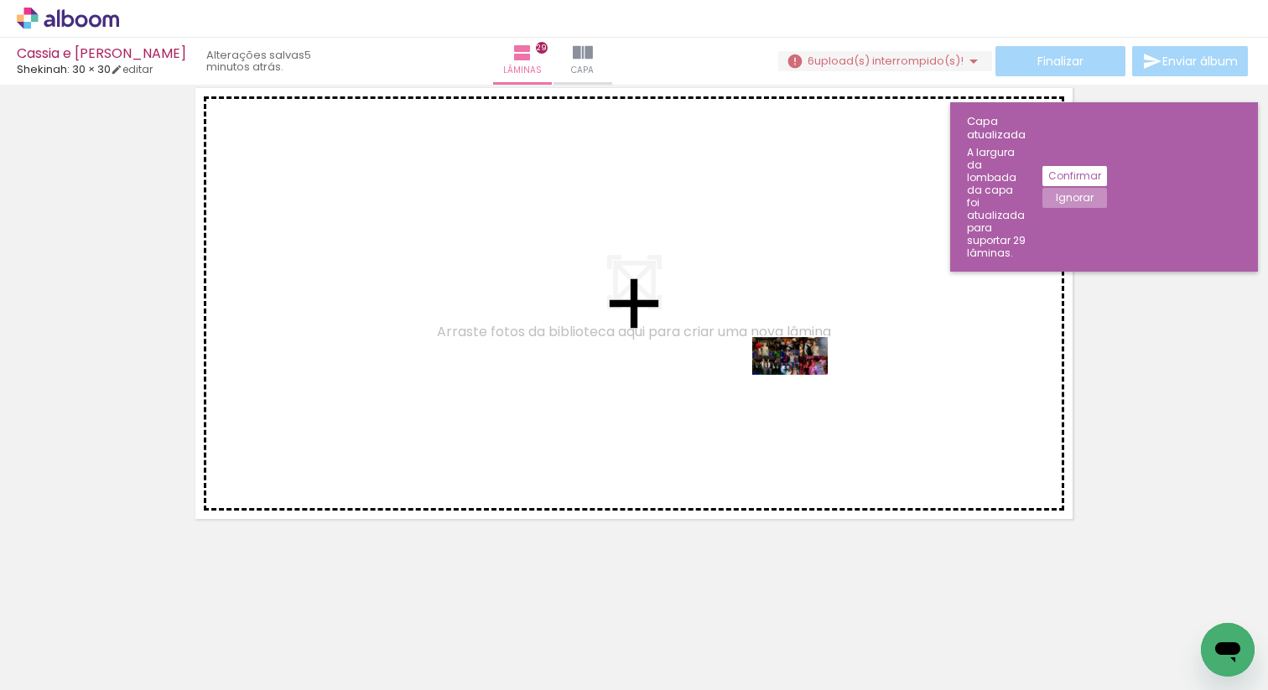
drag, startPoint x: 1176, startPoint y: 631, endPoint x: 792, endPoint y: 383, distance: 456.1
click at [792, 383] on quentale-workspace at bounding box center [634, 345] width 1268 height 690
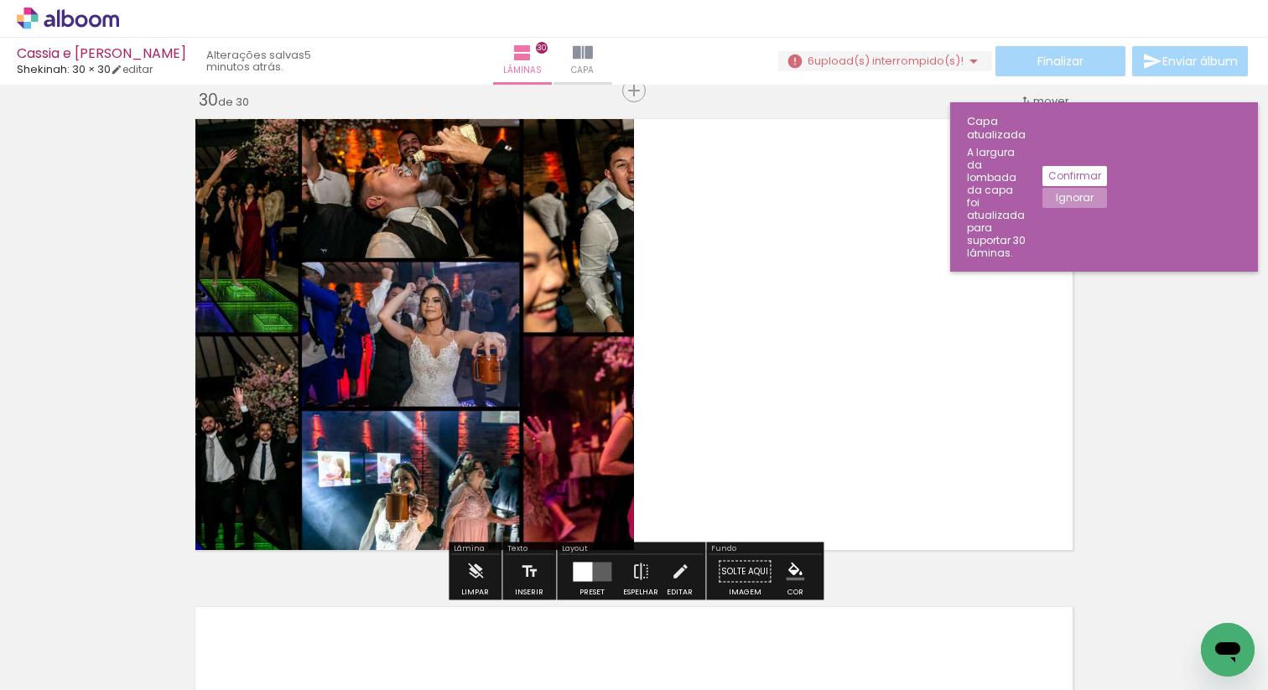
scroll to position [14173, 0]
click at [583, 574] on div at bounding box center [582, 572] width 19 height 19
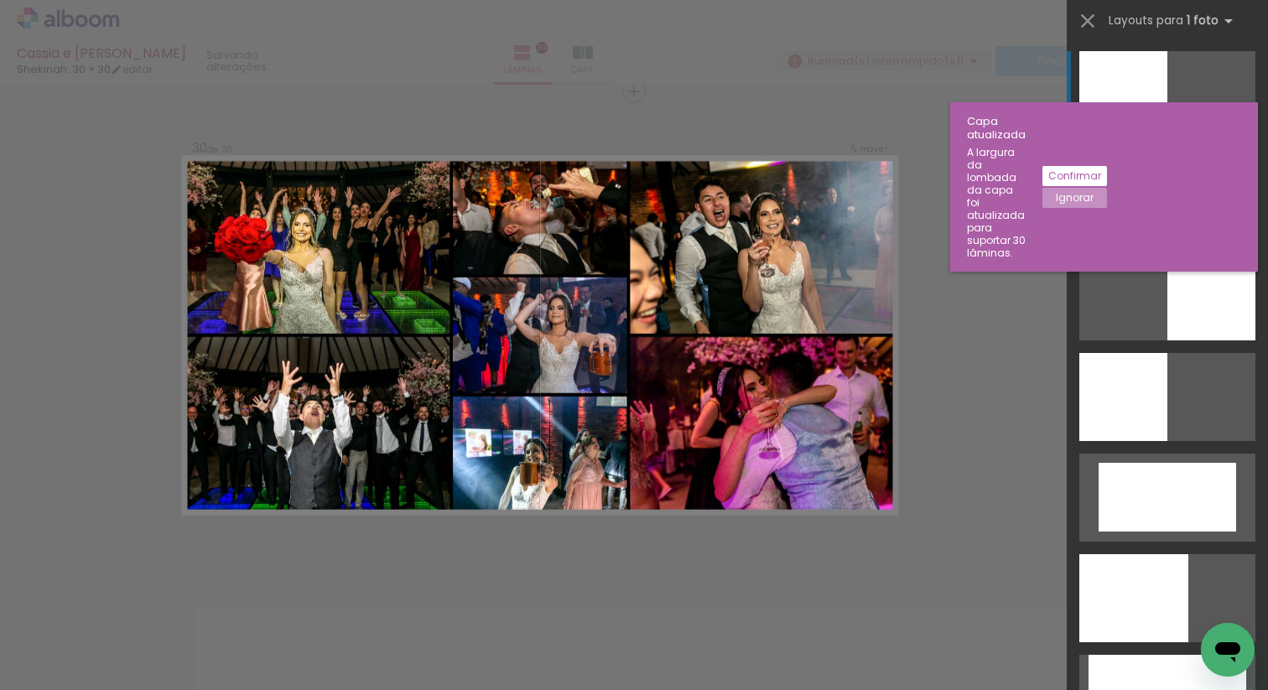
click at [1150, 198] on div at bounding box center [1167, 196] width 176 height 88
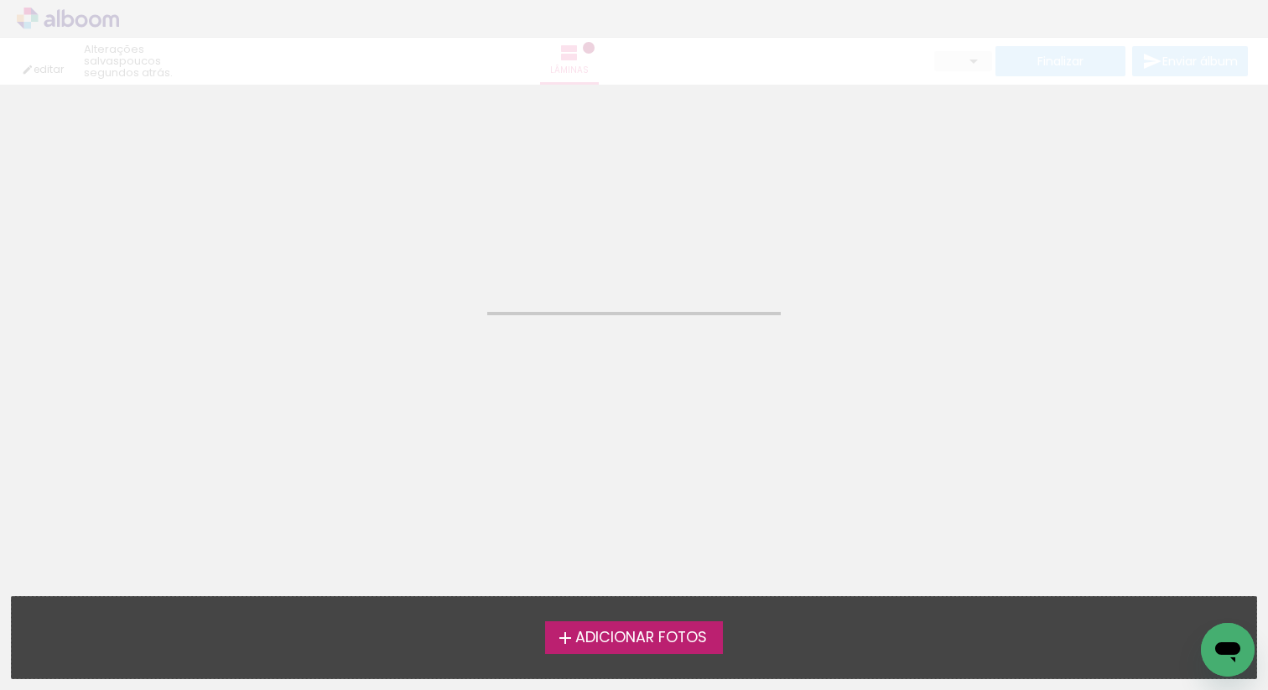
click at [641, 200] on neon-animatable "Confirmar Cancelar" at bounding box center [634, 170] width 1268 height 170
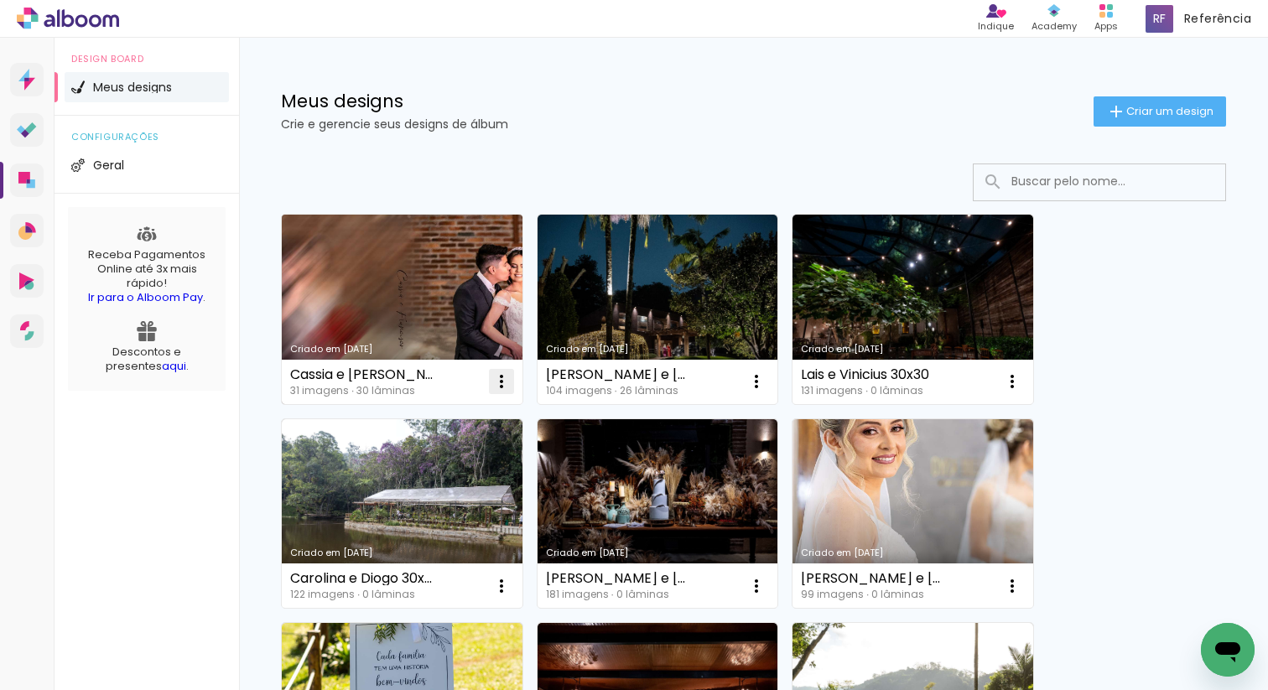
click at [498, 382] on iron-icon at bounding box center [501, 381] width 20 height 20
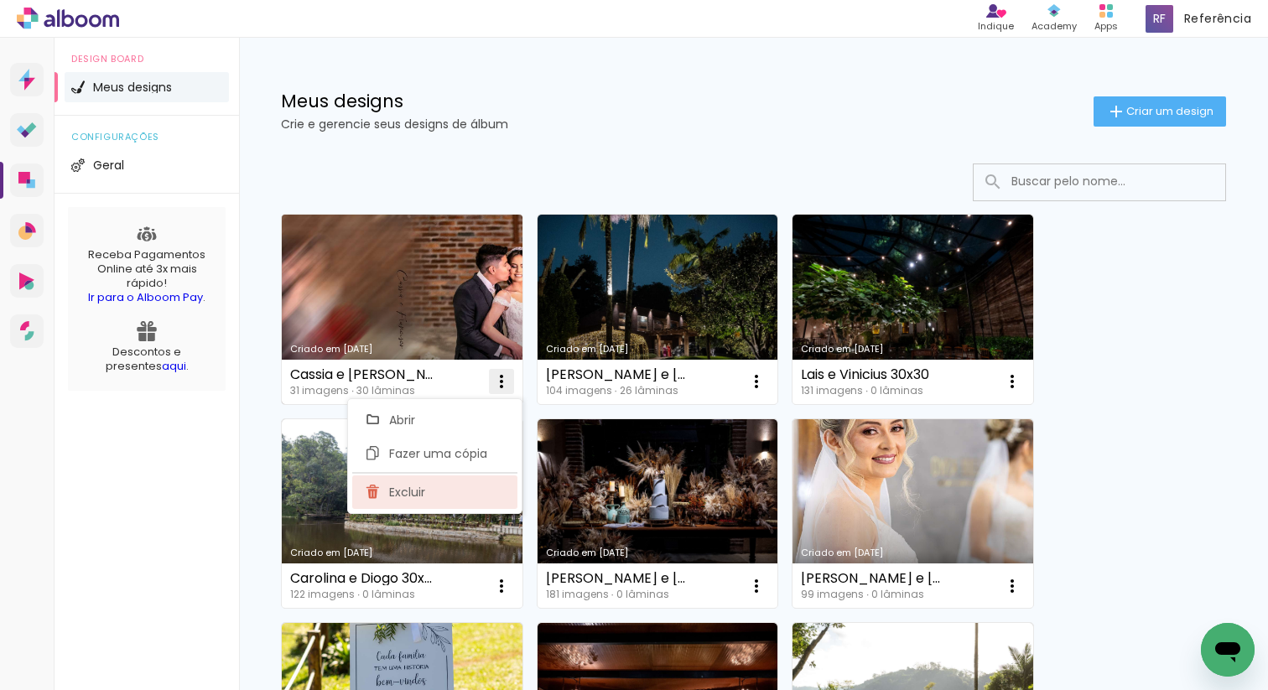
click at [429, 487] on paper-item "Excluir" at bounding box center [434, 492] width 165 height 34
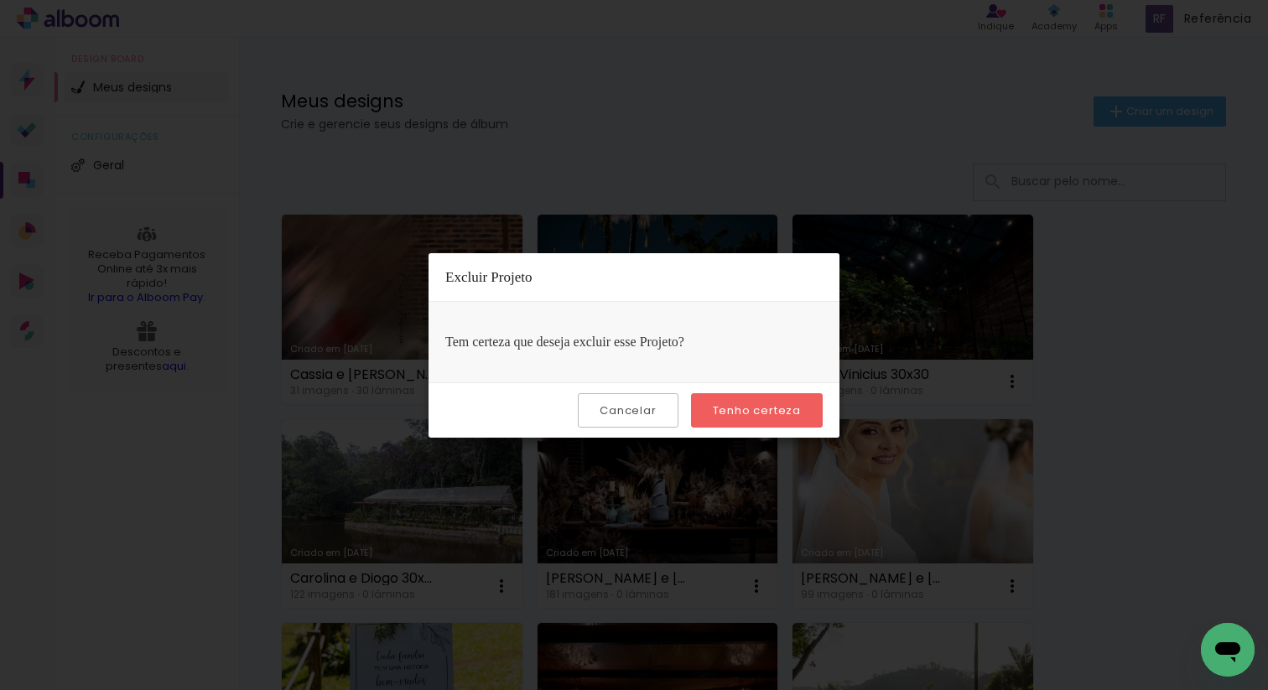
click at [0, 0] on slot "Tenho certeza" at bounding box center [0, 0] width 0 height 0
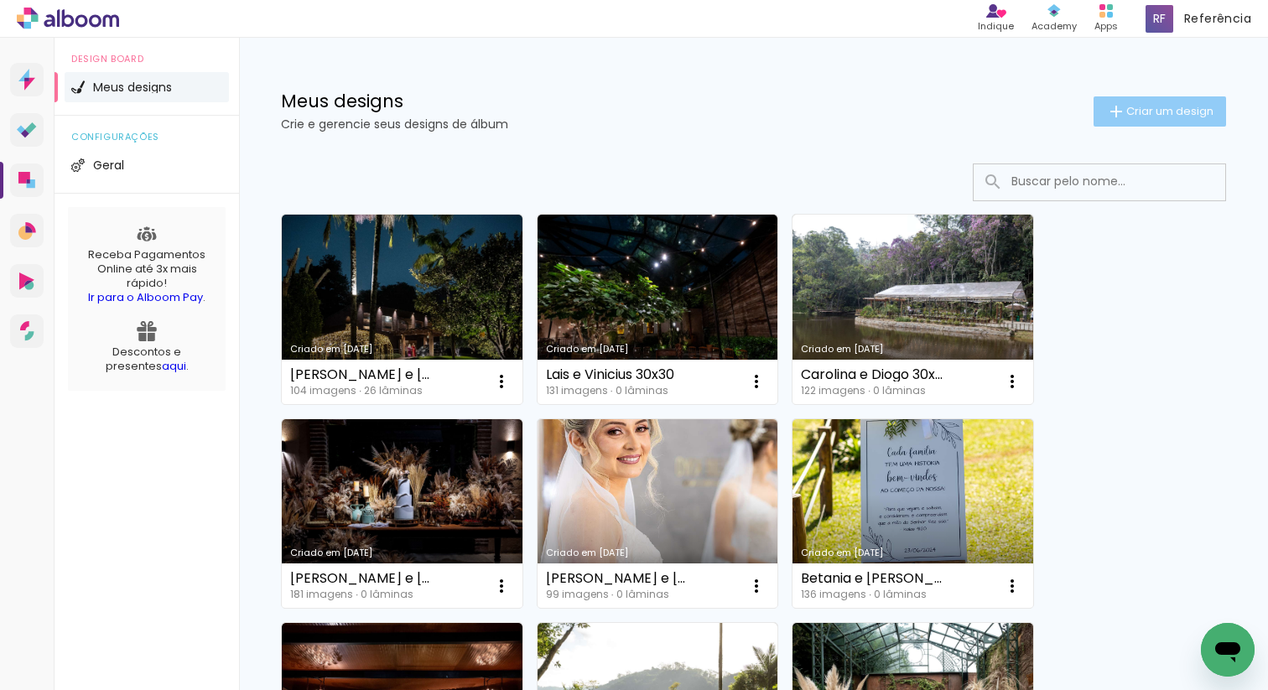
click at [1198, 101] on paper-button "Criar um design" at bounding box center [1159, 111] width 132 height 30
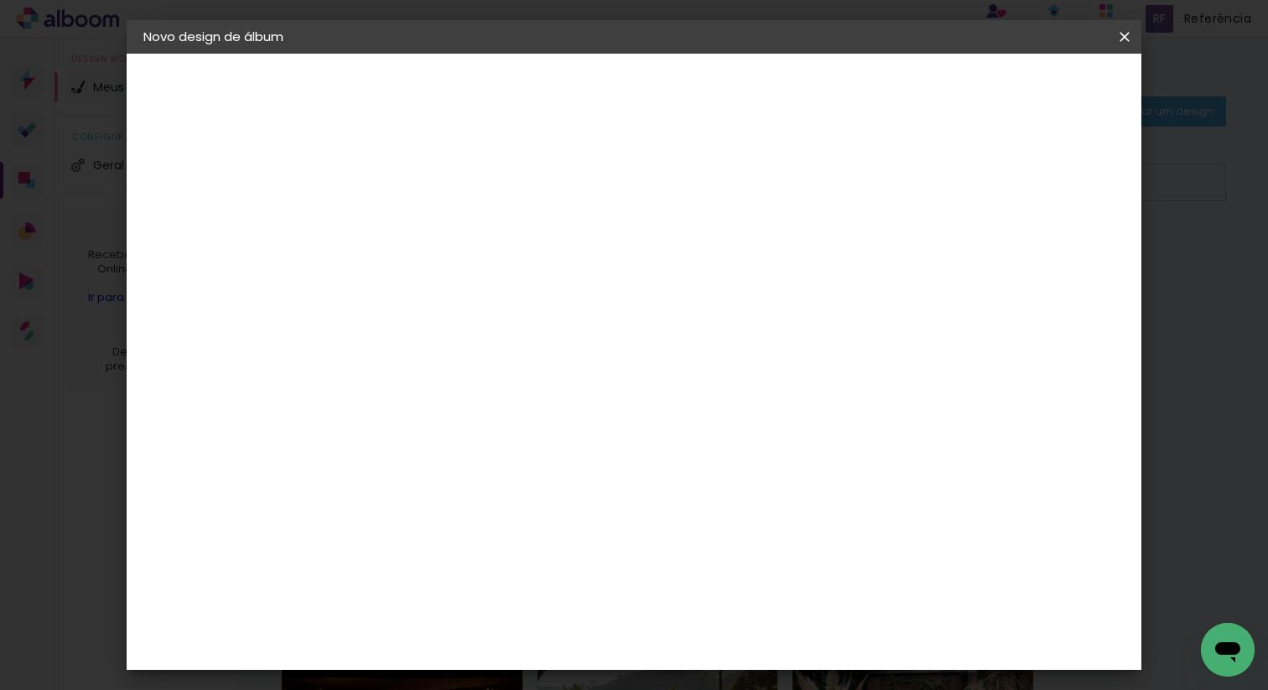
click at [418, 224] on input at bounding box center [418, 225] width 0 height 26
type input "Cassia e Francisco 30x30"
type paper-input "Cassia e Francisco 30x30"
click at [0, 0] on slot "Avançar" at bounding box center [0, 0] width 0 height 0
click at [542, 330] on div at bounding box center [460, 331] width 169 height 2
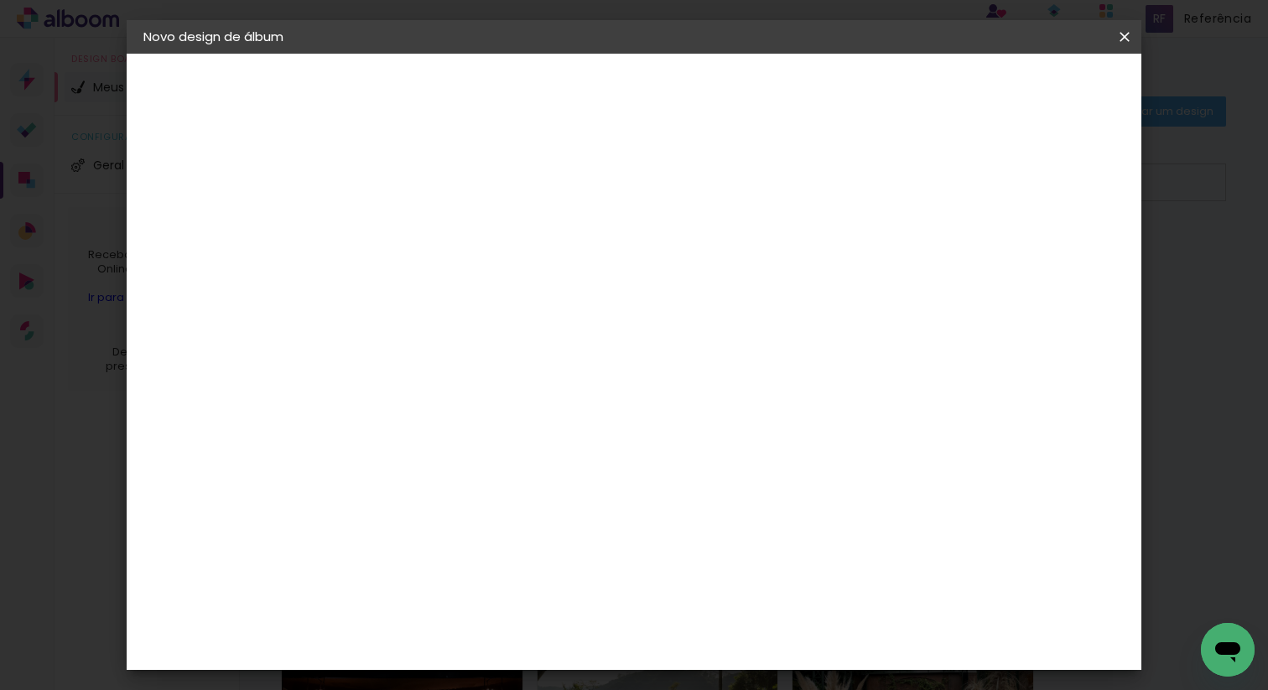
type input "Sheki"
type paper-input "Sheki"
click at [466, 372] on div "Shekinah" at bounding box center [437, 378] width 60 height 13
click at [0, 0] on slot "Avançar" at bounding box center [0, 0] width 0 height 0
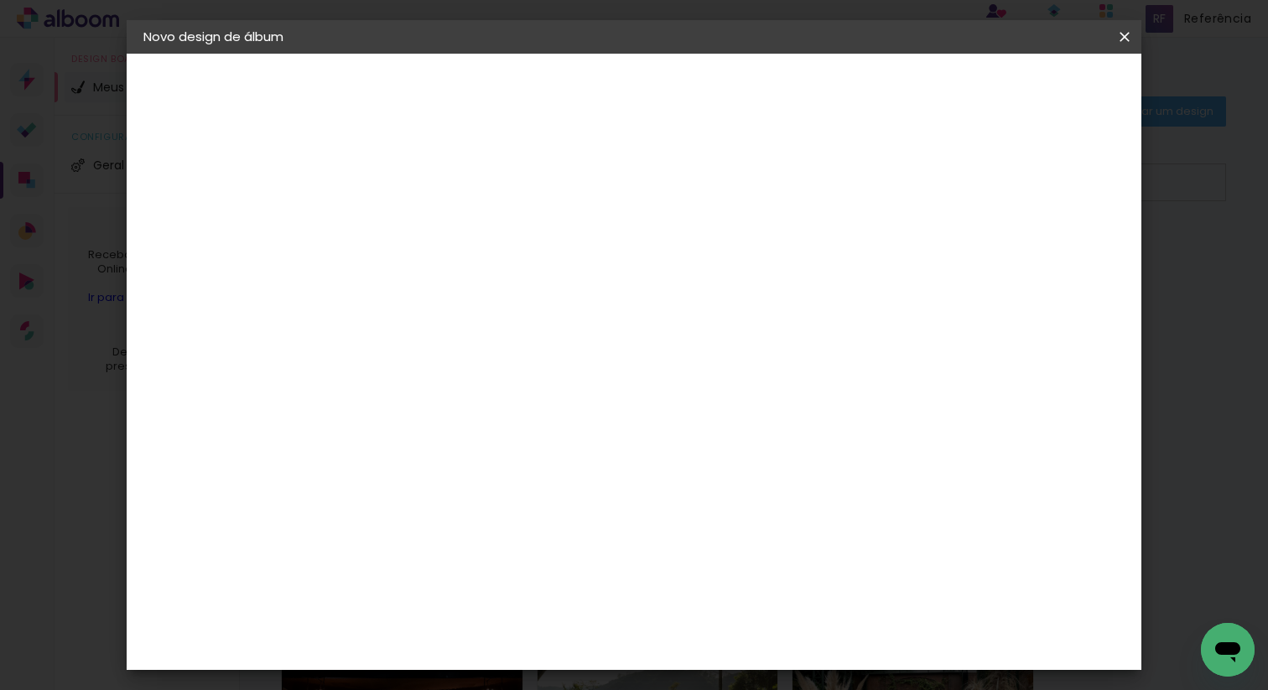
click at [531, 482] on span "30 × 30" at bounding box center [492, 499] width 78 height 34
click at [0, 0] on slot "Avançar" at bounding box center [0, 0] width 0 height 0
click at [937, 181] on div at bounding box center [929, 181] width 15 height 15
type paper-checkbox "on"
click at [1031, 88] on span "Iniciar design" at bounding box center [993, 89] width 76 height 12
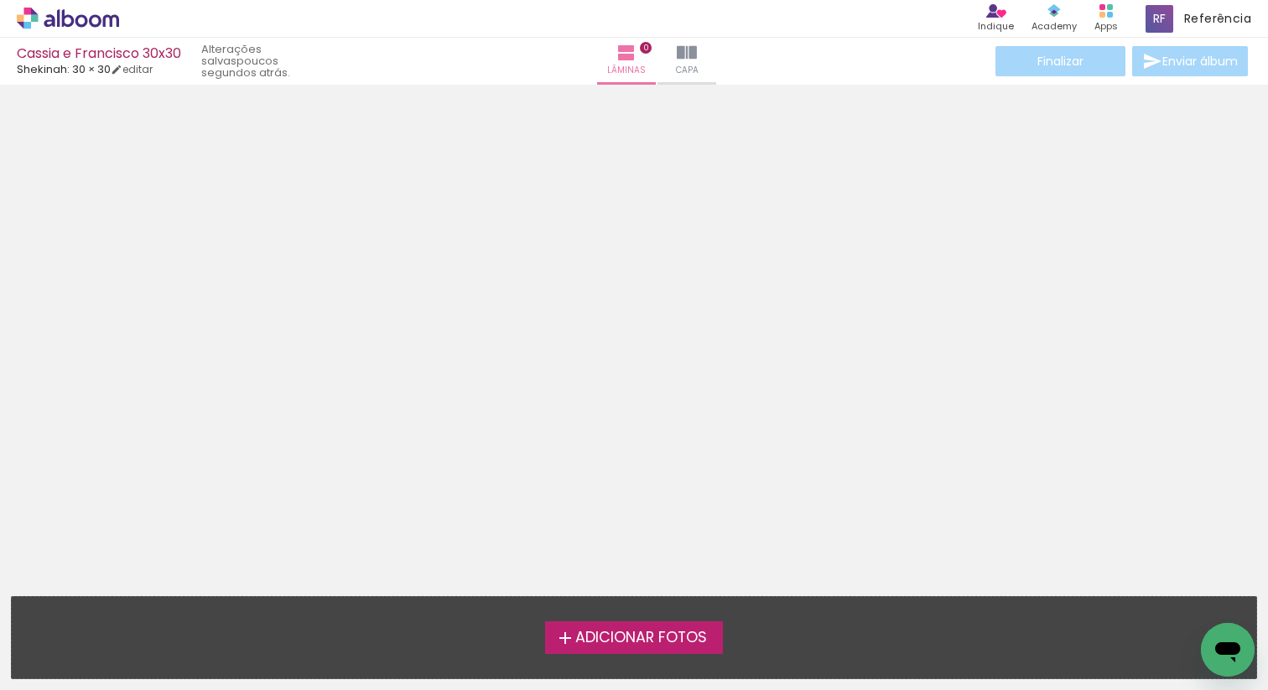
click at [674, 631] on span "Adicionar Fotos" at bounding box center [641, 638] width 132 height 15
click at [0, 0] on input "file" at bounding box center [0, 0] width 0 height 0
